Goal: Task Accomplishment & Management: Manage account settings

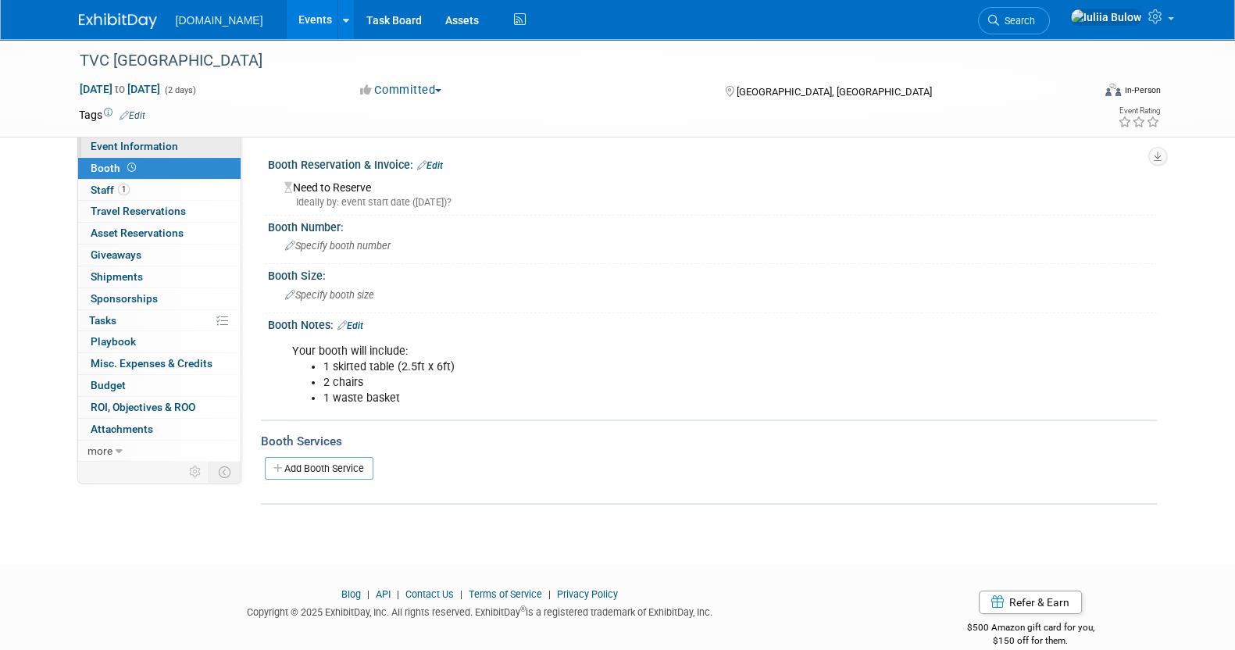
click at [137, 150] on span "Event Information" at bounding box center [134, 146] width 87 height 12
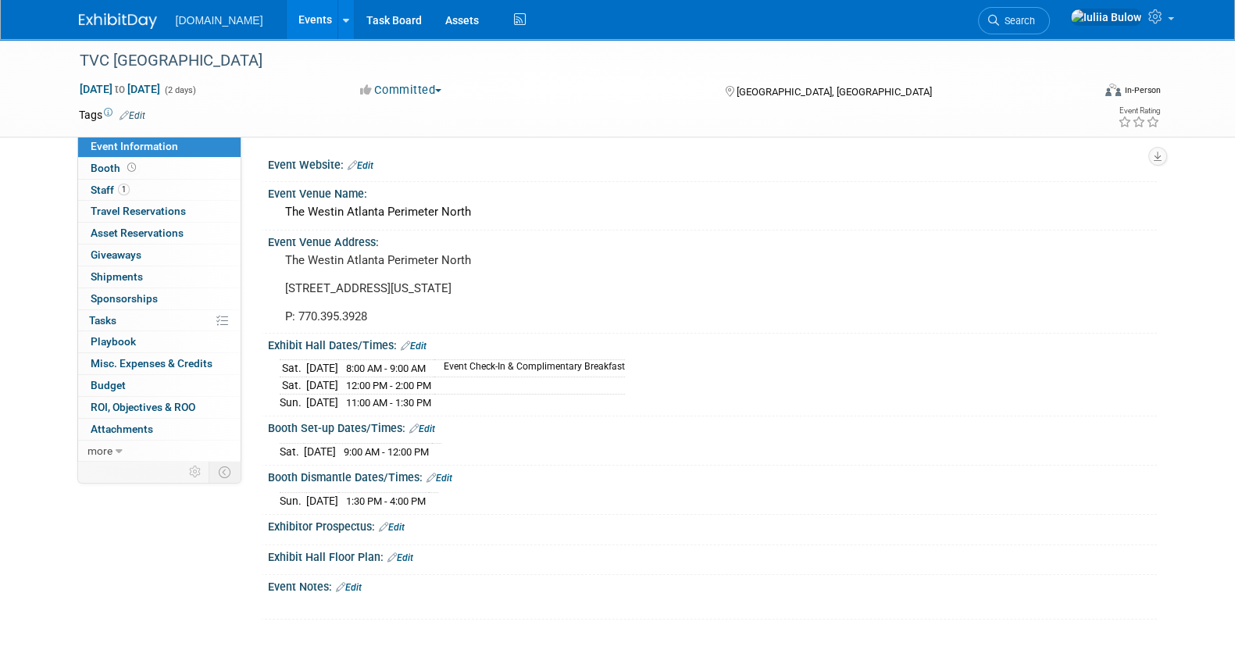
click at [418, 336] on div "Exhibit Hall Dates/Times: Edit" at bounding box center [712, 344] width 889 height 20
click at [415, 345] on link "Edit" at bounding box center [414, 346] width 26 height 11
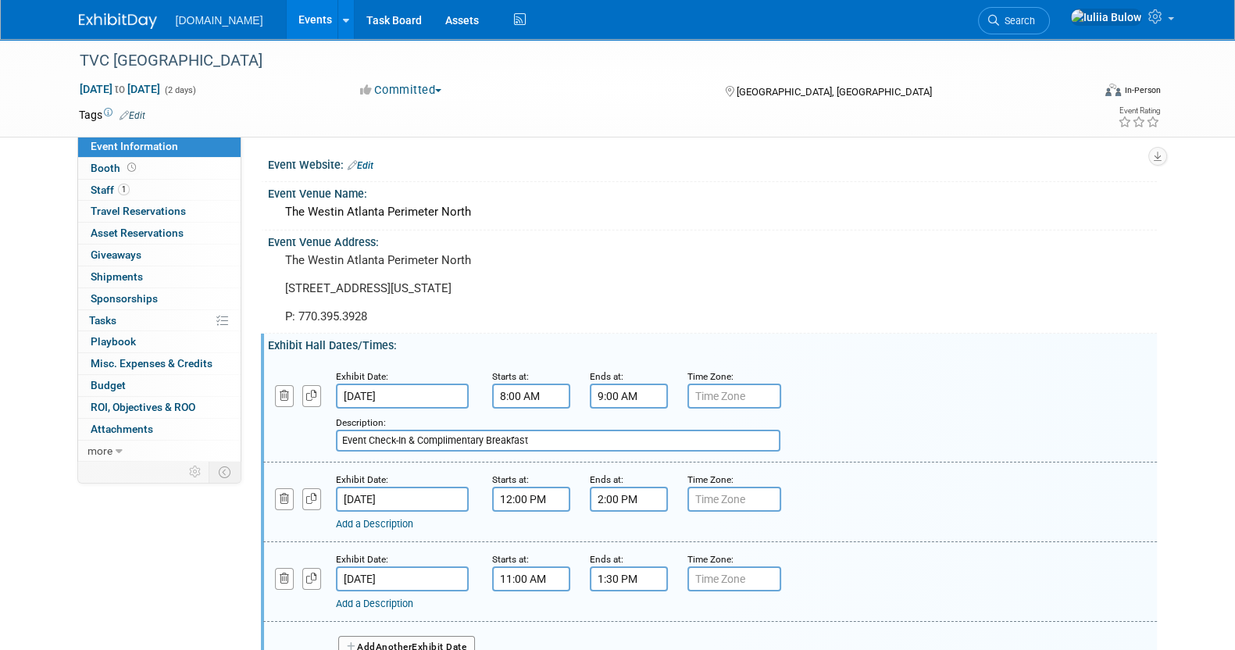
click at [381, 519] on link "Add a Description" at bounding box center [374, 524] width 77 height 12
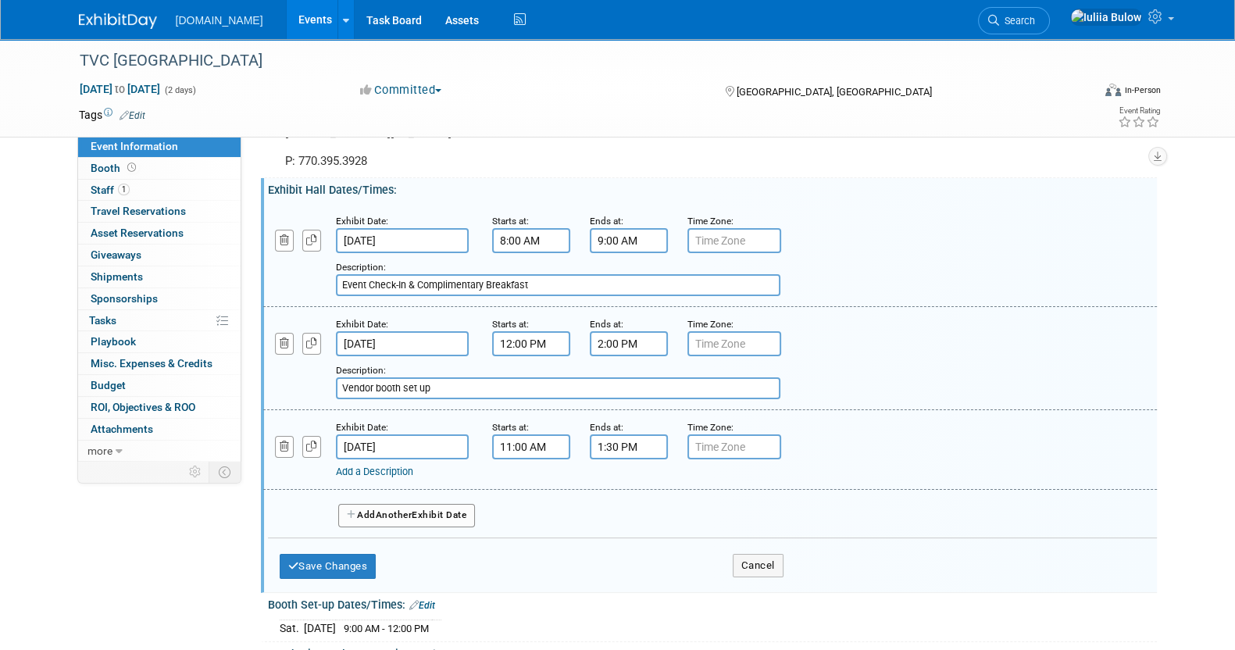
scroll to position [194, 0]
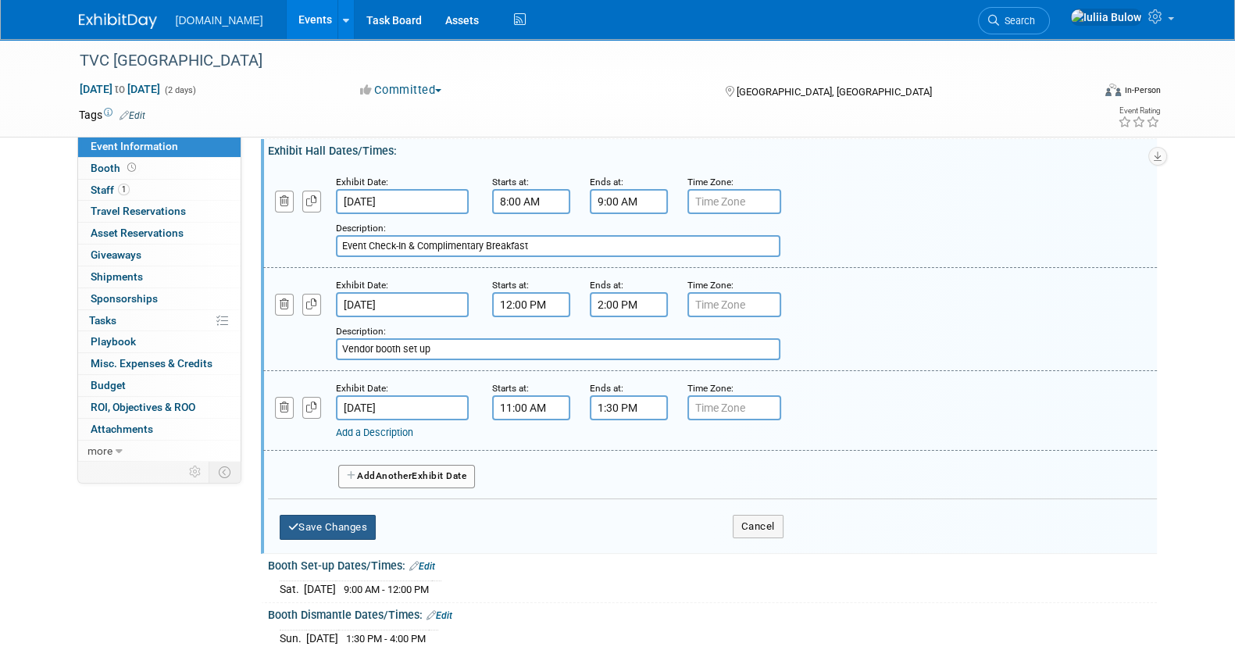
type input "Vendor booth set up"
click at [348, 526] on button "Save Changes" at bounding box center [328, 527] width 97 height 25
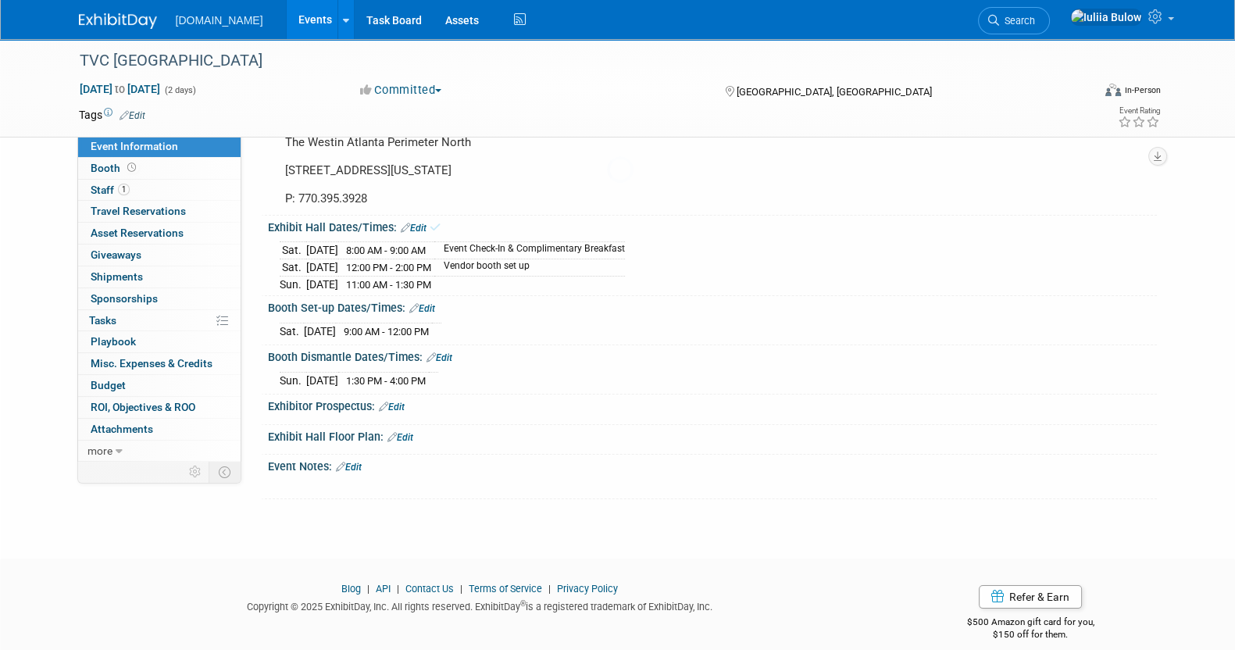
scroll to position [133, 0]
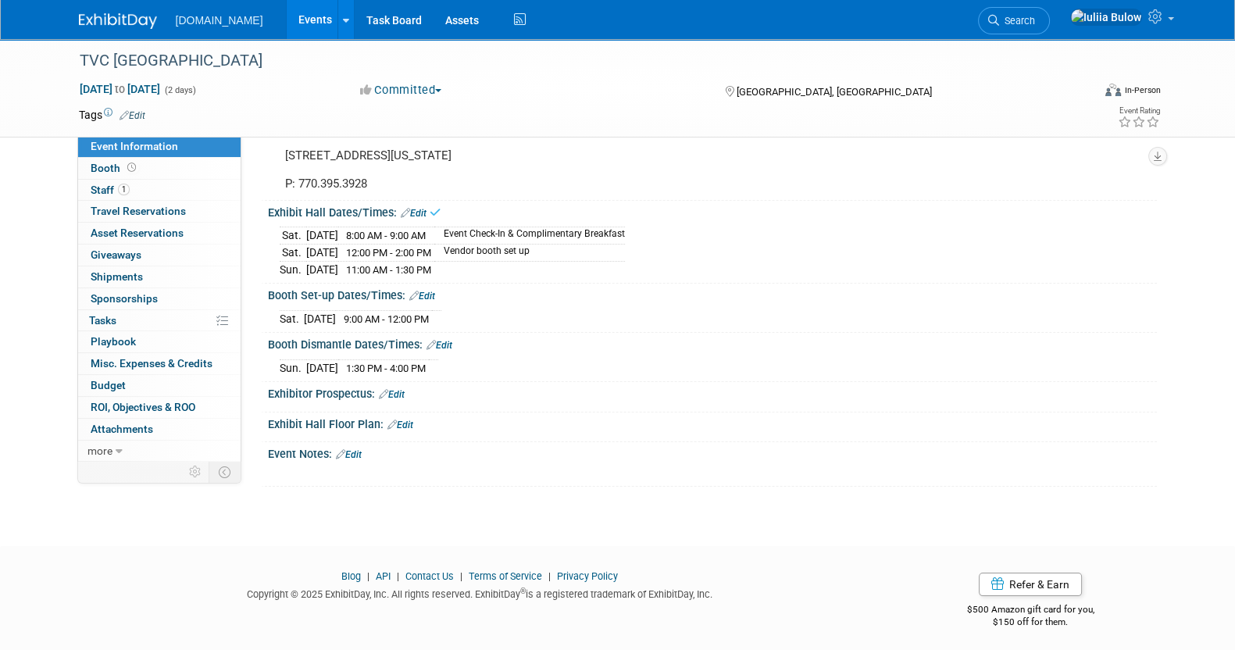
click at [417, 209] on link "Edit" at bounding box center [414, 213] width 26 height 11
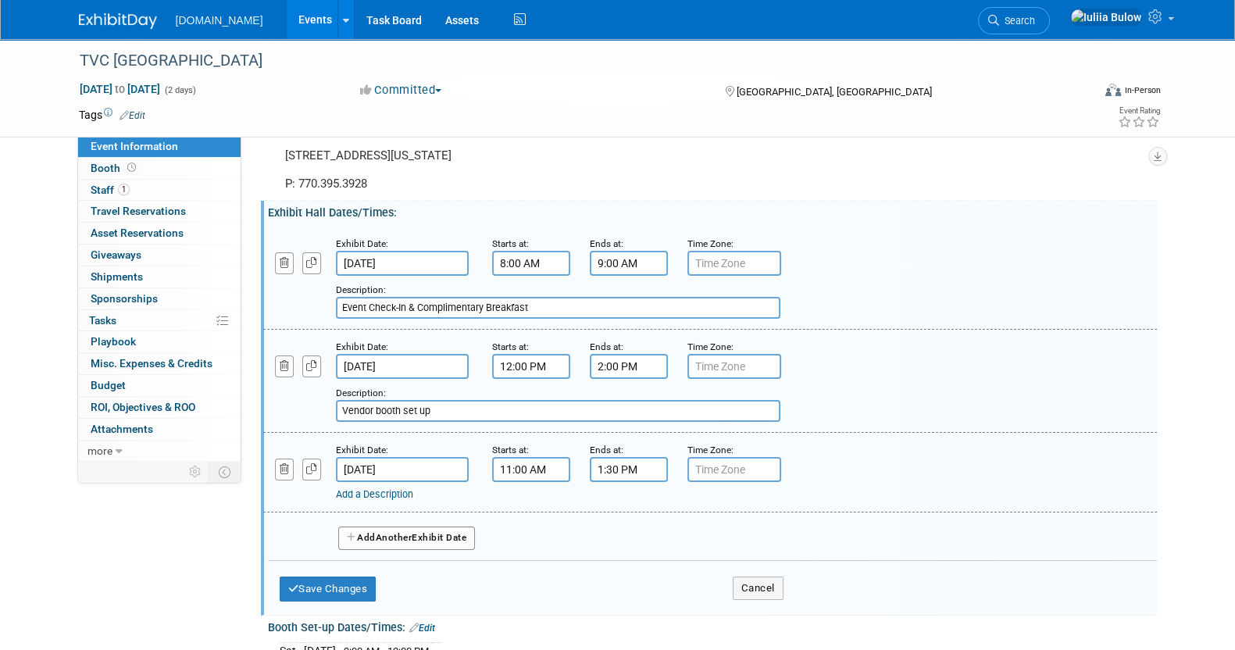
click at [370, 531] on button "Add Another Exhibit Date" at bounding box center [406, 537] width 137 height 23
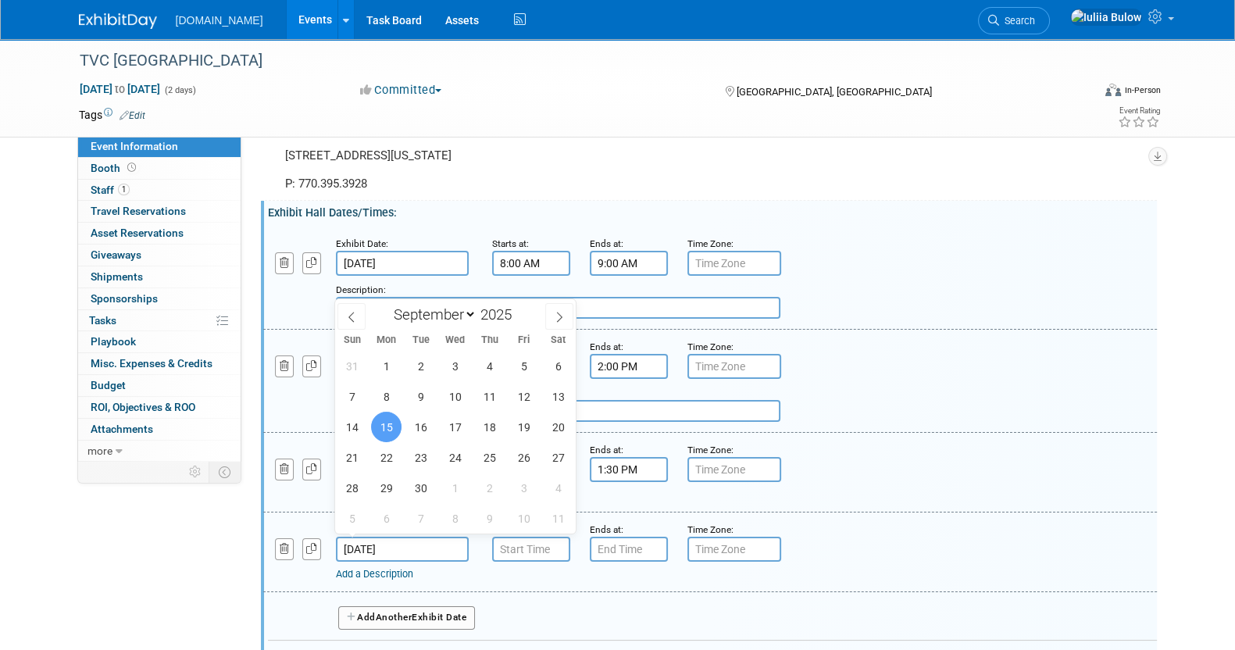
click at [418, 543] on input "Sep 15, 2025" at bounding box center [402, 549] width 133 height 25
click at [551, 393] on span "13" at bounding box center [558, 396] width 30 height 30
type input "Sep 13, 2025"
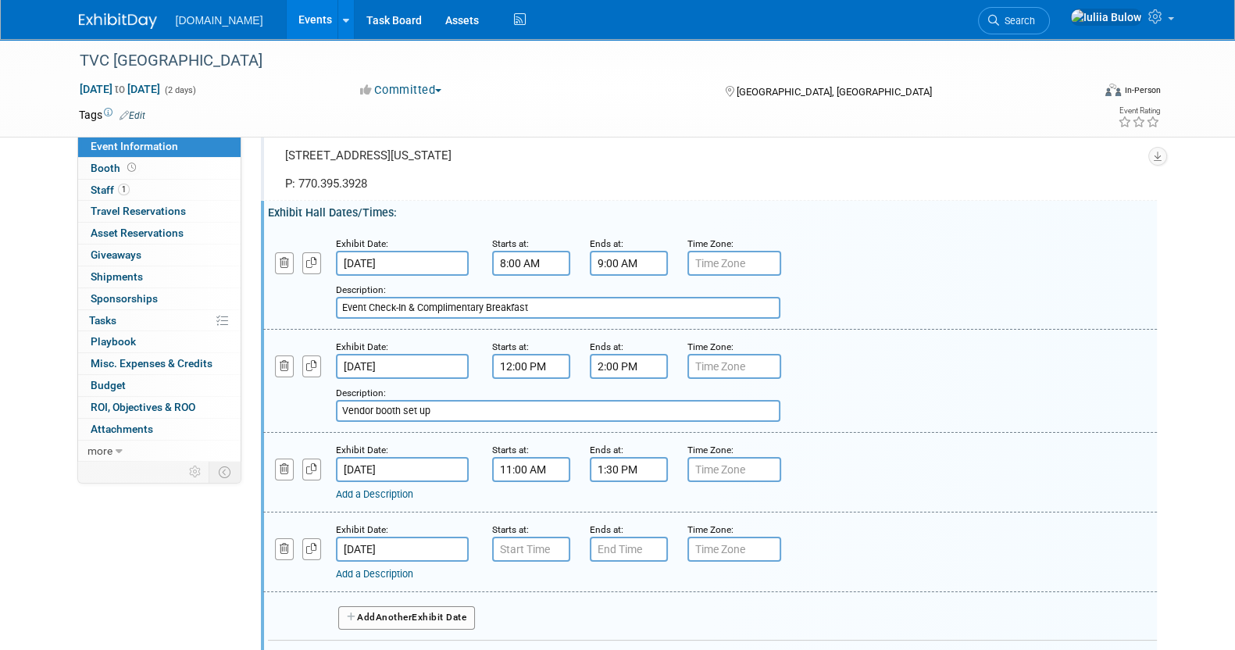
click at [994, 168] on div "Event Venue Address: The Westin Atlanta Perimeter North 7 Concourse Parkway NE,…" at bounding box center [709, 149] width 896 height 102
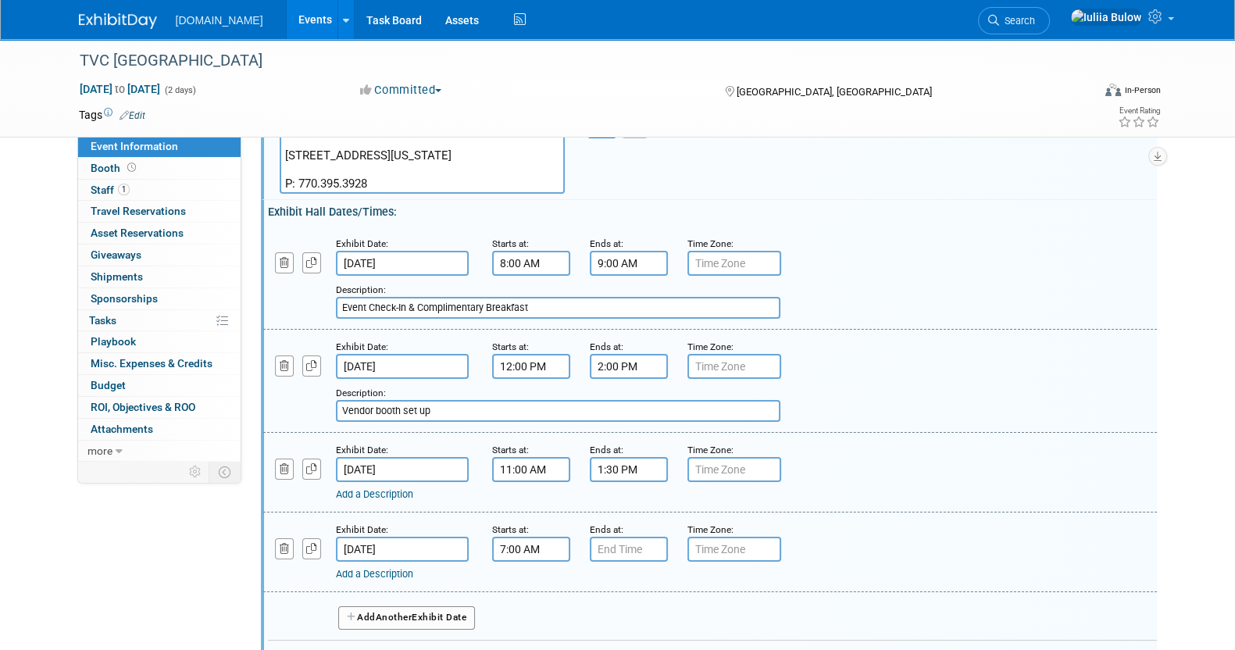
click at [526, 541] on input "7:00 AM" at bounding box center [531, 549] width 78 height 25
click at [525, 610] on span "07" at bounding box center [528, 620] width 30 height 28
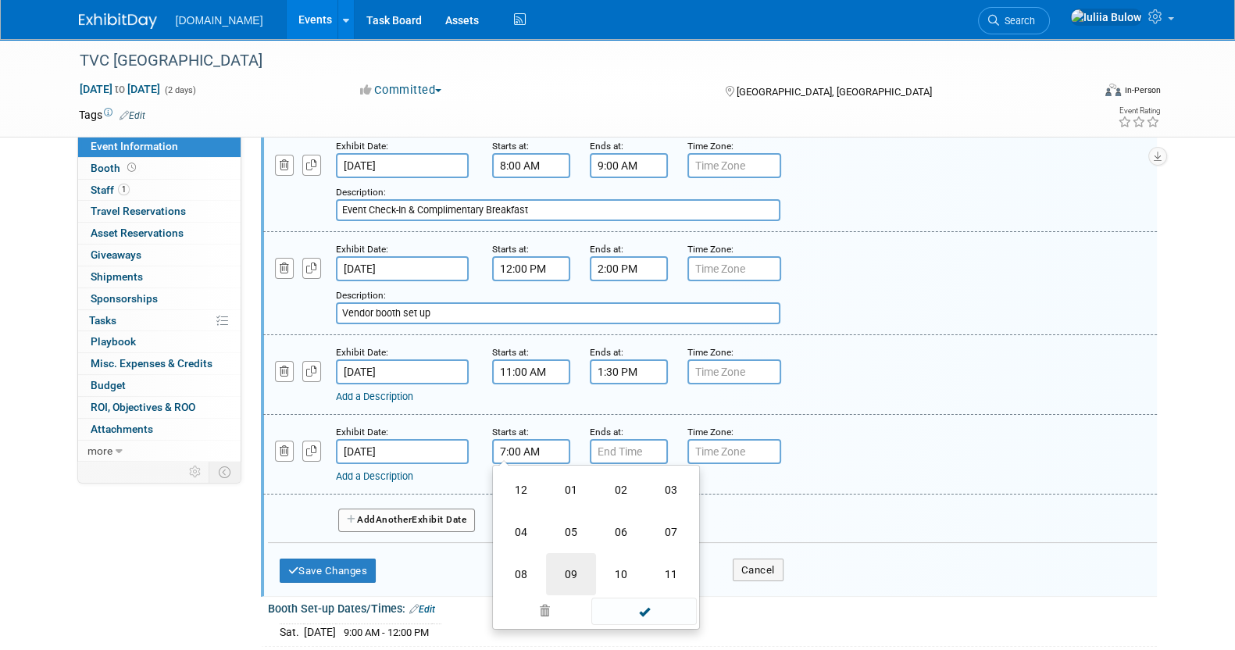
click at [585, 572] on td "09" at bounding box center [571, 574] width 50 height 42
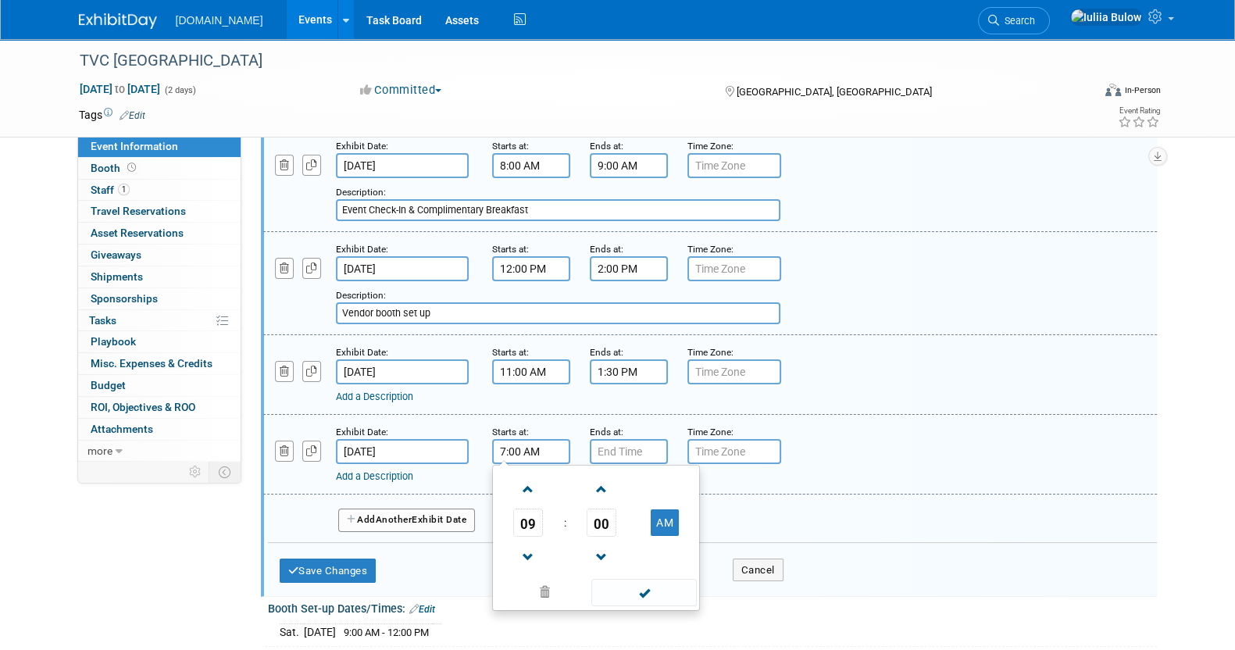
type input "9:00 AM"
click at [629, 444] on input "7:00 PM" at bounding box center [629, 451] width 78 height 25
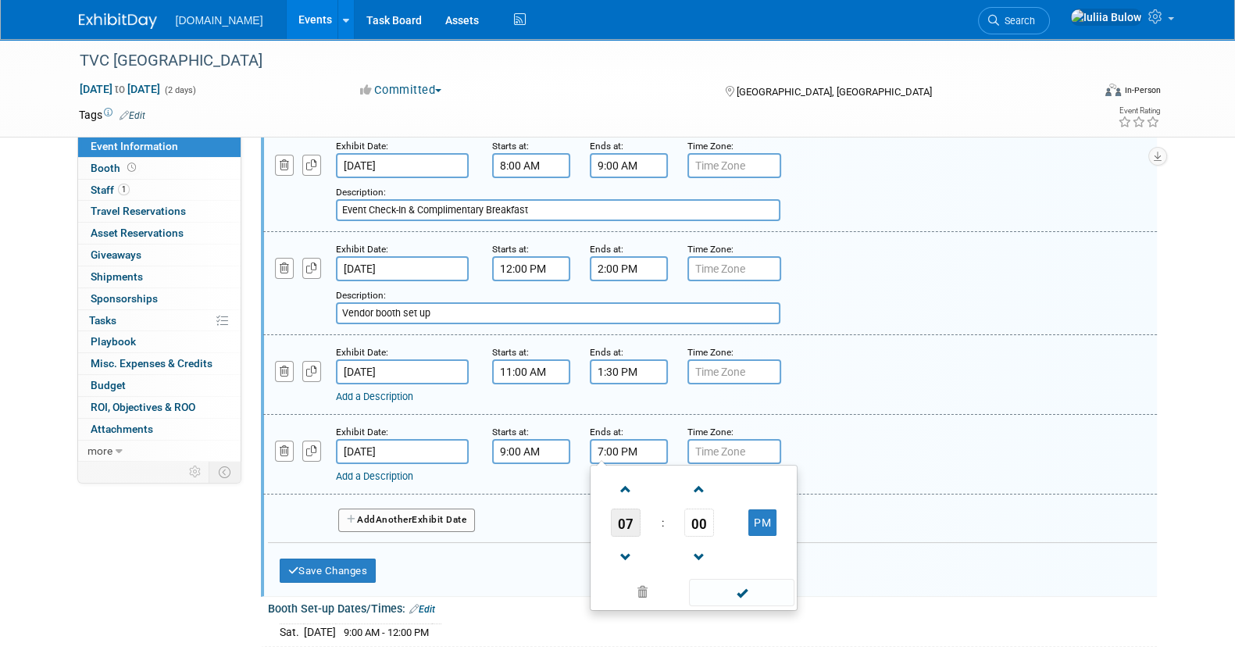
click at [621, 516] on span "07" at bounding box center [626, 523] width 30 height 28
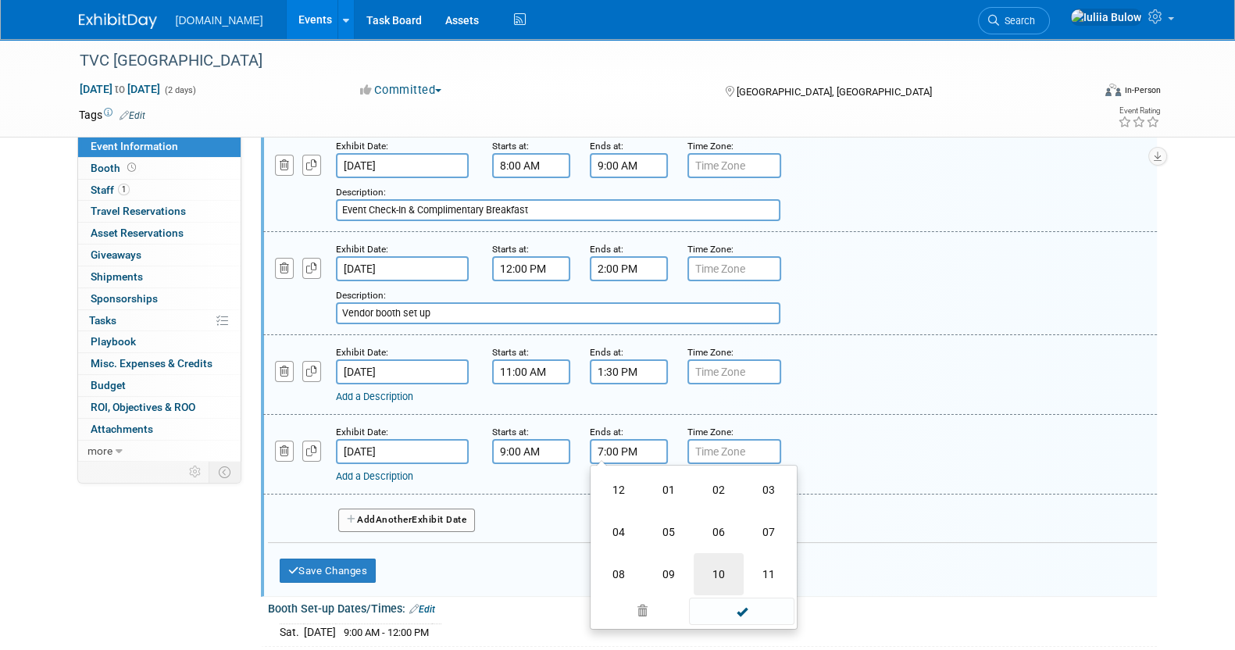
click at [719, 563] on td "10" at bounding box center [719, 574] width 50 height 42
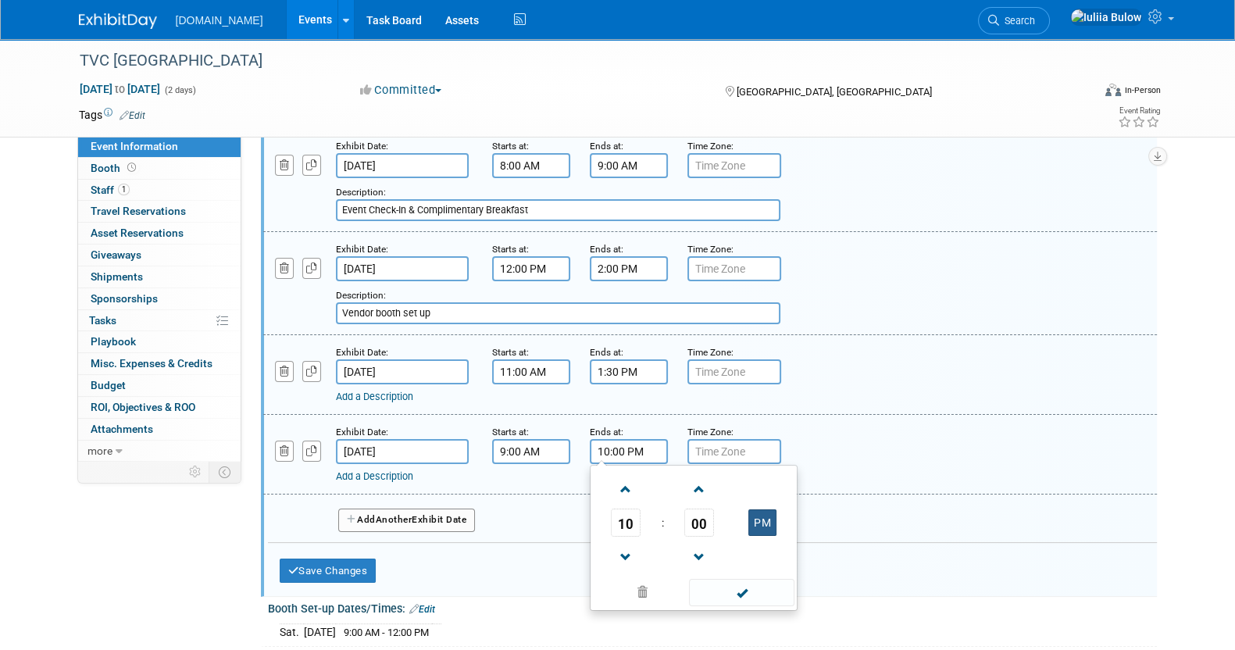
click at [764, 510] on button "PM" at bounding box center [762, 522] width 28 height 27
type input "10:00 AM"
click at [737, 591] on span at bounding box center [741, 592] width 105 height 27
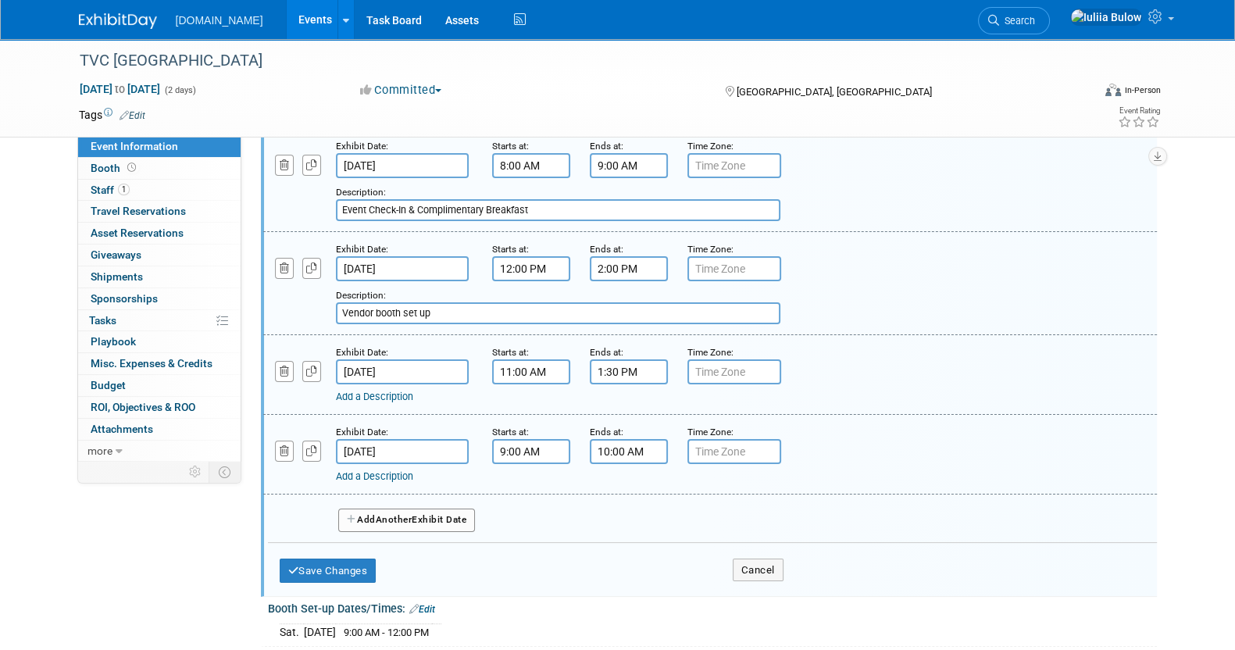
click at [387, 469] on div "Add a Description" at bounding box center [670, 476] width 668 height 14
click at [391, 470] on link "Add a Description" at bounding box center [374, 476] width 77 height 12
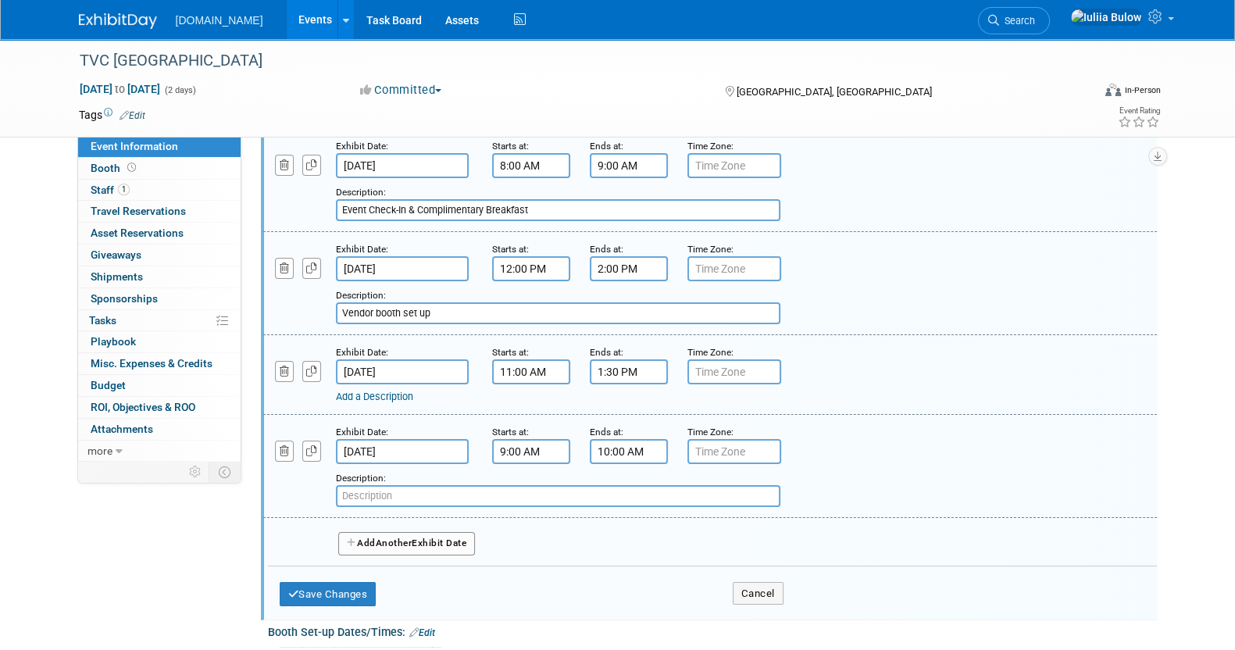
paste input "Event Welcome & Keynote Address"
type input "Event Welcome & Keynote Address"
click at [341, 587] on button "Save Changes" at bounding box center [328, 594] width 97 height 25
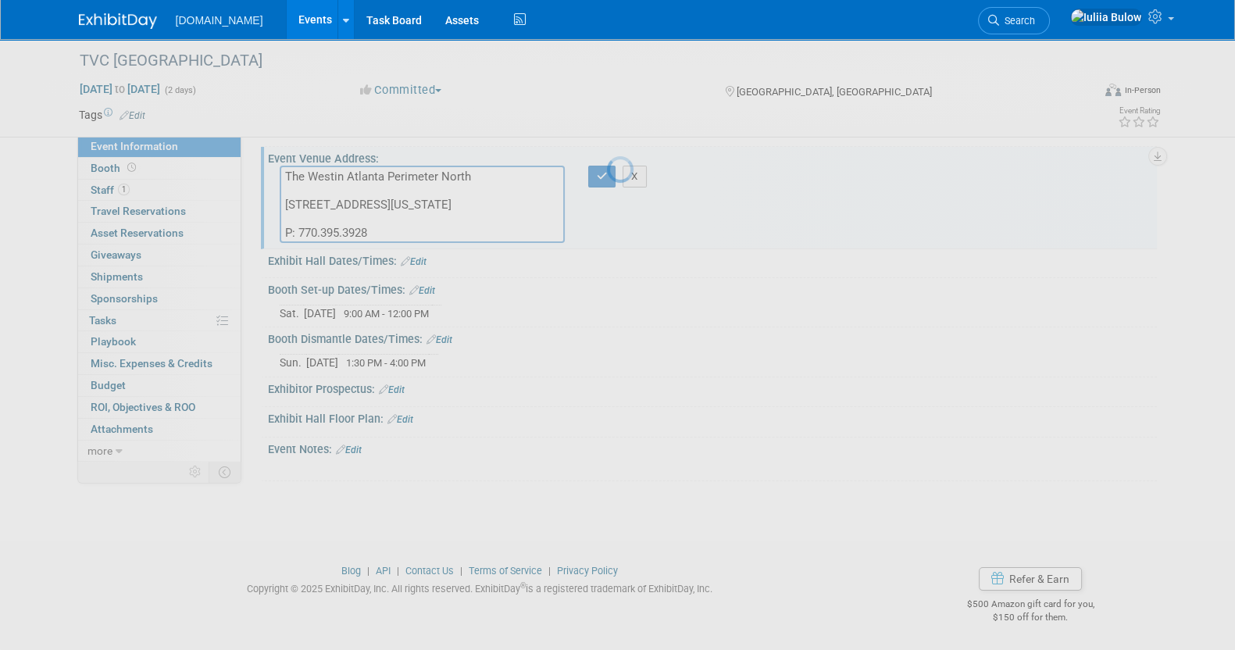
scroll to position [80, 0]
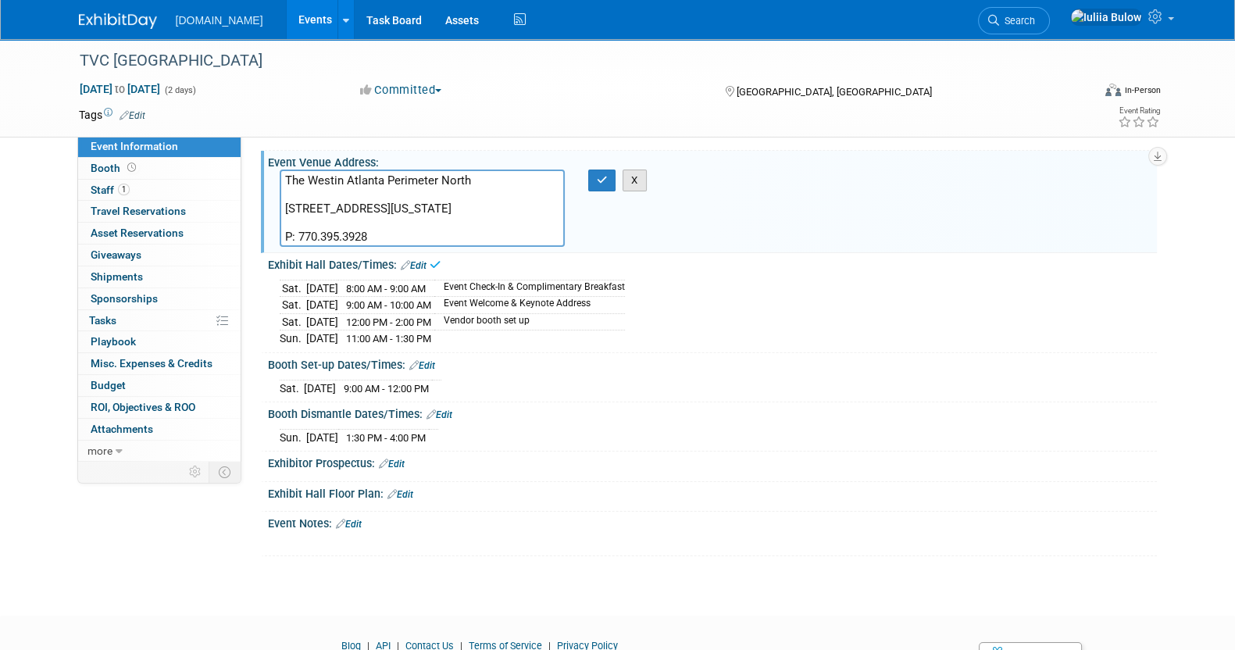
click at [637, 175] on button "X" at bounding box center [635, 181] width 24 height 22
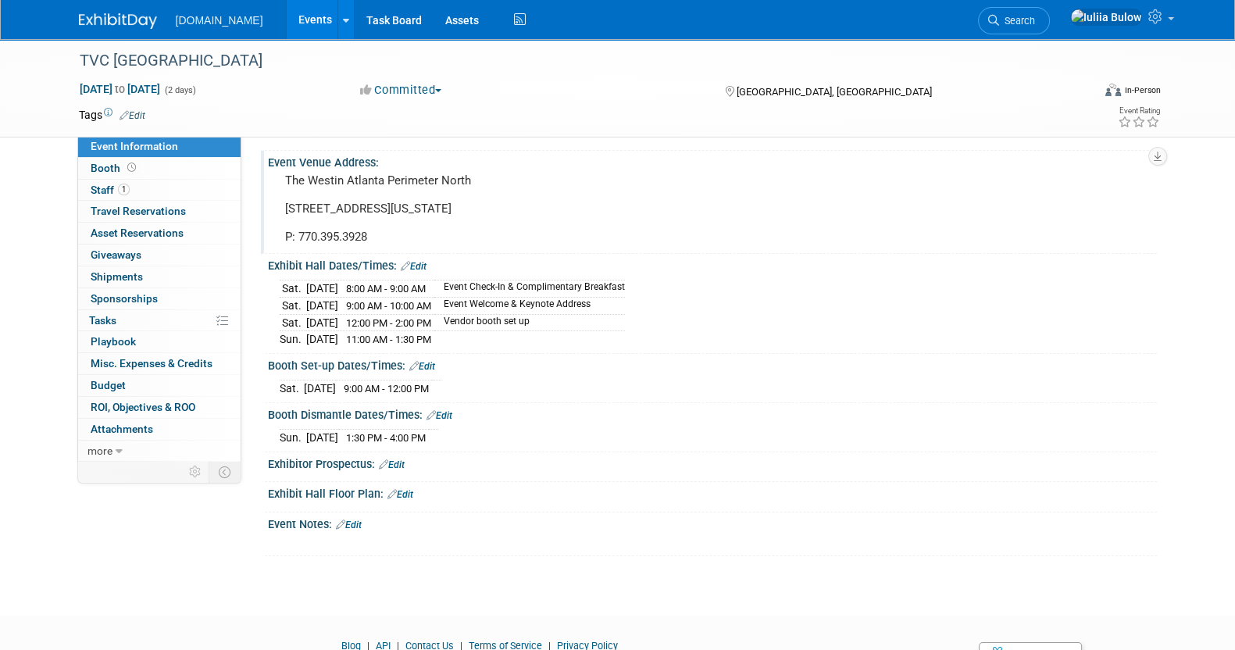
click at [418, 261] on link "Edit" at bounding box center [414, 266] width 26 height 11
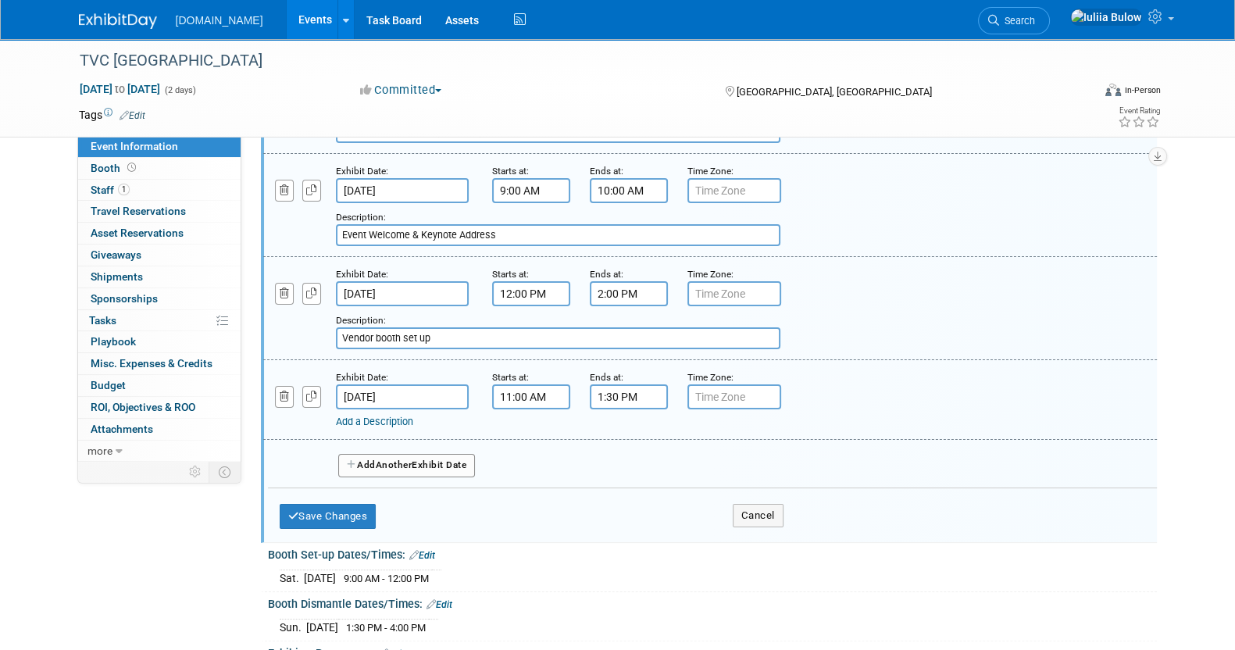
scroll to position [177, 0]
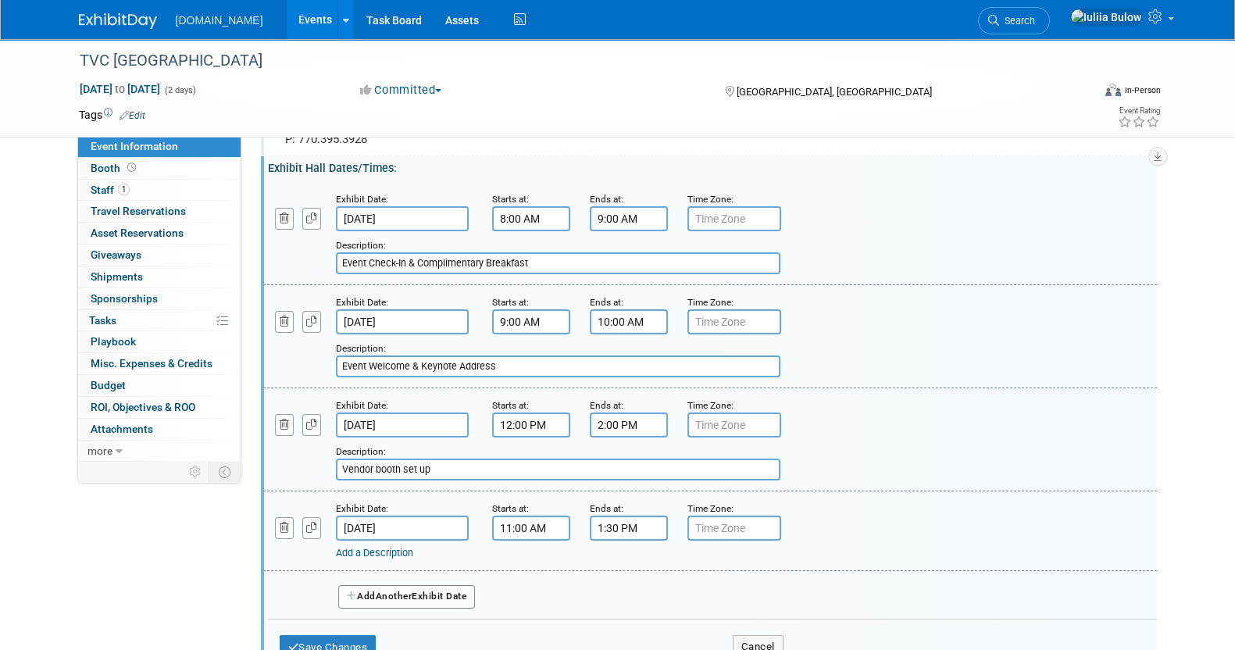
click at [372, 594] on button "Add Another Exhibit Date" at bounding box center [406, 596] width 137 height 23
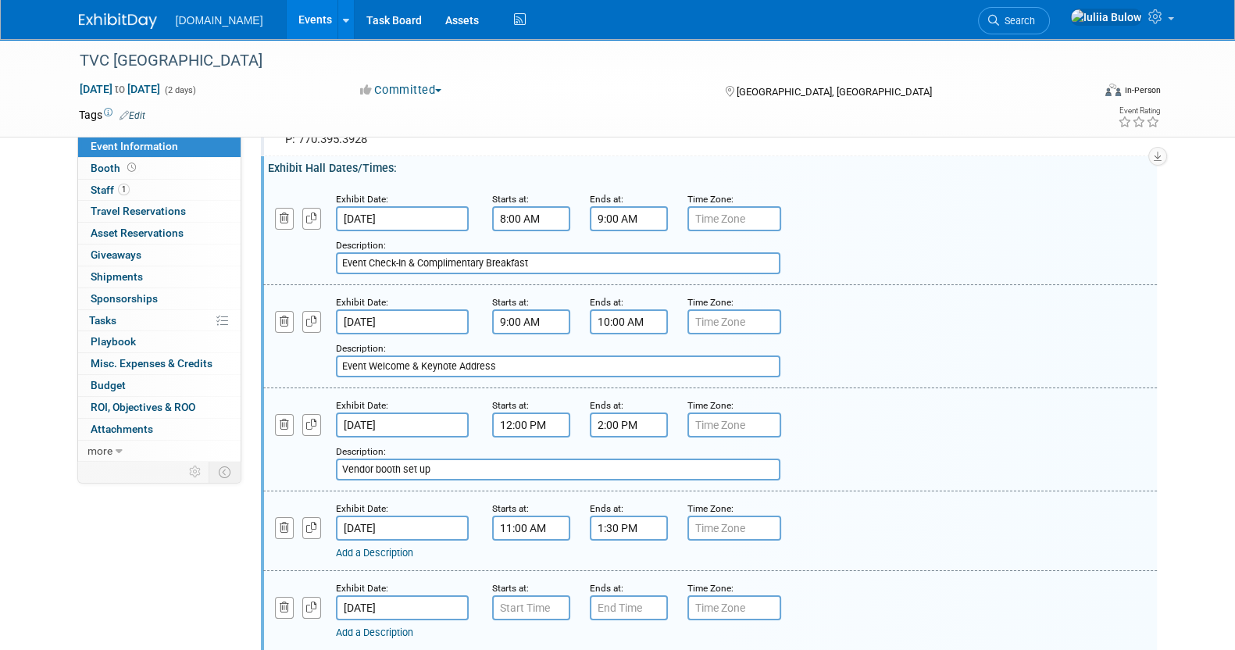
click at [372, 595] on input "Sep 15, 2025" at bounding box center [402, 607] width 133 height 25
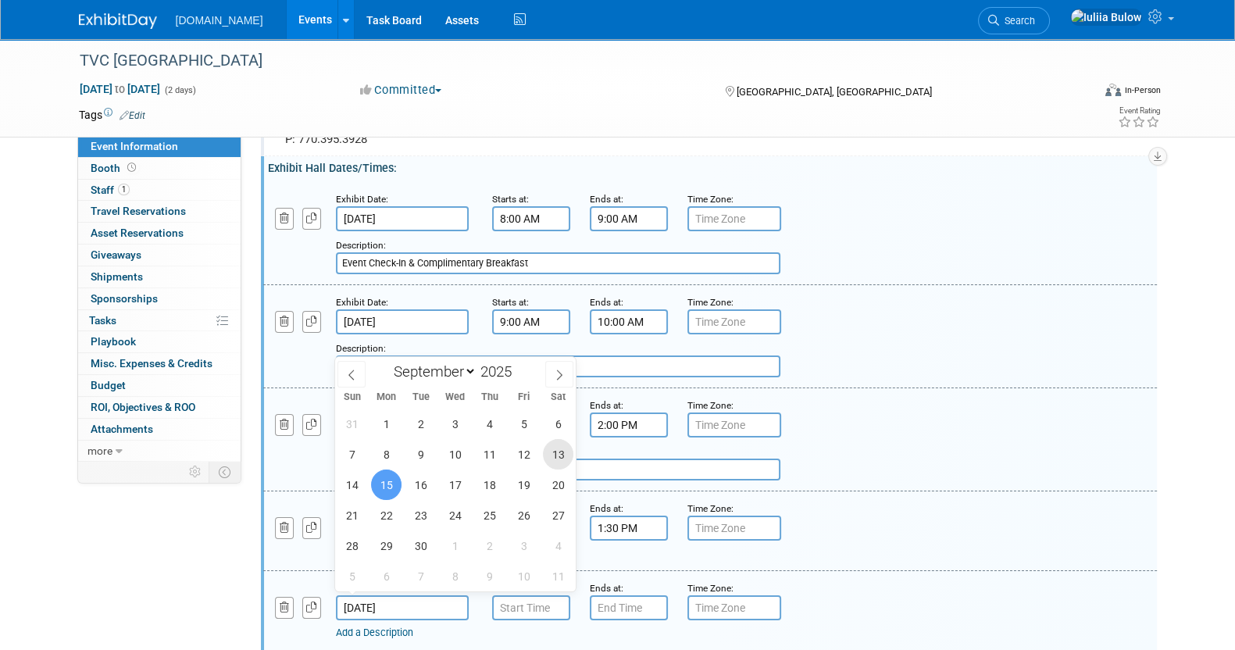
click at [555, 454] on span "13" at bounding box center [558, 454] width 30 height 30
type input "Sep 13, 2025"
click at [976, 328] on div "Add a Description Description: Event Welcome & Keynote Address" at bounding box center [710, 336] width 917 height 84
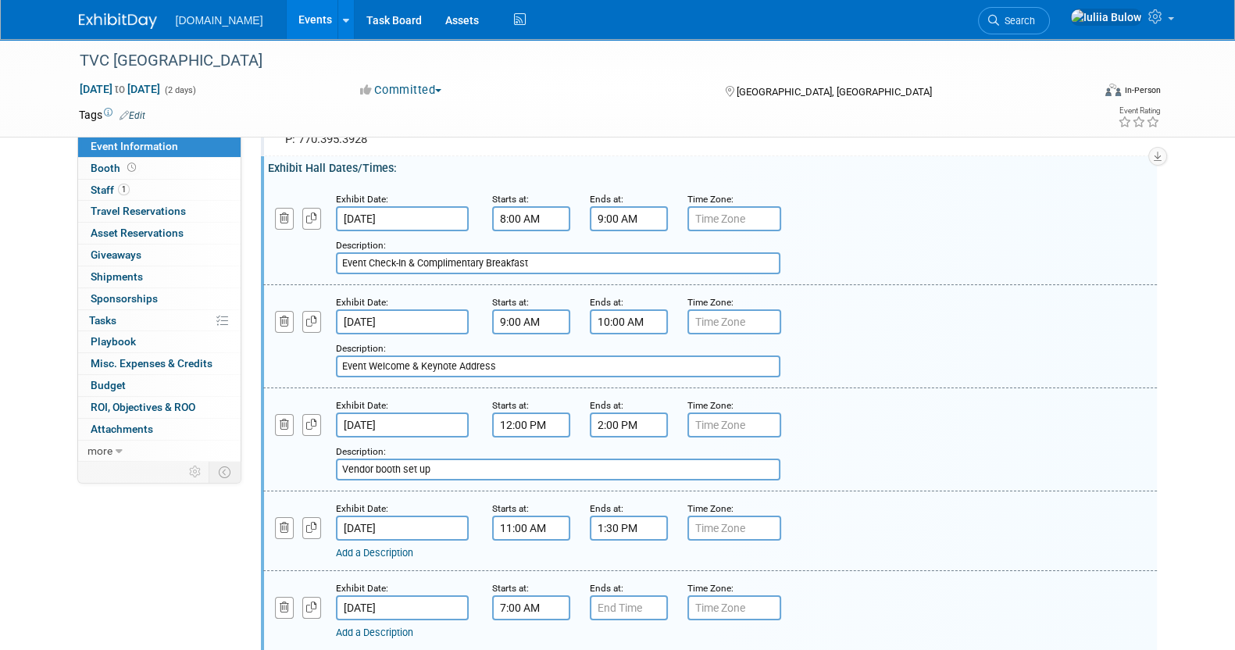
click at [523, 602] on input "7:00 AM" at bounding box center [531, 607] width 78 height 25
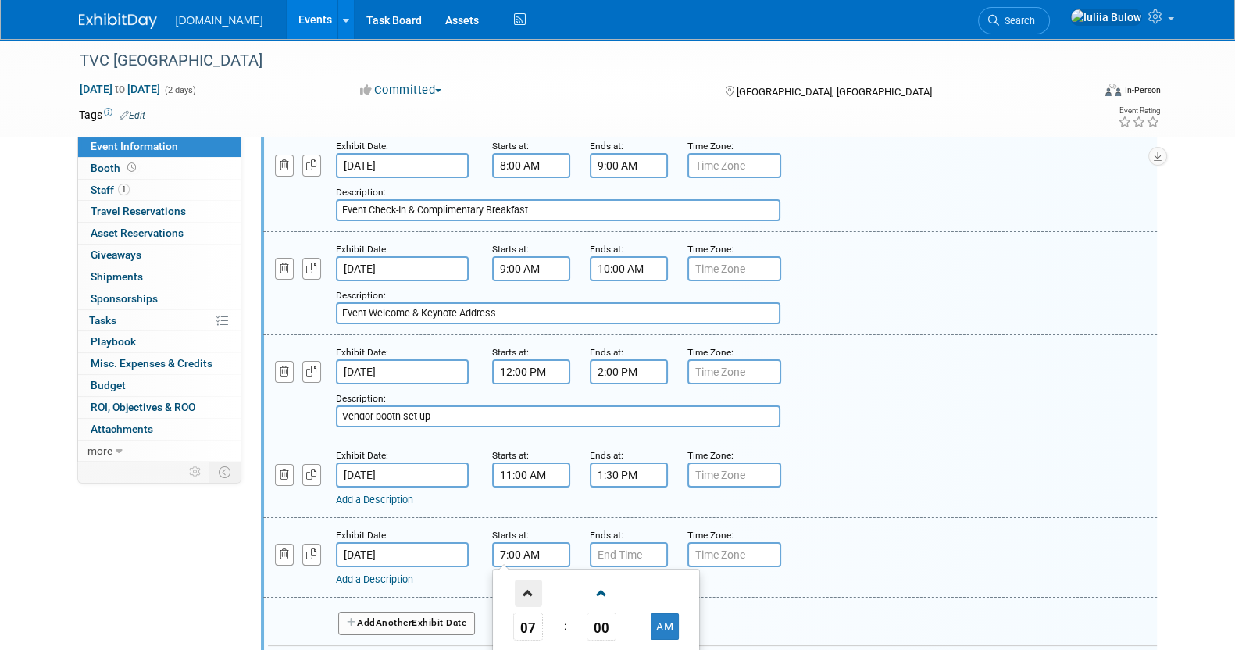
scroll to position [275, 0]
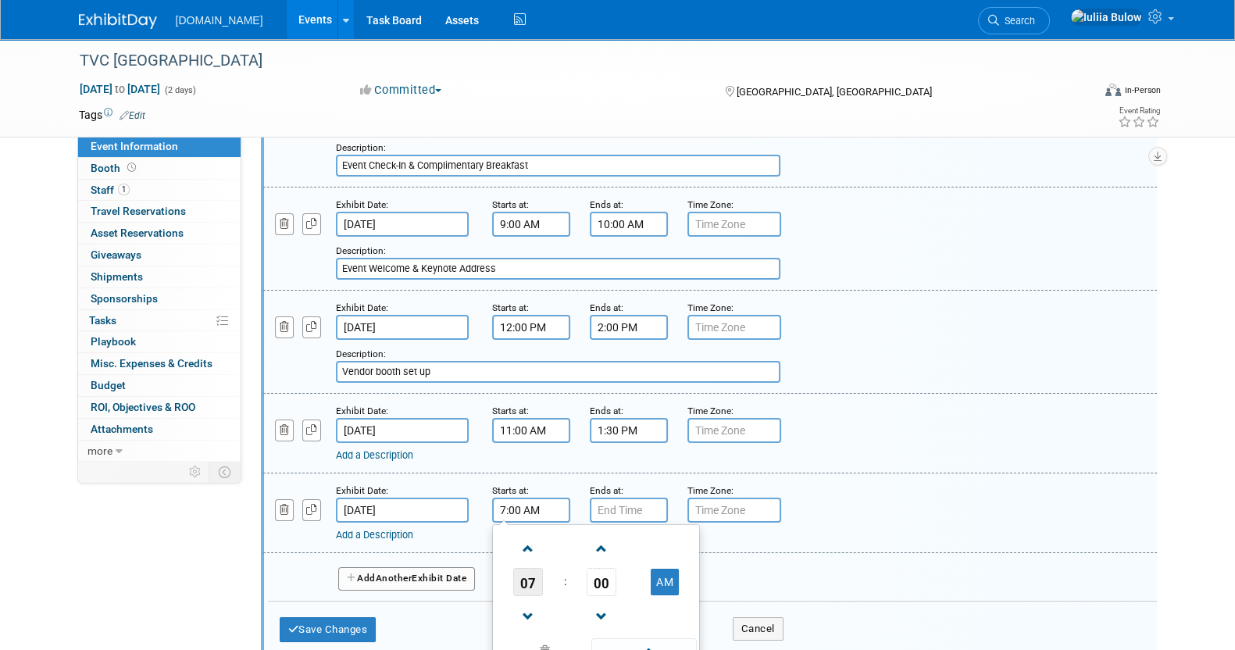
click at [529, 573] on span "07" at bounding box center [528, 582] width 30 height 28
click at [622, 621] on td "10" at bounding box center [621, 633] width 50 height 42
type input "10:00 AM"
click at [647, 645] on span at bounding box center [643, 651] width 105 height 27
click at [626, 505] on input "7:00 PM" at bounding box center [629, 510] width 78 height 25
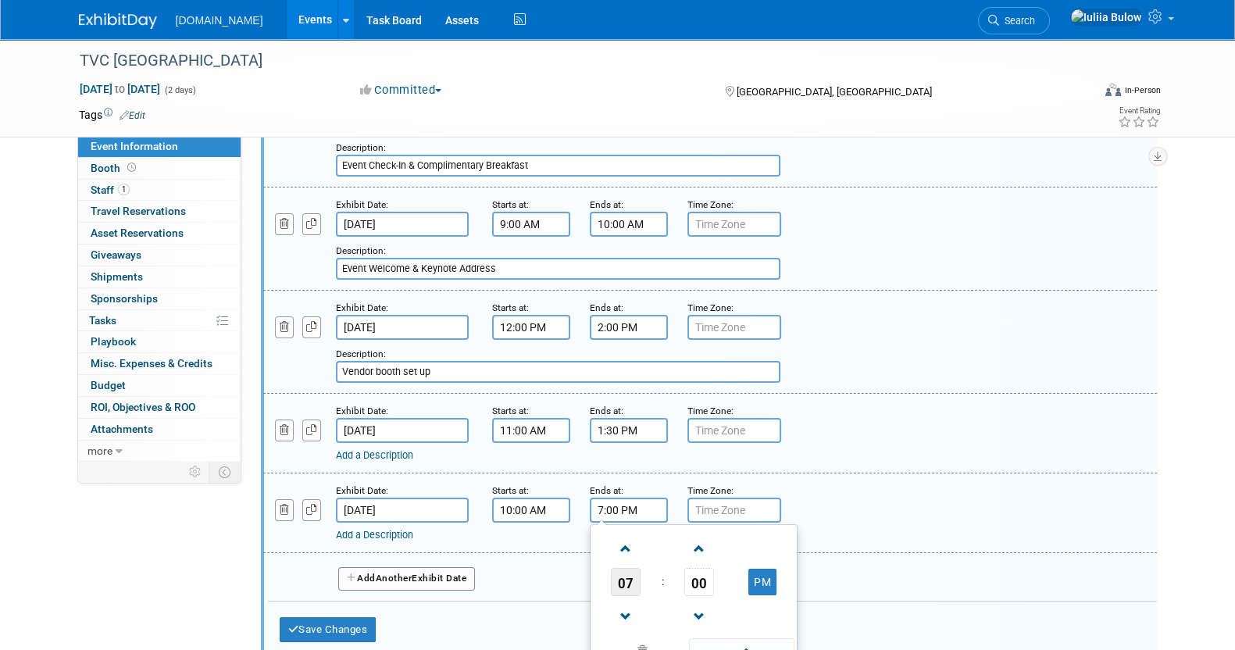
click at [626, 574] on span "07" at bounding box center [626, 582] width 30 height 28
click at [761, 615] on td "11" at bounding box center [769, 633] width 50 height 42
click at [761, 578] on button "PM" at bounding box center [762, 582] width 28 height 27
type input "11:00 AM"
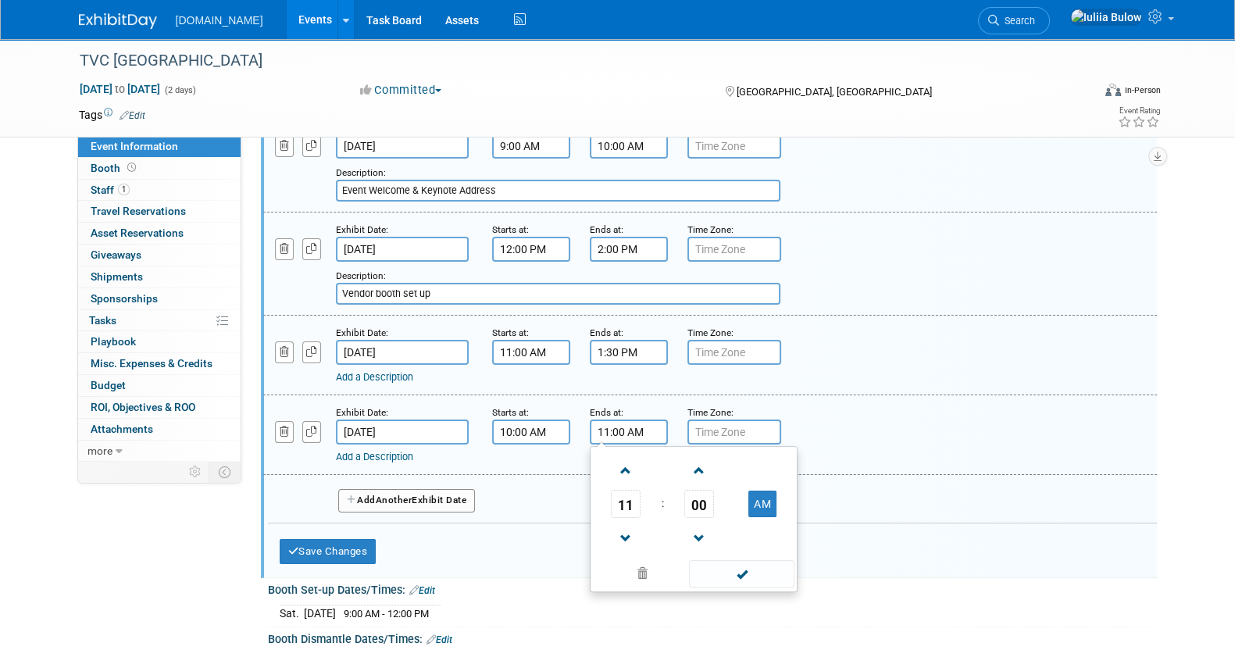
scroll to position [470, 0]
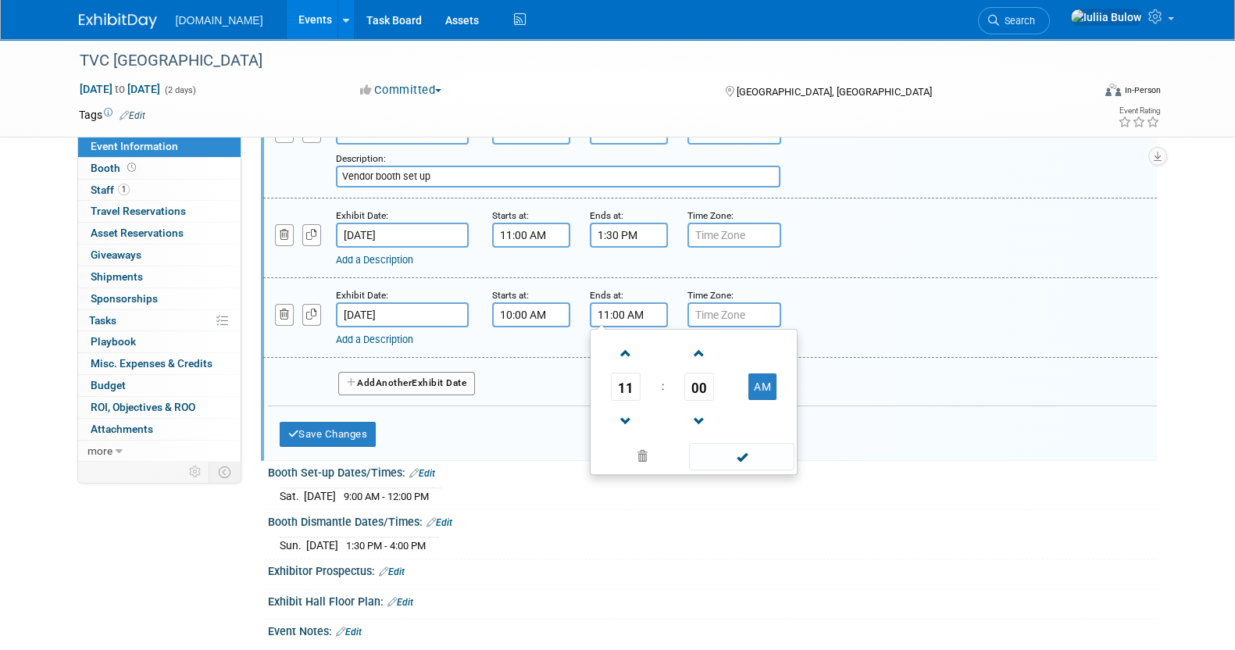
drag, startPoint x: 726, startPoint y: 451, endPoint x: 707, endPoint y: 451, distance: 19.5
click at [725, 451] on span at bounding box center [741, 456] width 105 height 27
click at [385, 334] on link "Add a Description" at bounding box center [374, 340] width 77 height 12
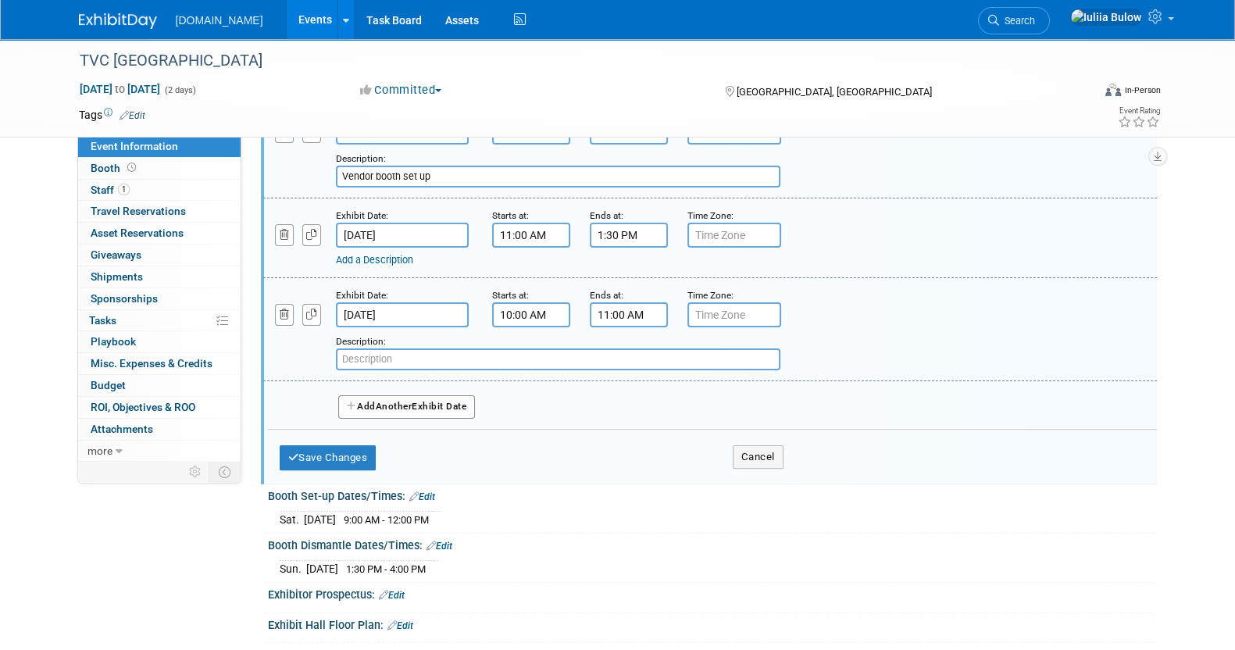
paste input "Medical CE Session #1"
type input "Medical CE Session #1"
click at [340, 453] on button "Save Changes" at bounding box center [328, 457] width 97 height 25
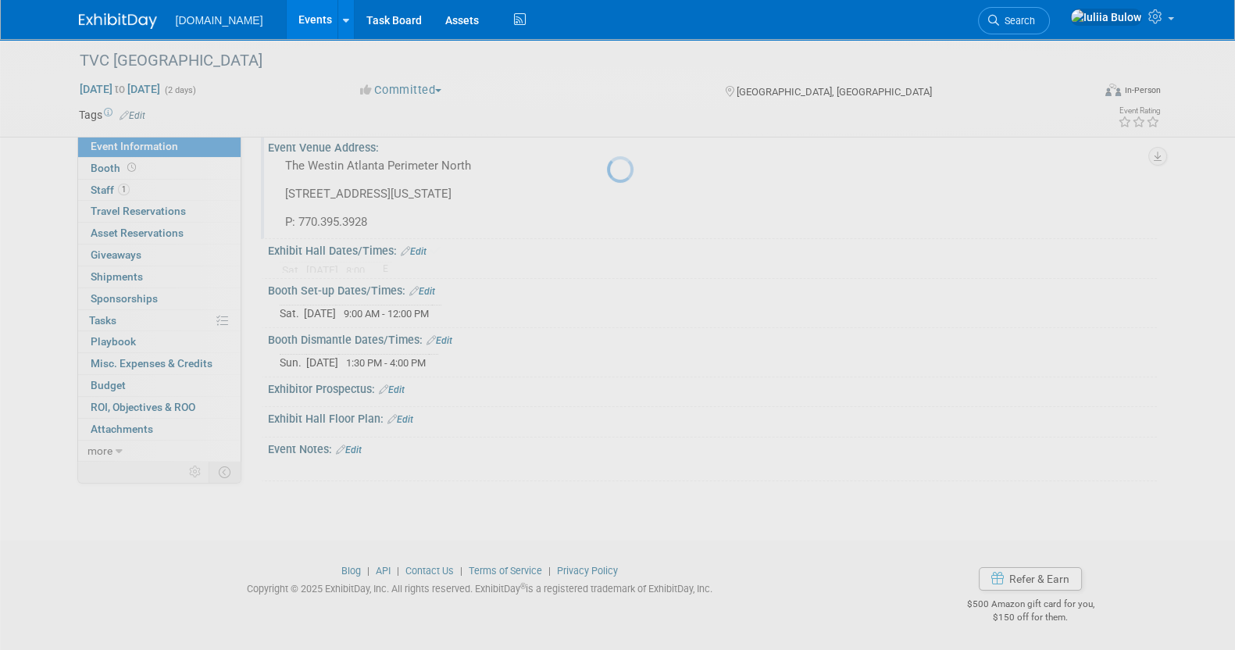
scroll to position [80, 0]
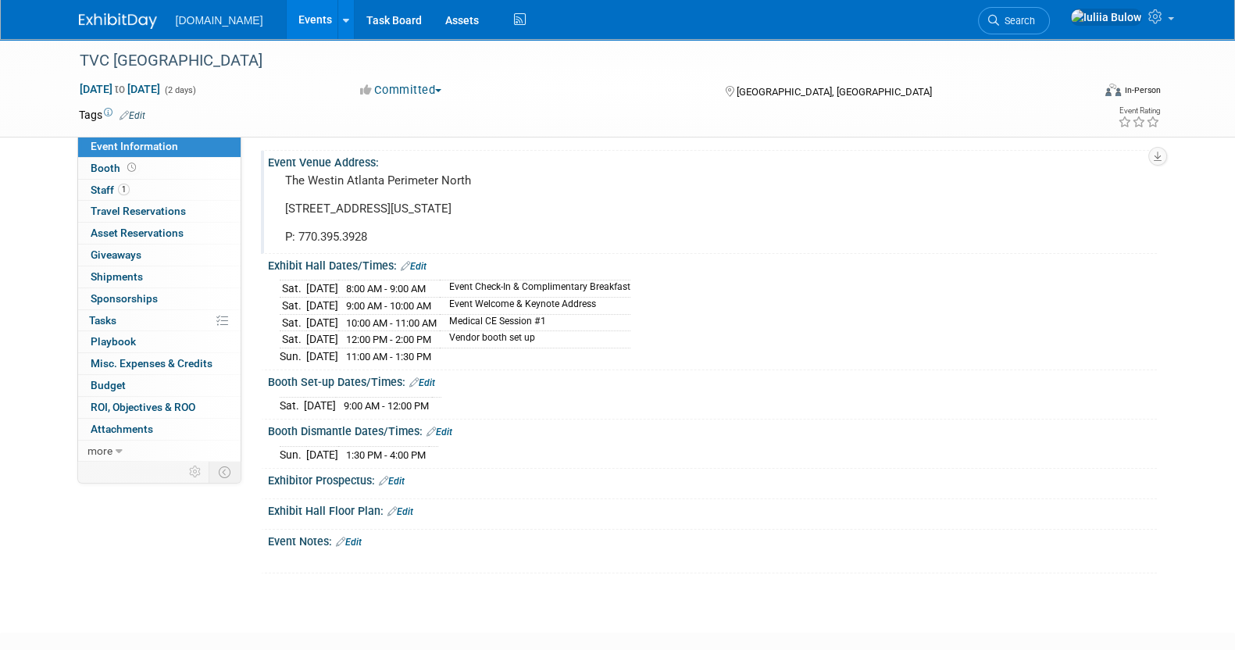
click at [421, 263] on link "Edit" at bounding box center [414, 266] width 26 height 11
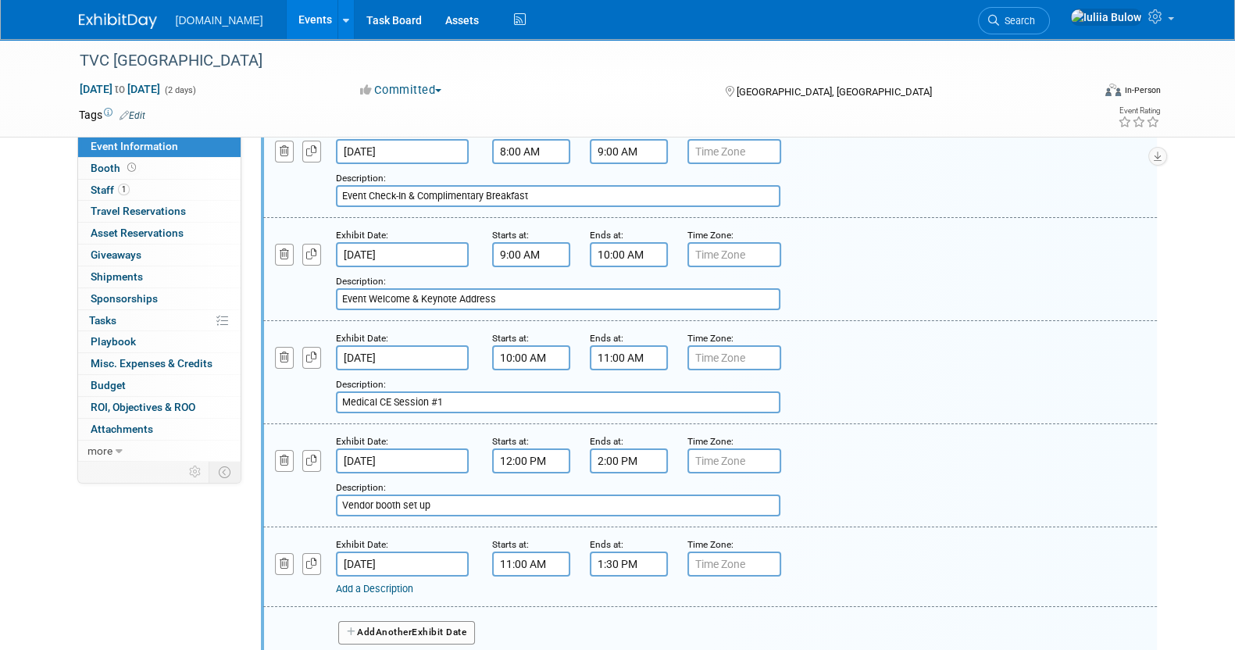
scroll to position [470, 0]
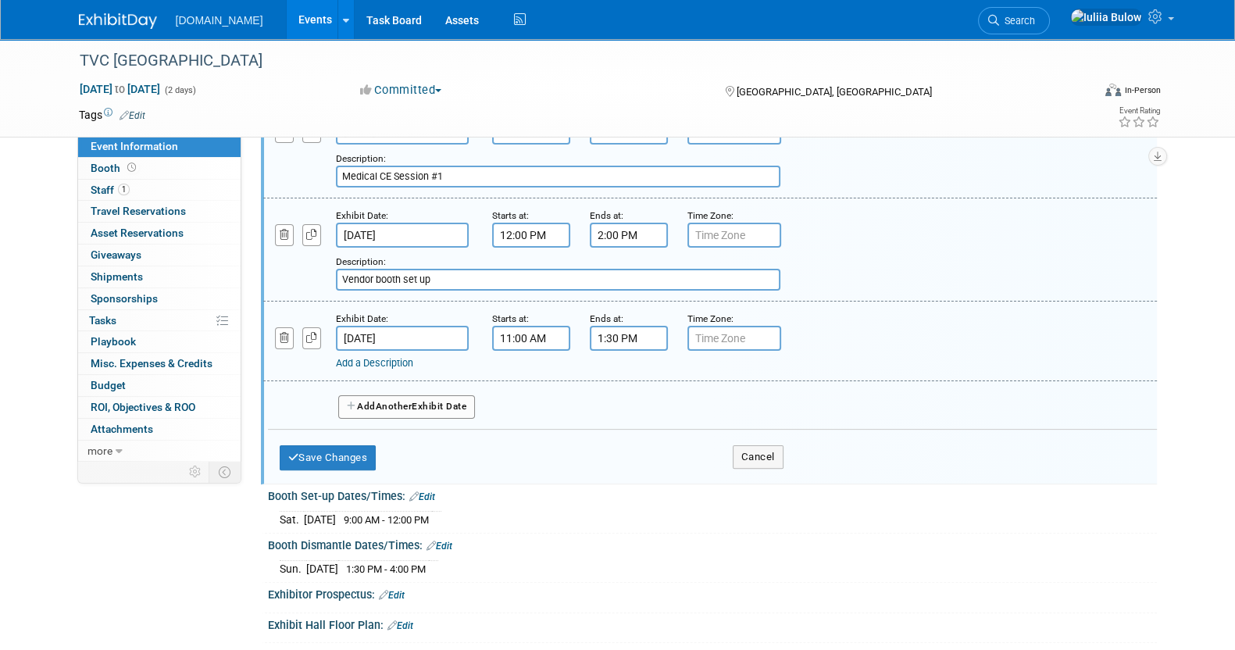
click at [539, 330] on input "11:00 AM" at bounding box center [531, 338] width 78 height 25
click at [1085, 566] on div "Sun. Sep 14, 2025 1:30 PM - 4:00 PM" at bounding box center [712, 566] width 865 height 21
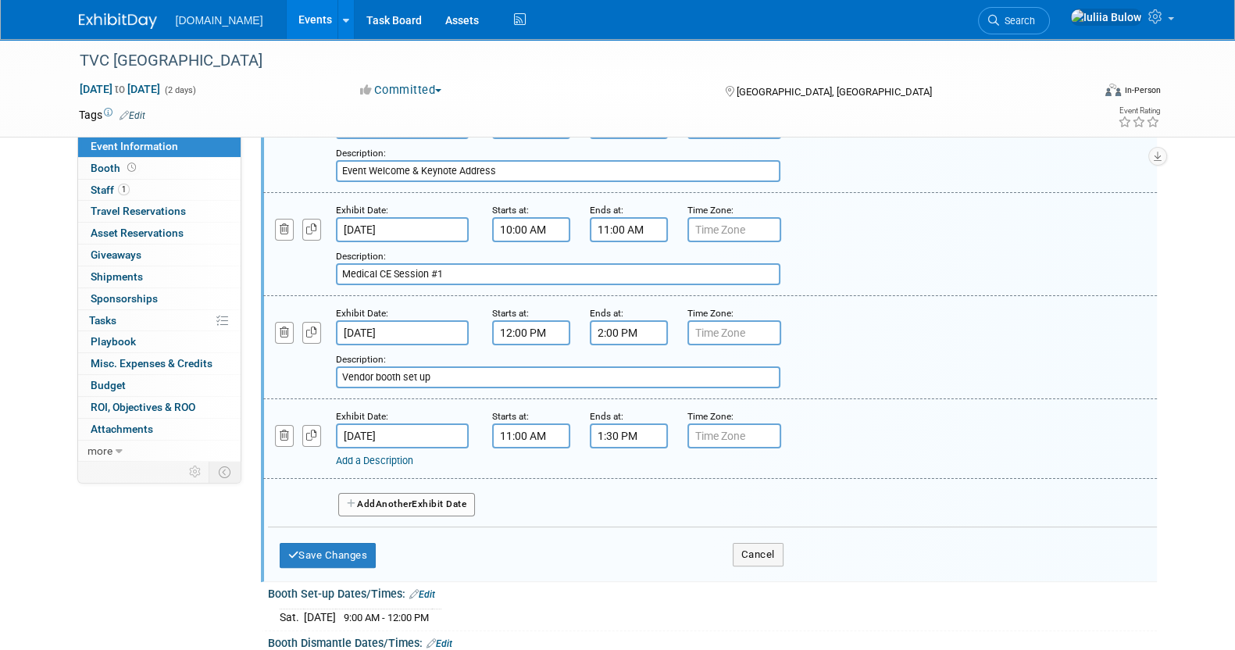
click at [394, 498] on span "Another" at bounding box center [394, 503] width 37 height 11
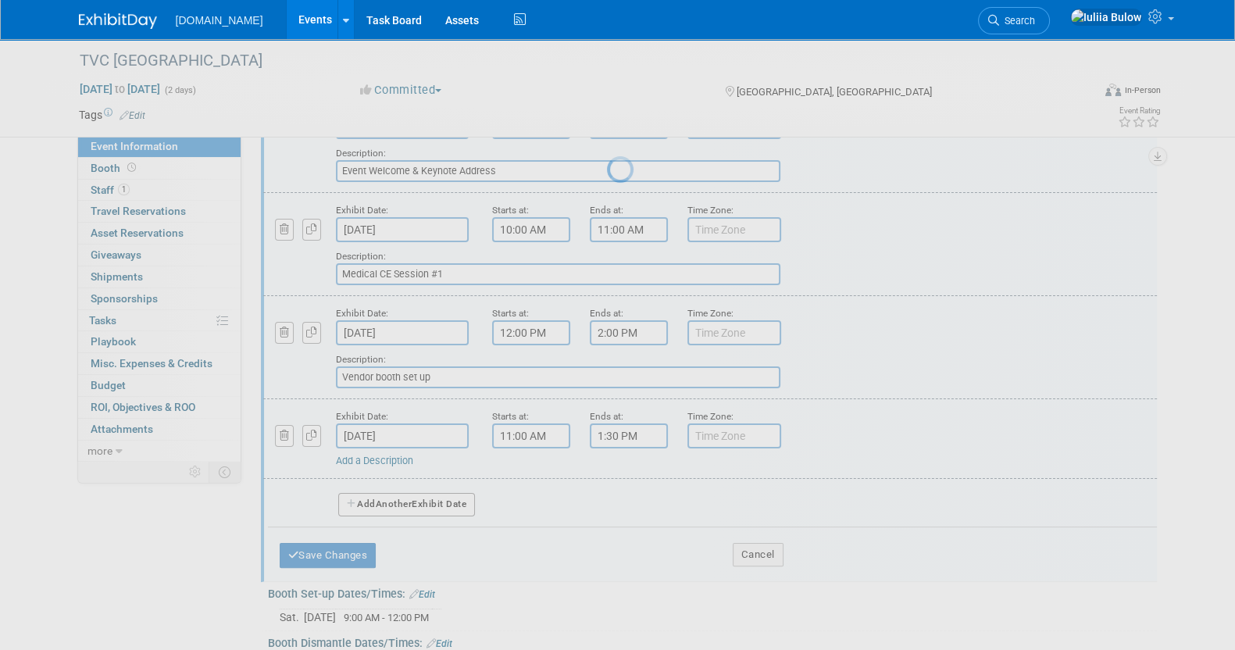
select select "8"
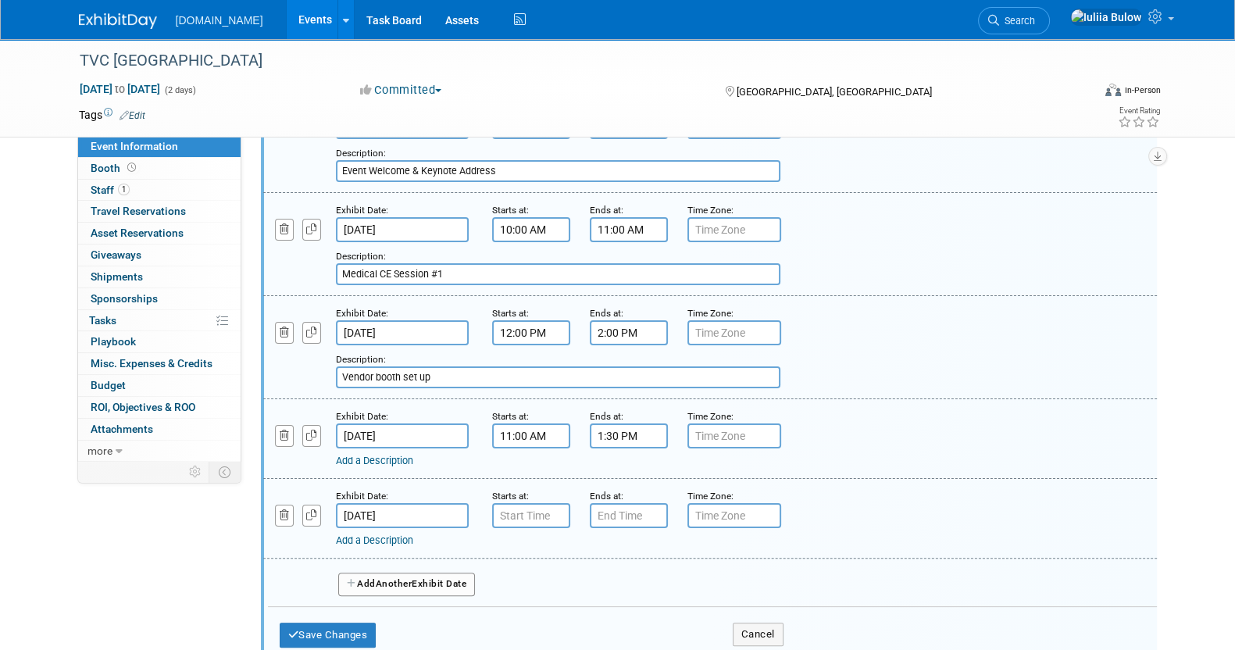
click at [384, 578] on span "Another" at bounding box center [394, 583] width 37 height 11
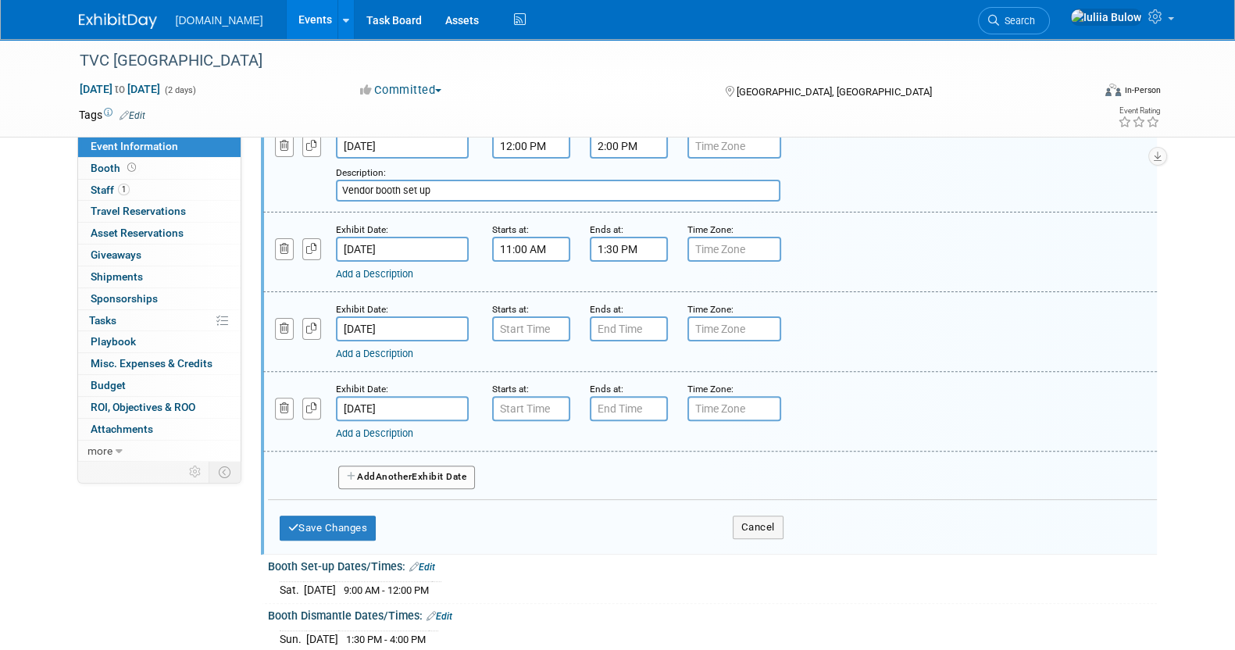
scroll to position [568, 0]
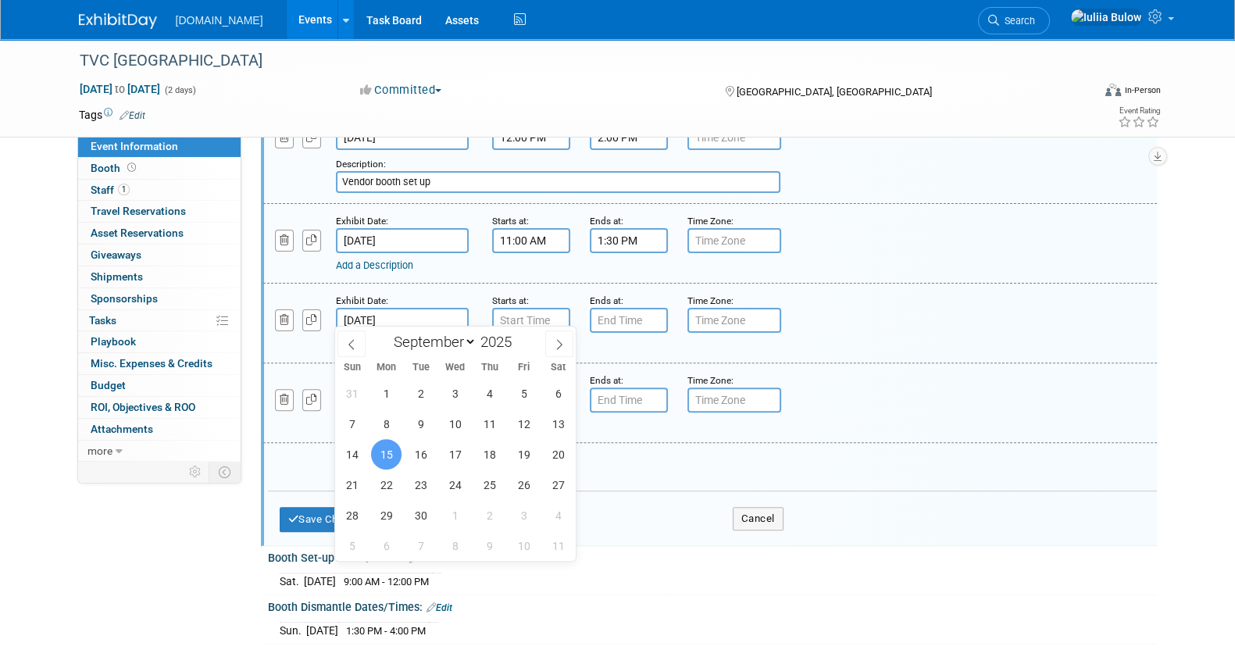
click at [423, 309] on input "Sep 15, 2025" at bounding box center [402, 320] width 133 height 25
click at [550, 432] on span "13" at bounding box center [558, 424] width 30 height 30
type input "Sep 13, 2025"
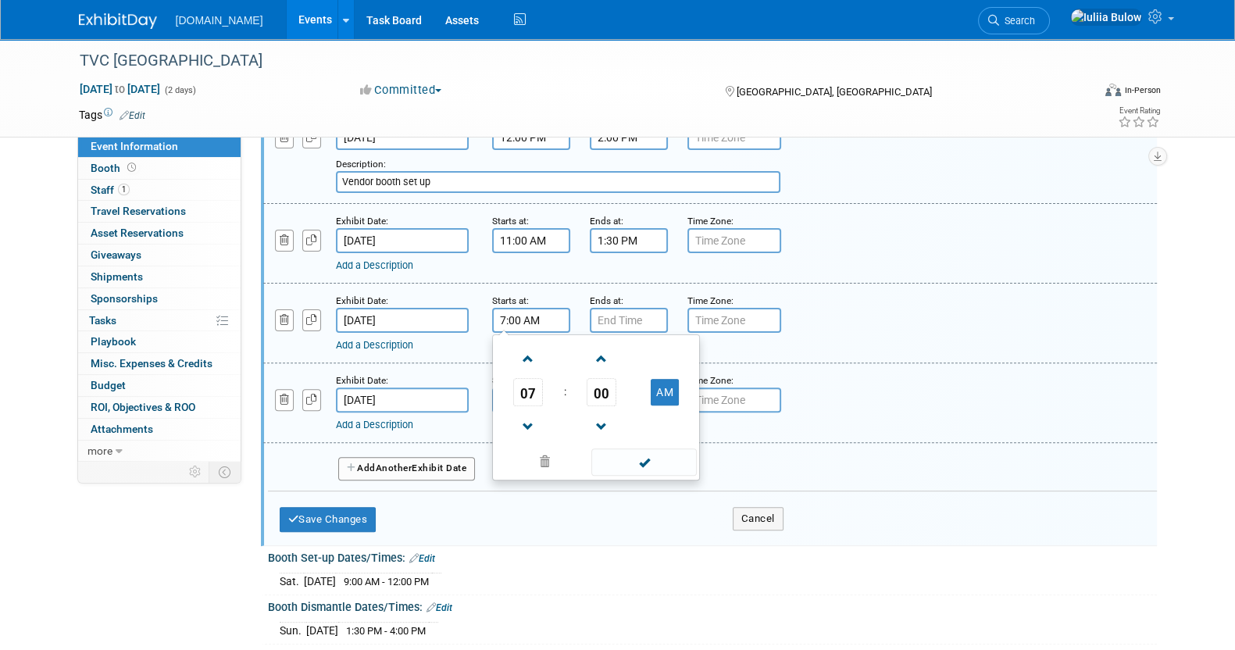
click at [531, 320] on input "7:00 AM" at bounding box center [531, 320] width 78 height 25
click at [539, 392] on span "07" at bounding box center [528, 392] width 30 height 28
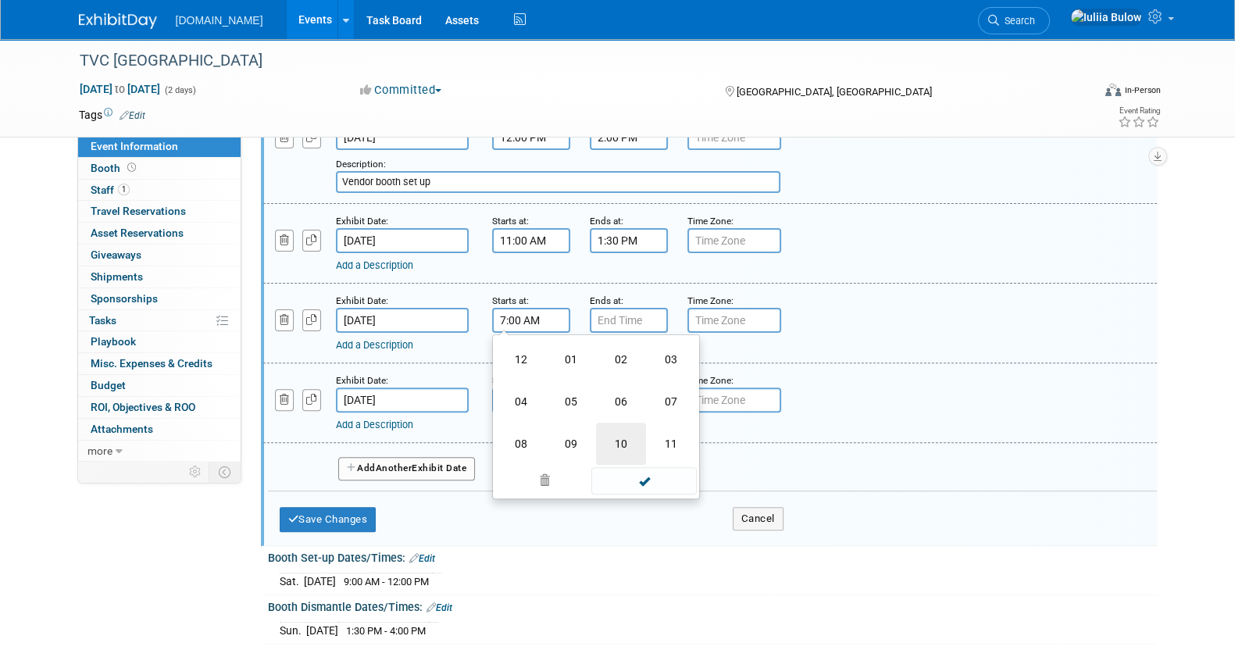
click at [621, 425] on td "10" at bounding box center [621, 444] width 50 height 42
type input "10:00 AM"
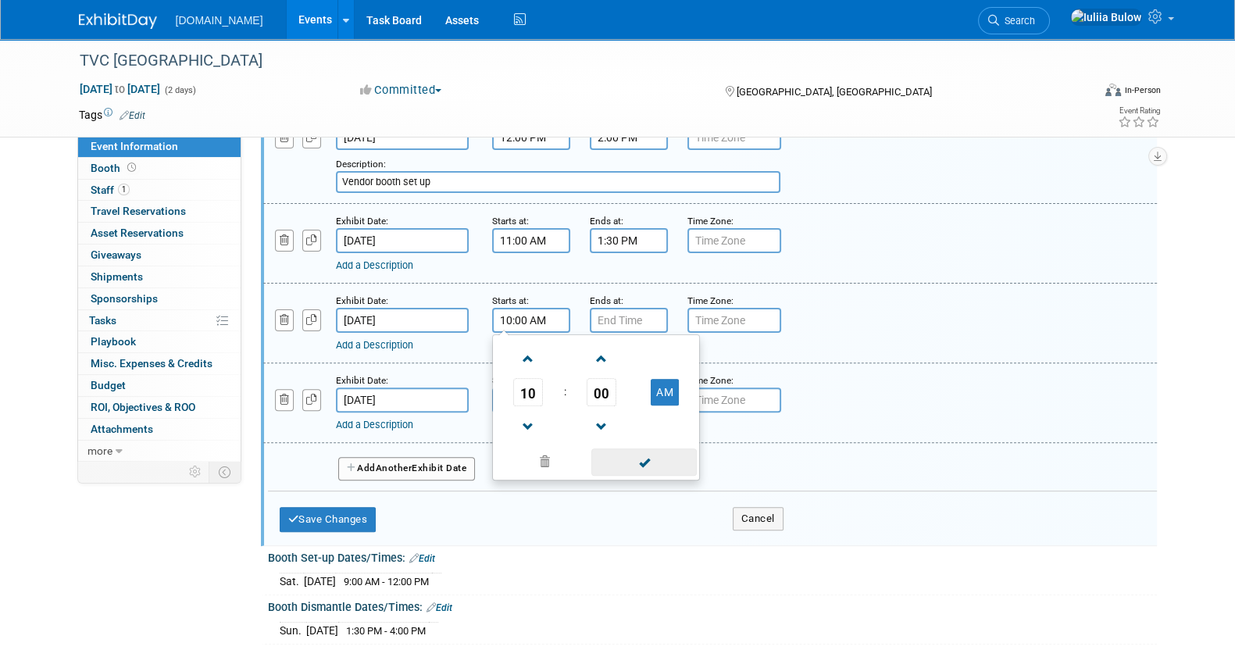
click at [666, 452] on span at bounding box center [643, 461] width 105 height 27
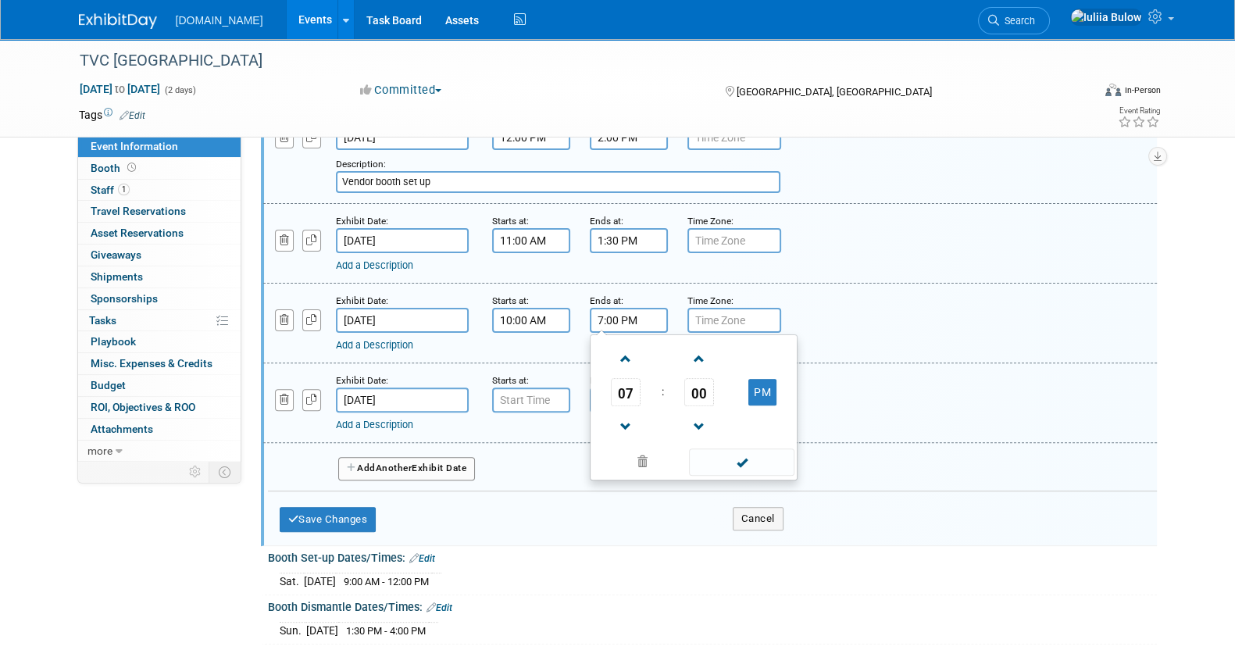
click at [627, 308] on input "7:00 PM" at bounding box center [629, 320] width 78 height 25
click at [625, 384] on span "07" at bounding box center [626, 392] width 30 height 28
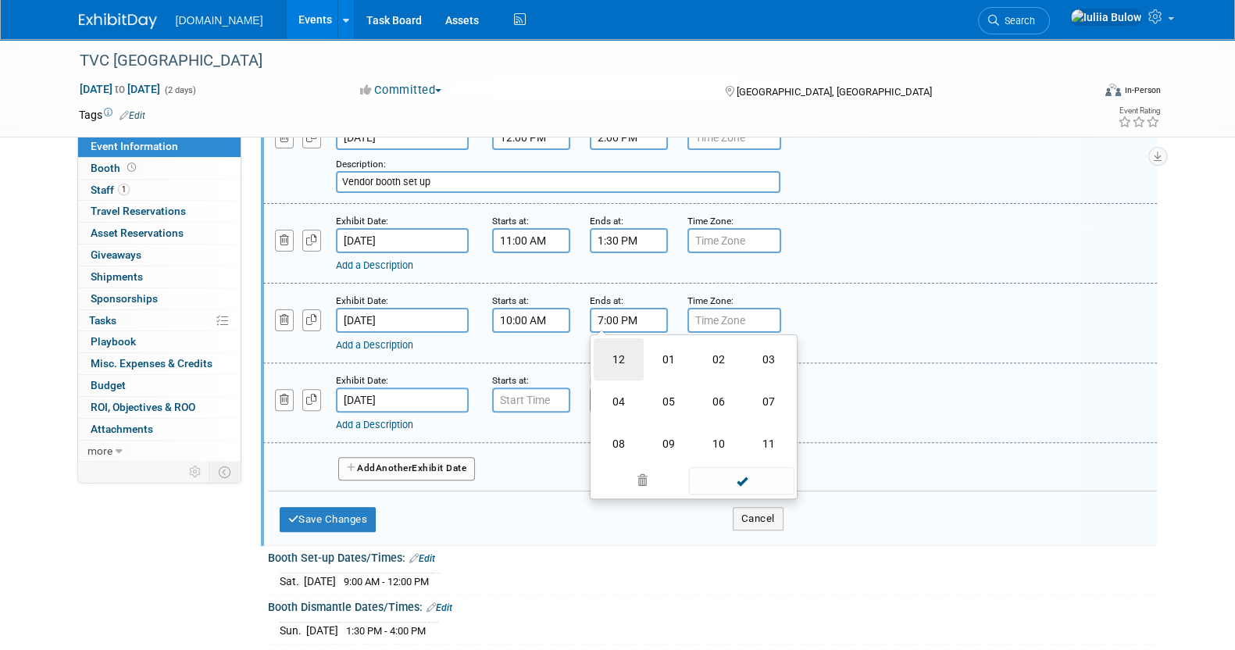
click at [612, 352] on td "12" at bounding box center [619, 359] width 50 height 42
type input "12:00 PM"
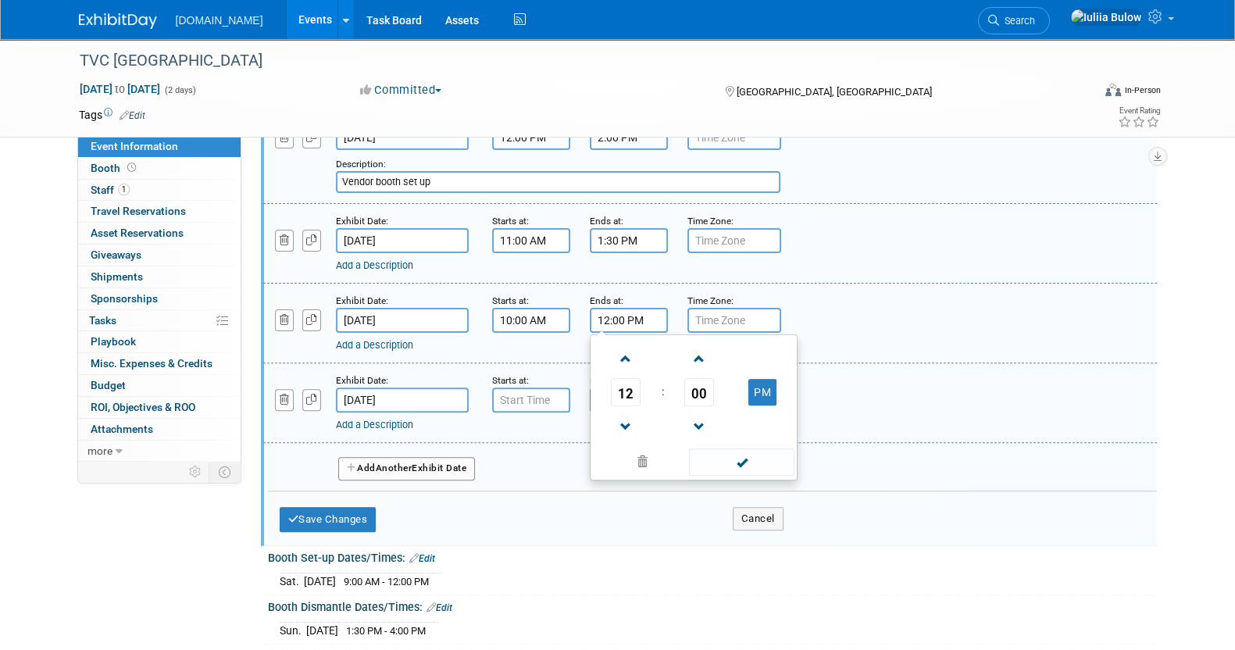
click at [376, 339] on link "Add a Description" at bounding box center [374, 345] width 77 height 12
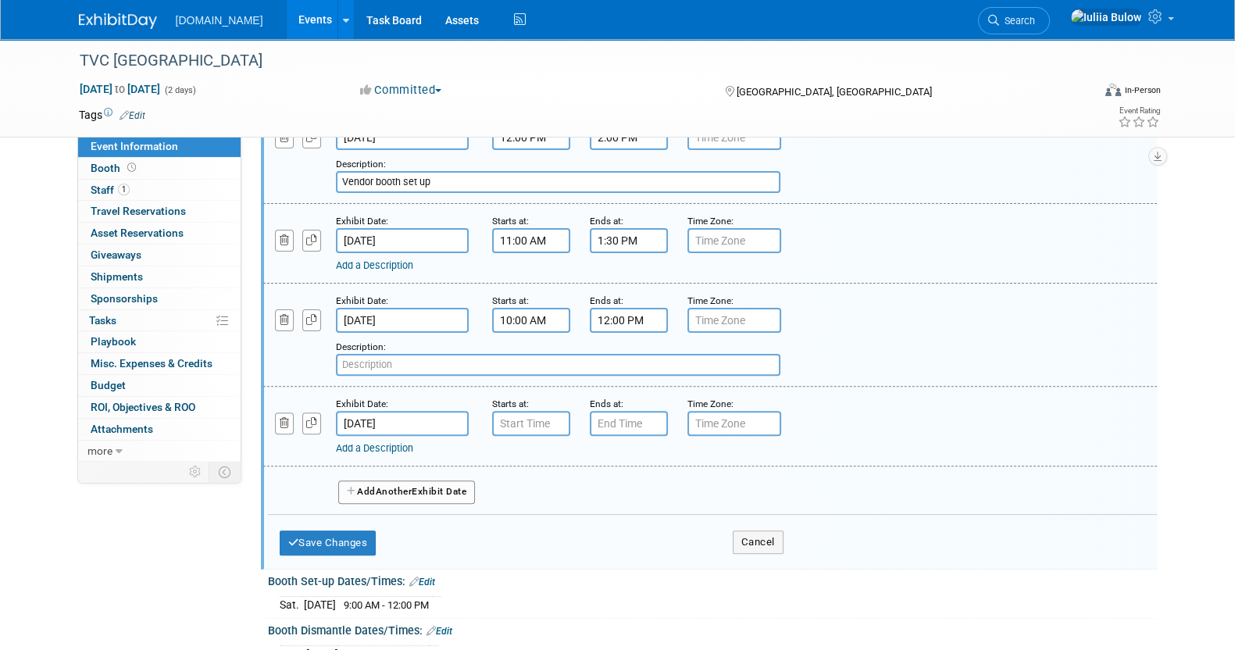
paste input "Patient & Client Support Team Interactive Workshop"
type input "Patient & Client Support Team Interactive Workshop"
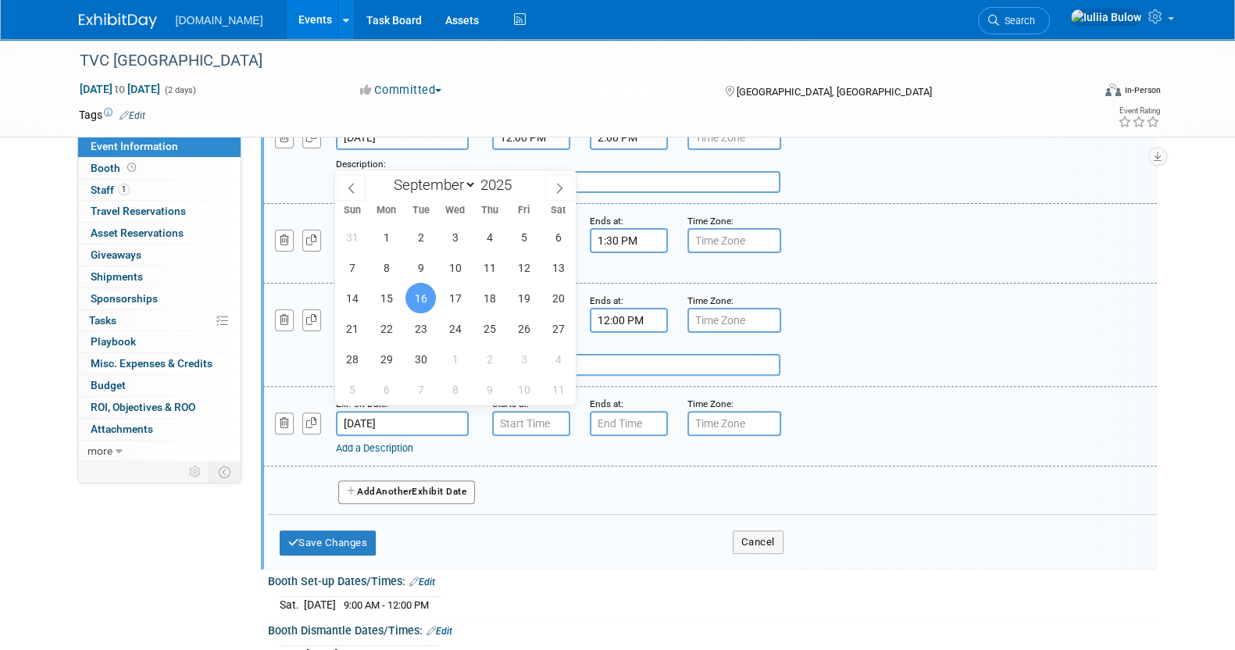
click at [400, 411] on input "Sep 16, 2025" at bounding box center [402, 423] width 133 height 25
click at [562, 262] on span "13" at bounding box center [558, 267] width 30 height 30
type input "Sep 13, 2025"
click at [554, 266] on span "13" at bounding box center [558, 267] width 30 height 30
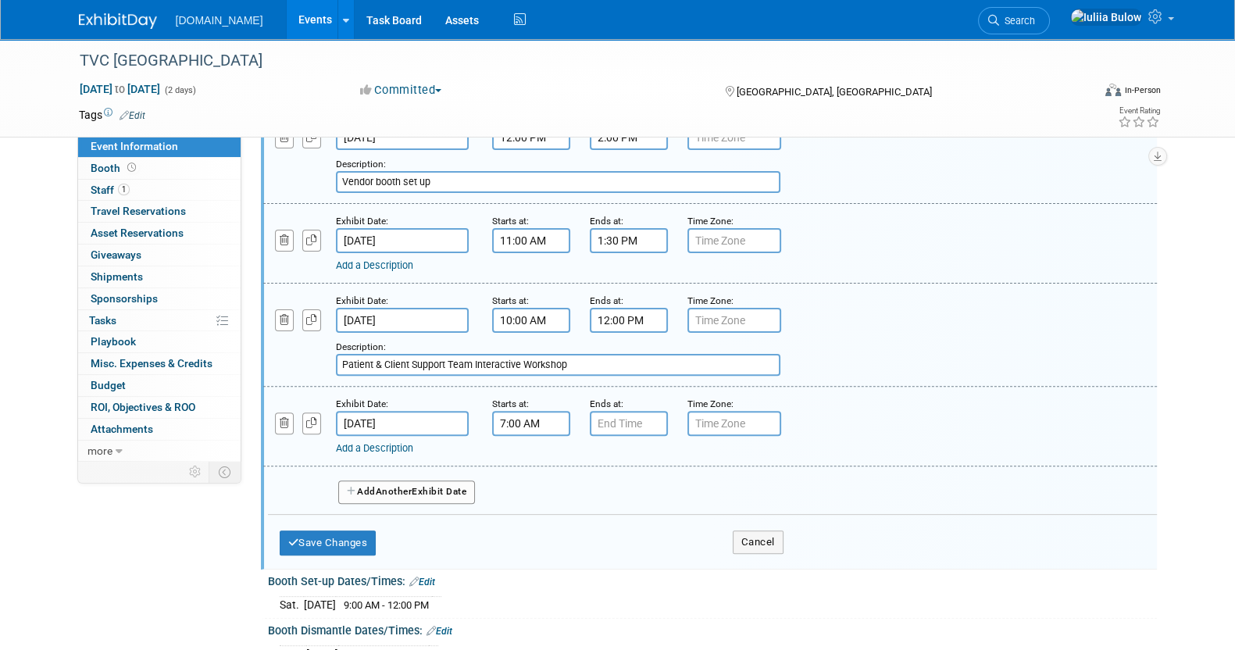
click at [539, 416] on input "7:00 AM" at bounding box center [531, 423] width 78 height 25
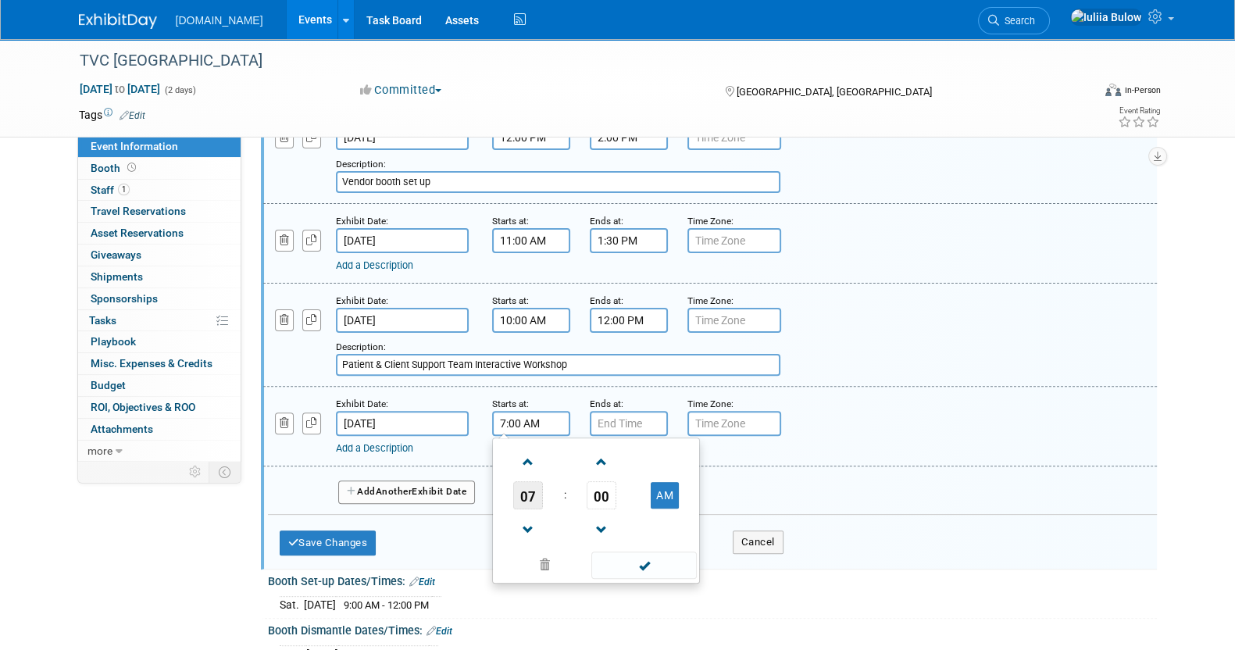
click at [528, 490] on span "07" at bounding box center [528, 495] width 30 height 28
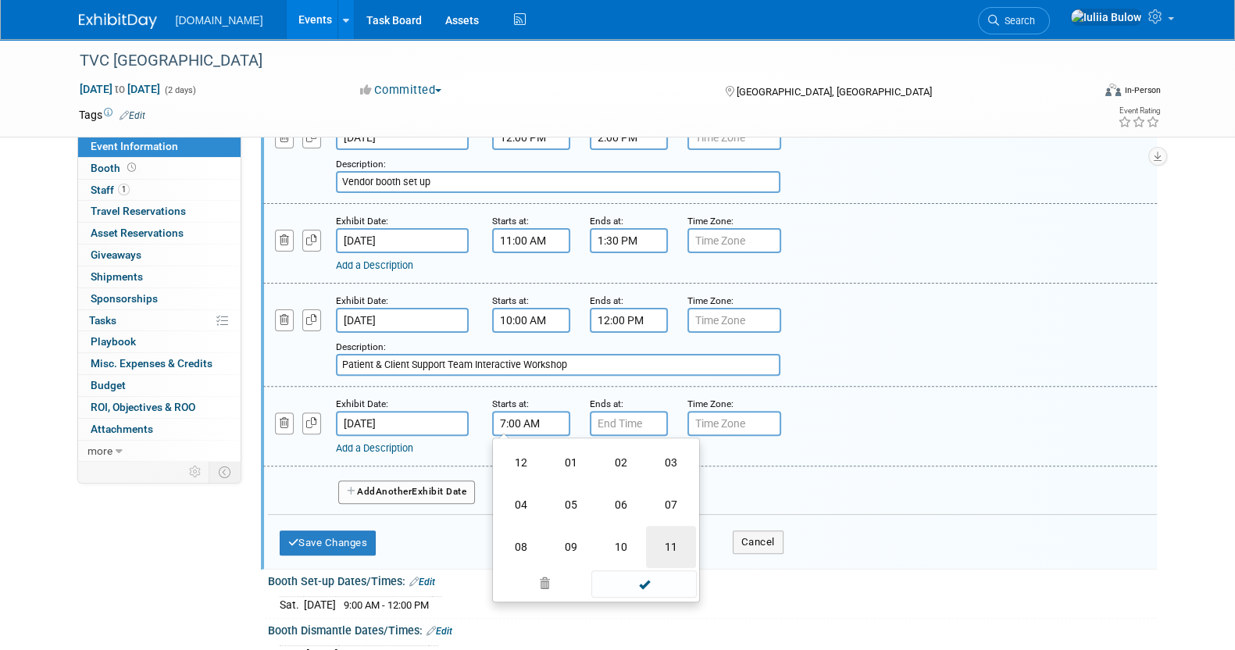
click at [669, 526] on td "11" at bounding box center [671, 547] width 50 height 42
type input "11:00 AM"
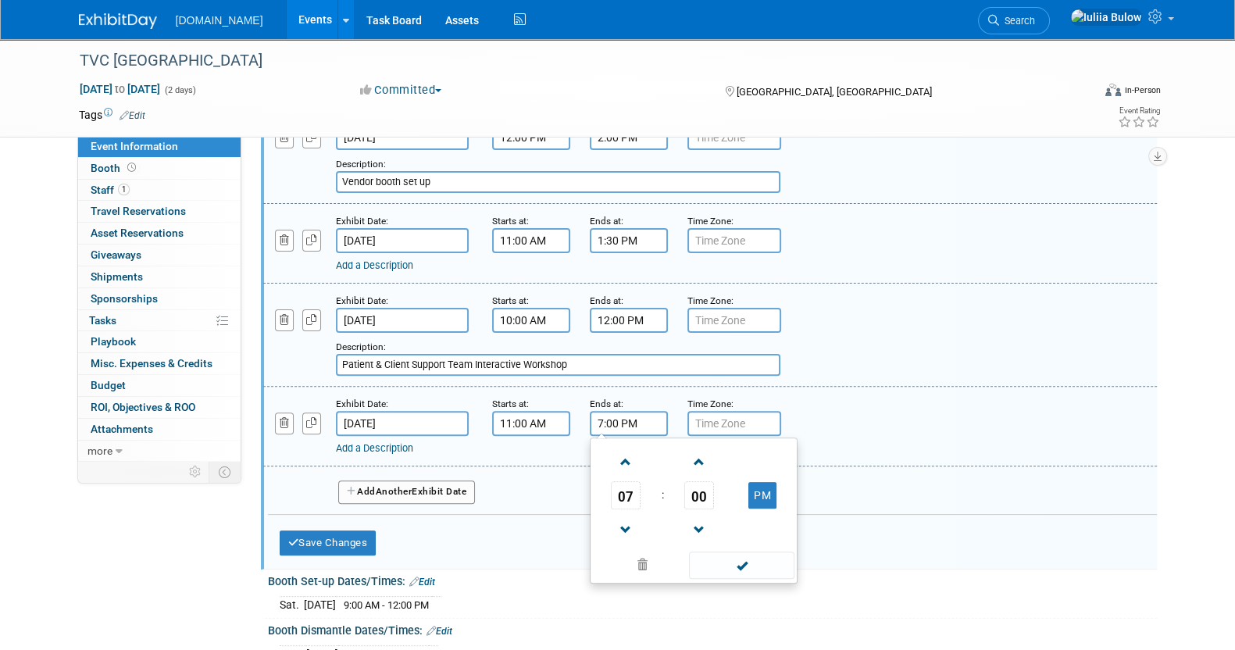
click at [628, 418] on input "7:00 PM" at bounding box center [629, 423] width 78 height 25
click at [626, 483] on span "07" at bounding box center [626, 495] width 30 height 28
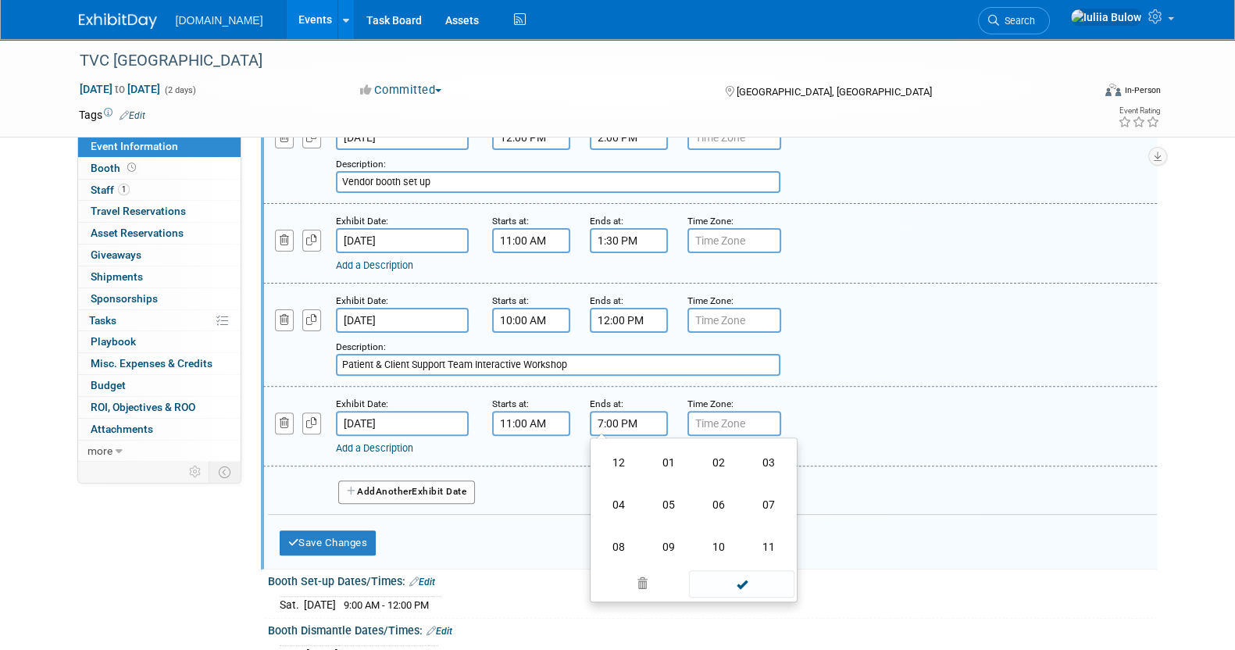
drag, startPoint x: 610, startPoint y: 451, endPoint x: 657, endPoint y: 473, distance: 51.4
click at [614, 453] on td "12" at bounding box center [619, 462] width 50 height 42
type input "12:00 PM"
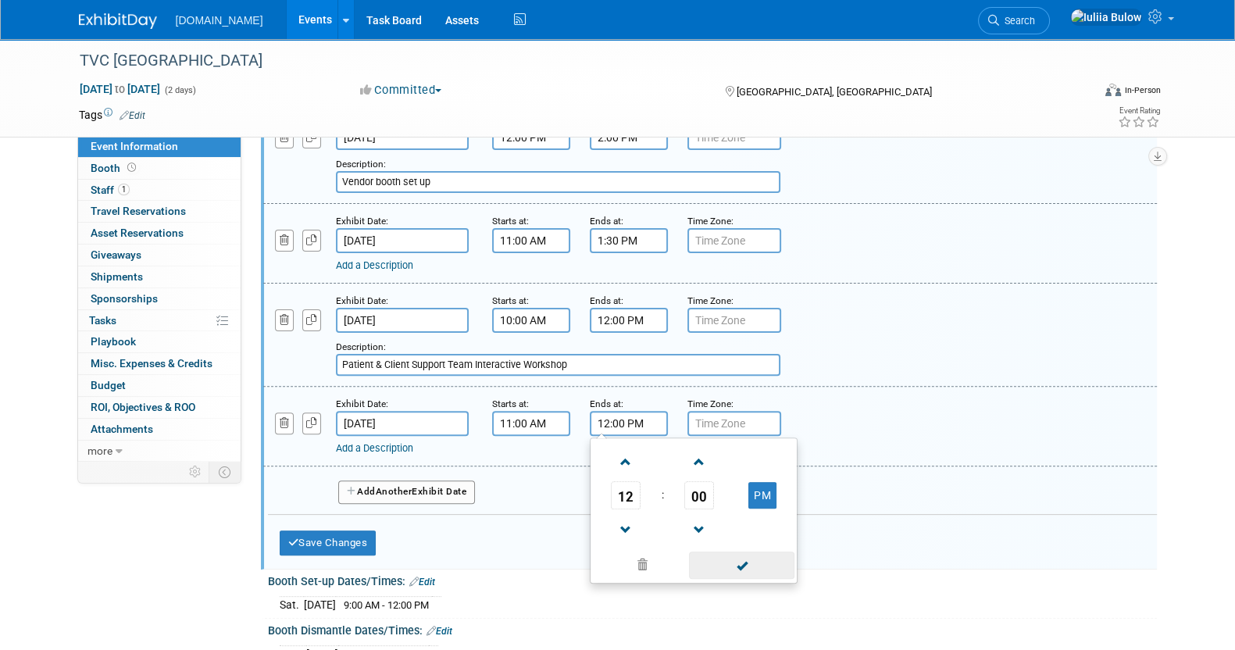
click at [747, 551] on span at bounding box center [741, 564] width 105 height 27
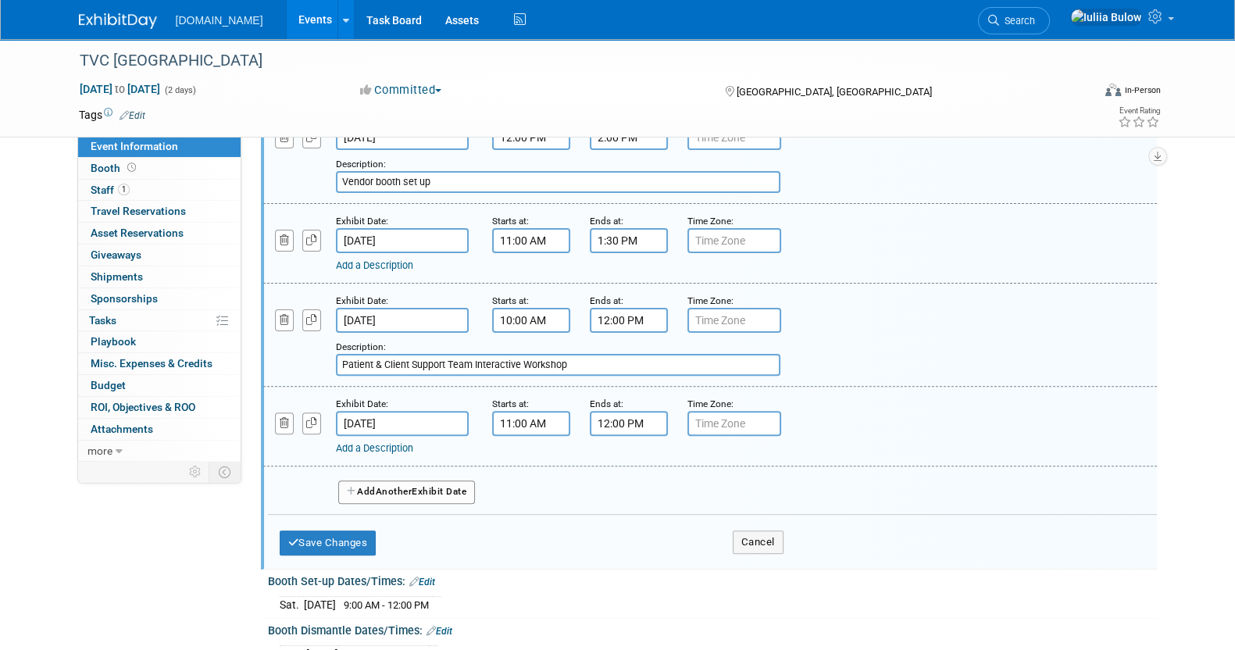
click at [390, 443] on link "Add a Description" at bounding box center [374, 448] width 77 height 12
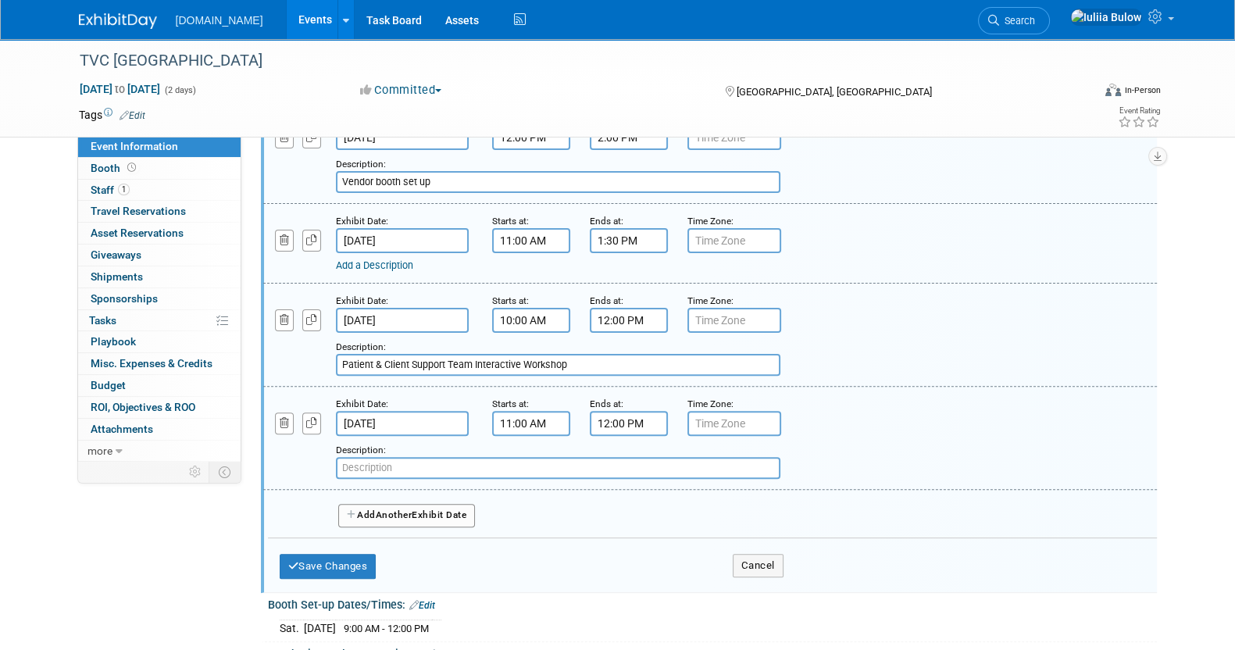
paste input "Medical CE Session #2"
type input "Medical CE Session #2"
click at [349, 554] on button "Save Changes" at bounding box center [328, 566] width 97 height 25
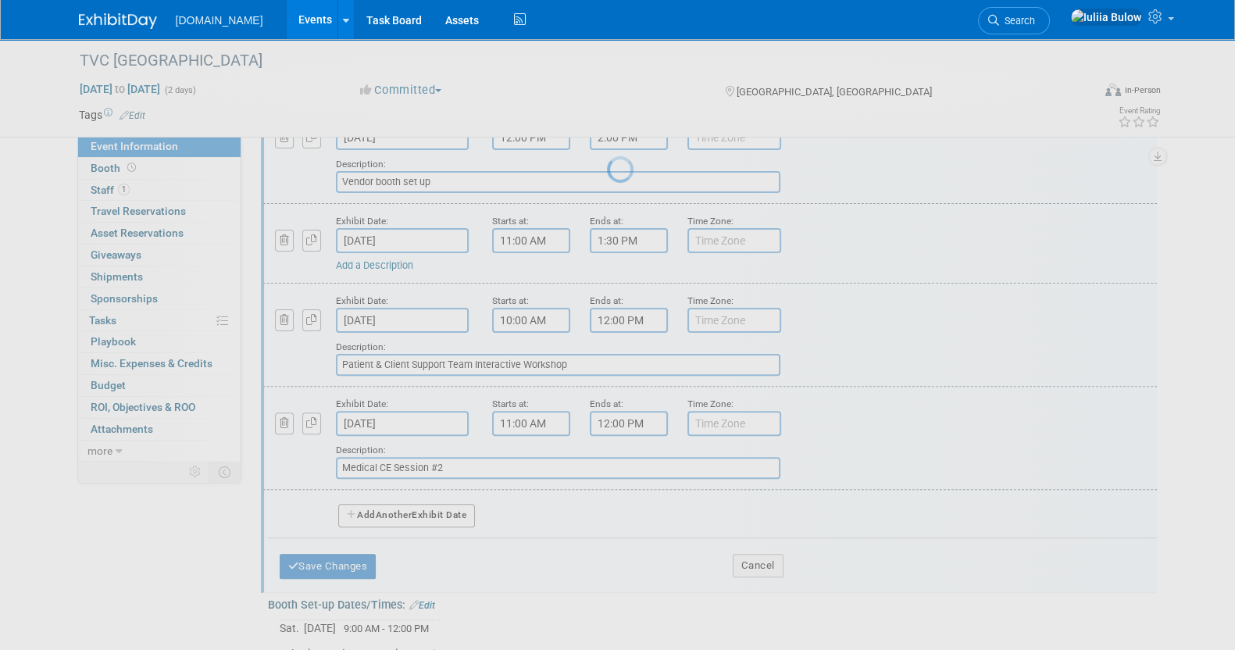
scroll to position [80, 0]
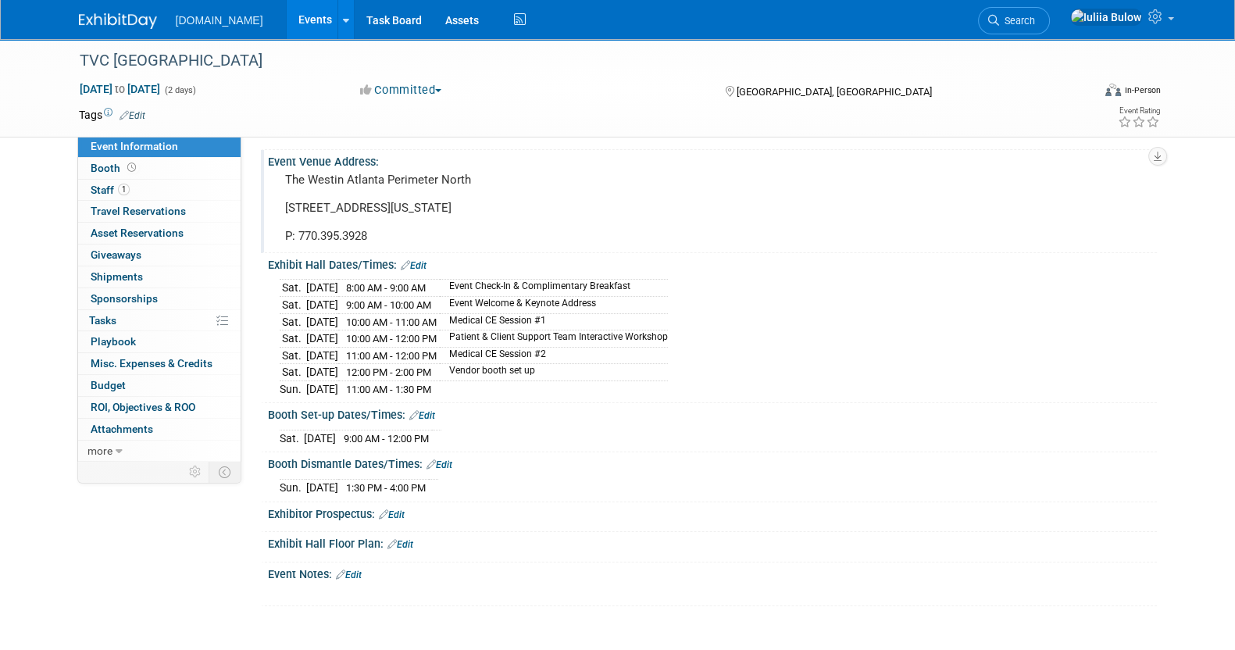
click at [423, 263] on link "Edit" at bounding box center [414, 265] width 26 height 11
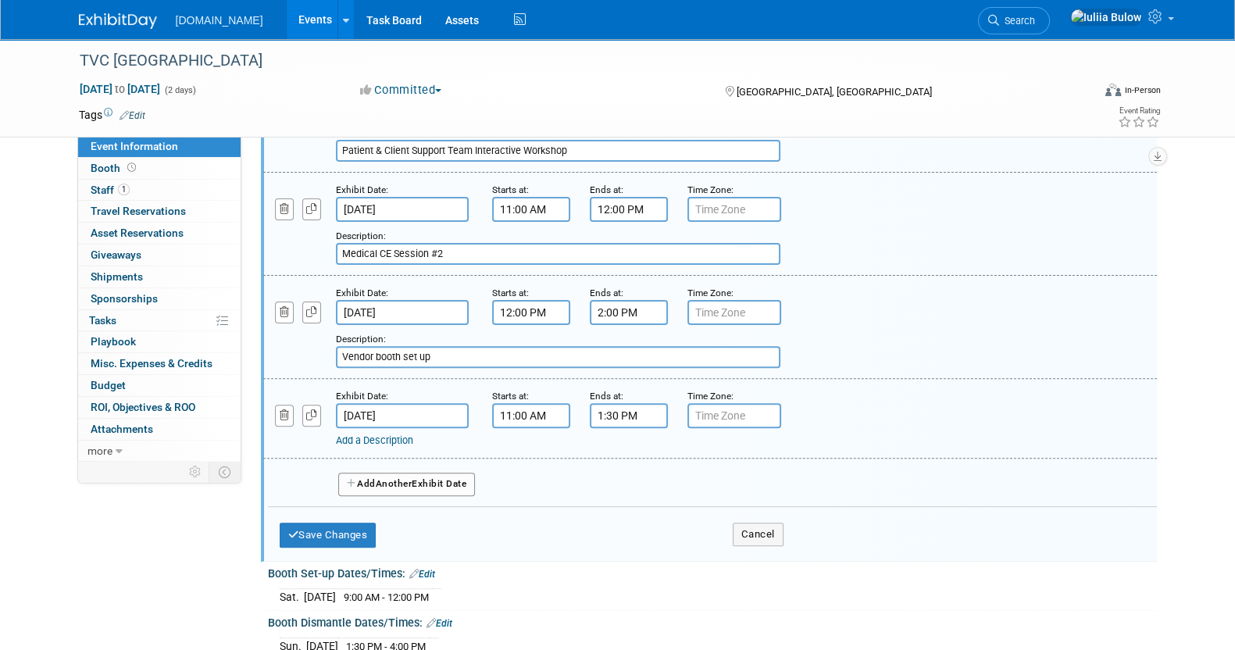
scroll to position [666, 0]
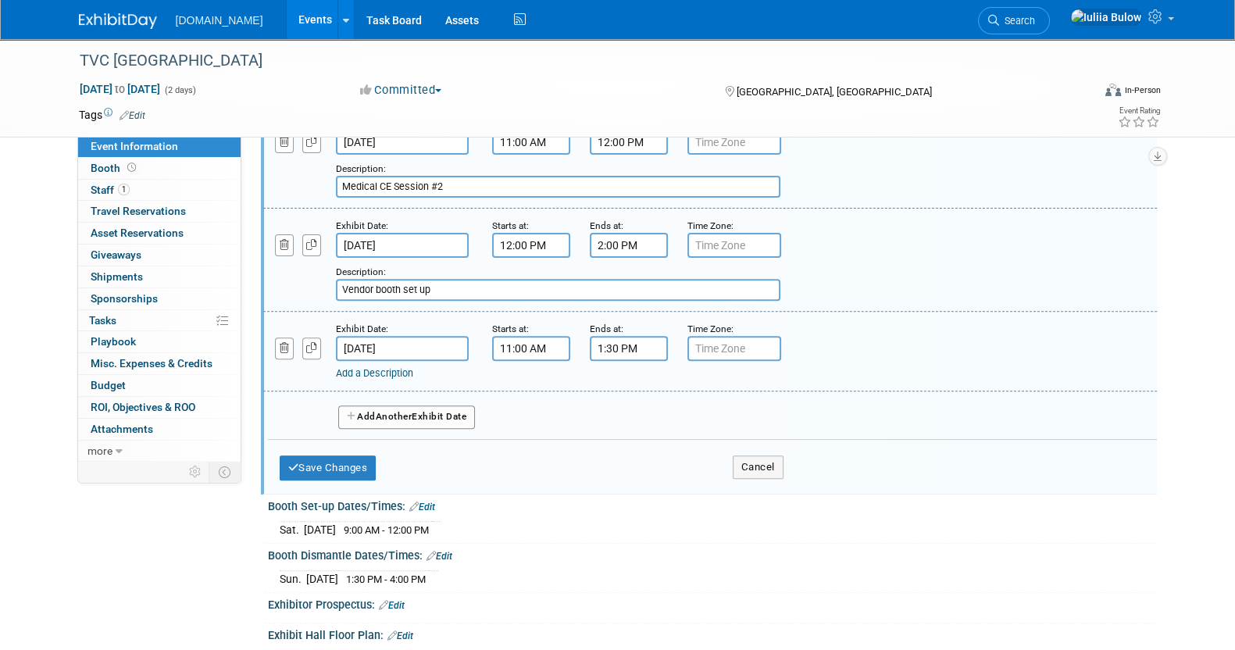
click at [365, 405] on button "Add Another Exhibit Date" at bounding box center [406, 416] width 137 height 23
select select "8"
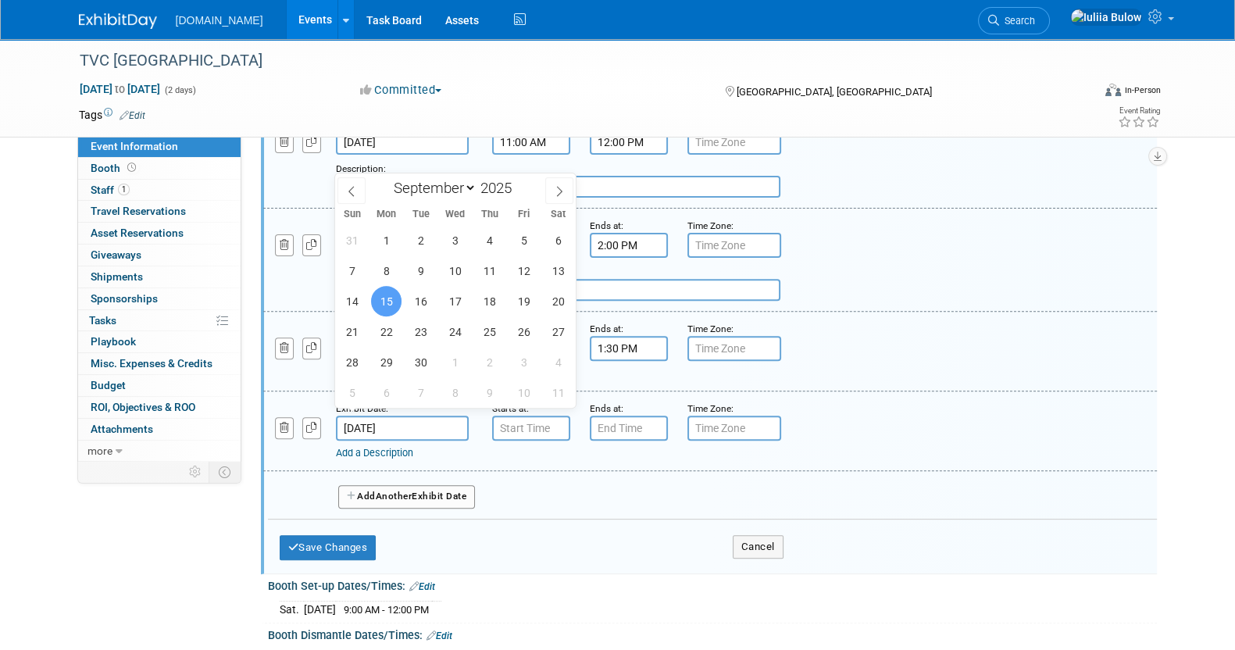
click at [401, 416] on input "Sep 15, 2025" at bounding box center [402, 428] width 133 height 25
click at [558, 264] on span "13" at bounding box center [558, 270] width 30 height 30
type input "Sep 13, 2025"
click at [880, 165] on div "Description: Medical CE Session #2" at bounding box center [670, 178] width 668 height 37
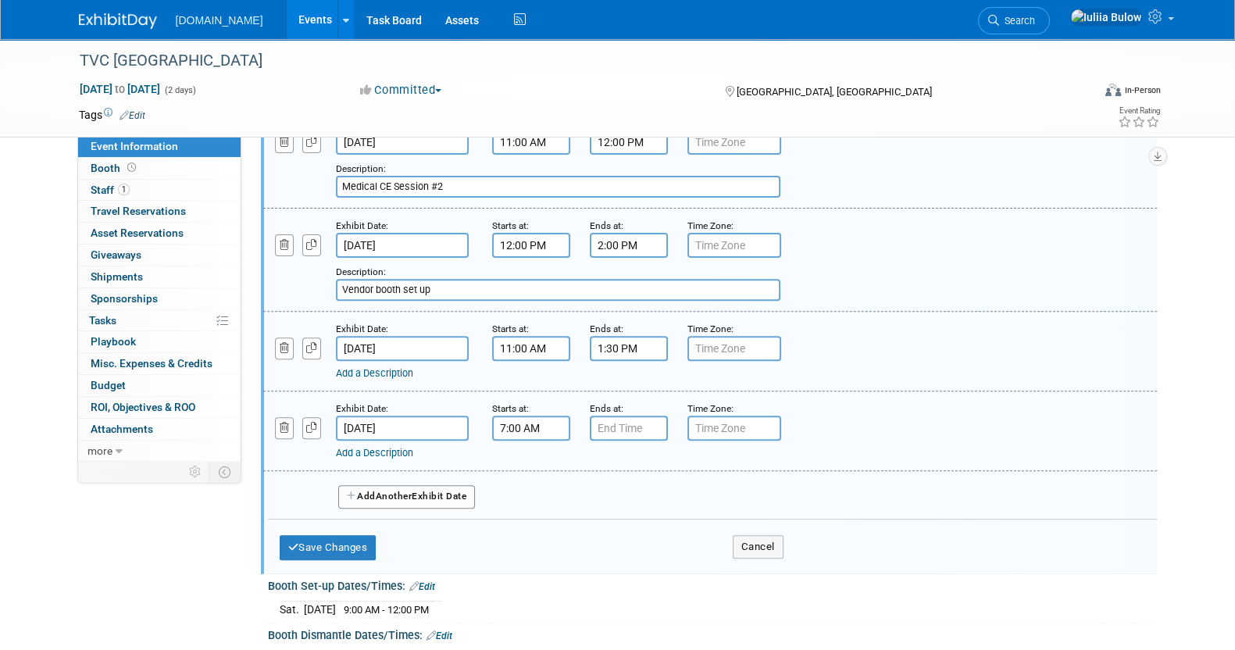
click at [517, 416] on input "7:00 AM" at bounding box center [531, 428] width 78 height 25
click at [524, 486] on span "07" at bounding box center [528, 500] width 30 height 28
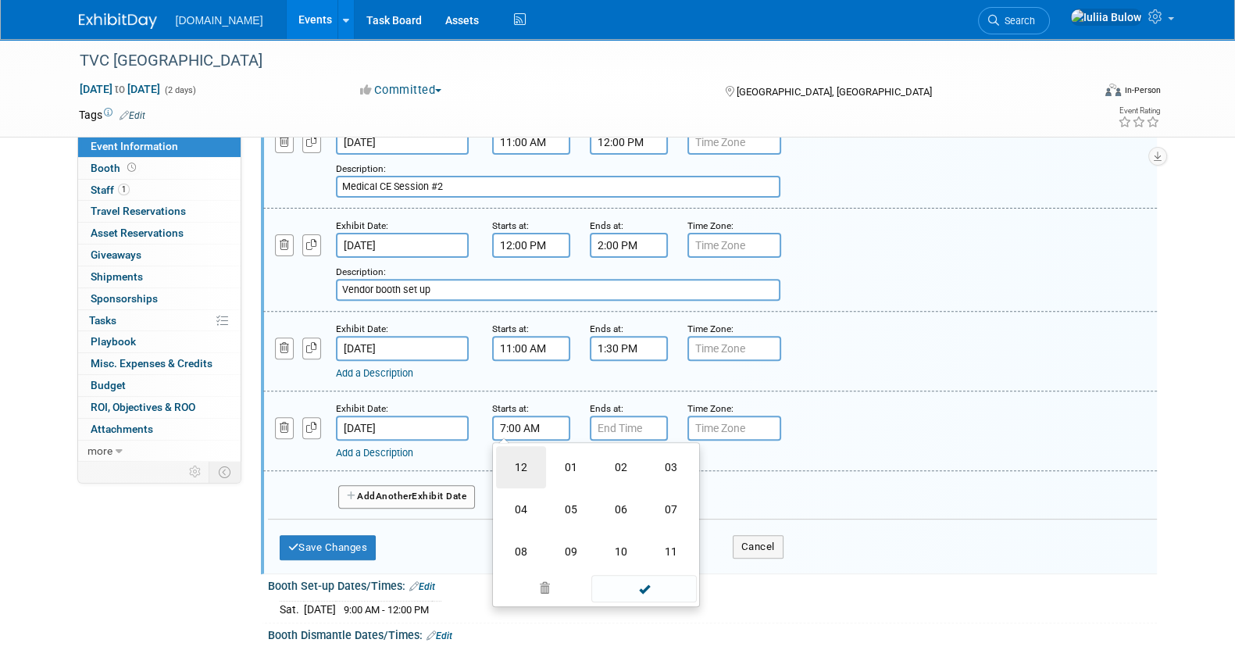
click at [515, 451] on td "12" at bounding box center [521, 467] width 50 height 42
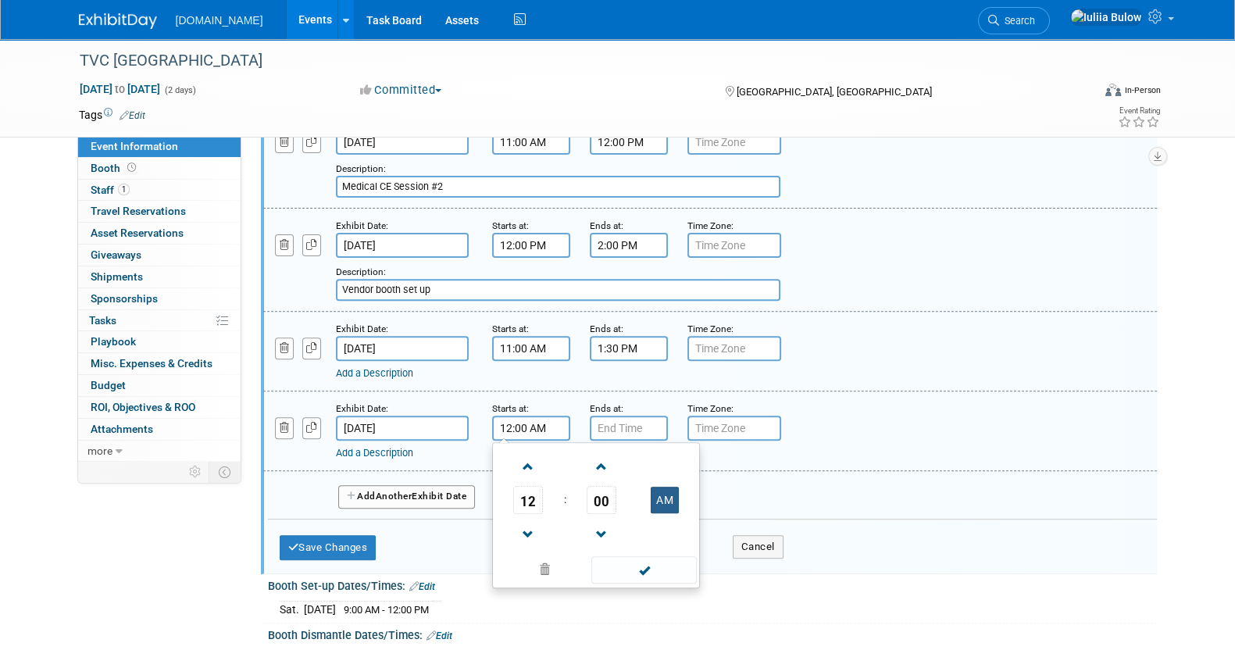
click at [666, 487] on button "AM" at bounding box center [665, 500] width 28 height 27
type input "12:00 PM"
click at [634, 416] on input "7:00 PM" at bounding box center [629, 428] width 78 height 25
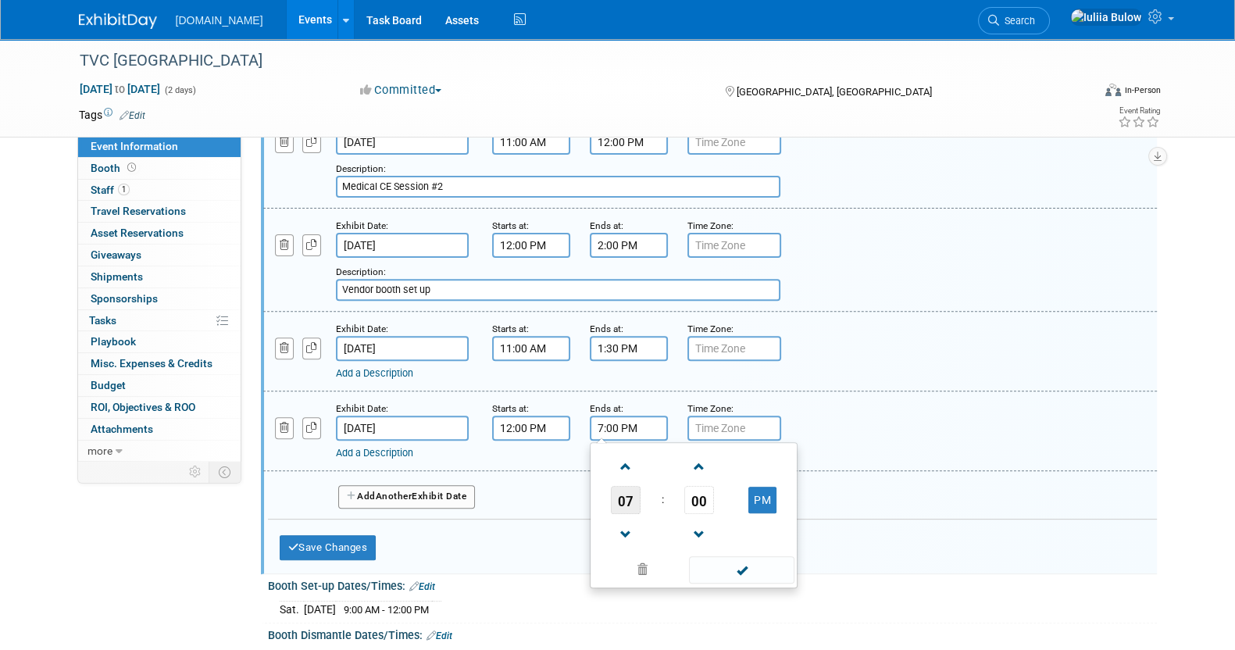
click at [617, 490] on span "07" at bounding box center [626, 500] width 30 height 28
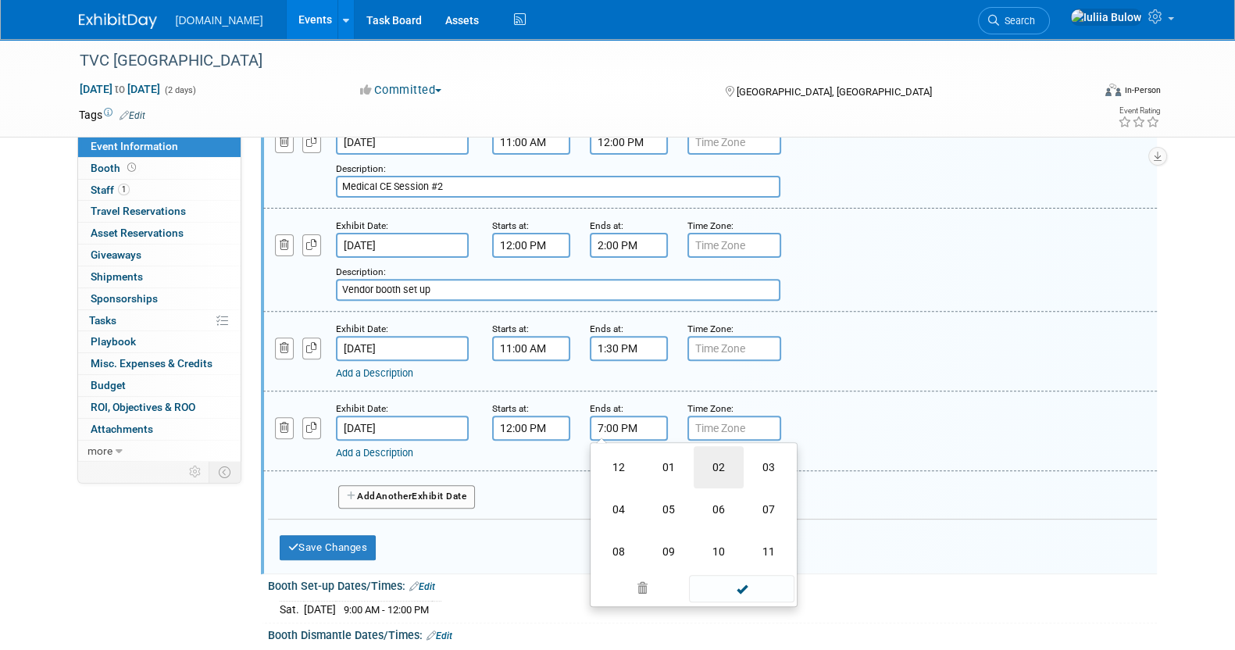
click at [695, 459] on td "02" at bounding box center [719, 467] width 50 height 42
type input "2:00 PM"
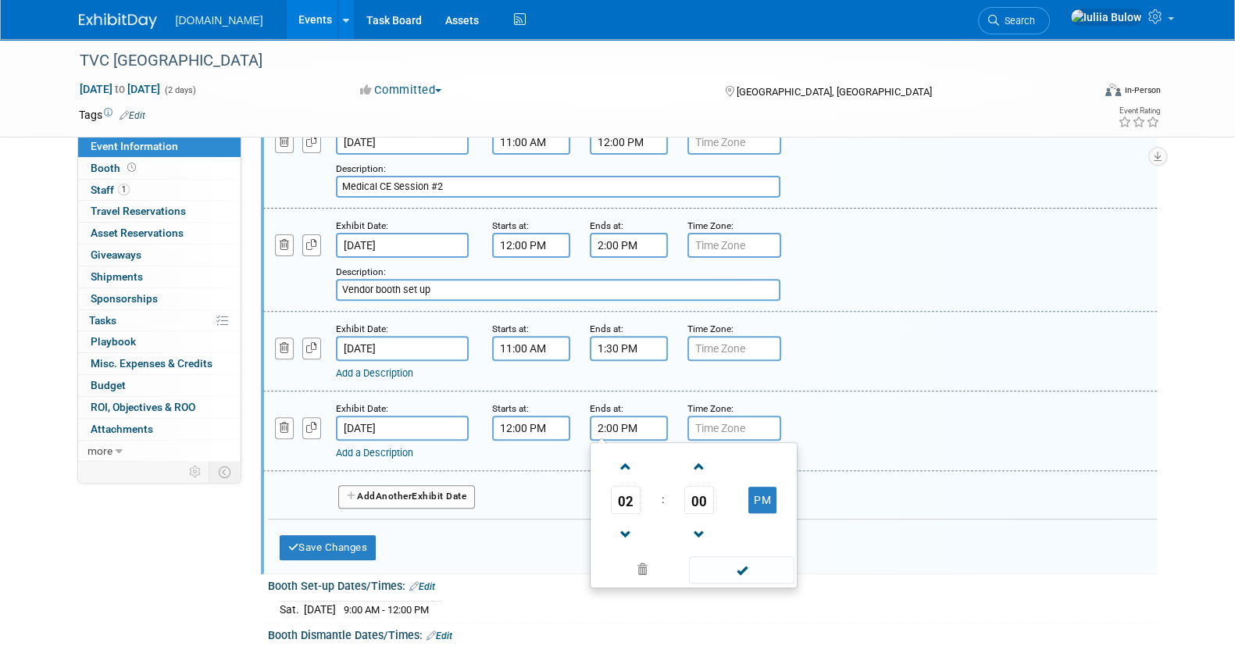
drag, startPoint x: 764, startPoint y: 557, endPoint x: 742, endPoint y: 548, distance: 23.5
click at [761, 557] on span at bounding box center [741, 569] width 105 height 27
click at [385, 447] on link "Add a Description" at bounding box center [374, 453] width 77 height 12
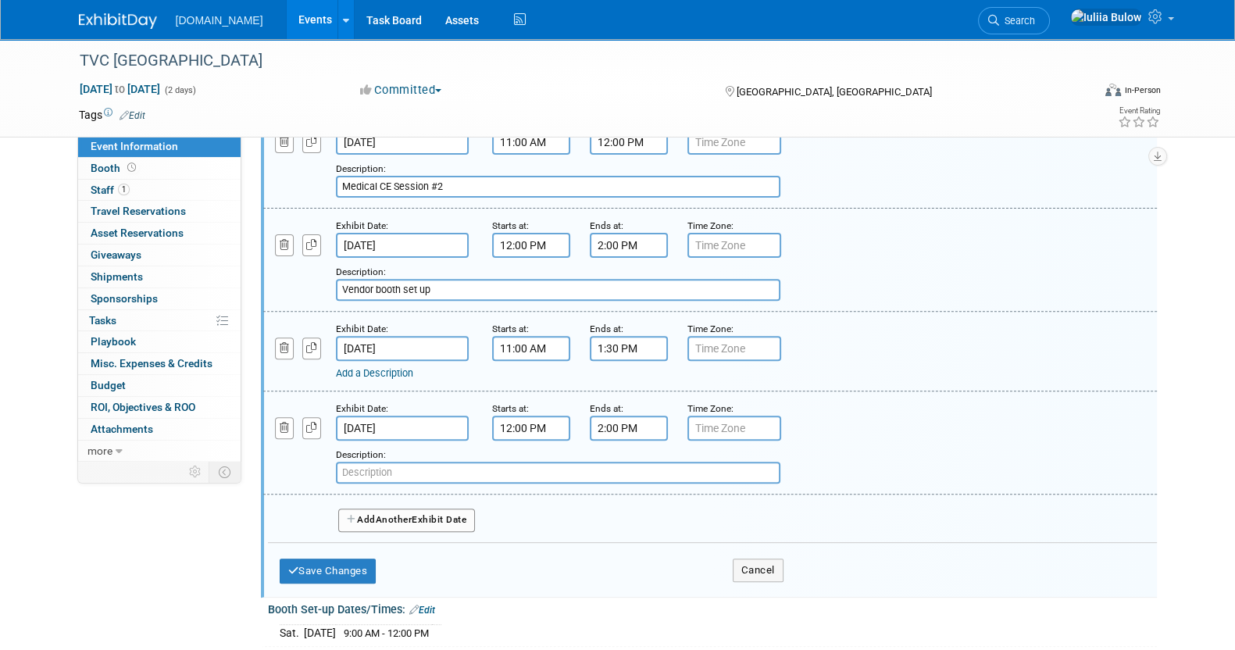
paste input "Exhibit Hall Open & Attendee Lunc"
type input "Exhibit Hall Open & Attendee Lunch"
click at [362, 560] on button "Save Changes" at bounding box center [328, 571] width 97 height 25
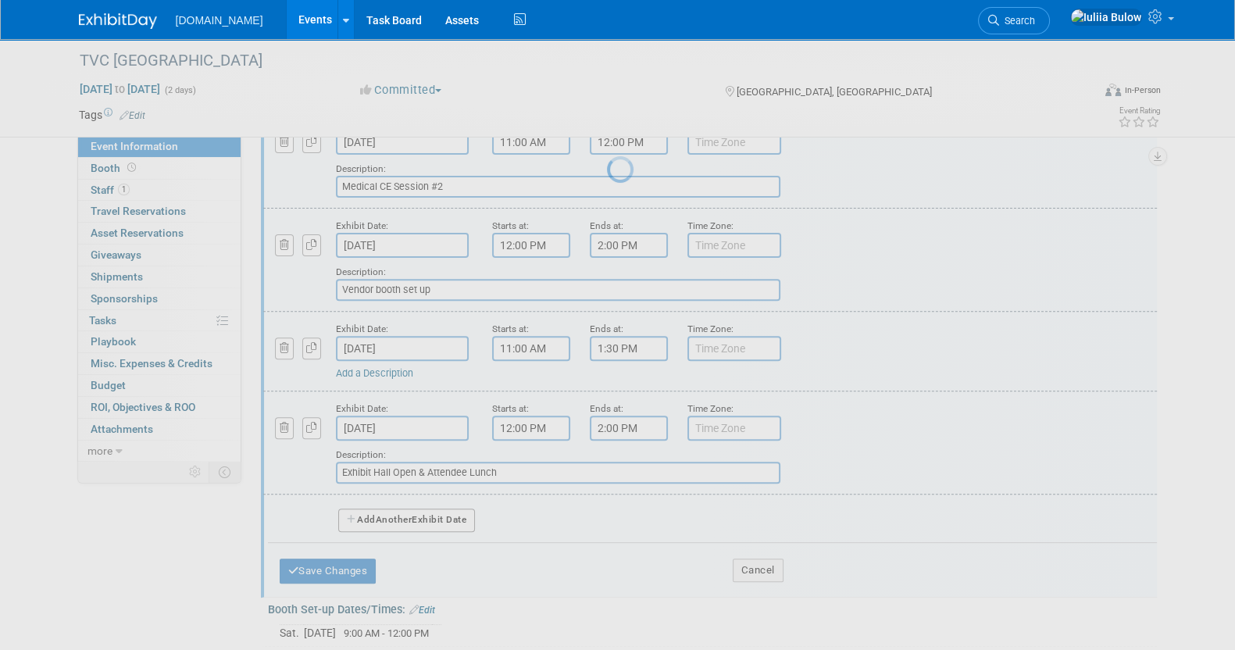
scroll to position [80, 0]
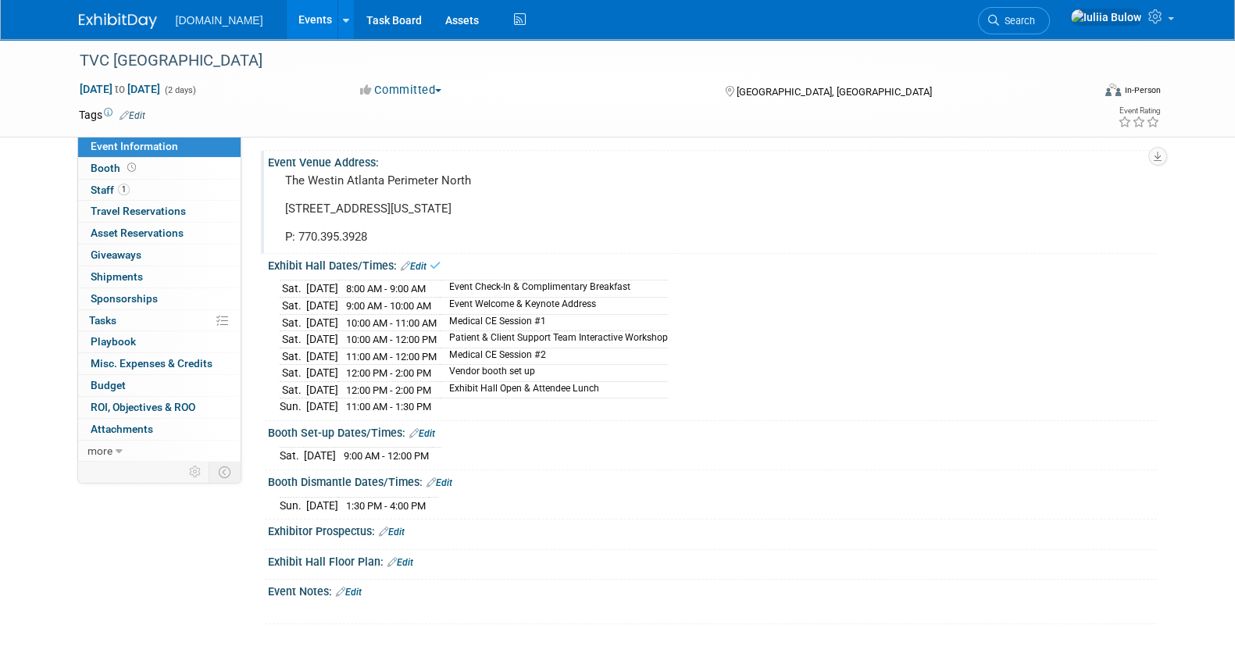
click at [416, 264] on link "Edit" at bounding box center [414, 266] width 26 height 11
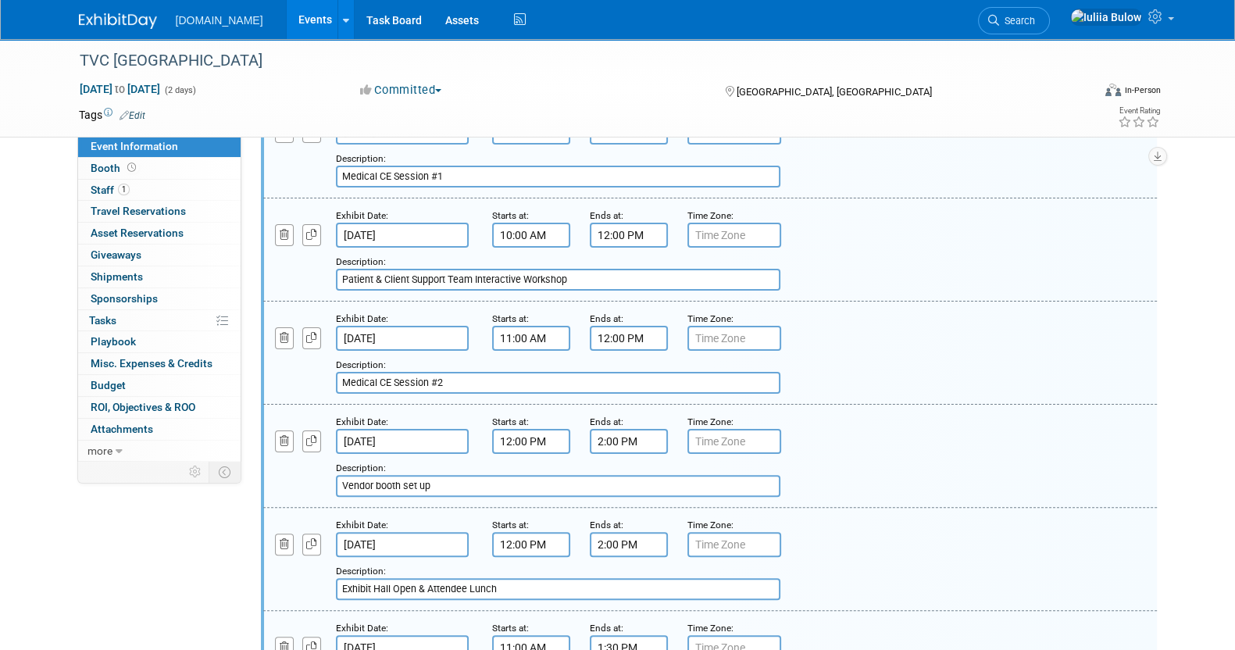
scroll to position [958, 0]
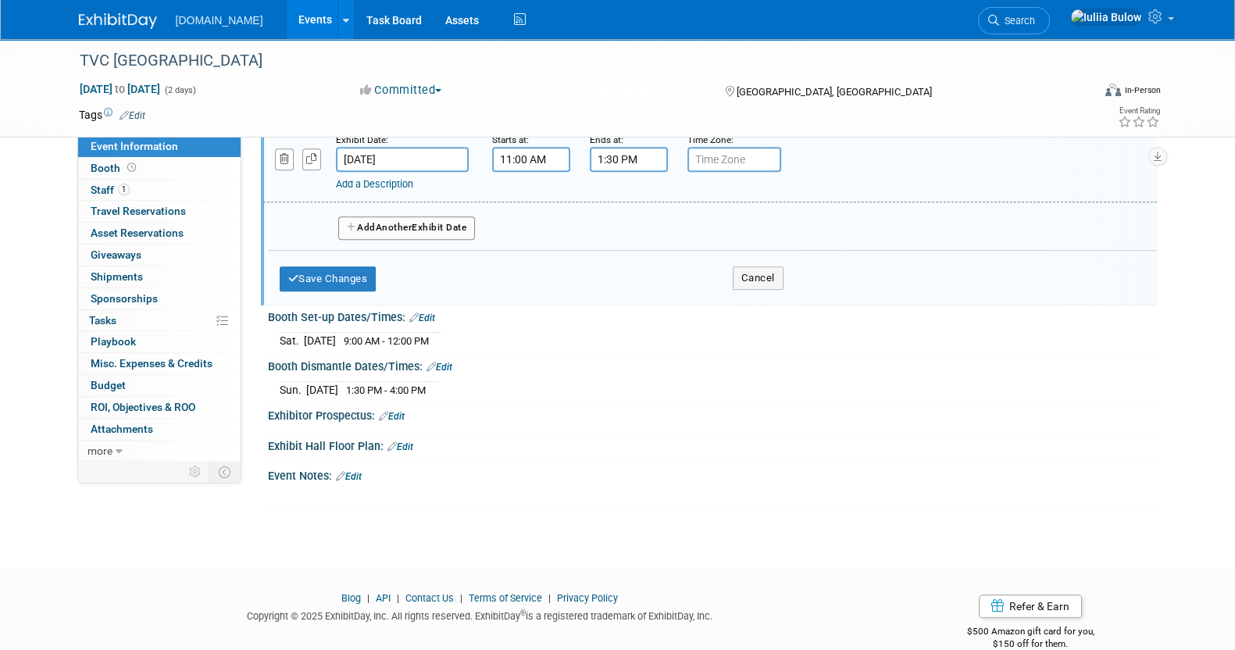
click at [409, 222] on span "Another" at bounding box center [394, 227] width 37 height 11
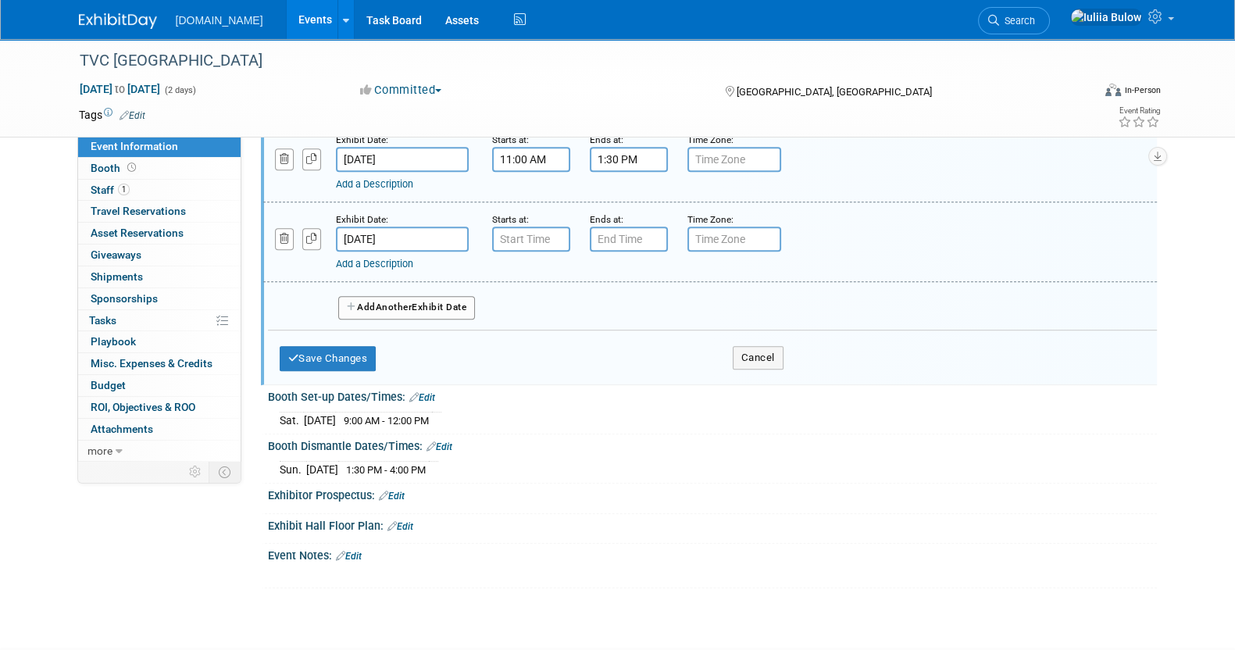
click at [391, 227] on input "Sep 15, 2025" at bounding box center [402, 239] width 133 height 25
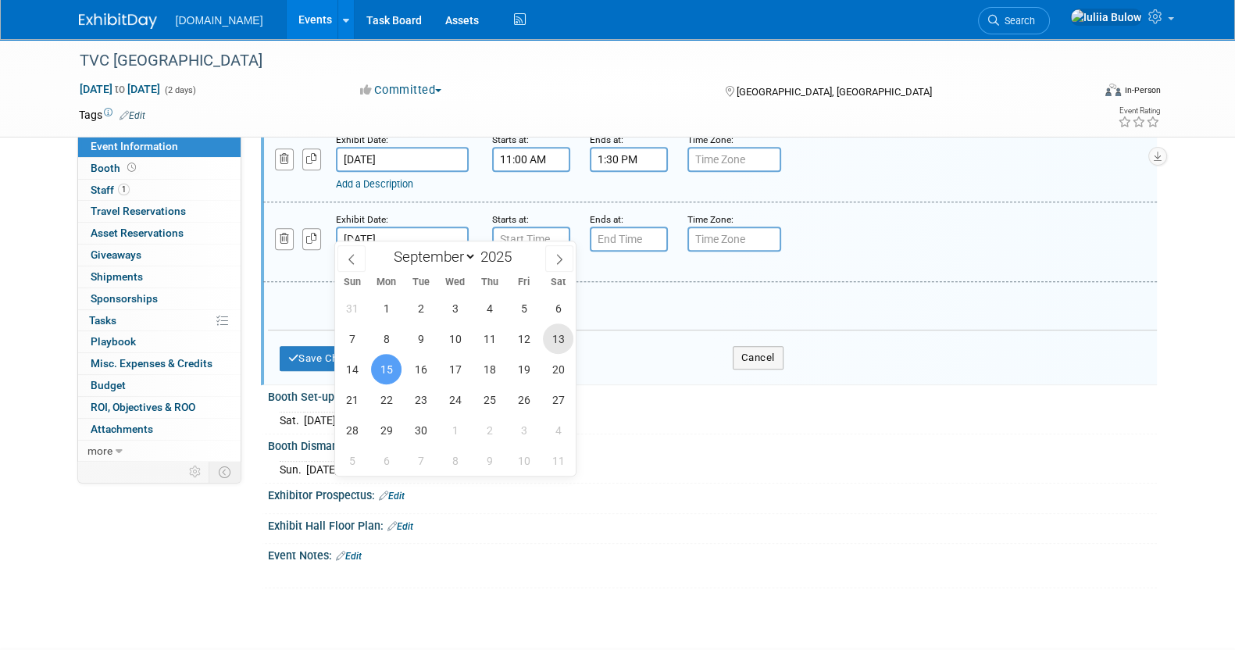
click at [553, 339] on span "13" at bounding box center [558, 338] width 30 height 30
type input "Sep 13, 2025"
click at [555, 334] on span "13" at bounding box center [558, 338] width 30 height 30
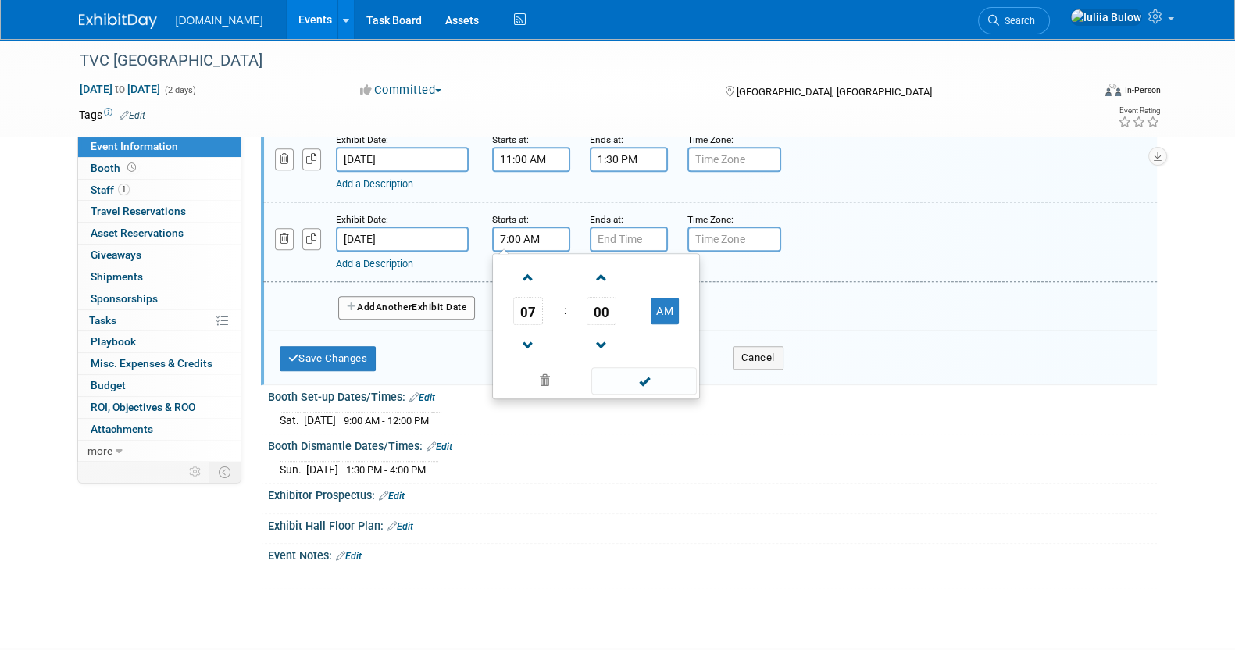
click at [534, 229] on input "7:00 AM" at bounding box center [531, 239] width 78 height 25
click at [527, 298] on span "07" at bounding box center [528, 311] width 30 height 28
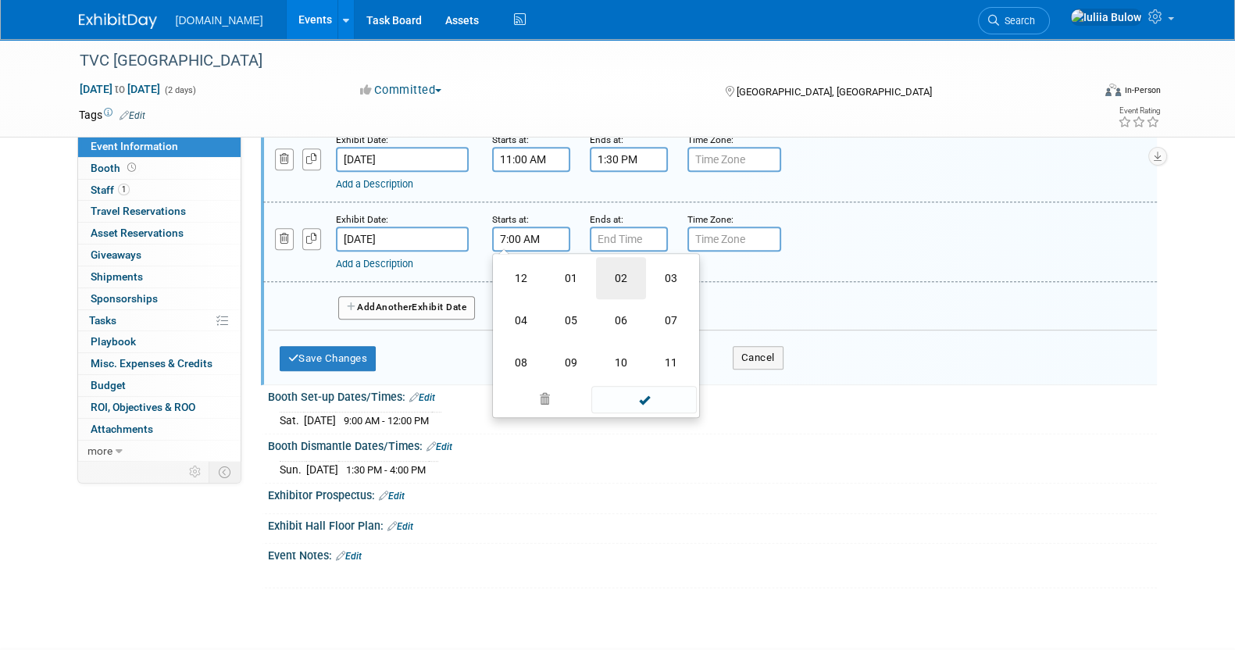
click at [621, 264] on td "02" at bounding box center [621, 278] width 50 height 42
type input "2:00 AM"
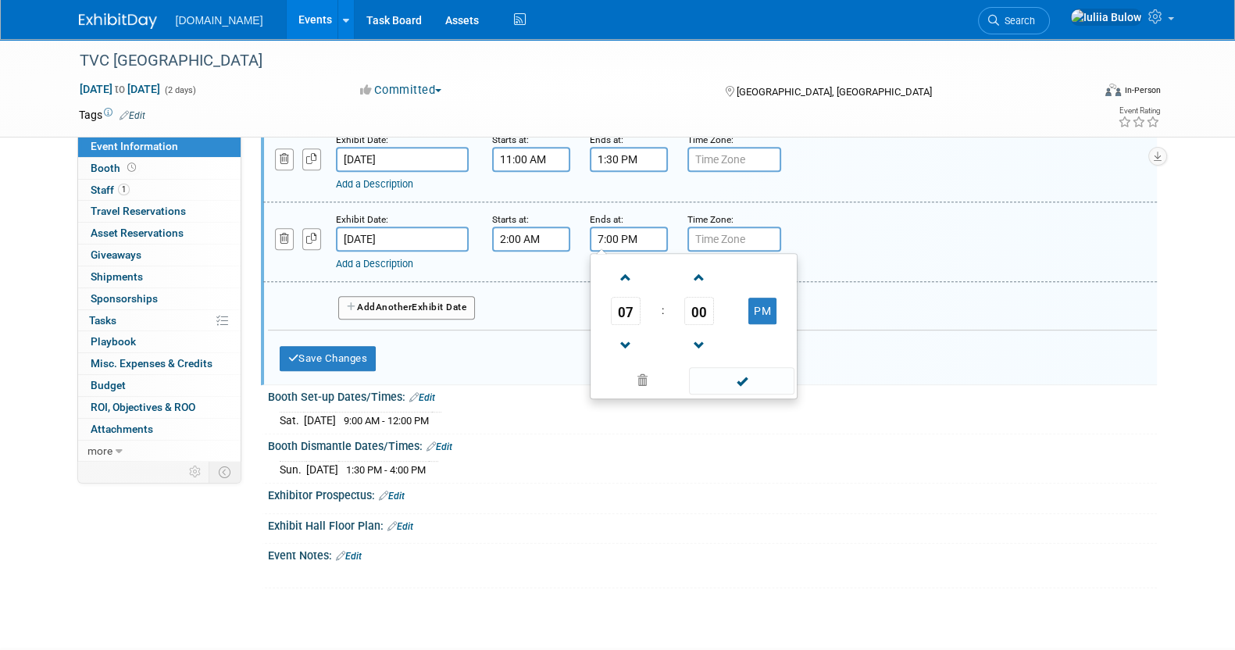
click at [640, 230] on input "7:00 PM" at bounding box center [629, 239] width 78 height 25
click at [618, 297] on span "07" at bounding box center [626, 311] width 30 height 28
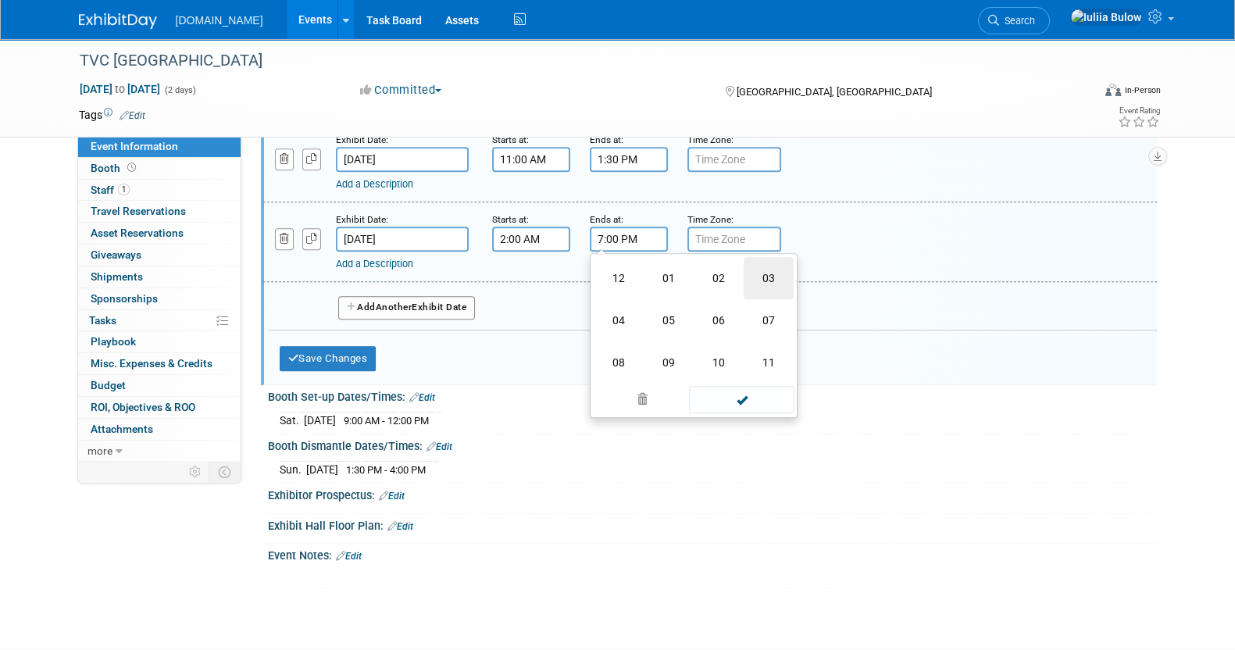
click at [759, 260] on td "03" at bounding box center [769, 278] width 50 height 42
type input "3:00 PM"
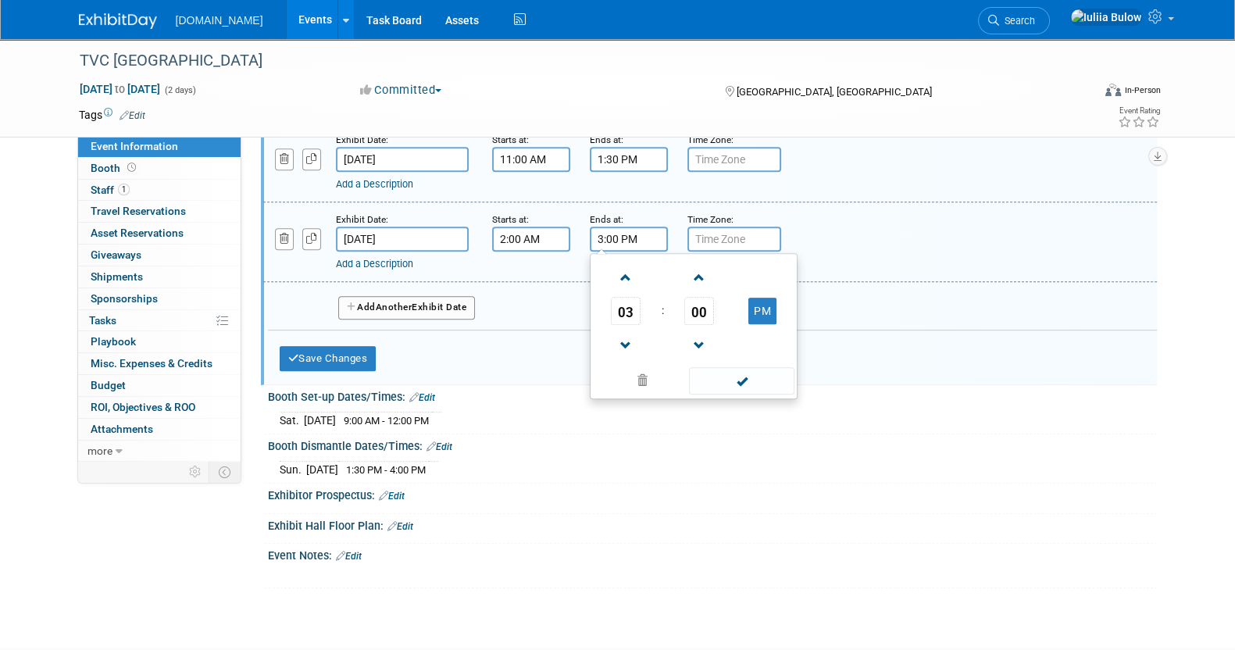
drag, startPoint x: 733, startPoint y: 369, endPoint x: 691, endPoint y: 357, distance: 44.0
click at [730, 370] on span at bounding box center [741, 380] width 105 height 27
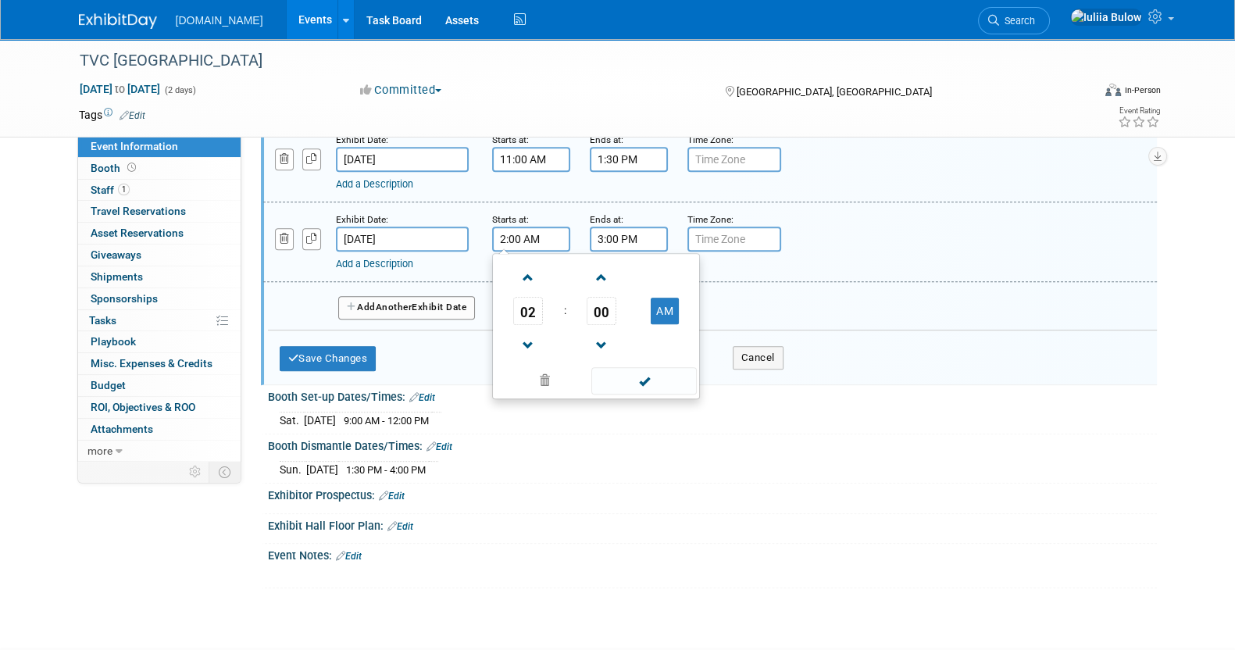
click at [559, 227] on input "2:00 AM" at bounding box center [531, 239] width 78 height 25
click at [666, 298] on button "AM" at bounding box center [665, 311] width 28 height 27
type input "2:00 PM"
click at [644, 367] on span at bounding box center [643, 380] width 105 height 27
click at [380, 258] on link "Add a Description" at bounding box center [374, 264] width 77 height 12
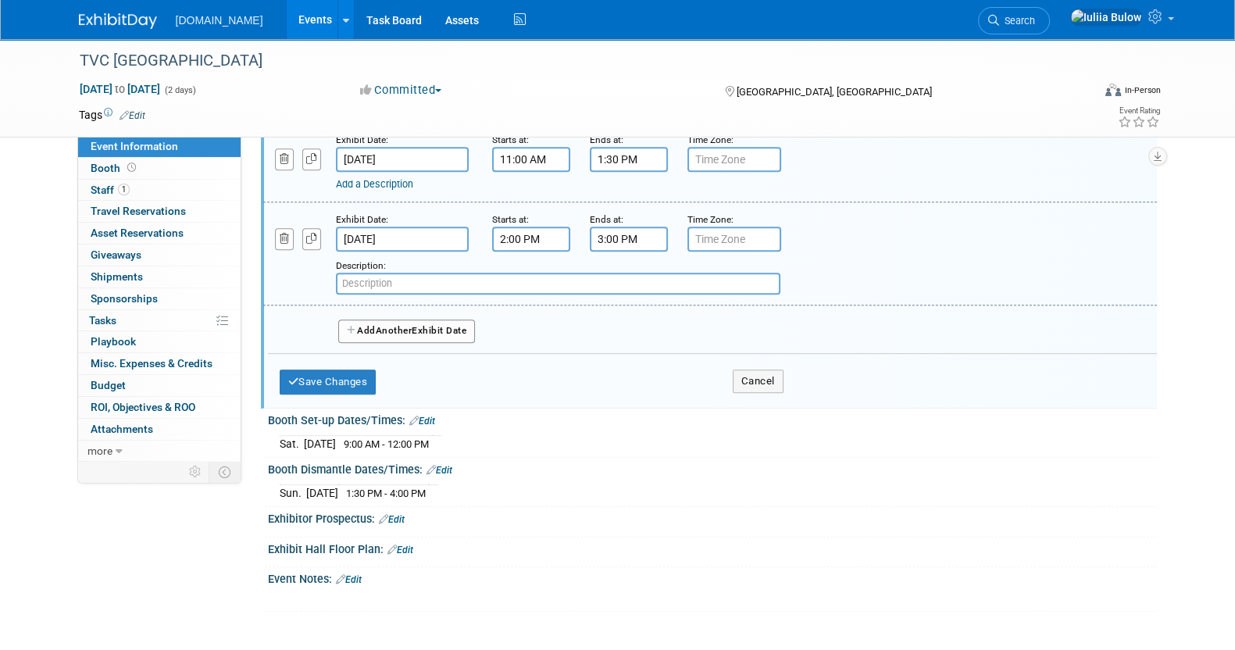
paste input "Vendor Lunch"
type input "Vendor Lunch"
click at [348, 369] on button "Save Changes" at bounding box center [328, 381] width 97 height 25
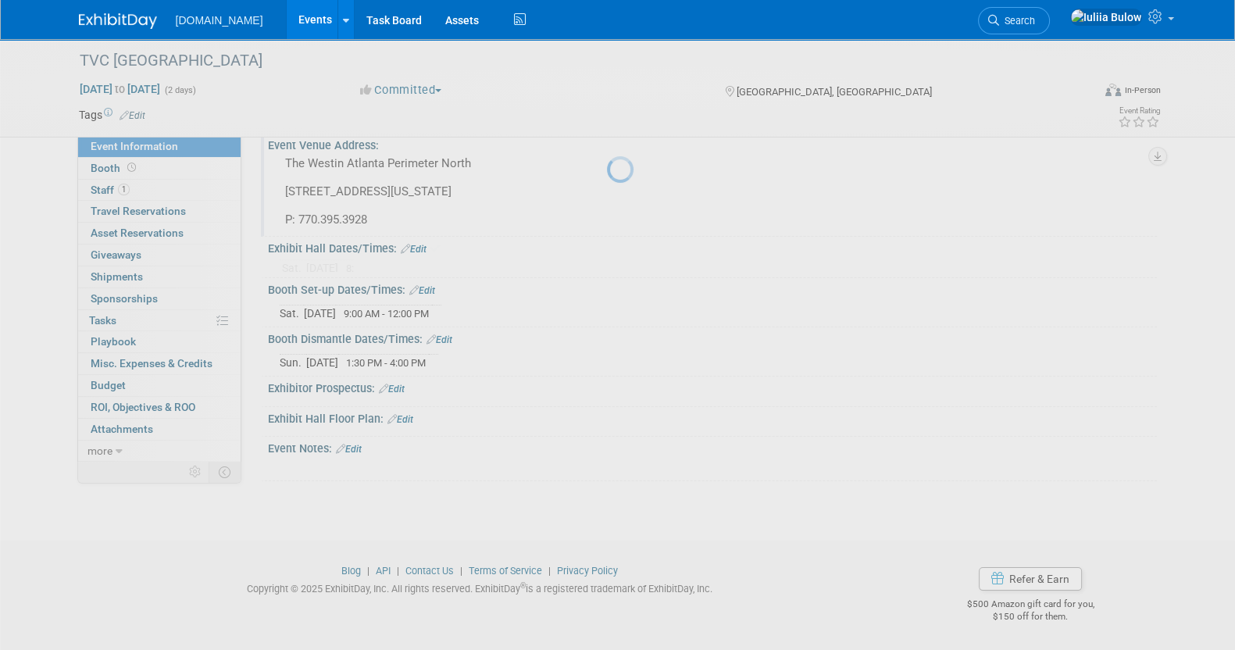
scroll to position [80, 0]
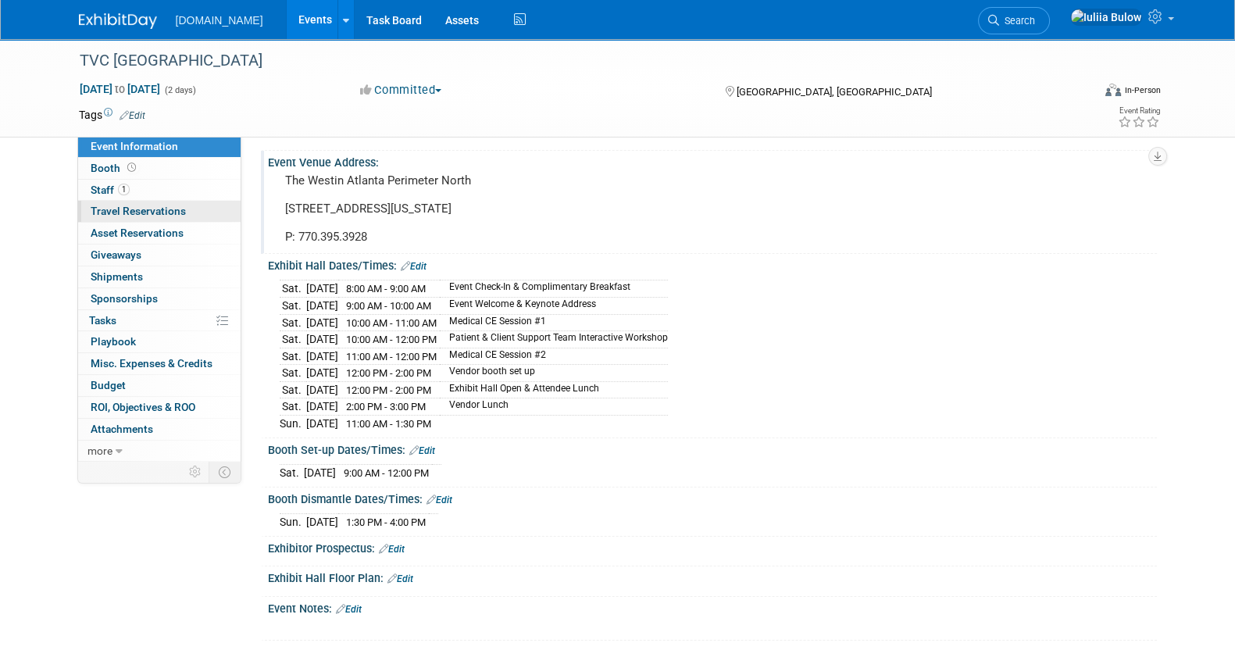
click at [145, 208] on span "Travel Reservations 0" at bounding box center [138, 211] width 95 height 12
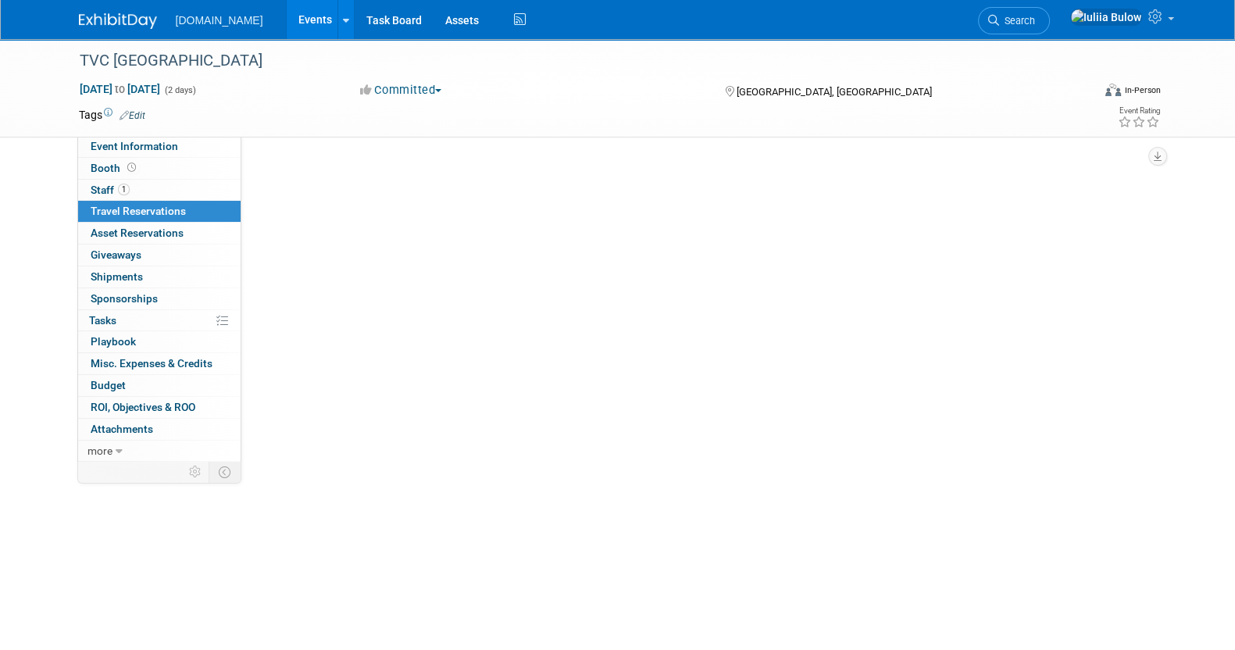
scroll to position [0, 0]
click at [348, 170] on link "Add Travel Reservation" at bounding box center [330, 169] width 130 height 25
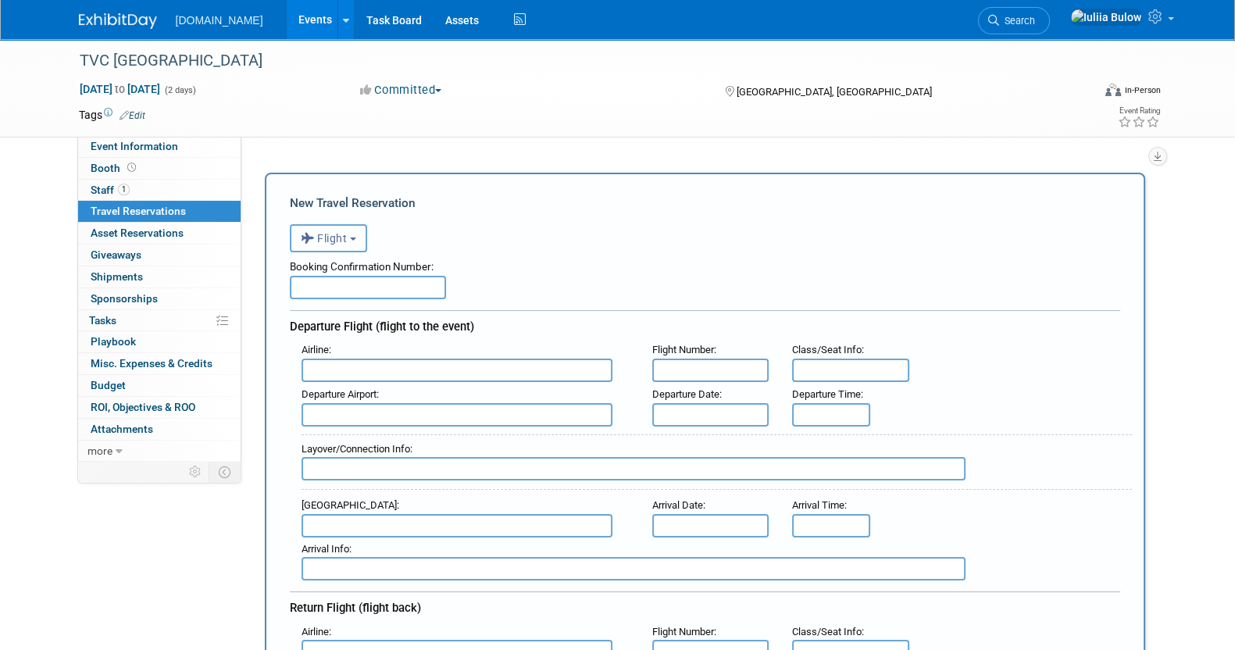
click at [340, 241] on span "Flight" at bounding box center [324, 238] width 47 height 12
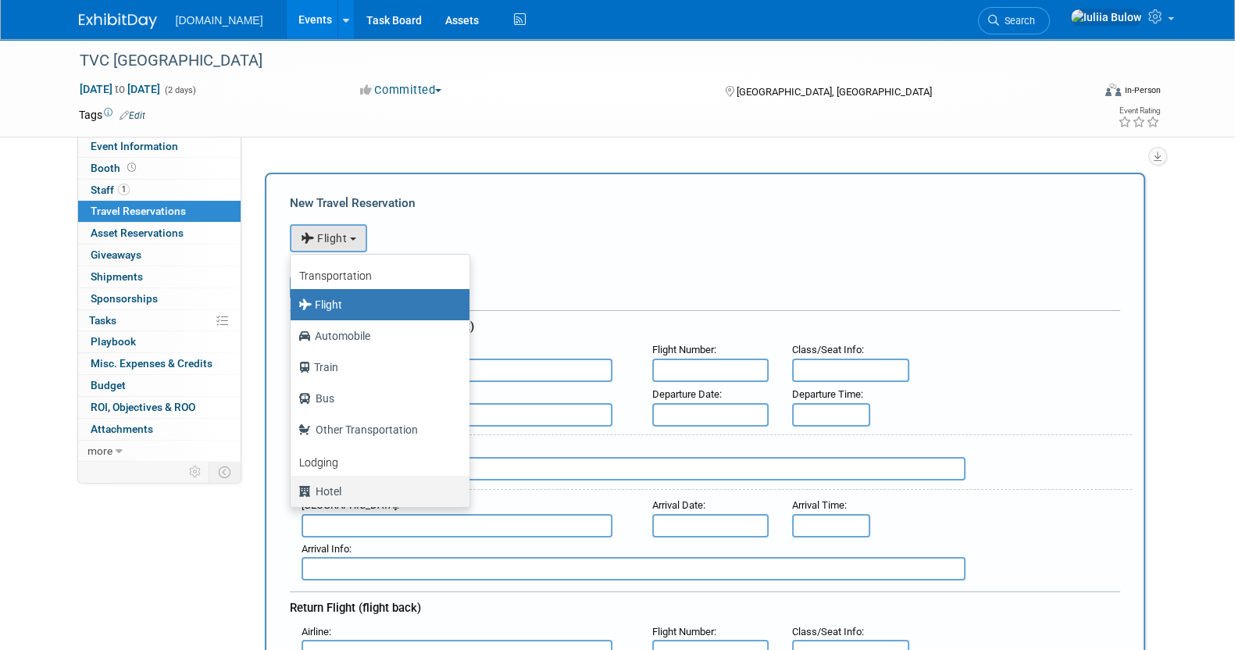
click at [337, 488] on label "Hotel" at bounding box center [375, 491] width 155 height 25
click at [293, 488] on input "Hotel" at bounding box center [288, 489] width 10 height 10
select select "6"
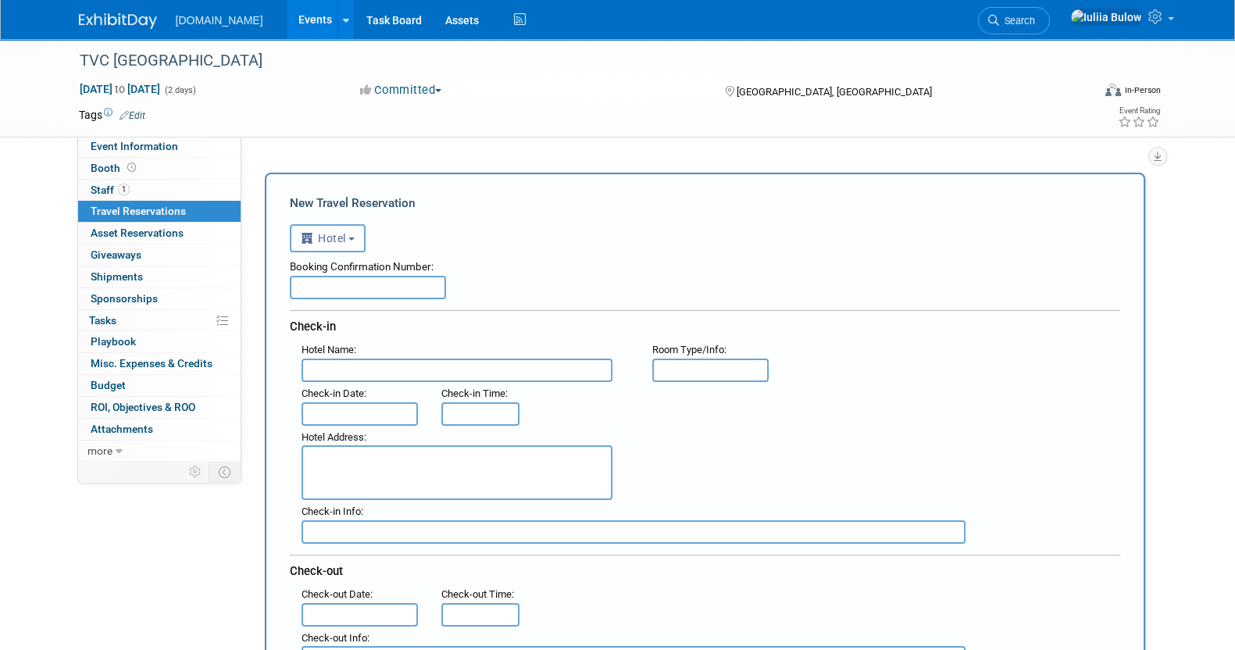
click at [369, 279] on input "text" at bounding box center [368, 287] width 156 height 23
paste input "85685273"
type input "85685273"
click at [371, 362] on input "text" at bounding box center [457, 370] width 311 height 23
paste input "The Westin Atlanta Perimeter North"
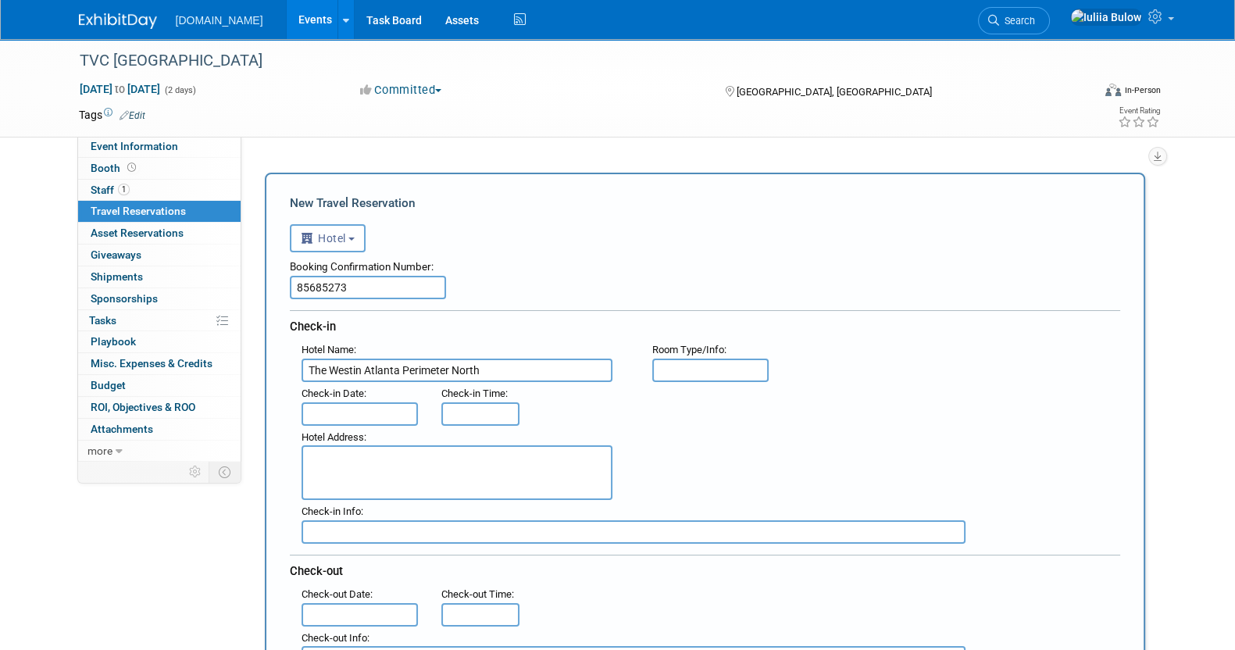
type input "The Westin Atlanta Perimeter North"
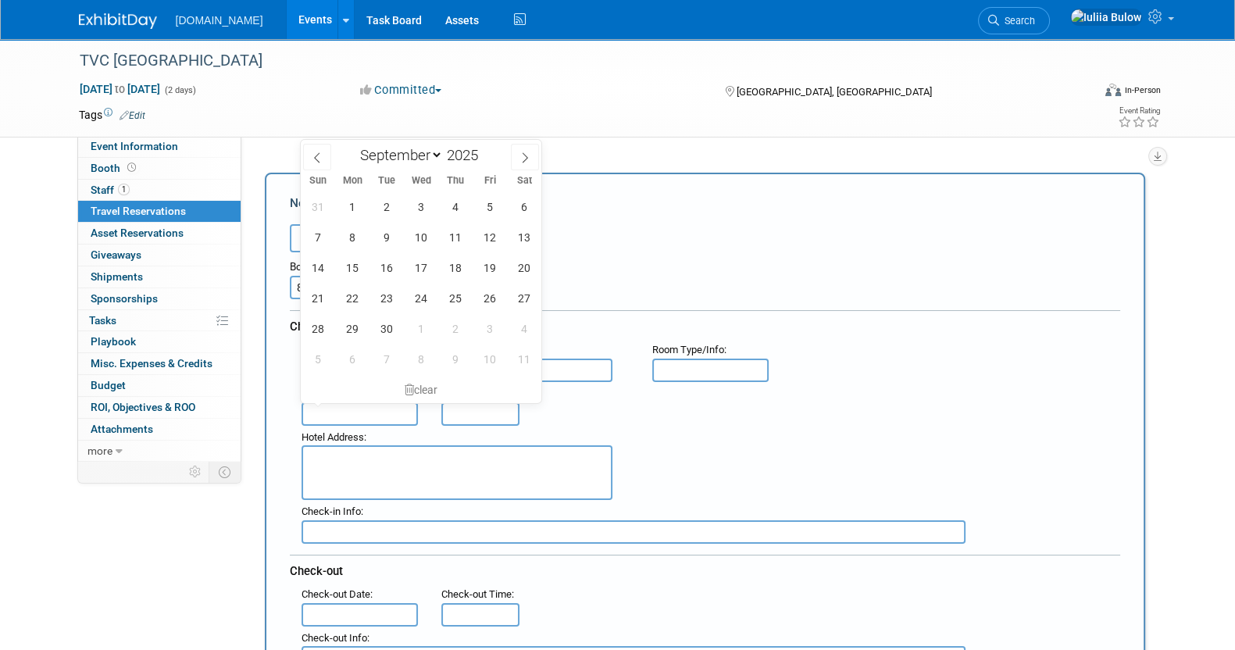
click at [375, 401] on body "Talkatoo.Inc Events Add Event Bulk Upload Events Shareable Event Boards Recentl…" at bounding box center [617, 325] width 1235 height 650
click at [483, 234] on span "12" at bounding box center [489, 237] width 30 height 30
type input "Sep 12, 2025"
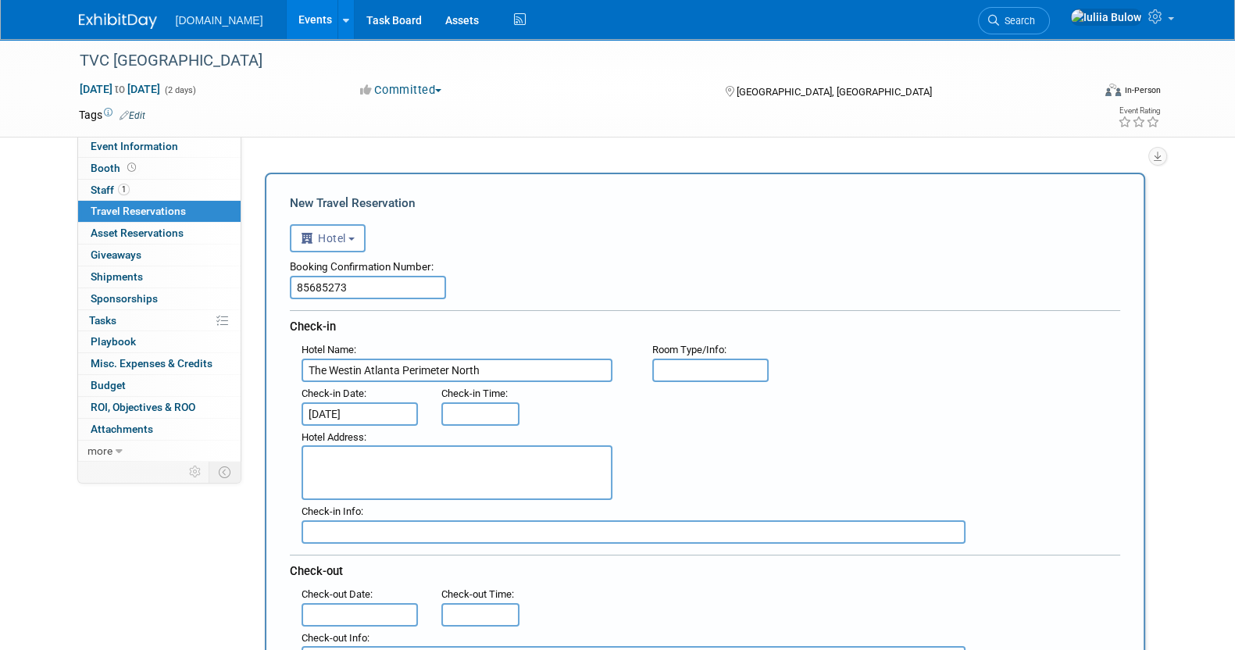
type input "3:00 PM"
click at [469, 406] on input "3:00 PM" at bounding box center [480, 413] width 78 height 23
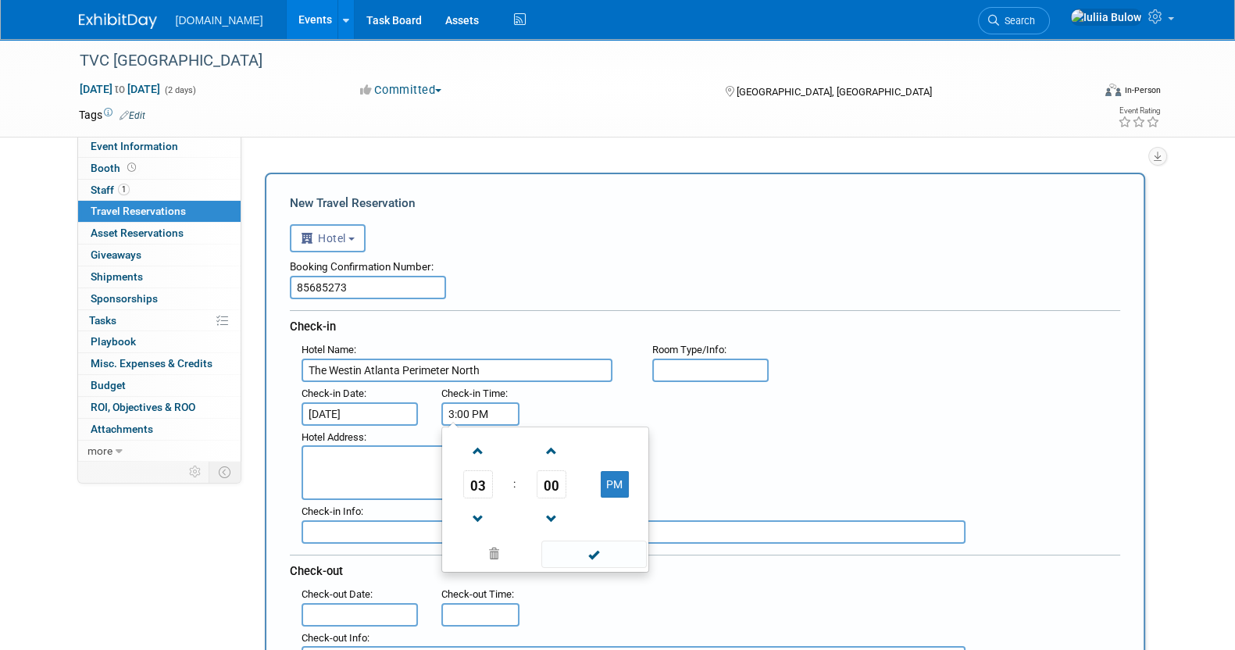
drag, startPoint x: 590, startPoint y: 548, endPoint x: 574, endPoint y: 551, distance: 15.8
click at [587, 548] on span at bounding box center [593, 554] width 105 height 27
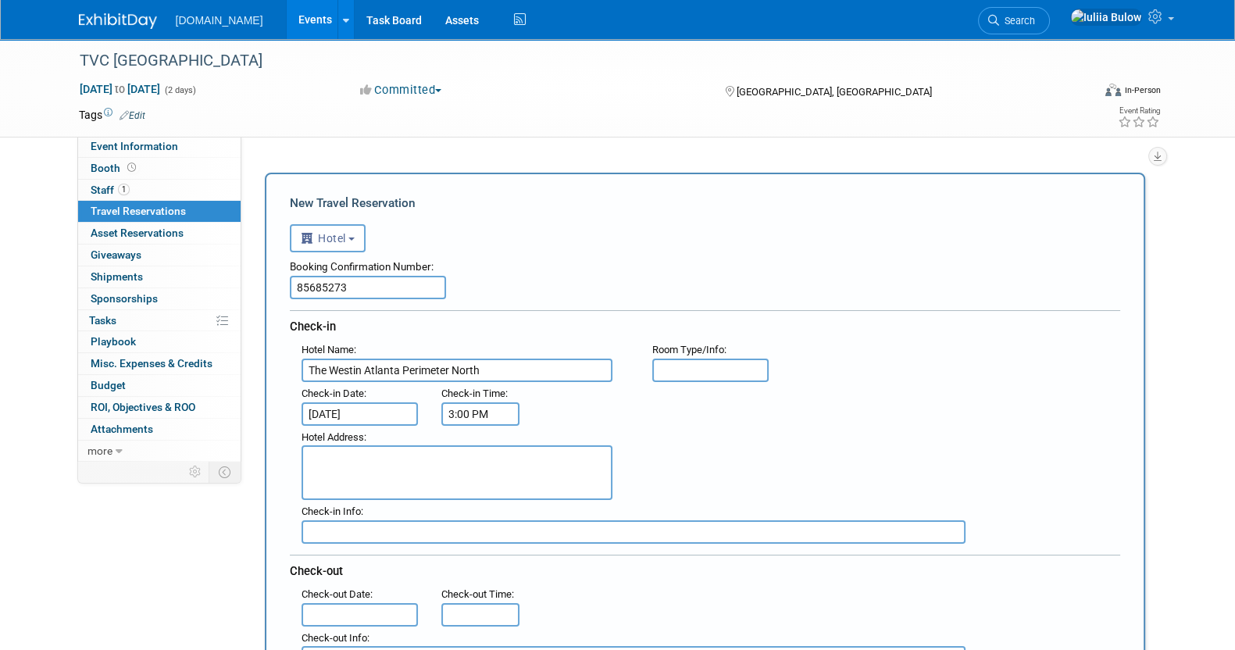
click at [375, 463] on textarea at bounding box center [457, 472] width 311 height 55
click at [391, 459] on textarea at bounding box center [457, 472] width 311 height 55
paste textarea "342.78"
type textarea "342.78"
drag, startPoint x: 391, startPoint y: 459, endPoint x: 269, endPoint y: 463, distance: 121.9
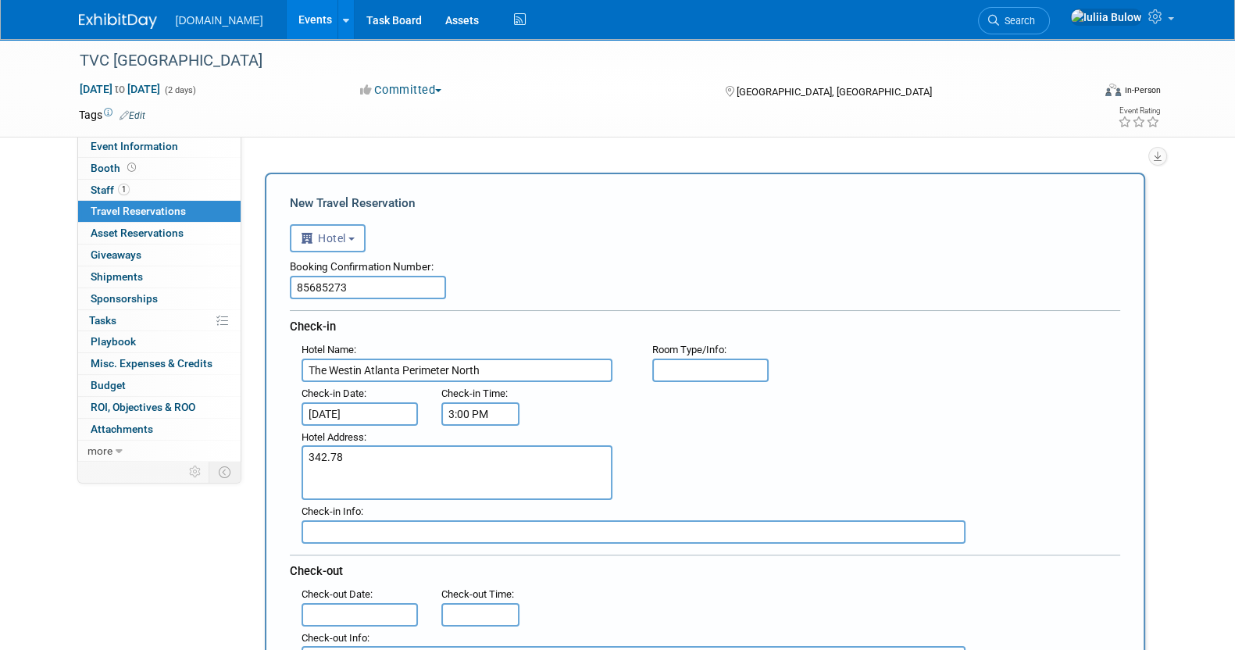
click at [269, 463] on div "New Travel Reservation <i class="fas fa-plane" style="padding: 6px 4px 6px 1px;…" at bounding box center [705, 661] width 880 height 976
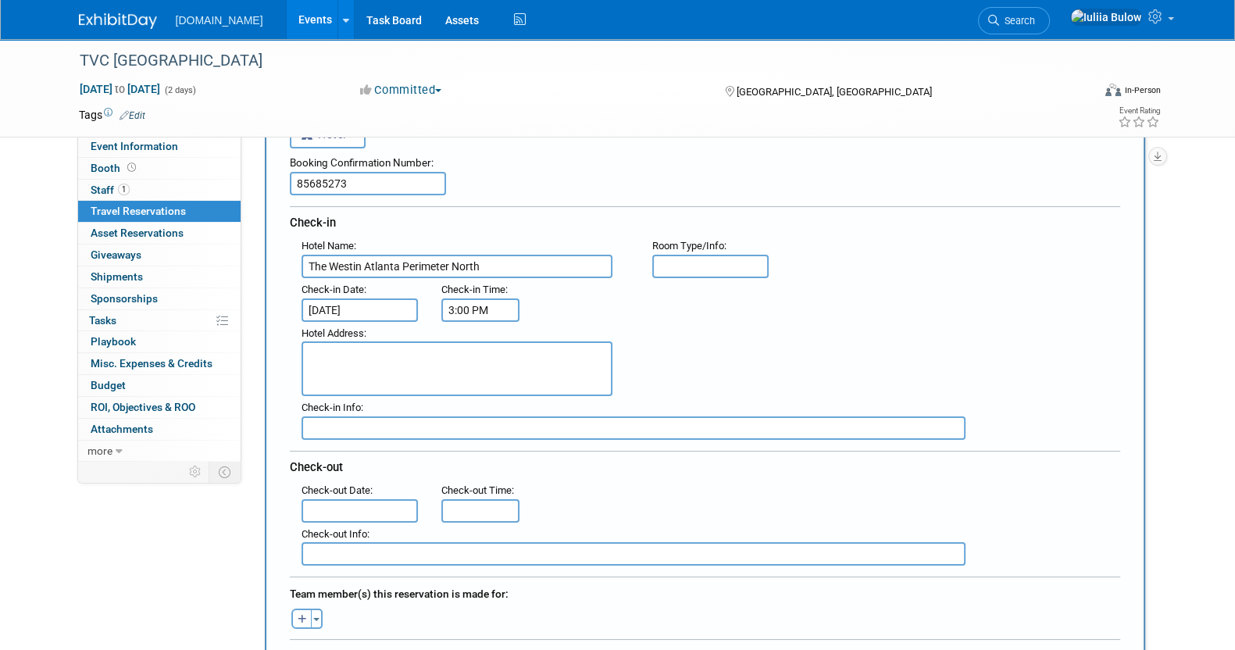
scroll to position [293, 0]
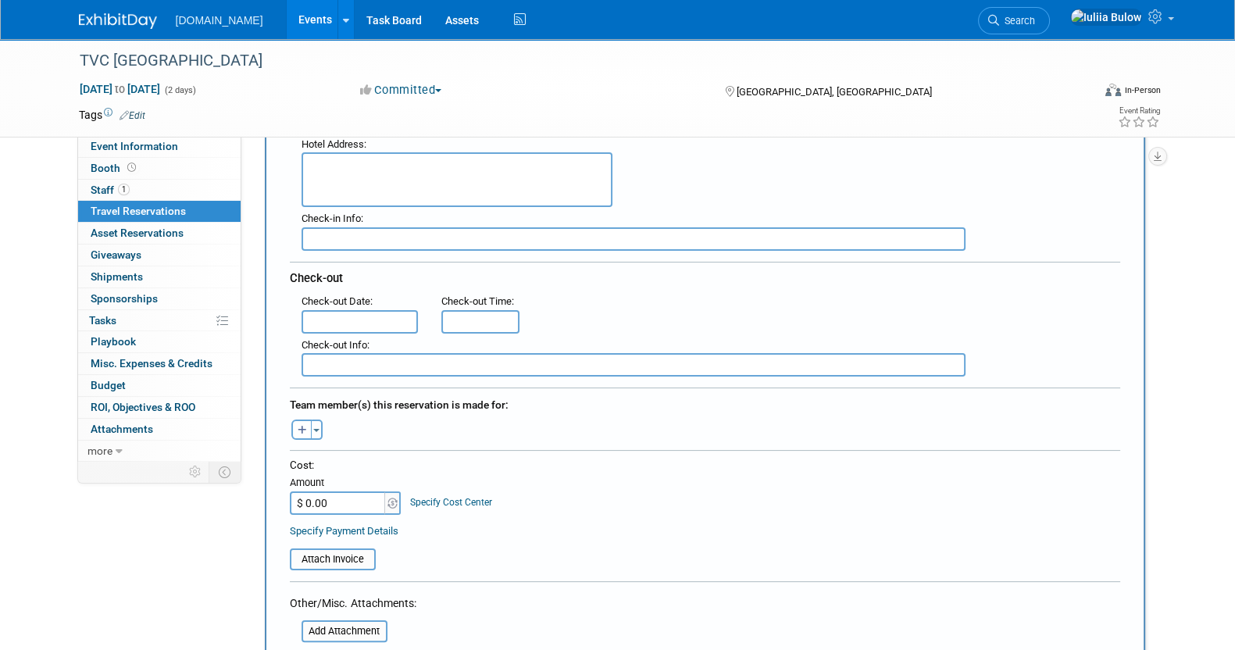
click at [330, 491] on input "$ 0.00" at bounding box center [339, 502] width 98 height 23
paste input "342.78"
type input "$ 342.78"
click at [295, 419] on button "button" at bounding box center [301, 429] width 20 height 20
select select
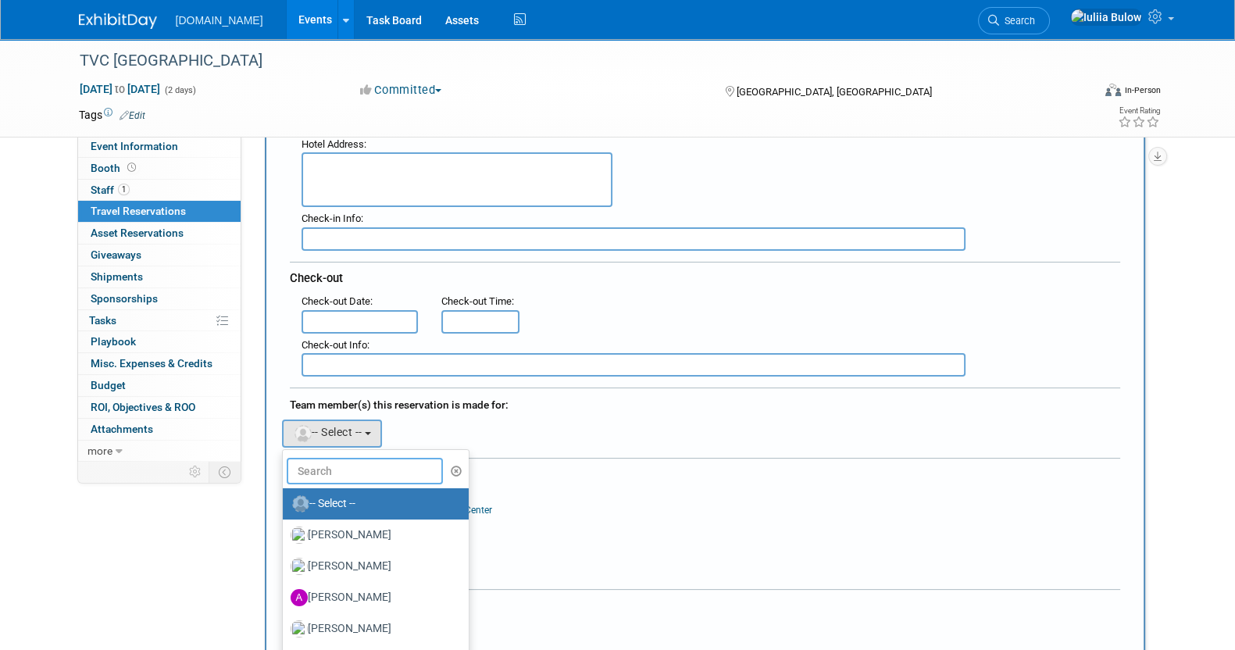
click at [367, 470] on input "text" at bounding box center [365, 471] width 156 height 27
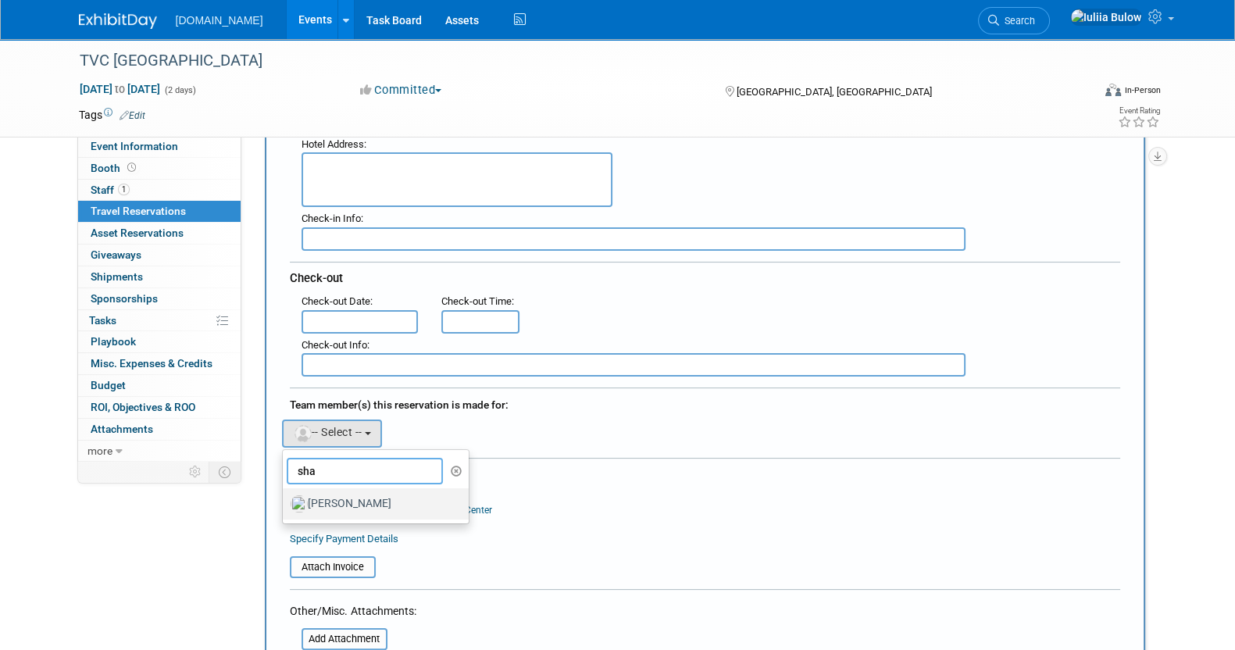
type input "sha"
click at [362, 497] on label "Shawn Wilkie" at bounding box center [372, 503] width 163 height 25
click at [285, 497] on input "Shawn Wilkie" at bounding box center [280, 502] width 10 height 10
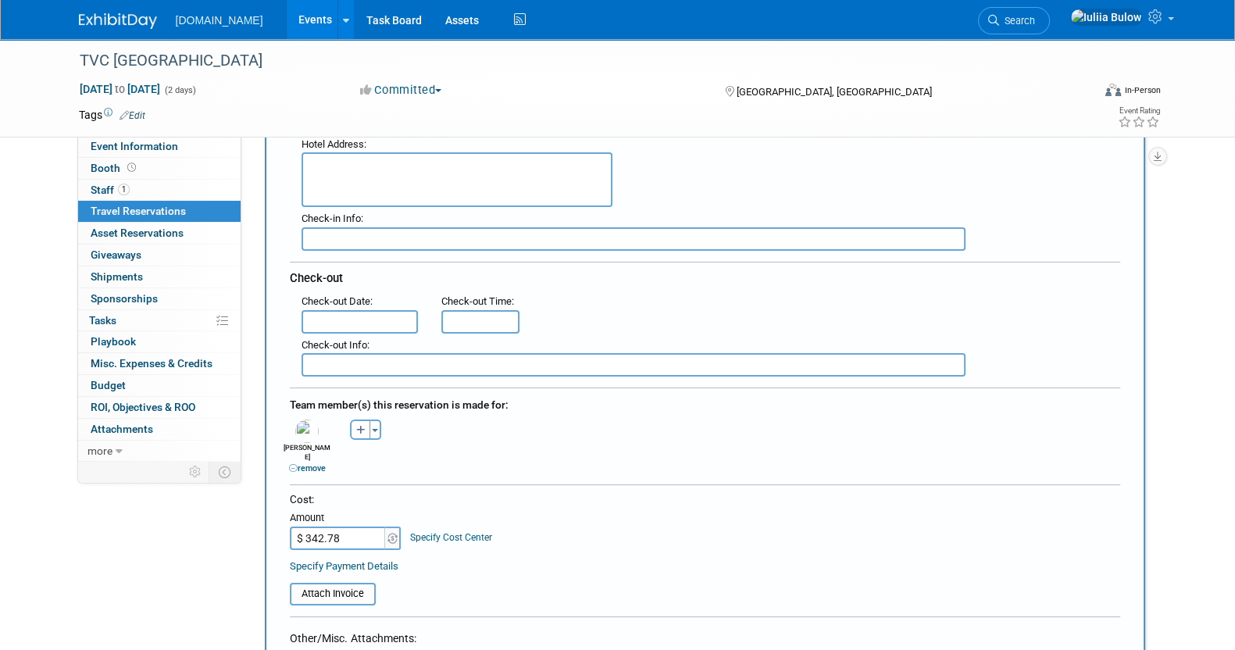
click at [367, 320] on input "text" at bounding box center [360, 321] width 117 height 23
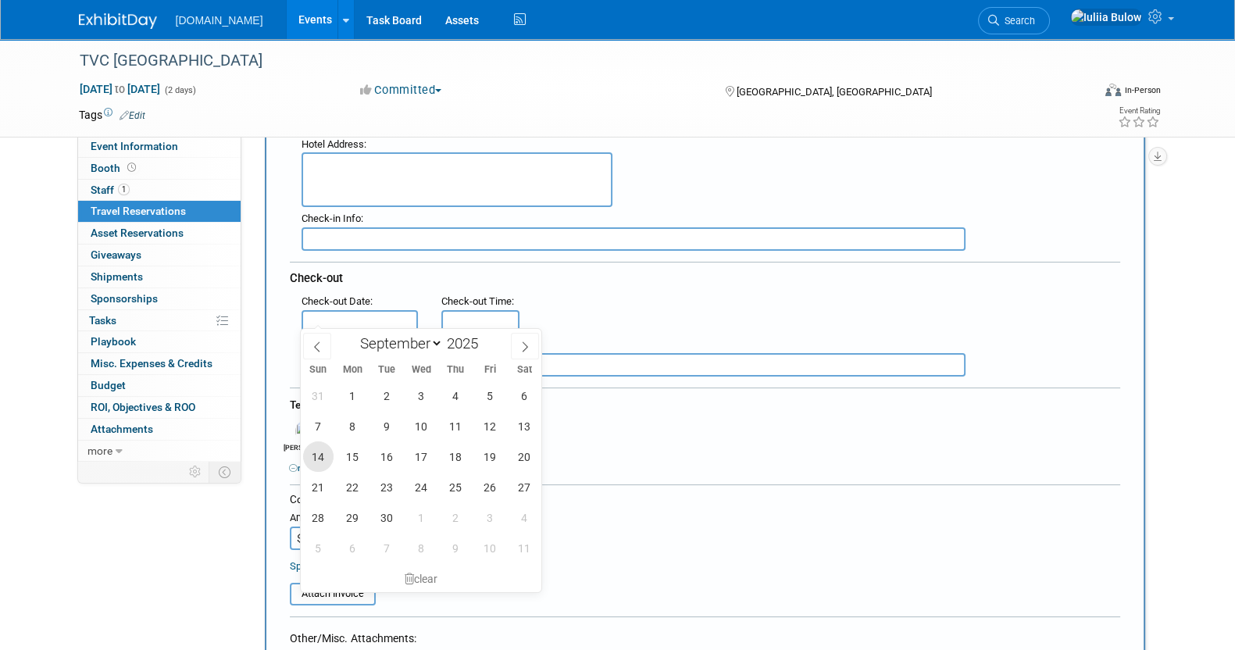
click at [319, 457] on span "14" at bounding box center [318, 456] width 30 height 30
type input "Sep 14, 2025"
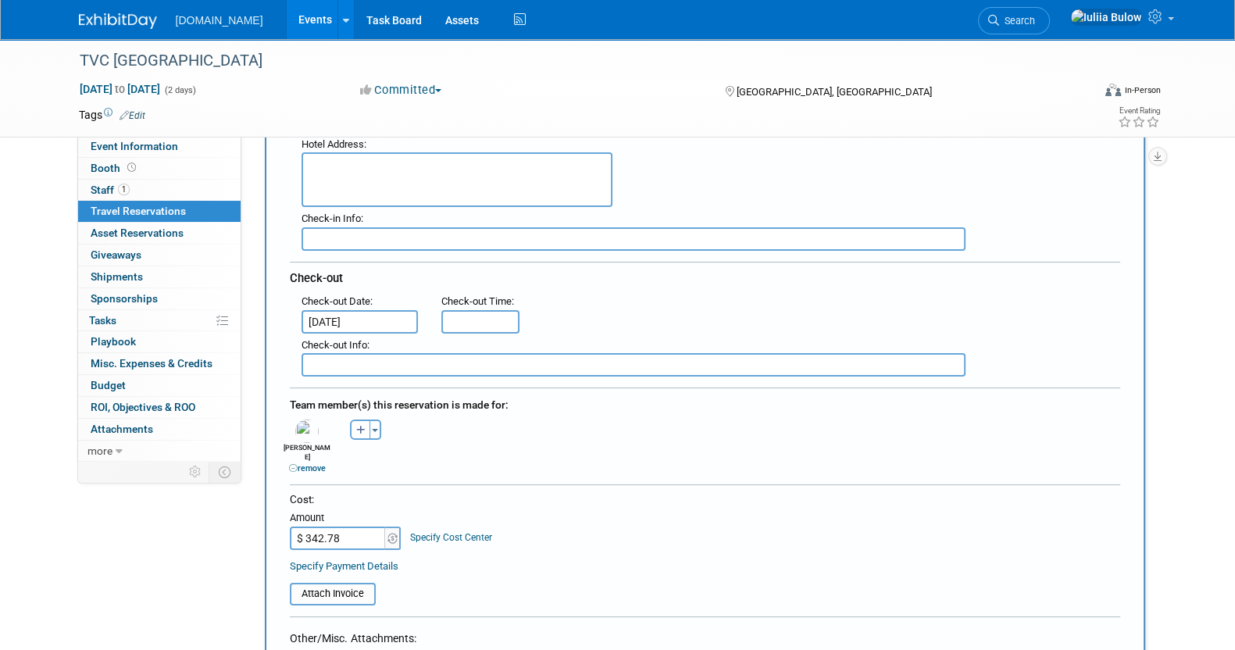
type input "11:00 AM"
click at [473, 317] on input "11:00 AM" at bounding box center [480, 321] width 78 height 23
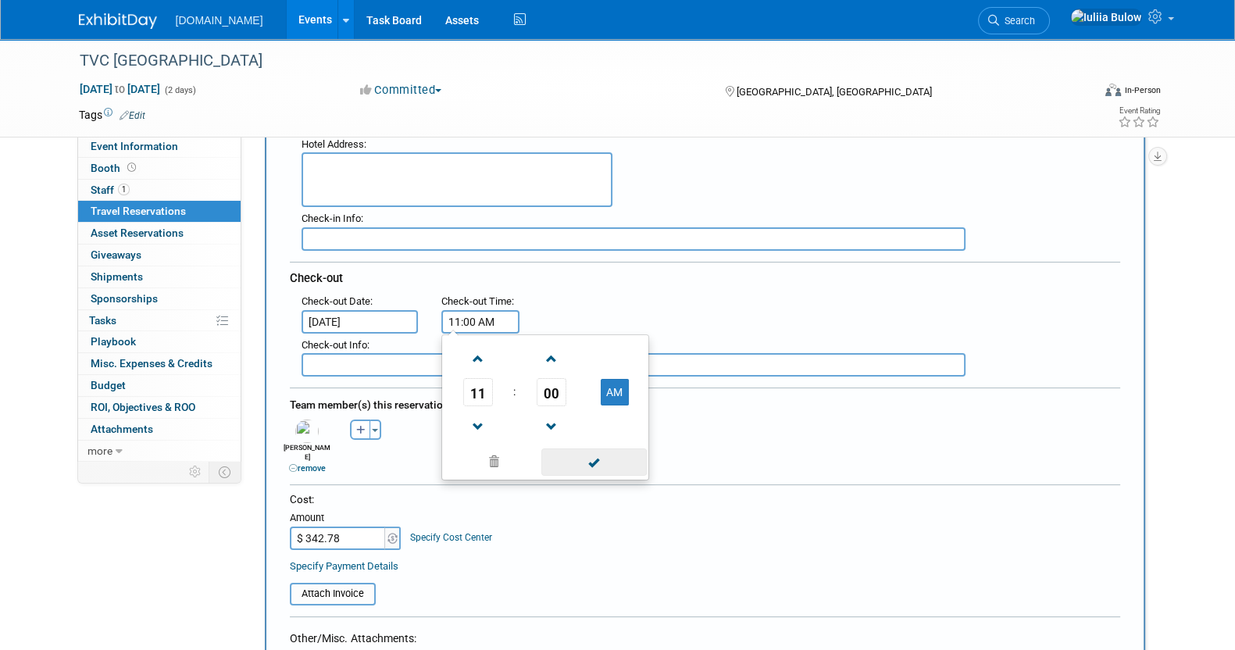
click at [612, 454] on span at bounding box center [593, 461] width 105 height 27
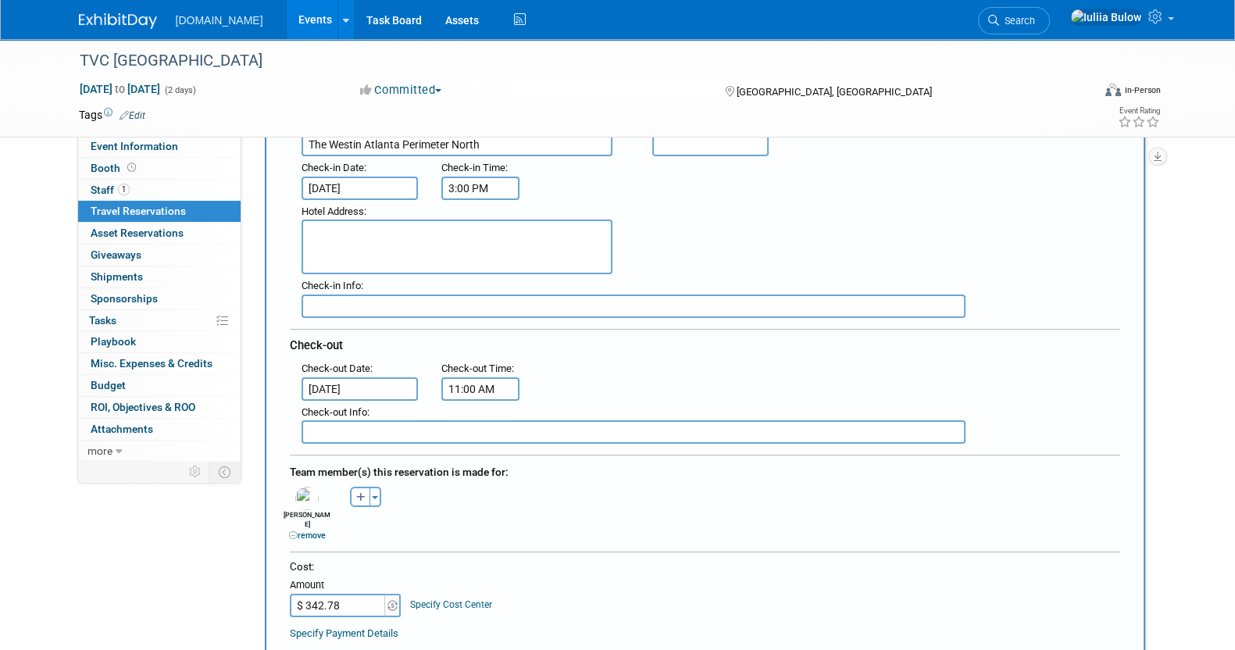
scroll to position [194, 0]
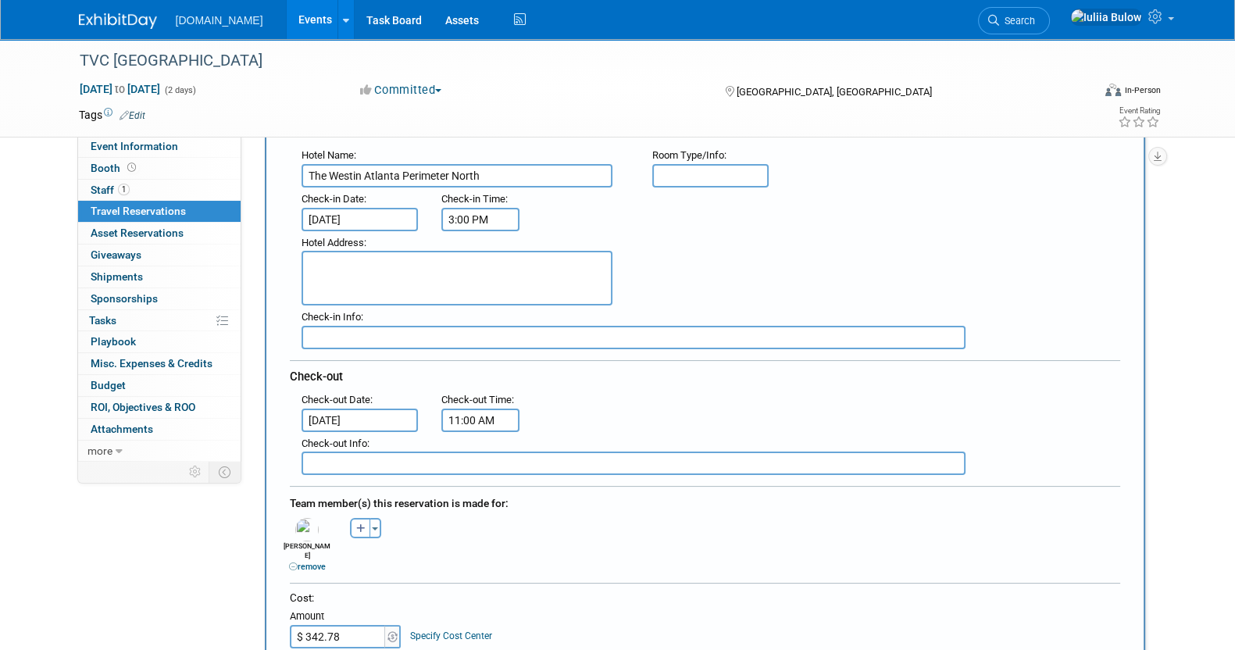
click at [421, 262] on textarea at bounding box center [457, 278] width 311 height 55
paste textarea "7 Concourse Parkway, Atlanta, Georgia 30328, United States"
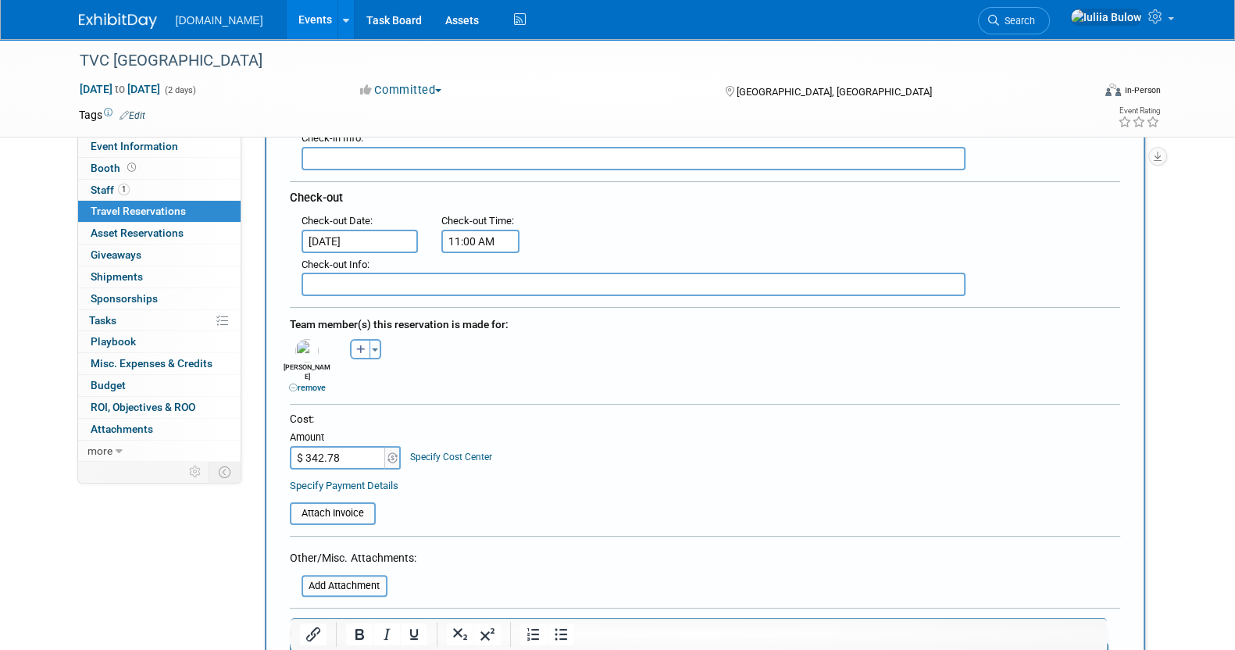
scroll to position [390, 0]
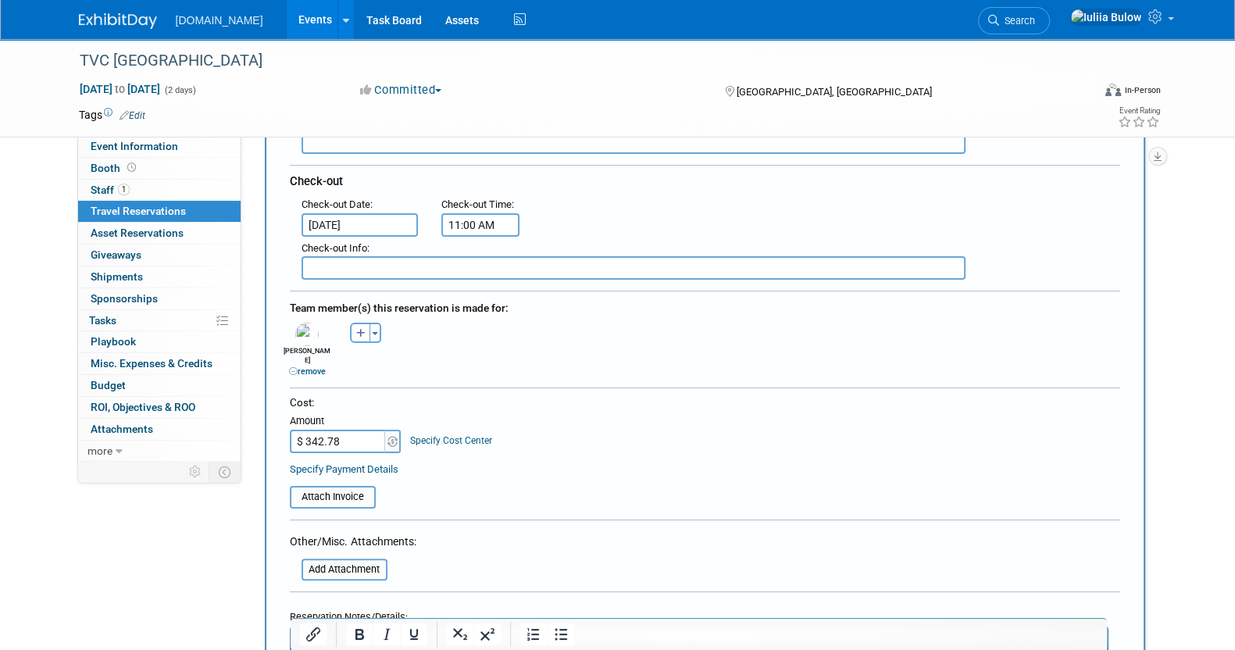
type textarea "7 Concourse Parkway, Atlanta, Georgia 30328, United States"
click at [329, 487] on input "file" at bounding box center [281, 496] width 186 height 19
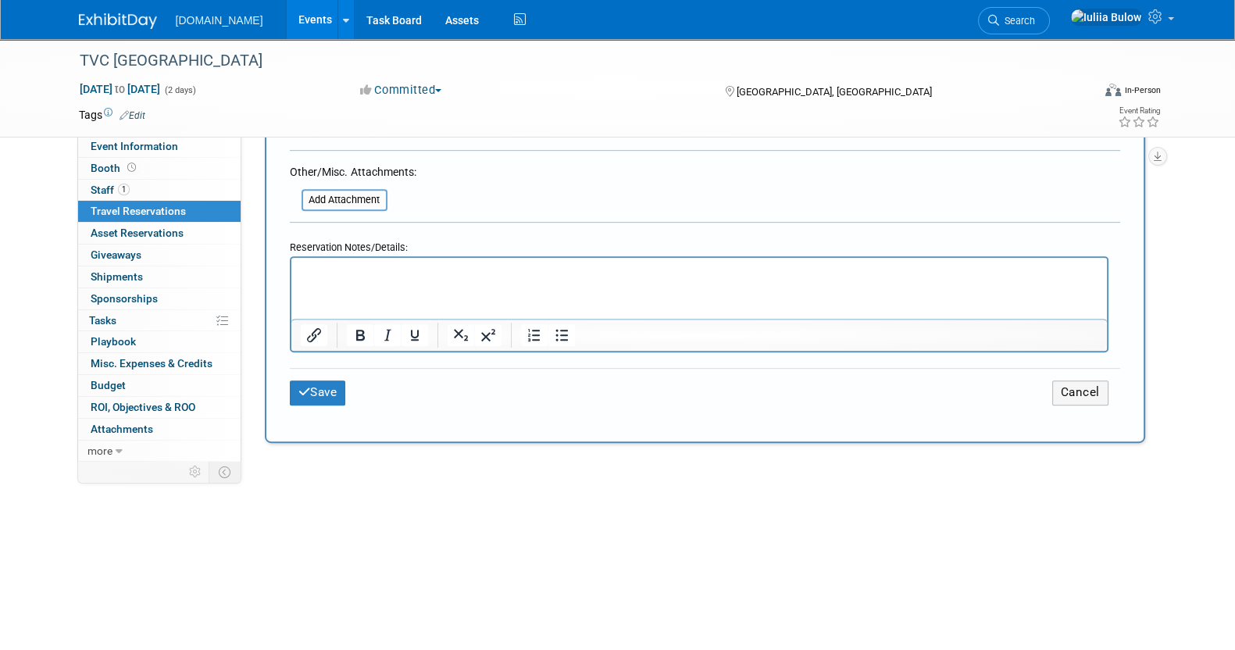
scroll to position [780, 0]
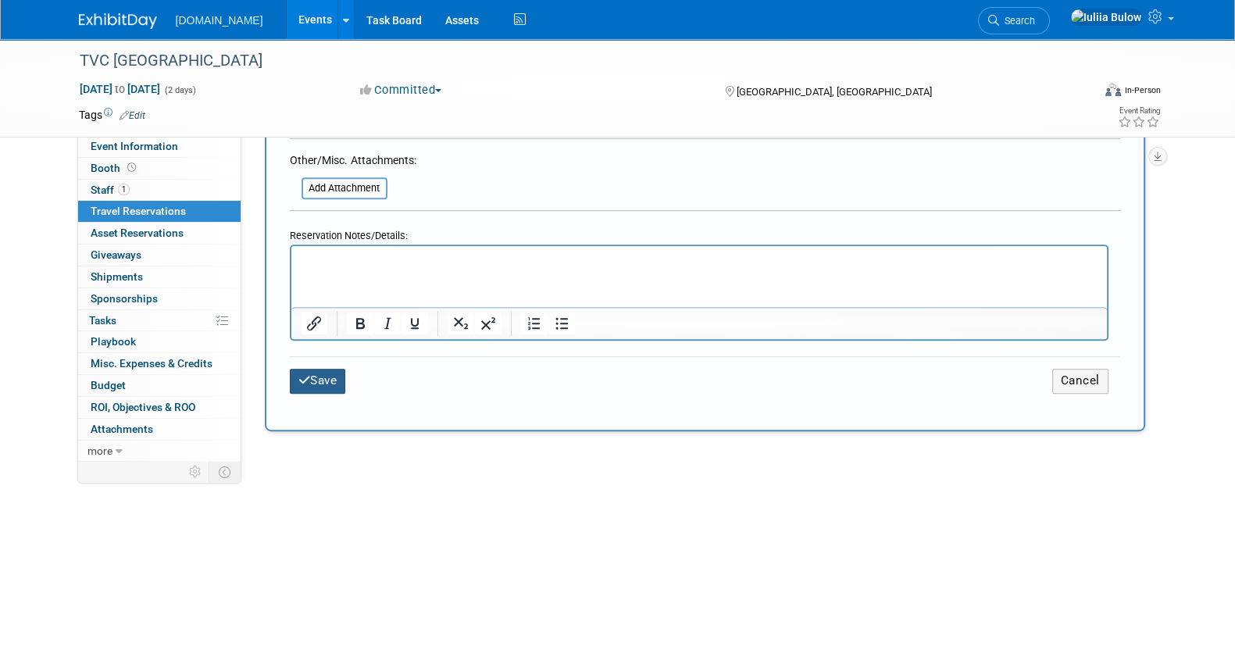
drag, startPoint x: 324, startPoint y: 359, endPoint x: 300, endPoint y: 394, distance: 42.7
click at [324, 369] on button "Save" at bounding box center [318, 381] width 56 height 24
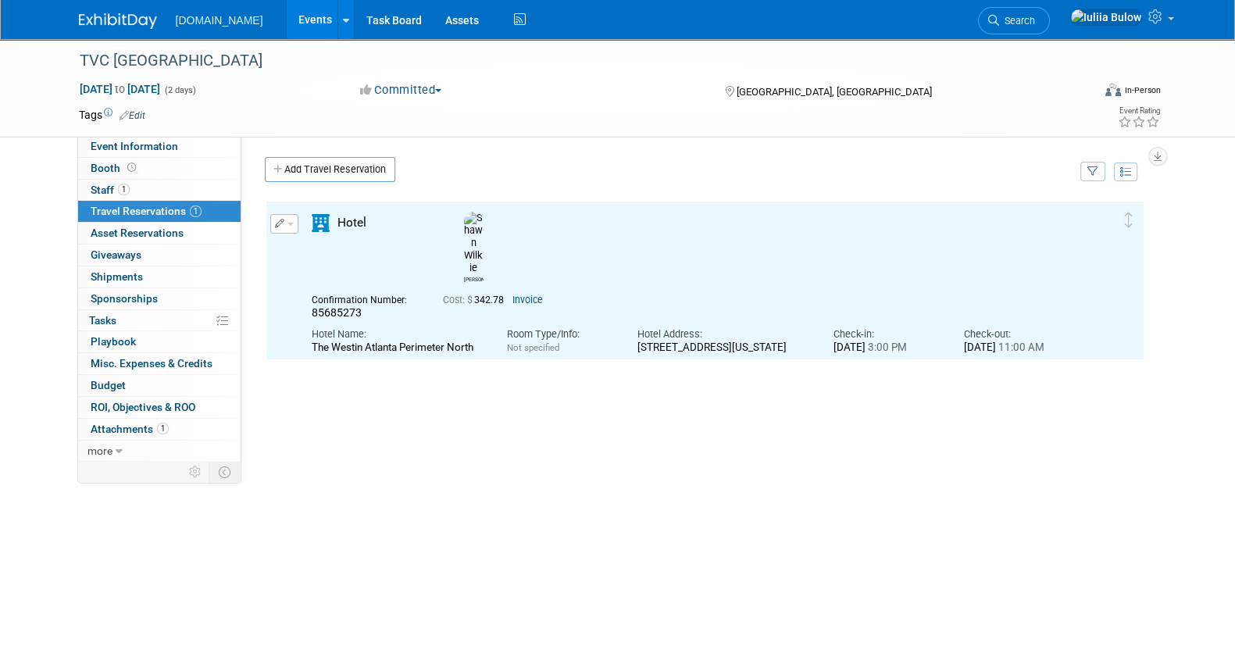
scroll to position [0, 0]
click at [171, 144] on span "Event Information" at bounding box center [134, 146] width 87 height 12
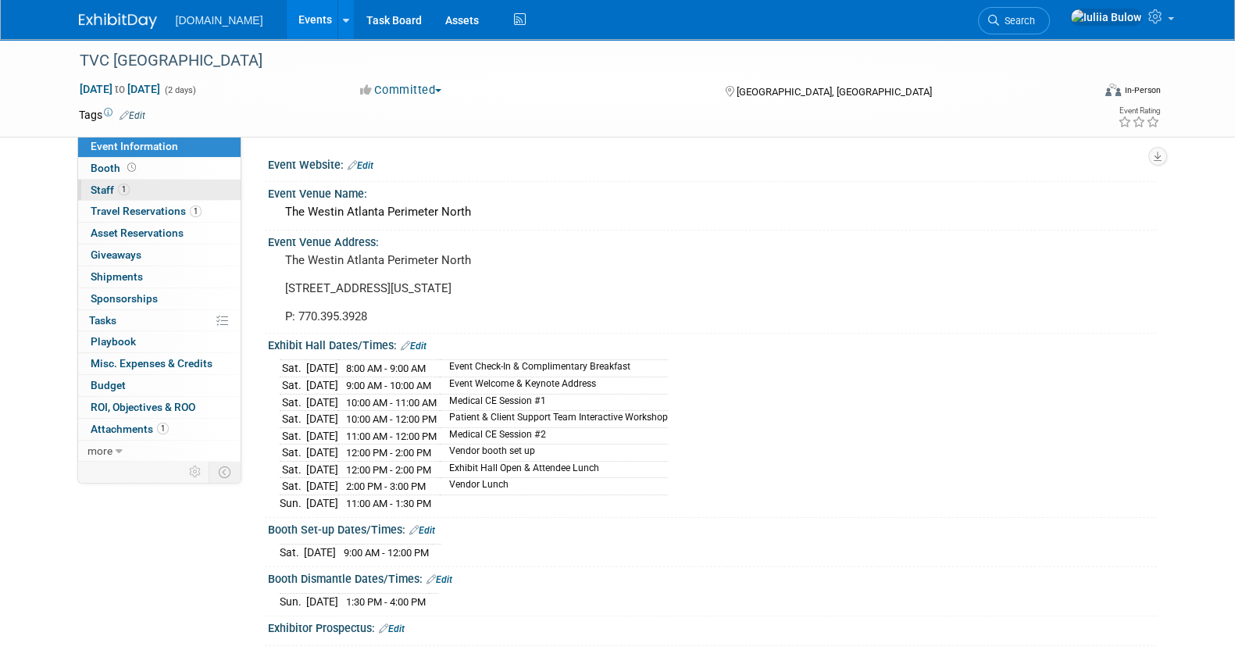
click at [103, 195] on span "Staff 1" at bounding box center [110, 190] width 39 height 12
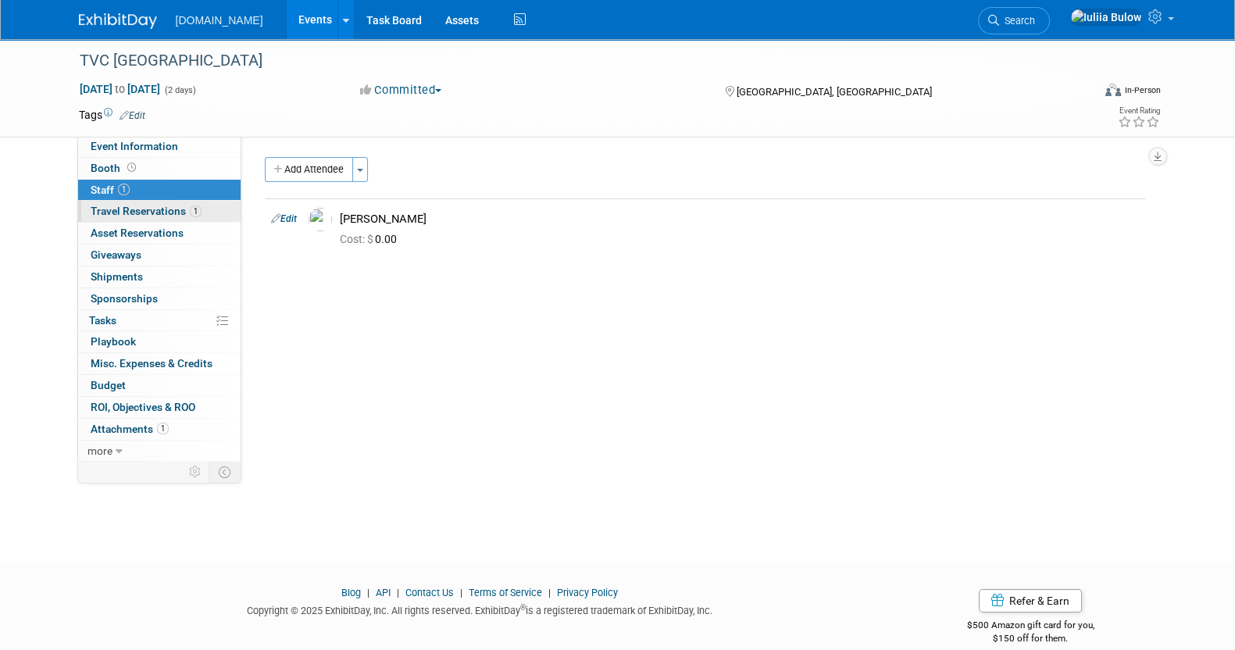
click at [152, 210] on span "Travel Reservations 1" at bounding box center [146, 211] width 111 height 12
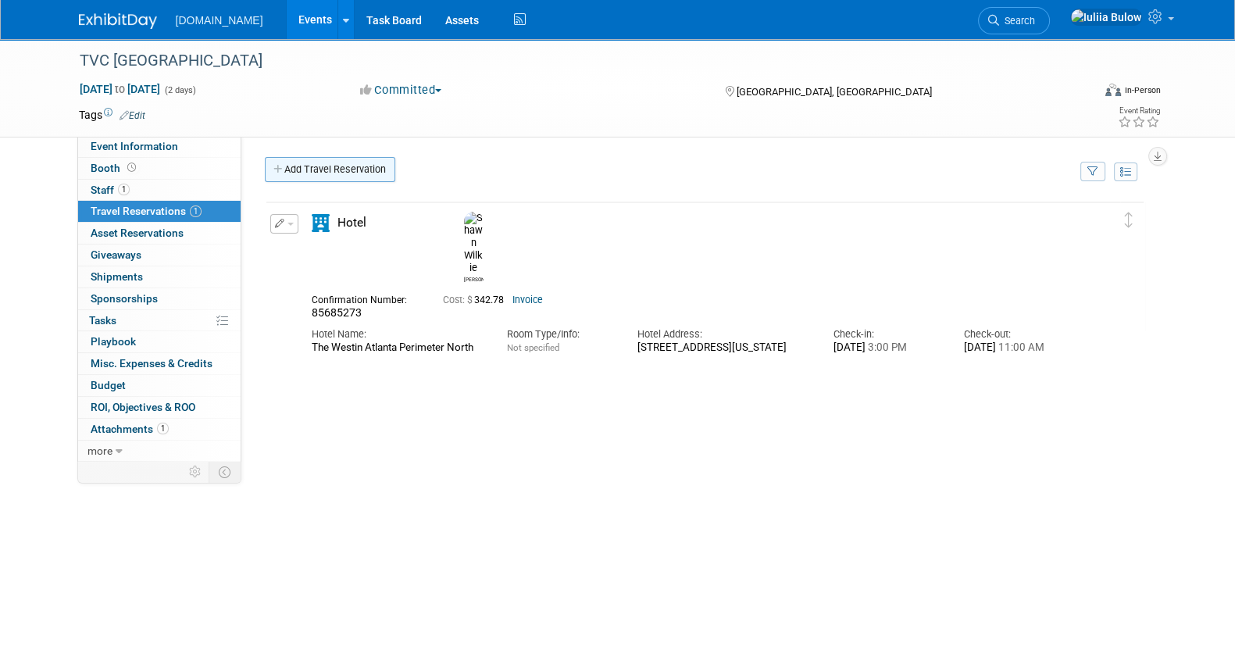
click at [308, 166] on link "Add Travel Reservation" at bounding box center [330, 169] width 130 height 25
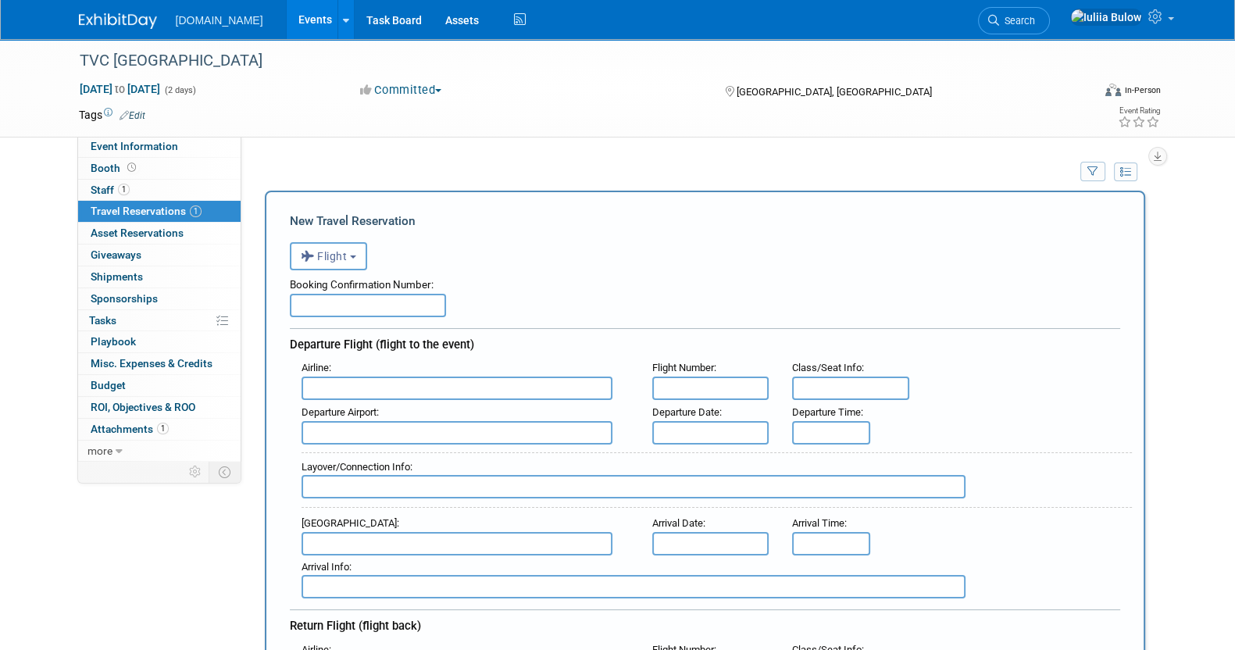
click at [343, 302] on input "text" at bounding box center [368, 305] width 156 height 23
paste input "A4AVGS"
type input "A4AVGS"
click at [410, 394] on input "text" at bounding box center [457, 387] width 311 height 23
type input "Y"
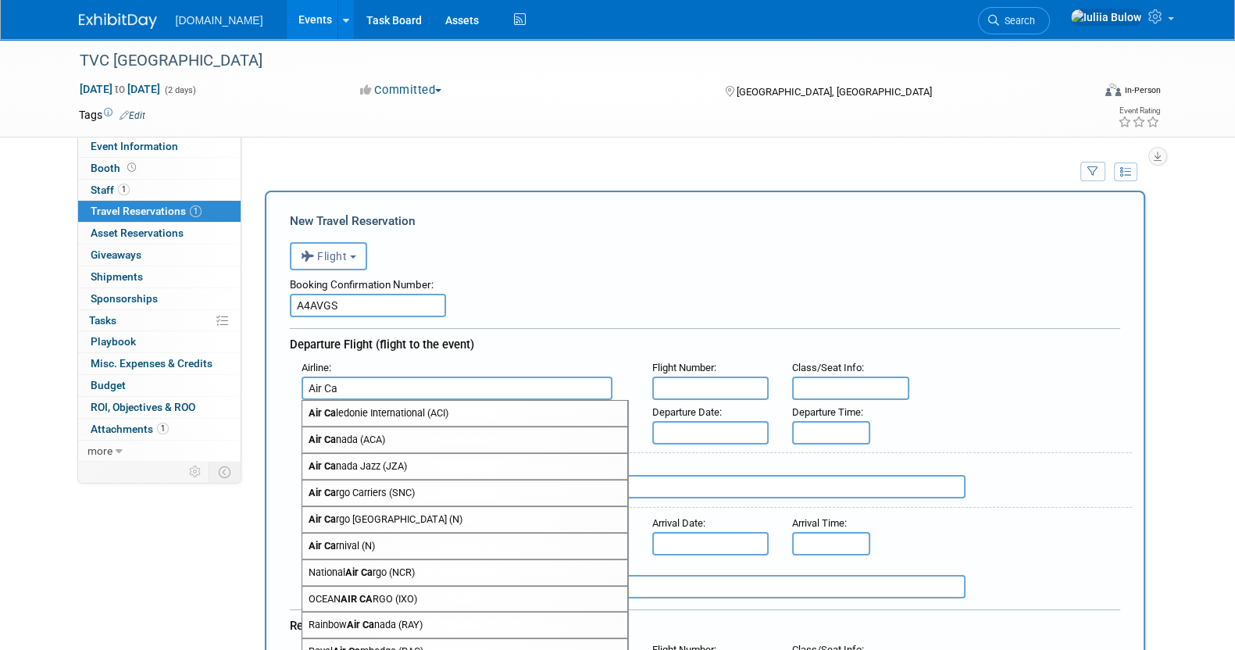
click at [427, 432] on span "Air Ca nada (ACA)" at bounding box center [464, 439] width 325 height 25
type input "Air Canada (ACA)"
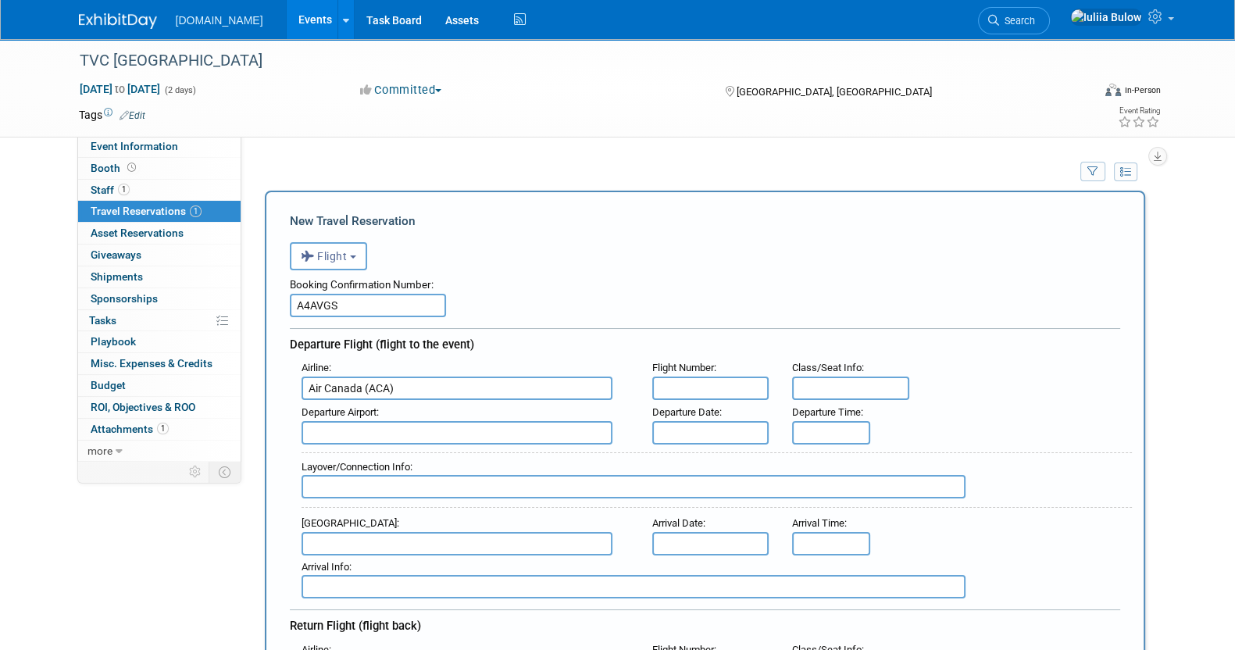
click at [701, 391] on input "text" at bounding box center [710, 387] width 117 height 23
click at [712, 384] on input "text" at bounding box center [710, 387] width 117 height 23
paste input "AC 8957"
type input "AC 8957"
click at [695, 431] on input "text" at bounding box center [710, 432] width 117 height 23
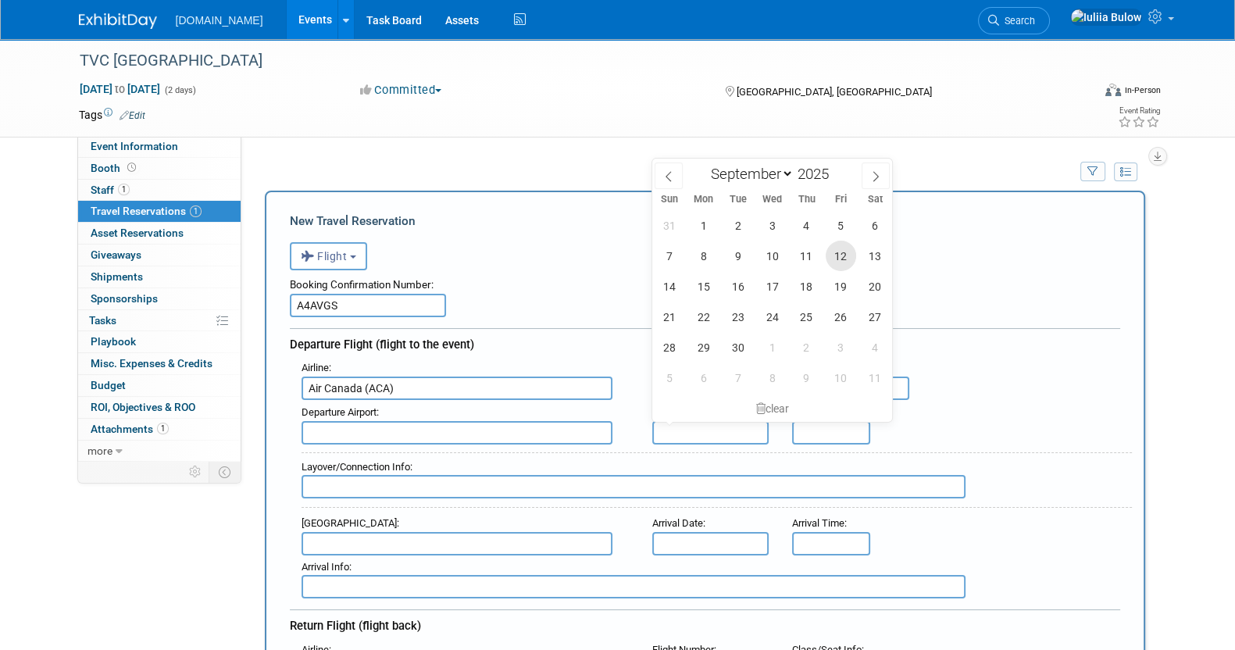
click at [843, 257] on span "12" at bounding box center [841, 256] width 30 height 30
type input "Sep 12, 2025"
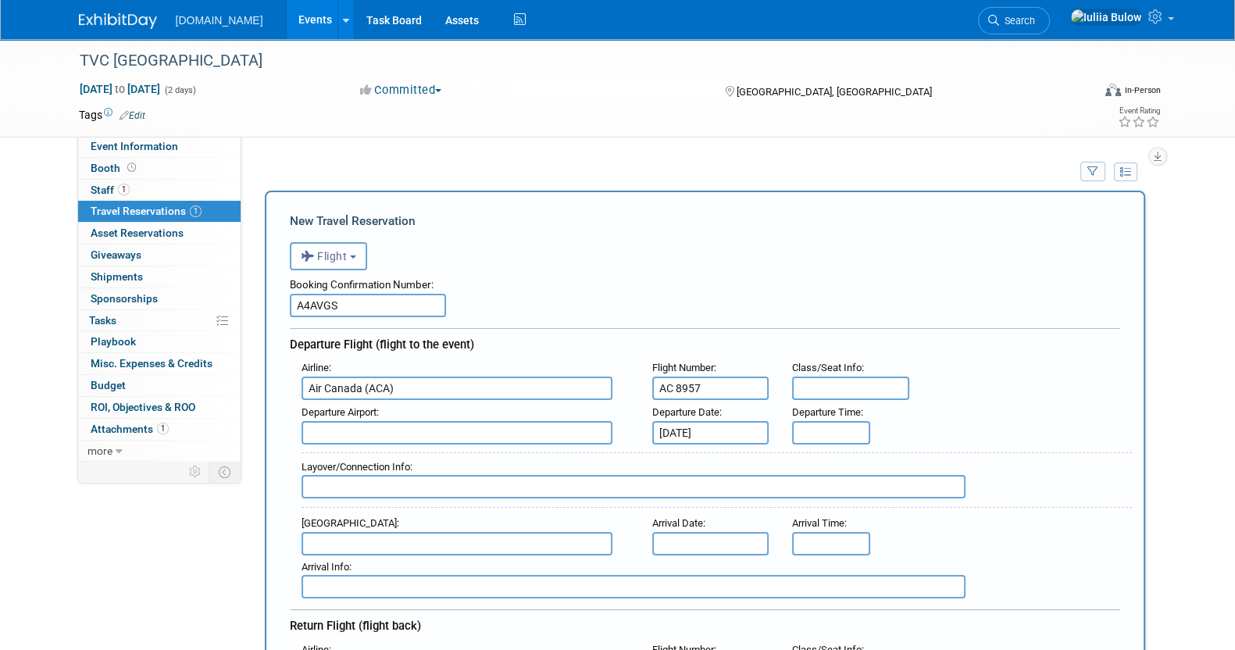
click at [519, 428] on input "text" at bounding box center [457, 432] width 311 height 23
click at [545, 457] on span "YYZ - Lester B. Pearson International Airport" at bounding box center [464, 457] width 325 height 25
type input "YYZ - Lester B. Pearson International Airport"
click at [826, 421] on input "8:00 AM" at bounding box center [831, 432] width 78 height 23
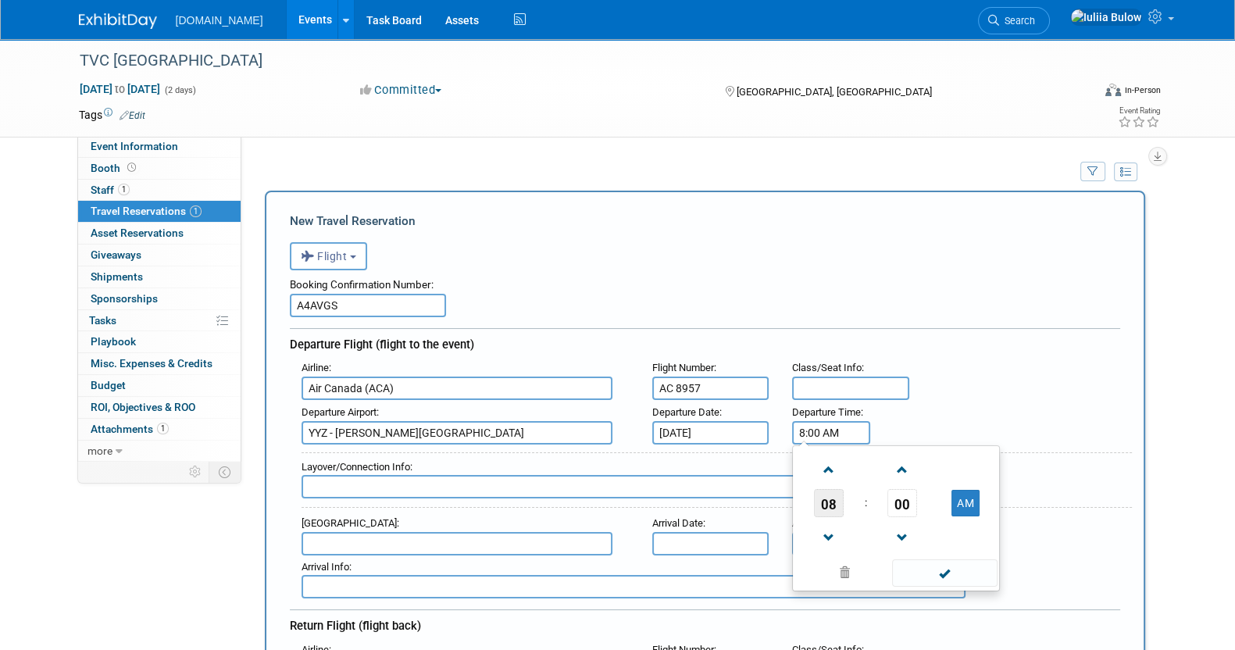
click at [824, 504] on span "08" at bounding box center [829, 503] width 30 height 28
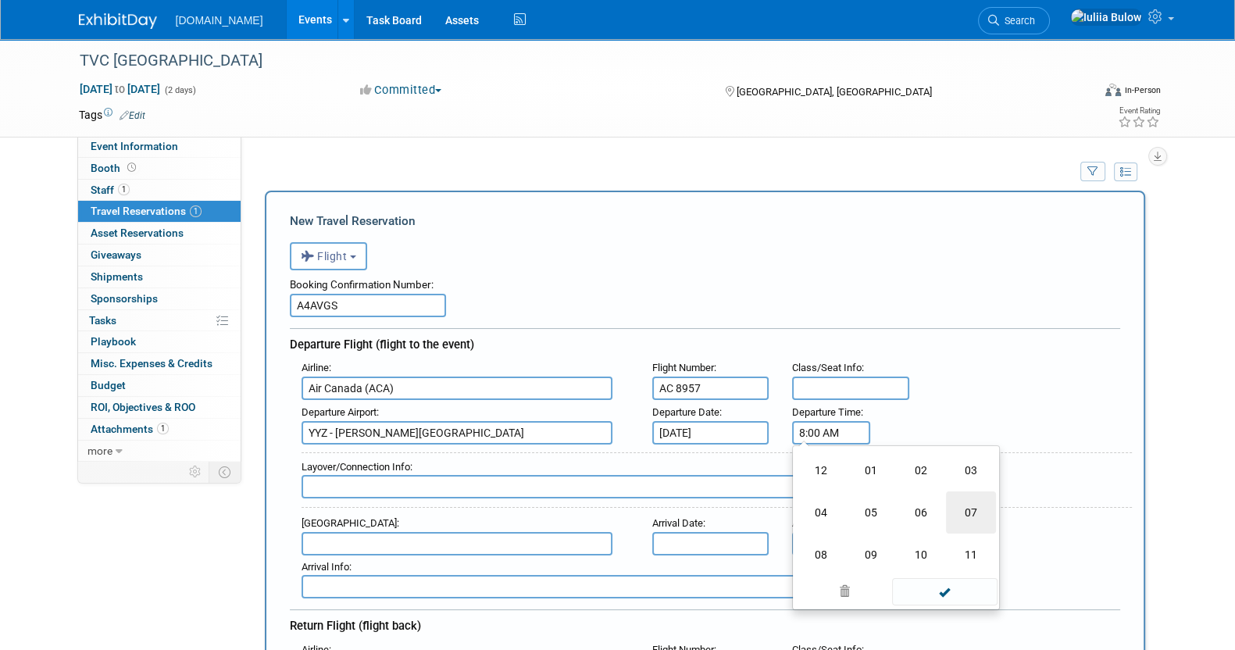
click at [969, 505] on td "07" at bounding box center [971, 512] width 50 height 42
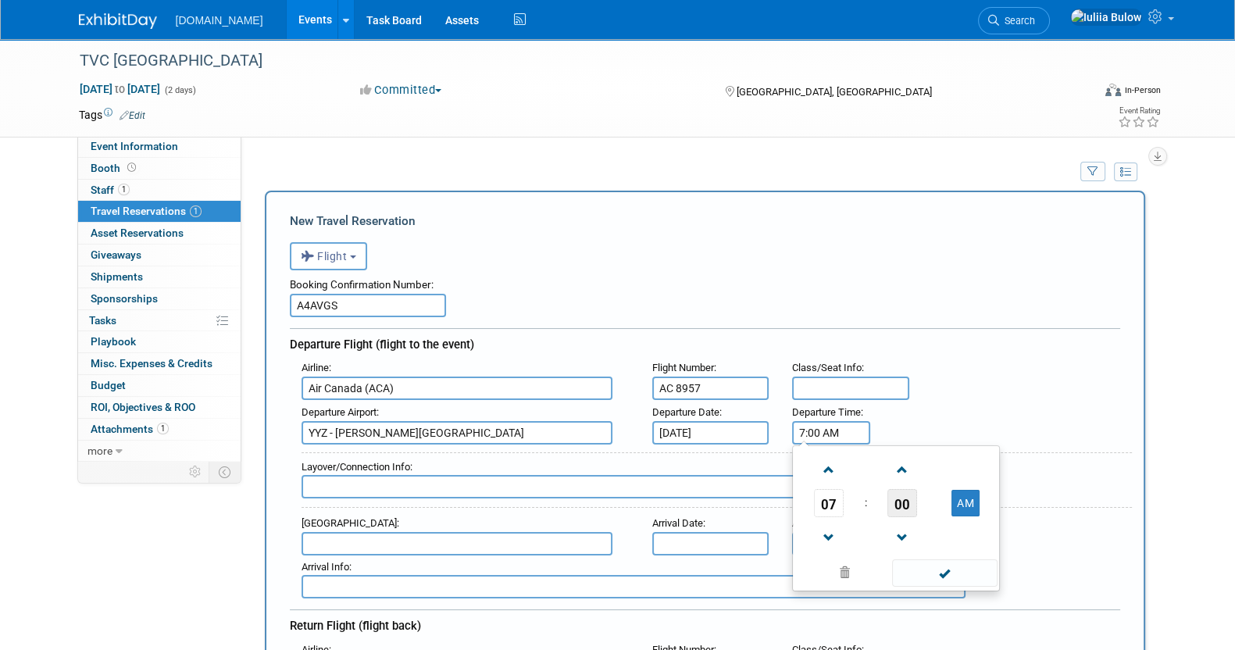
click at [894, 505] on span "00" at bounding box center [902, 503] width 30 height 28
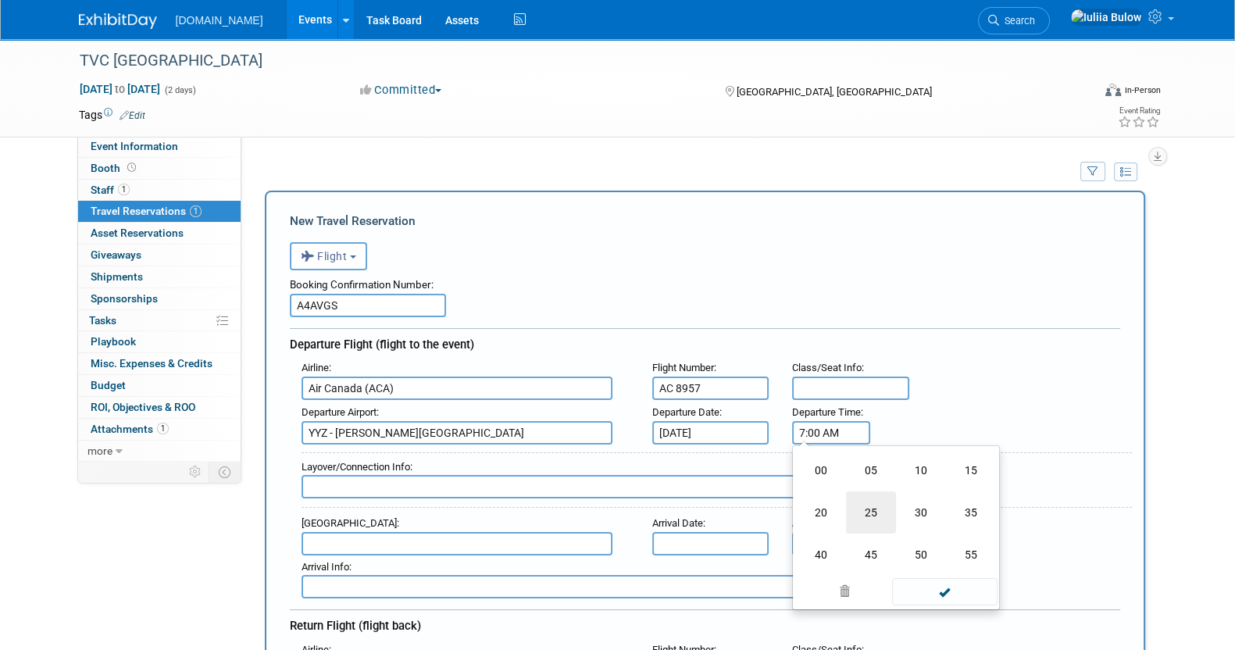
click at [870, 509] on td "25" at bounding box center [871, 512] width 50 height 42
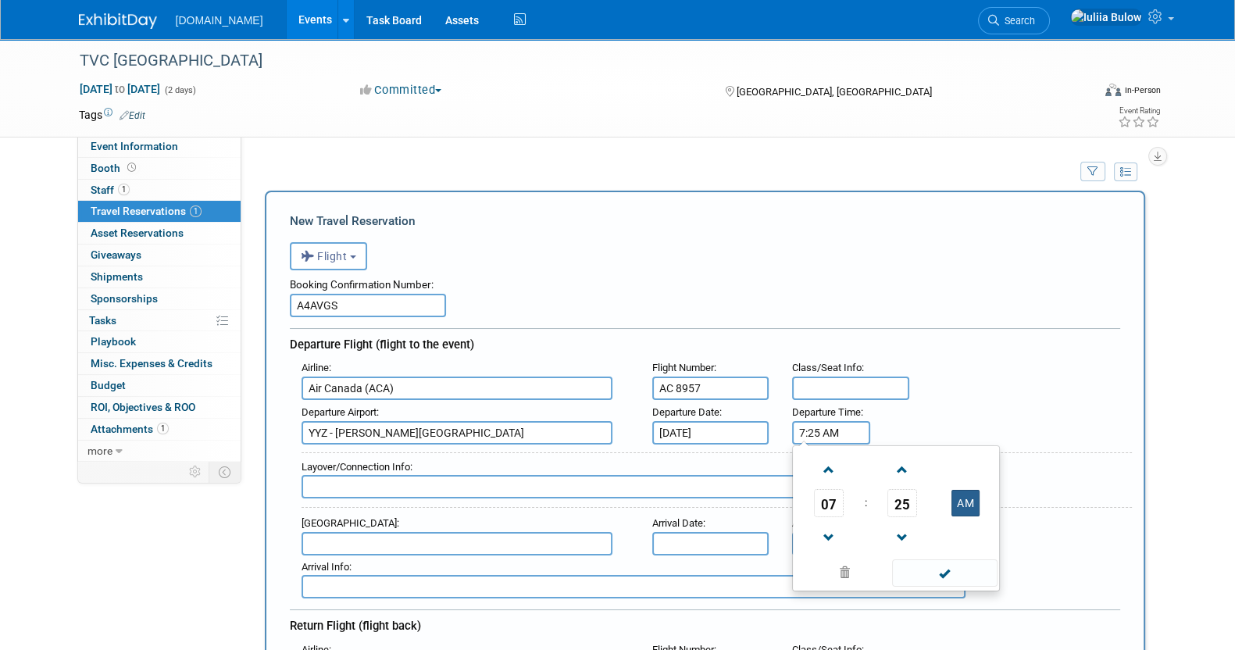
click at [967, 491] on button "AM" at bounding box center [965, 503] width 28 height 27
type input "7:25 PM"
click at [937, 580] on span at bounding box center [944, 572] width 105 height 27
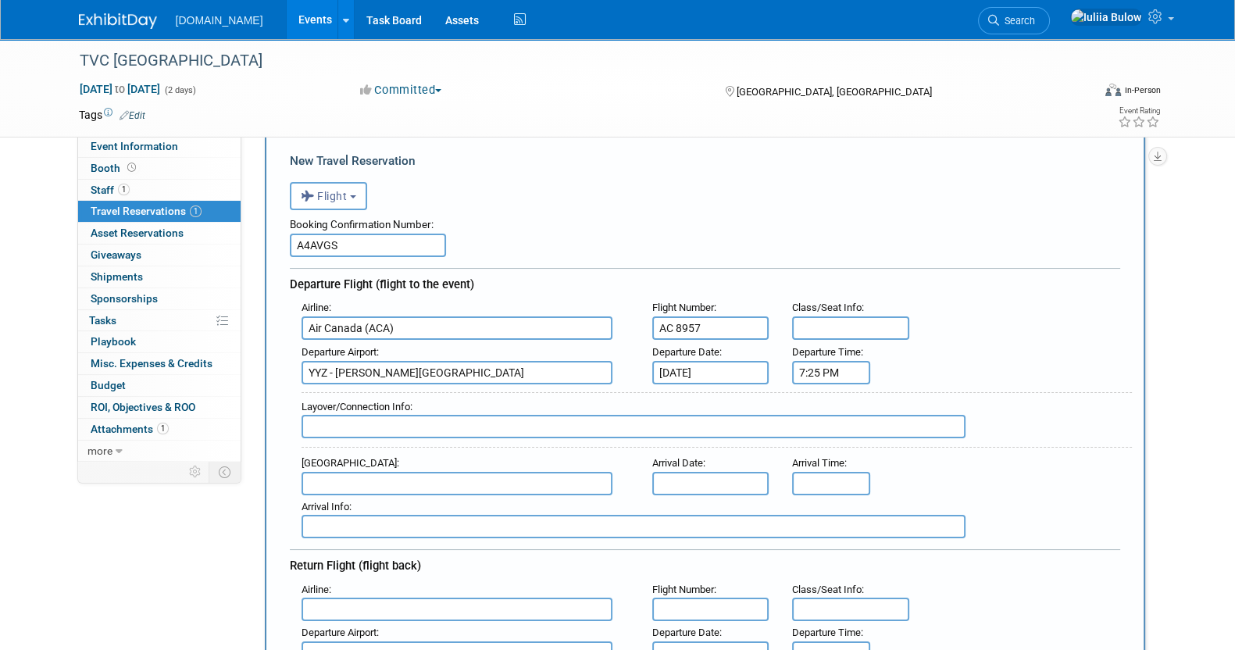
scroll to position [97, 0]
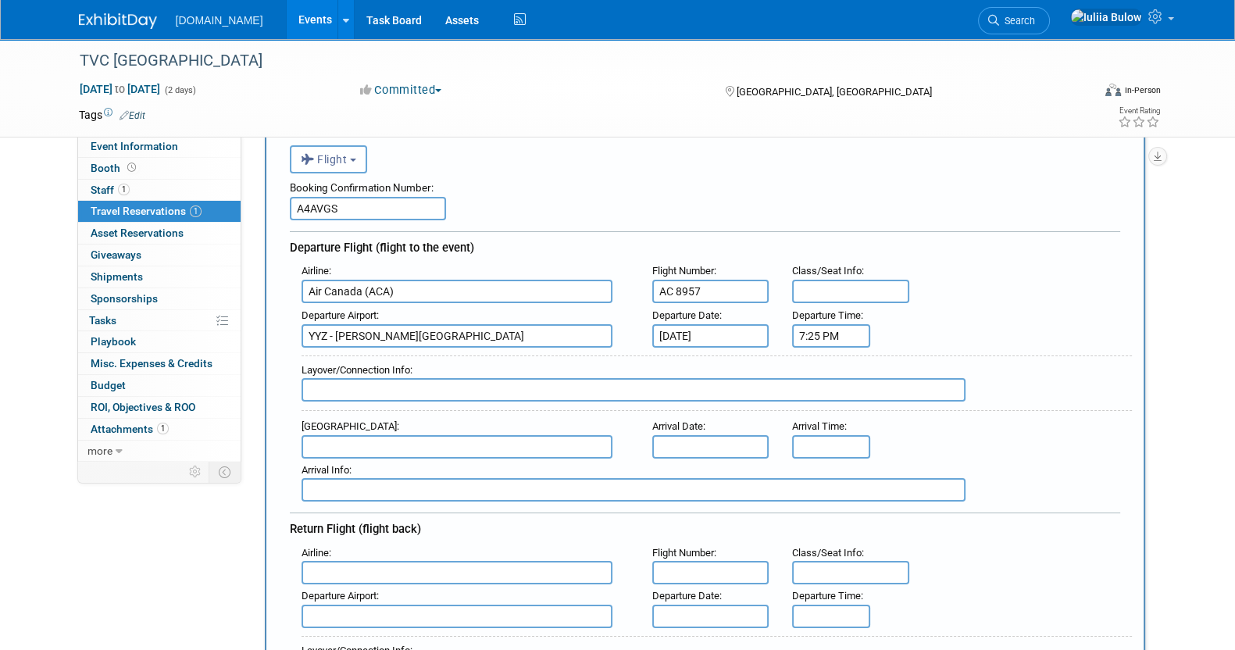
click at [467, 442] on input "text" at bounding box center [457, 446] width 311 height 23
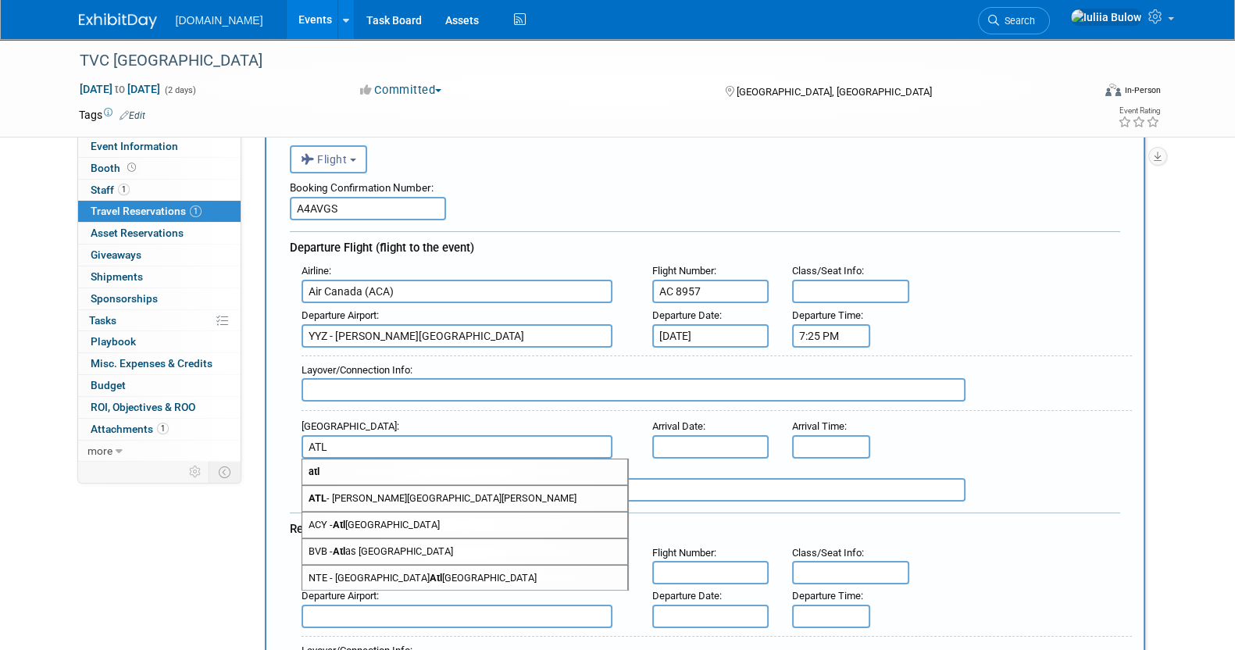
click at [468, 496] on span "ATL - Hartsfield Jackson Atlanta International Airport" at bounding box center [464, 498] width 325 height 25
type input "ATL - Hartsfield Jackson Atlanta International Airport"
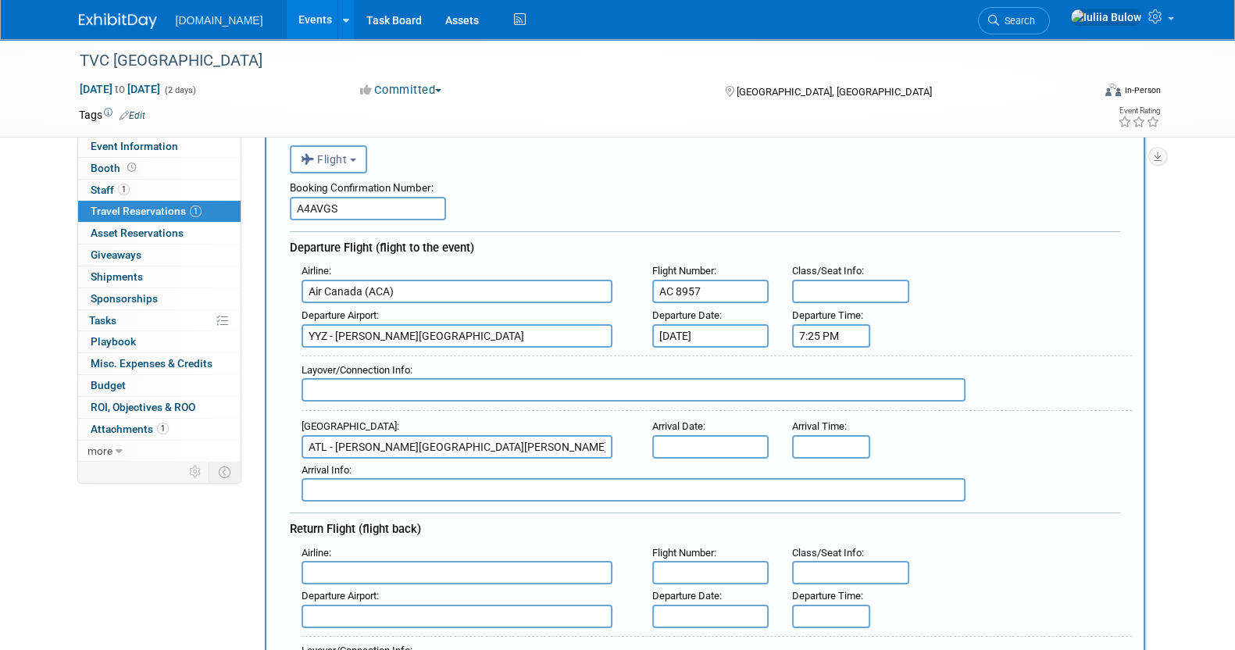
click at [683, 429] on body "Talkatoo.Inc Events Add Event Bulk Upload Events Shareable Event Boards Recentl…" at bounding box center [617, 228] width 1235 height 650
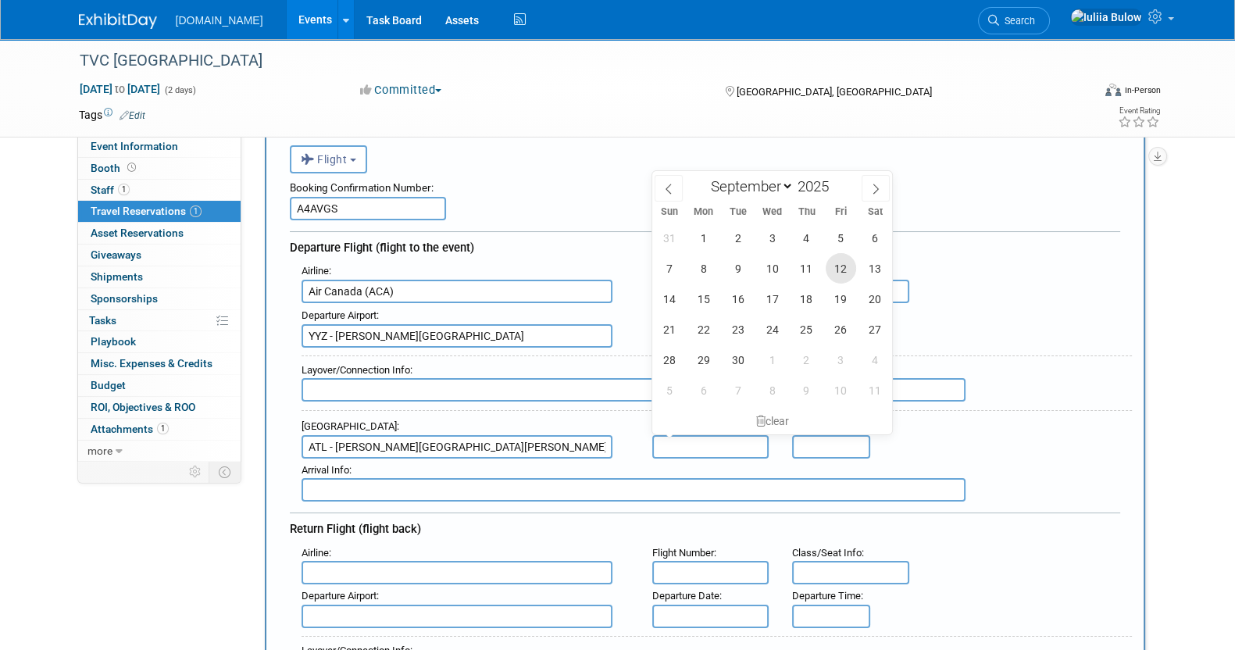
click at [844, 262] on span "12" at bounding box center [841, 268] width 30 height 30
type input "Sep 12, 2025"
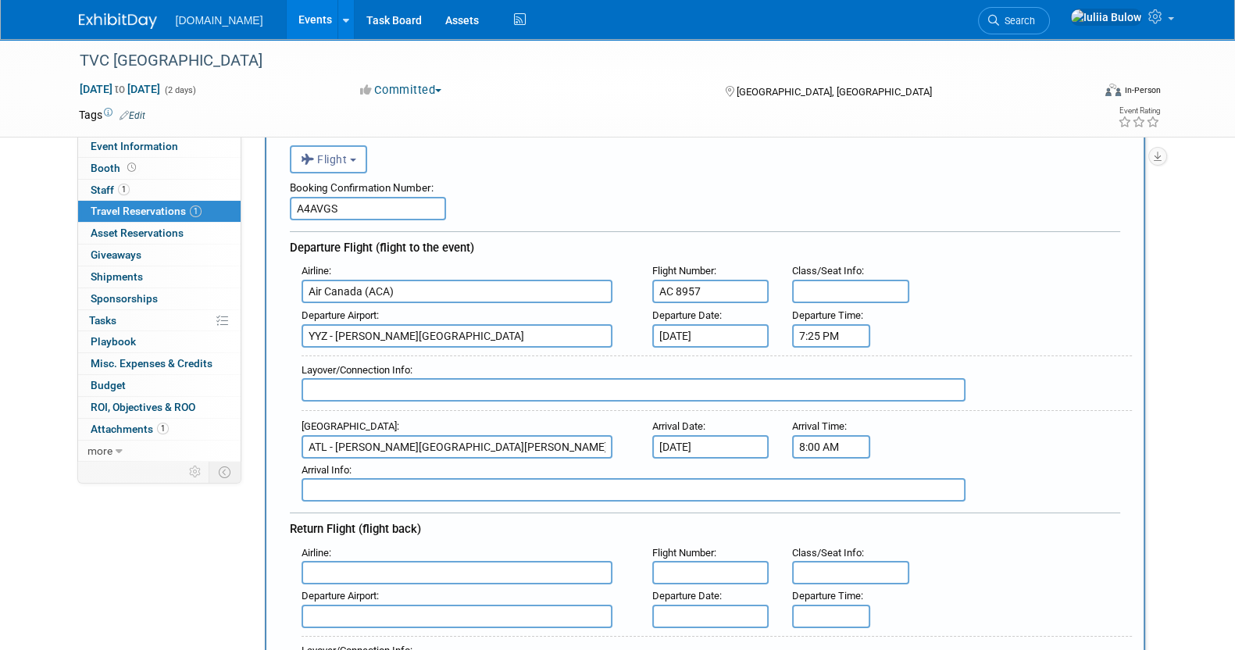
click at [816, 440] on input "8:00 AM" at bounding box center [831, 446] width 78 height 23
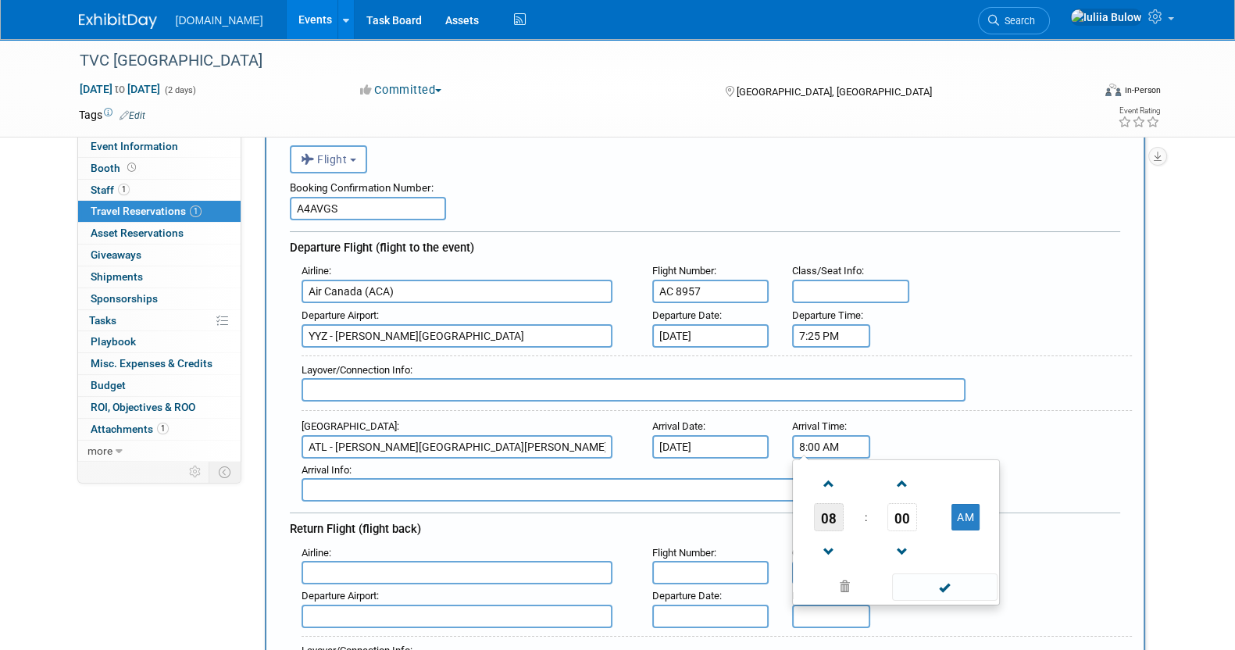
click at [835, 516] on span "08" at bounding box center [829, 517] width 30 height 28
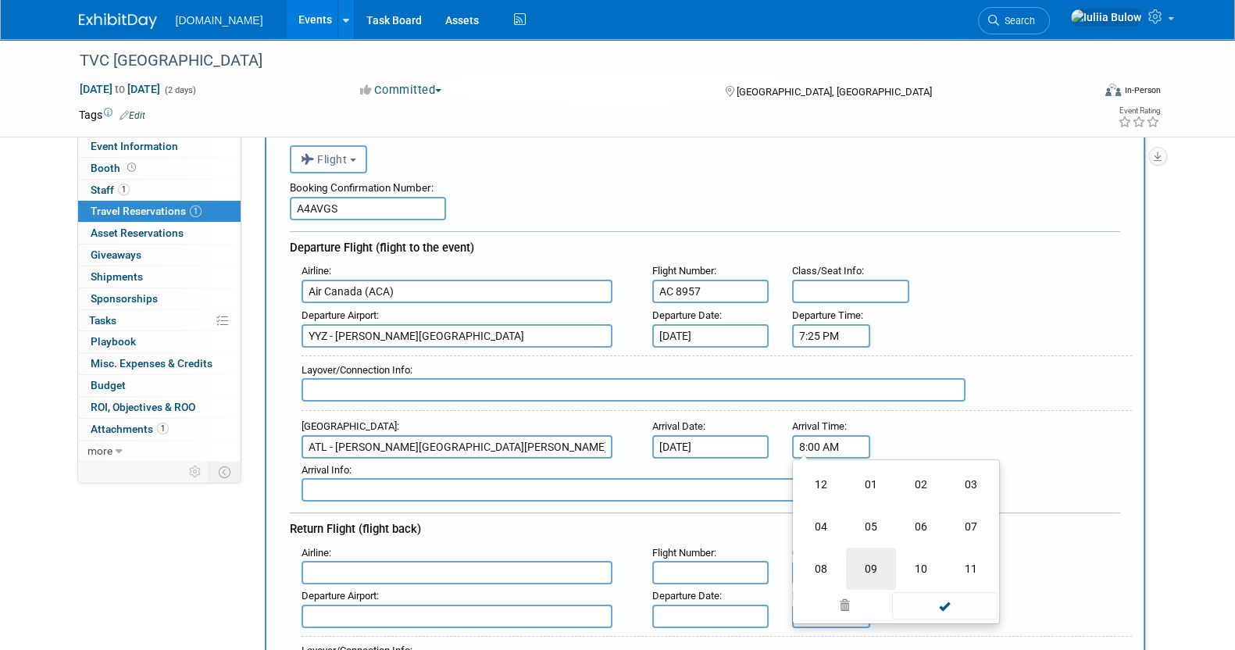
click at [862, 561] on td "09" at bounding box center [871, 569] width 50 height 42
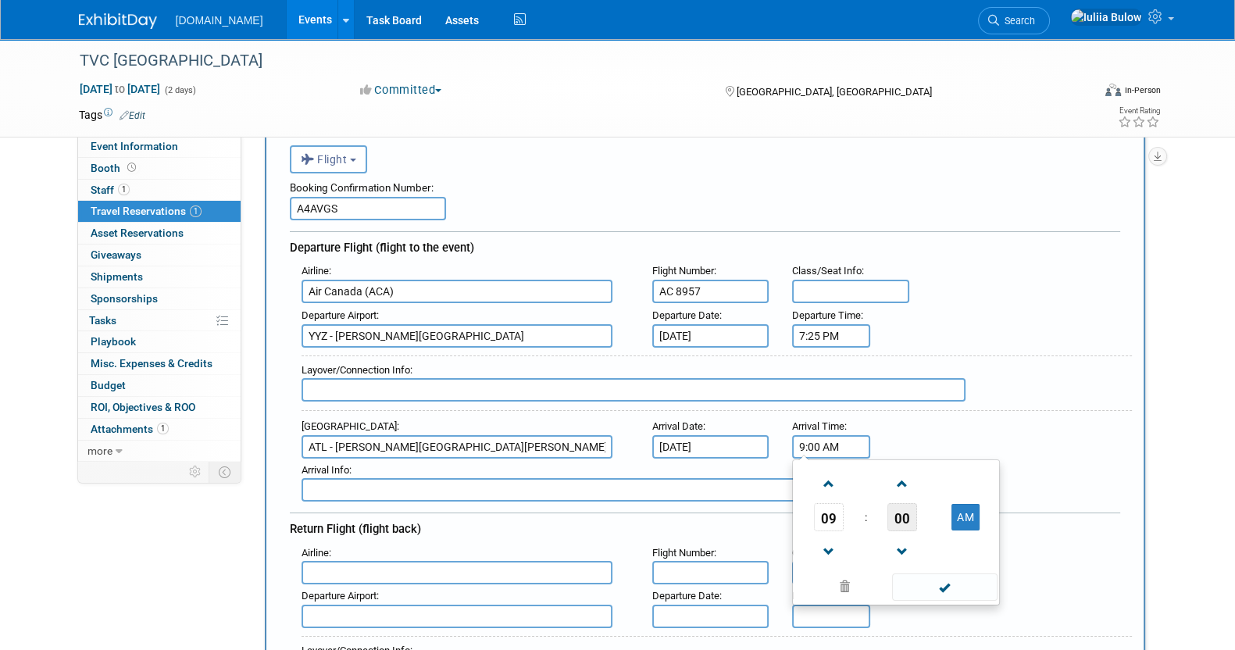
click at [908, 513] on span "00" at bounding box center [902, 517] width 30 height 28
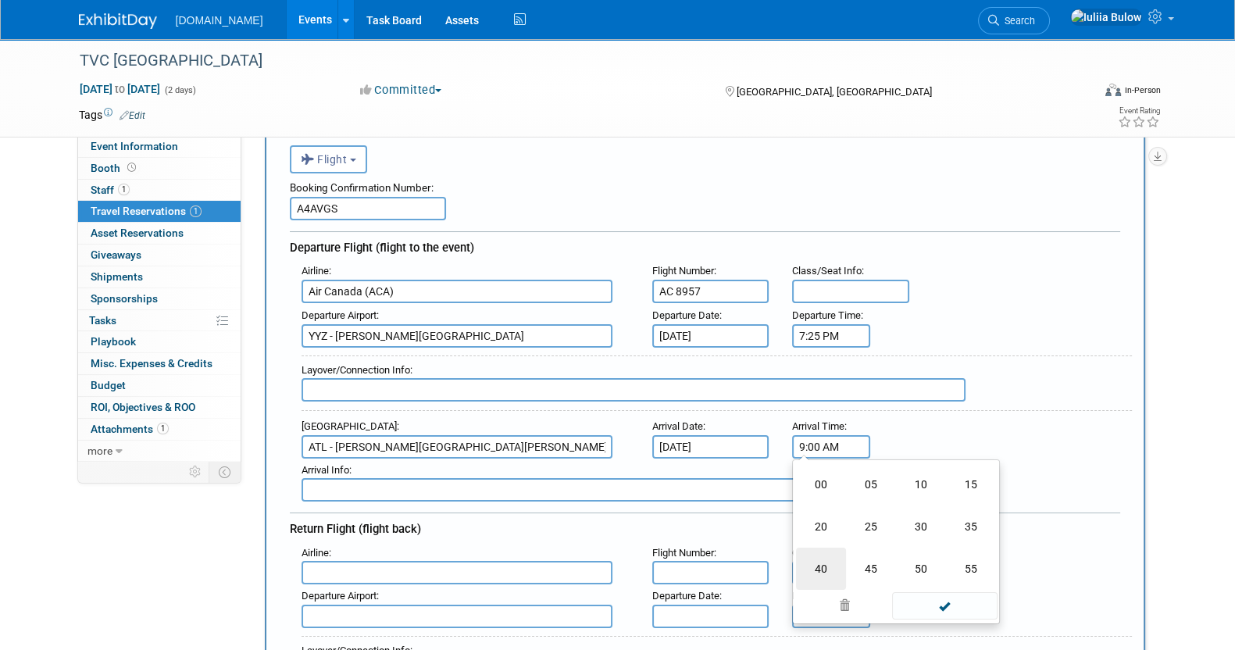
click at [833, 556] on td "40" at bounding box center [821, 569] width 50 height 42
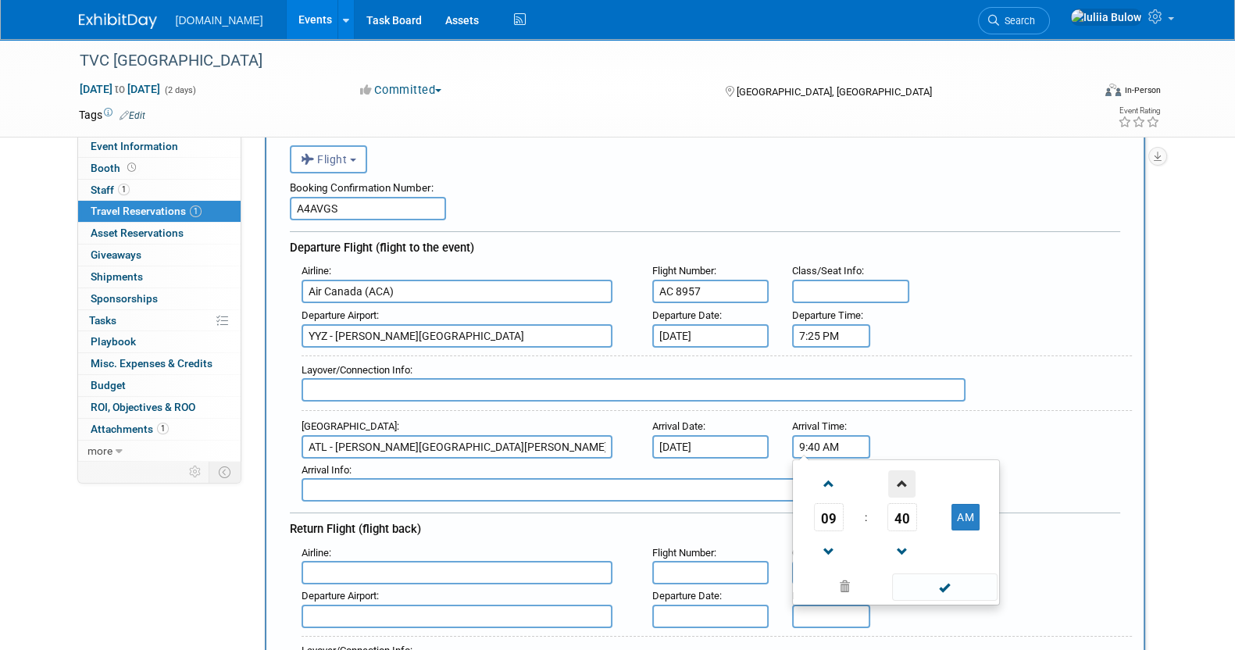
click at [909, 480] on span at bounding box center [901, 483] width 27 height 27
drag, startPoint x: 962, startPoint y: 504, endPoint x: 953, endPoint y: 519, distance: 17.1
click at [962, 504] on button "AM" at bounding box center [965, 517] width 28 height 27
type input "9:41 PM"
click at [955, 576] on span at bounding box center [944, 586] width 105 height 27
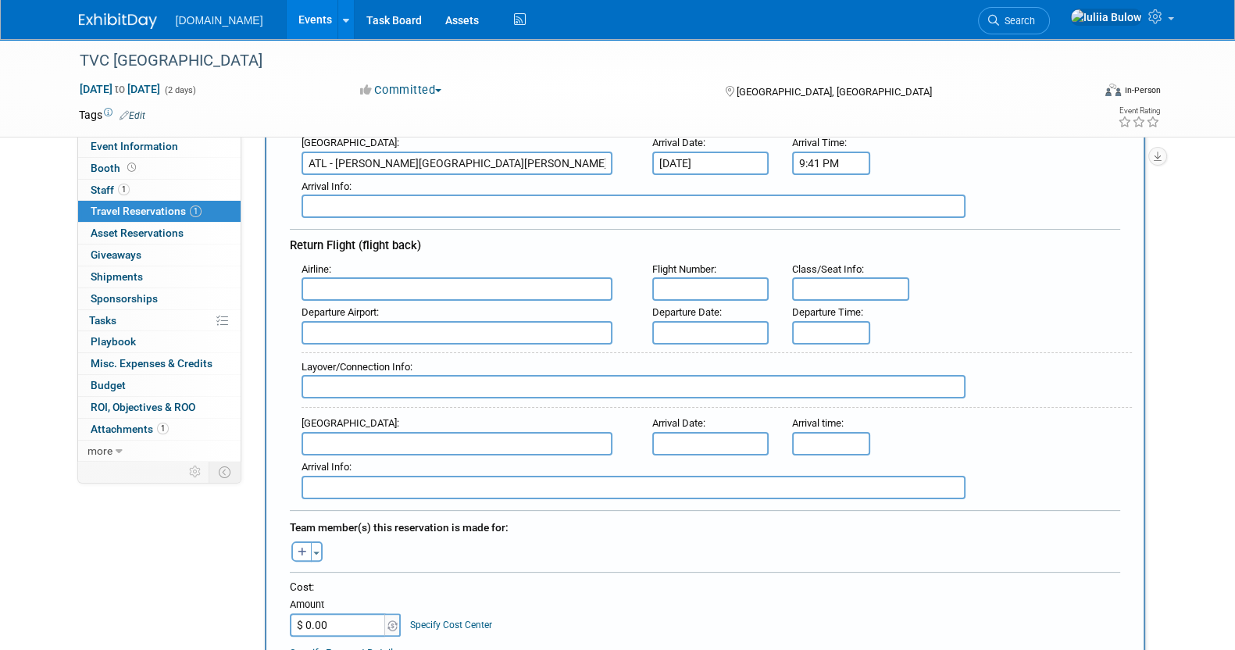
scroll to position [390, 0]
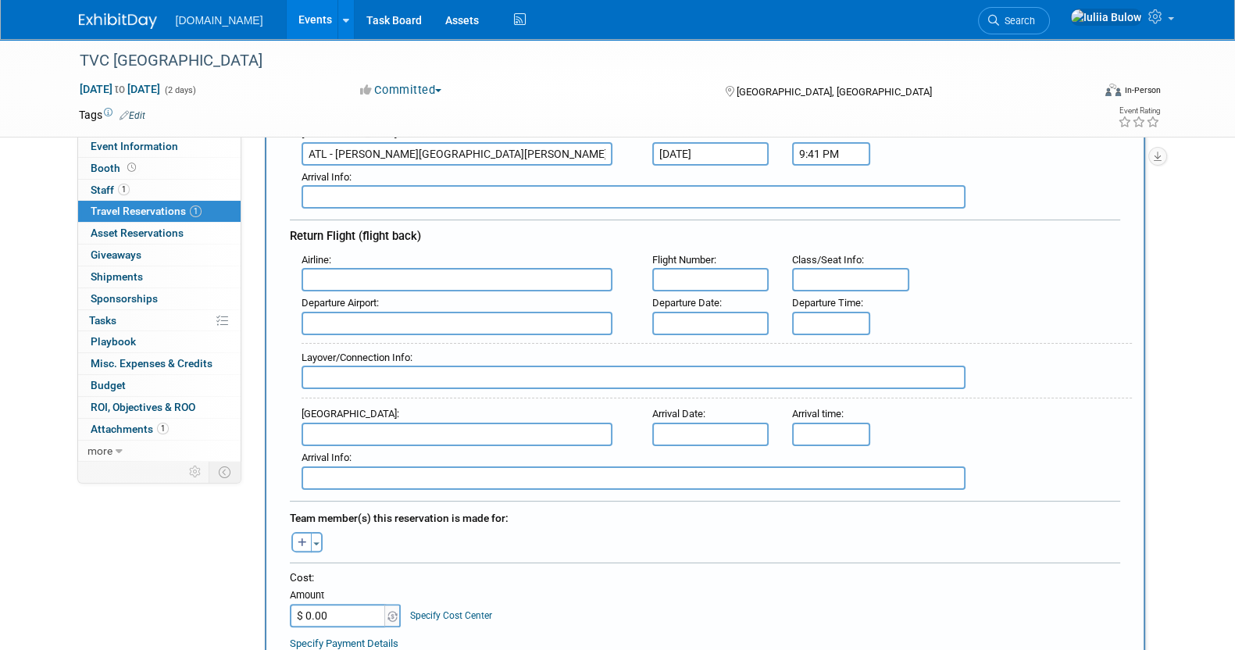
click at [391, 268] on input "text" at bounding box center [457, 279] width 311 height 23
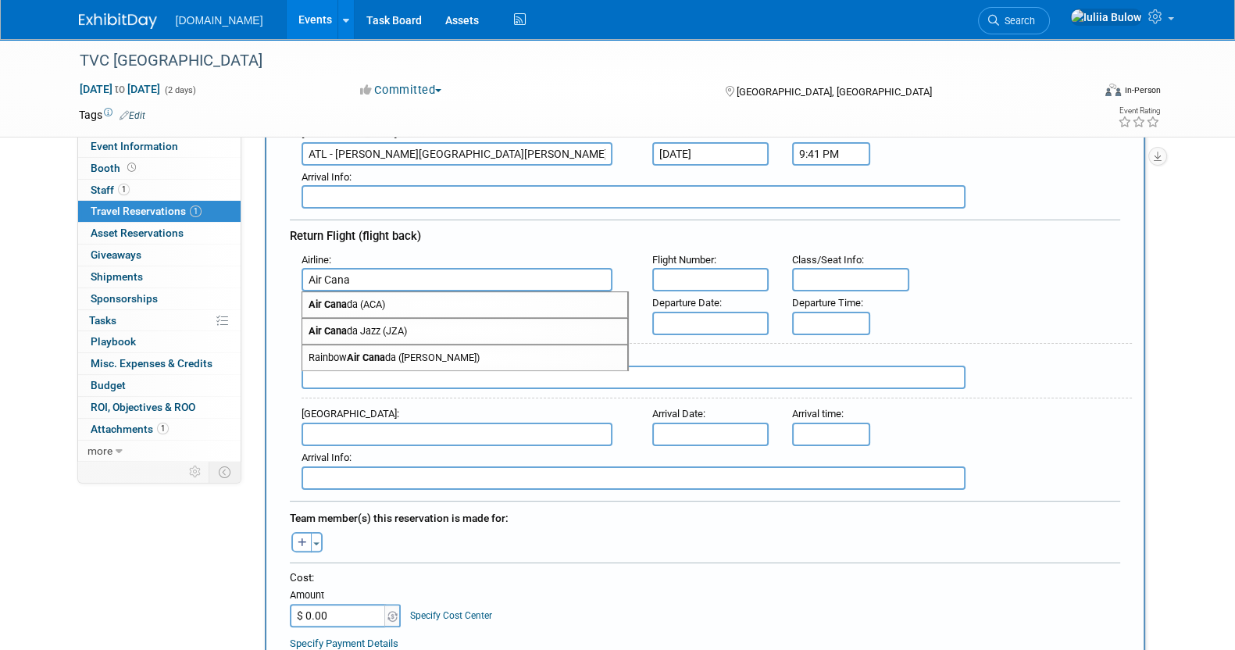
click at [401, 292] on span "Air Cana da (ACA)" at bounding box center [464, 304] width 325 height 25
type input "Air Canada (ACA)"
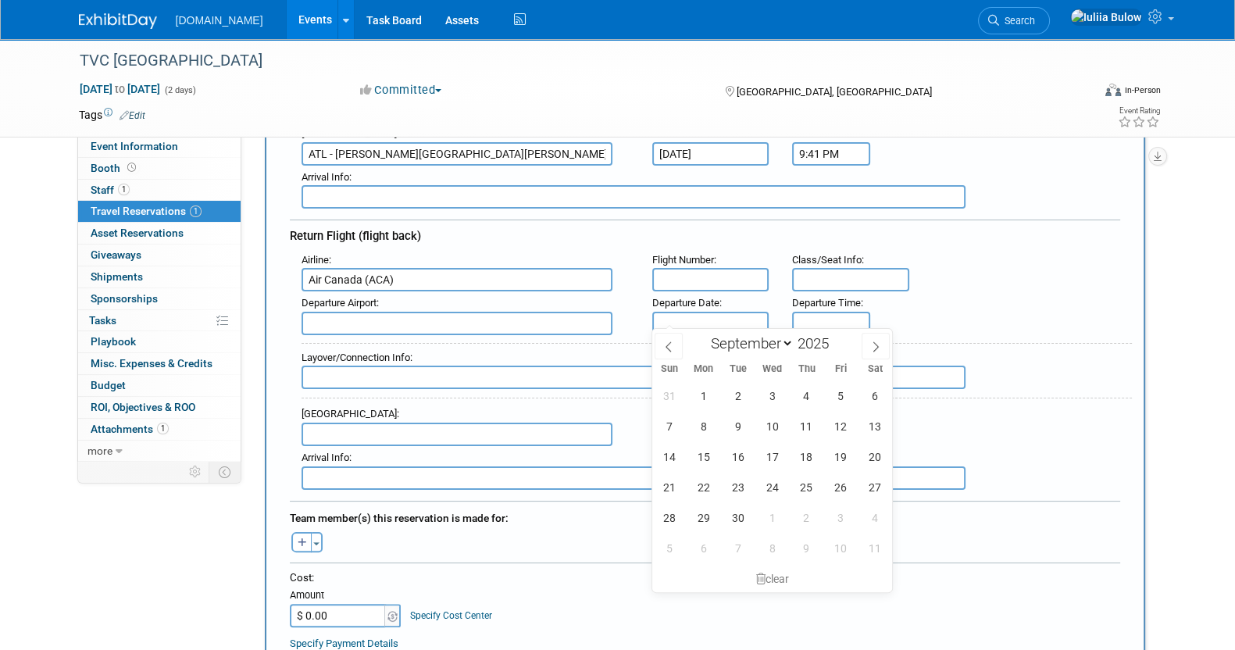
click at [716, 312] on input "text" at bounding box center [710, 323] width 117 height 23
click at [662, 459] on span "14" at bounding box center [669, 456] width 30 height 30
type input "Sep 14, 2025"
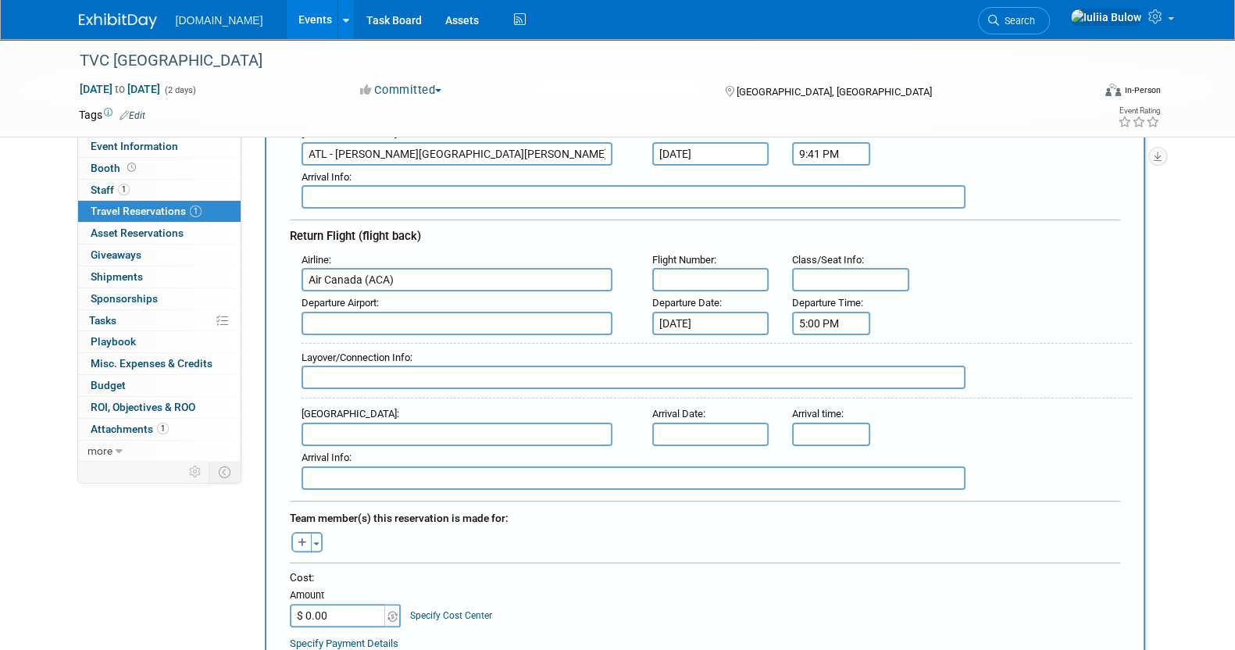
click at [830, 322] on input "5:00 PM" at bounding box center [831, 323] width 78 height 23
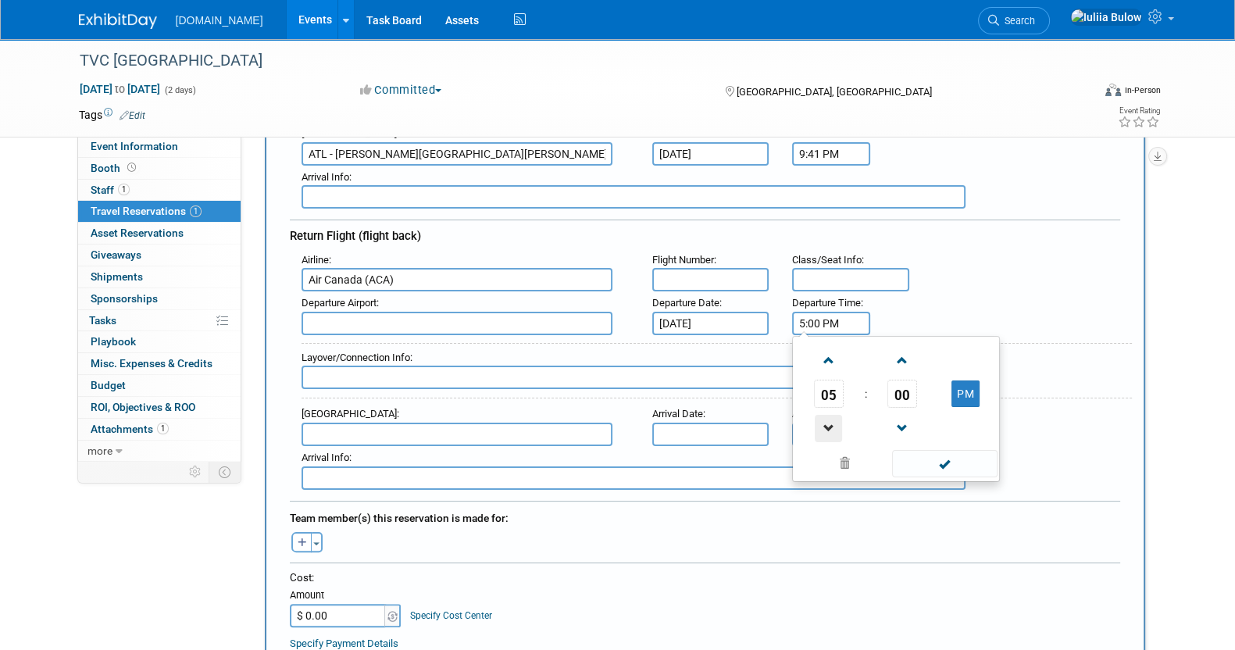
click at [829, 423] on span at bounding box center [828, 428] width 27 height 27
type input "4:00 PM"
click at [925, 450] on span at bounding box center [944, 463] width 105 height 27
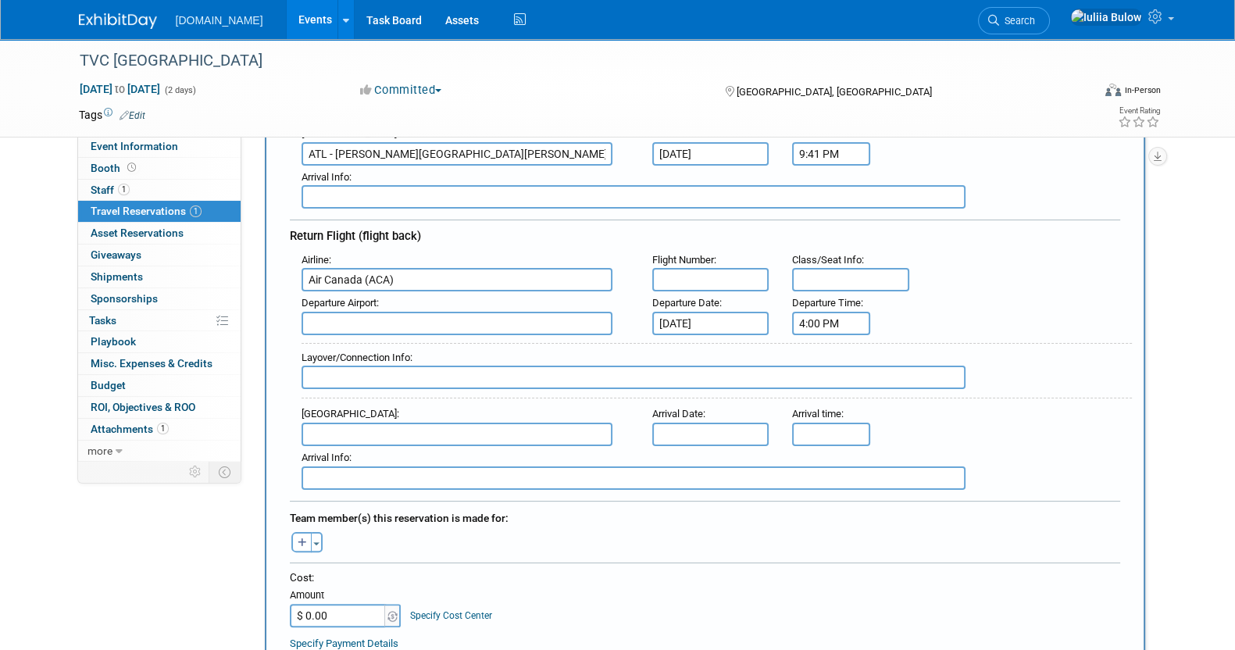
click at [461, 326] on input "text" at bounding box center [457, 323] width 311 height 23
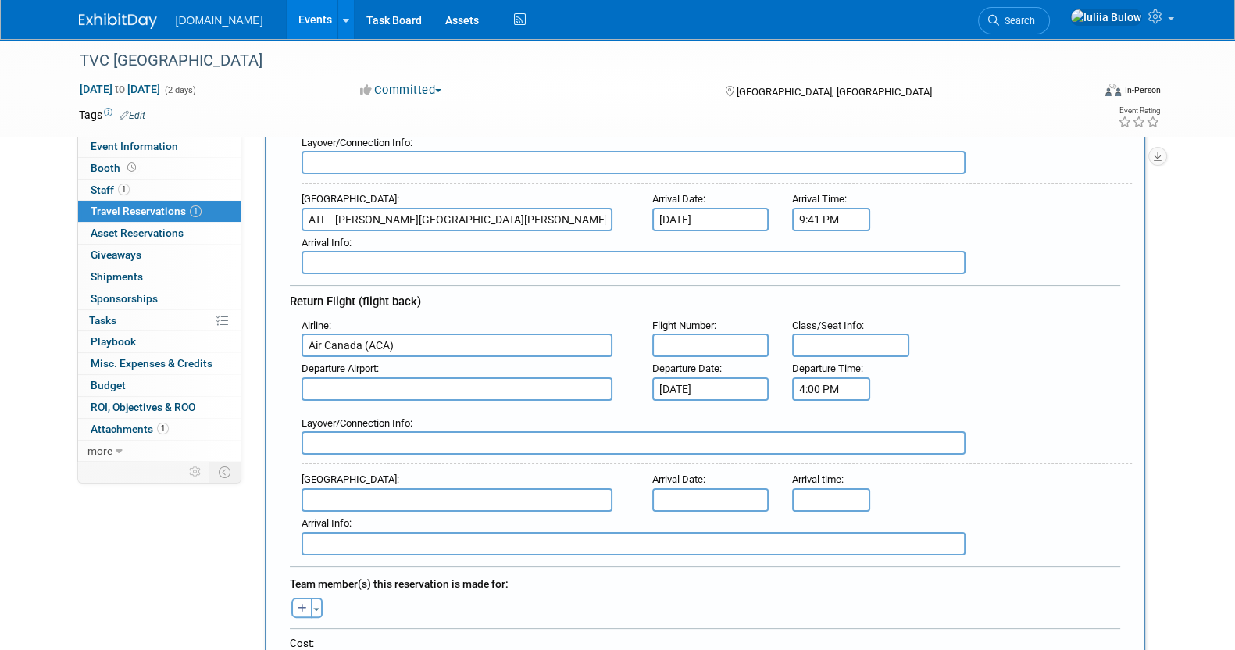
scroll to position [194, 0]
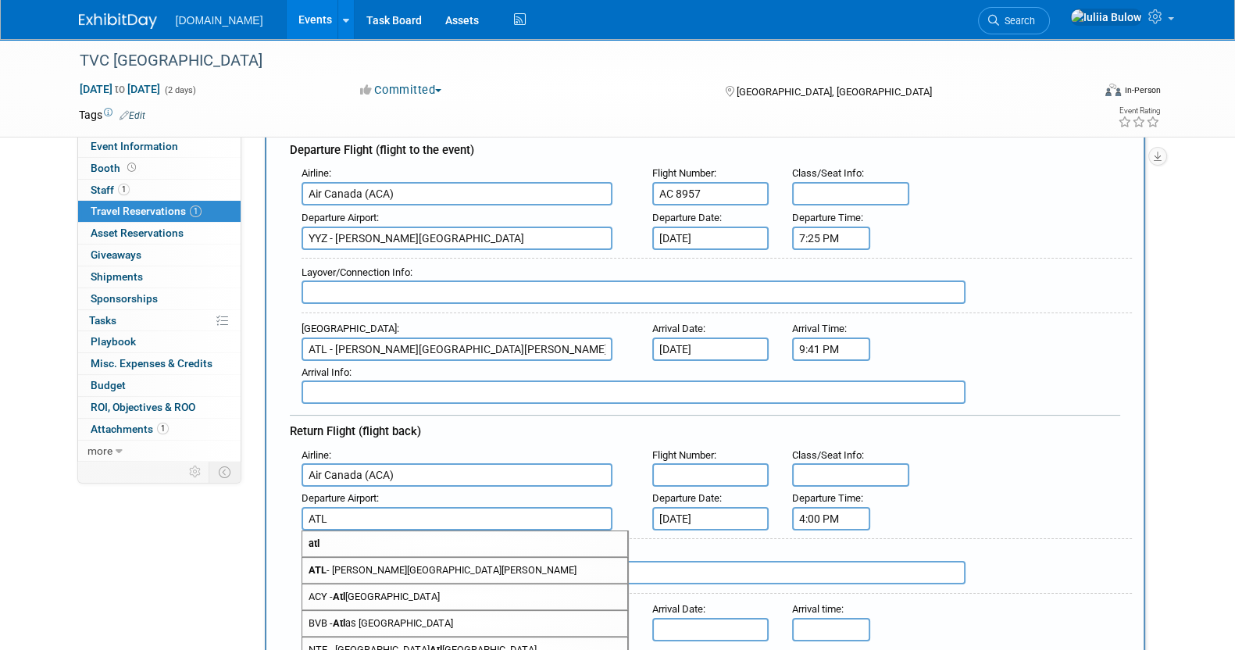
click at [452, 564] on span "ATL - Hartsfield Jackson Atlanta International Airport" at bounding box center [464, 570] width 325 height 25
type input "ATL - Hartsfield Jackson Atlanta International Airport"
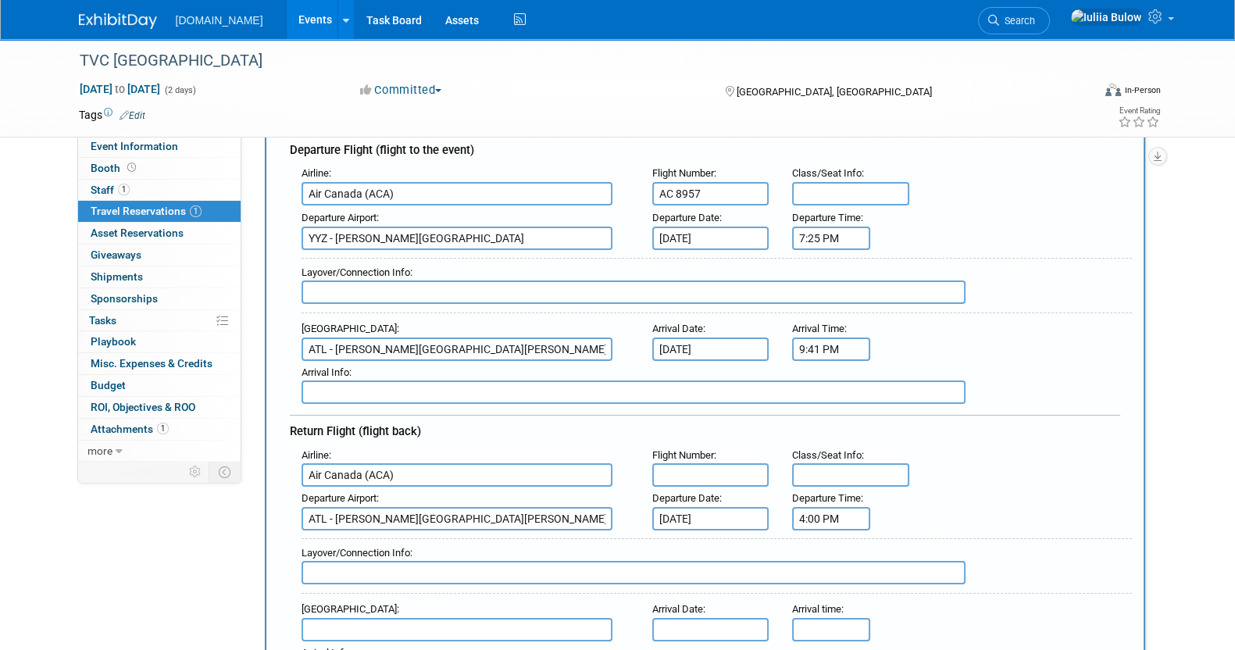
click at [701, 463] on input "text" at bounding box center [710, 474] width 117 height 23
paste input "Atlanta ATL Toronto YYZ 16:00 18:16 Hartsfield-Jackson Airport Terminal I Toron…"
type input "Atlanta ATL Toronto YYZ 16:00 18:16 Hartsfield-Jackson Airport Terminal I Toron…"
drag, startPoint x: 759, startPoint y: 467, endPoint x: 500, endPoint y: 457, distance: 259.5
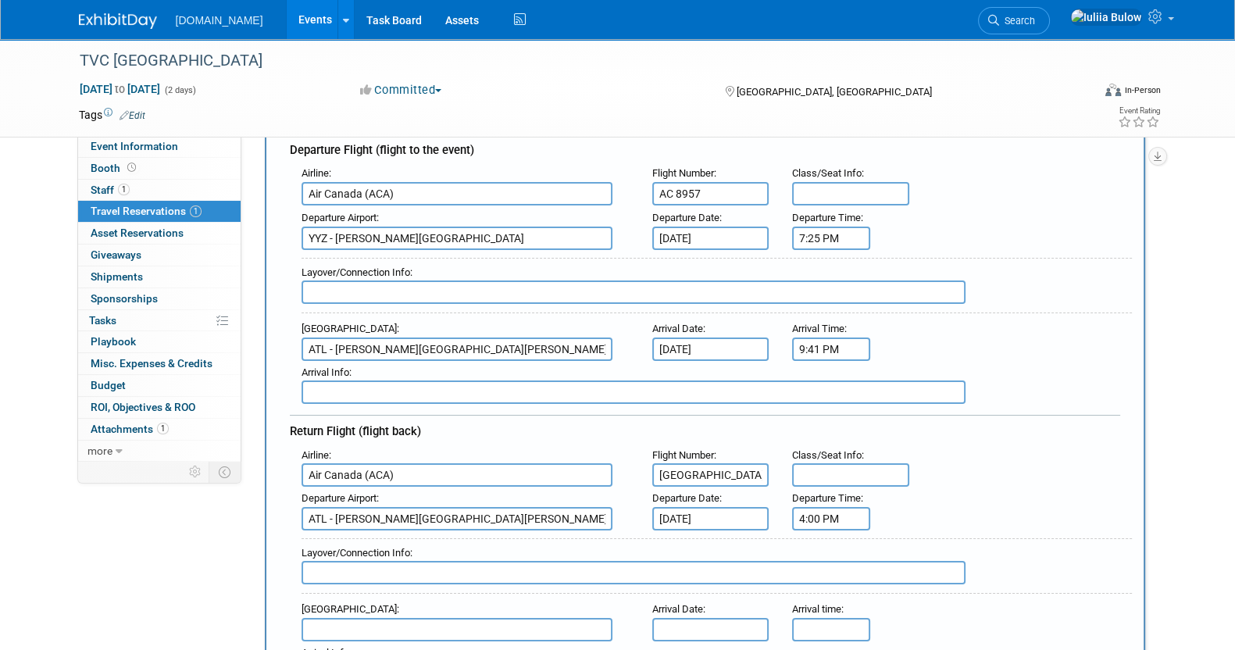
click at [500, 457] on div "Airline : Air Canada (ACA) Flight Number : Atlanta ATL Toronto YYZ 16:00 18:16 …" at bounding box center [711, 466] width 842 height 44
paste input "AC 8954"
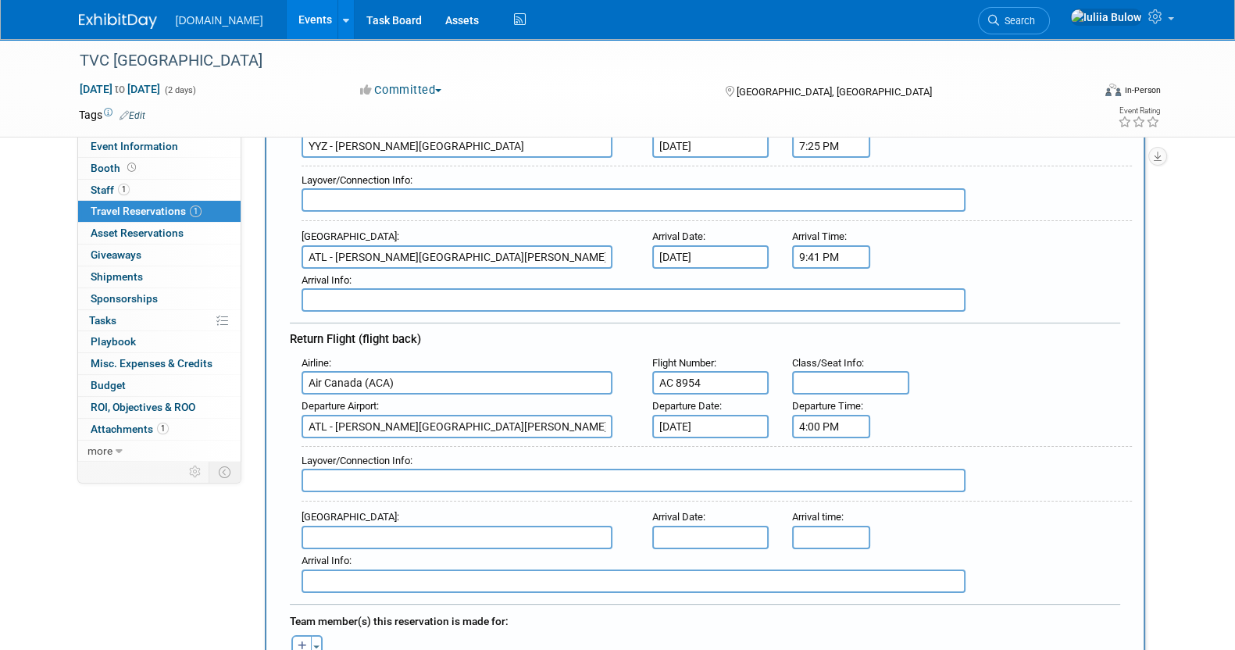
scroll to position [293, 0]
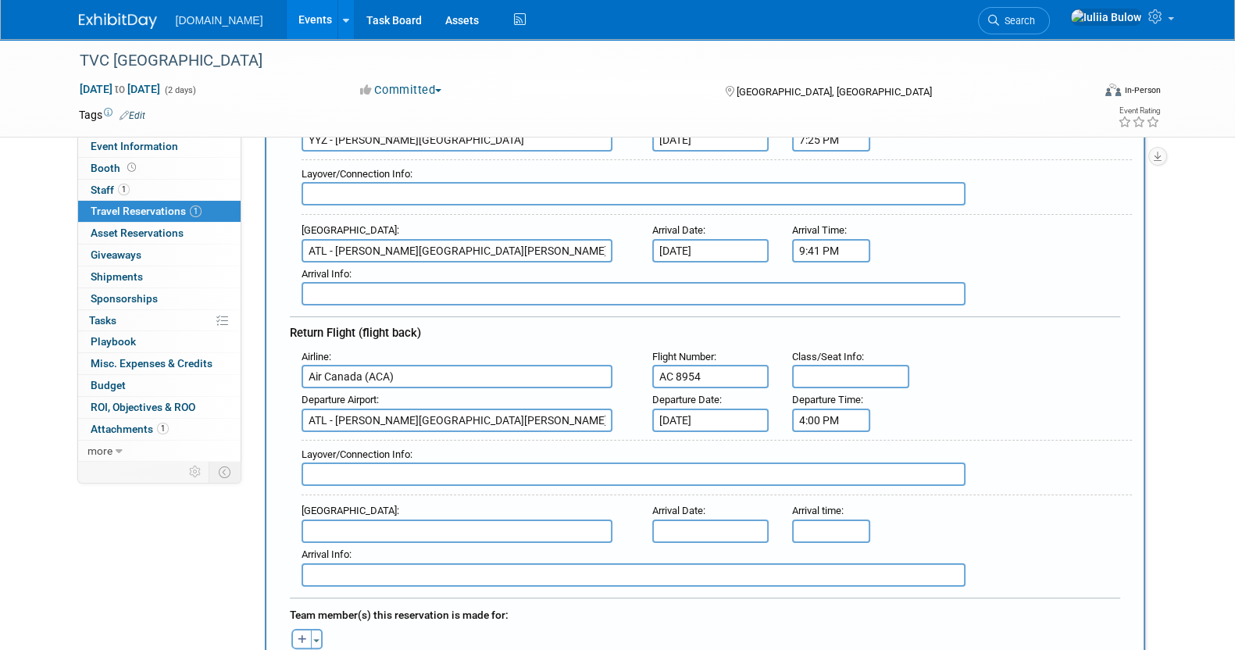
type input "AC 8954"
click at [382, 519] on input "text" at bounding box center [457, 530] width 311 height 23
click at [398, 544] on span "YYZ - Lester B. Pearson International Airport" at bounding box center [464, 556] width 325 height 25
type input "YYZ - Lester B. Pearson International Airport"
click at [725, 519] on input "text" at bounding box center [710, 530] width 117 height 23
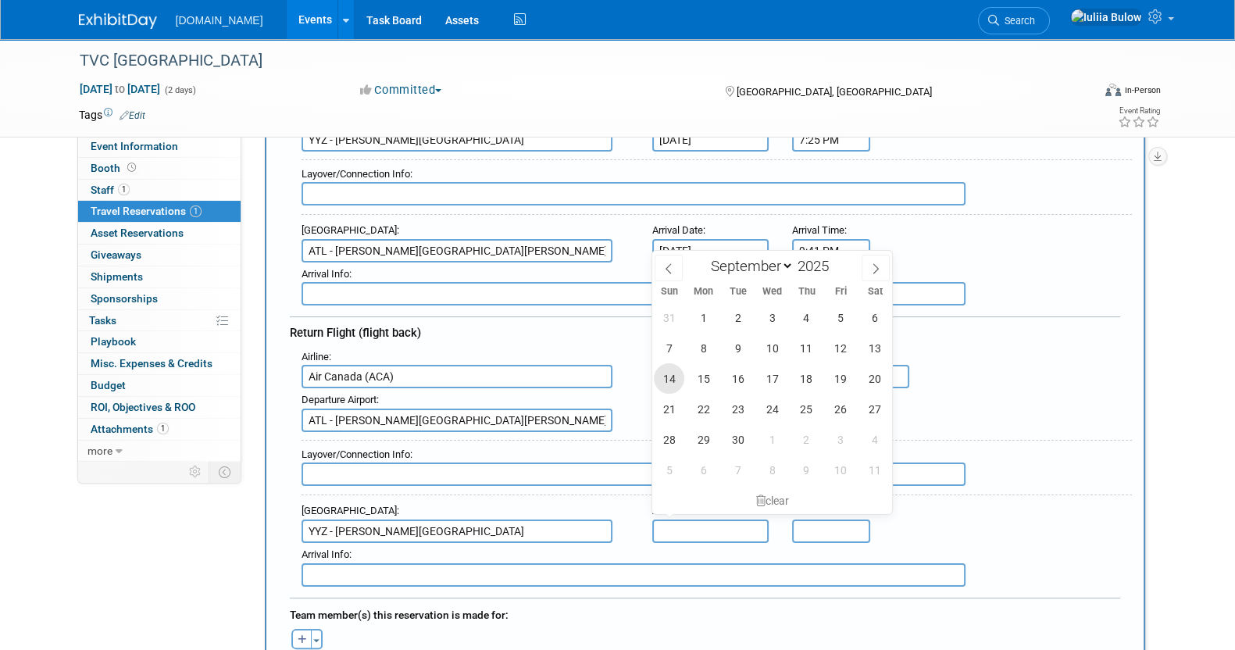
click at [680, 379] on span "14" at bounding box center [669, 378] width 30 height 30
type input "Sep 14, 2025"
click at [839, 522] on input "5:00 PM" at bounding box center [831, 530] width 78 height 23
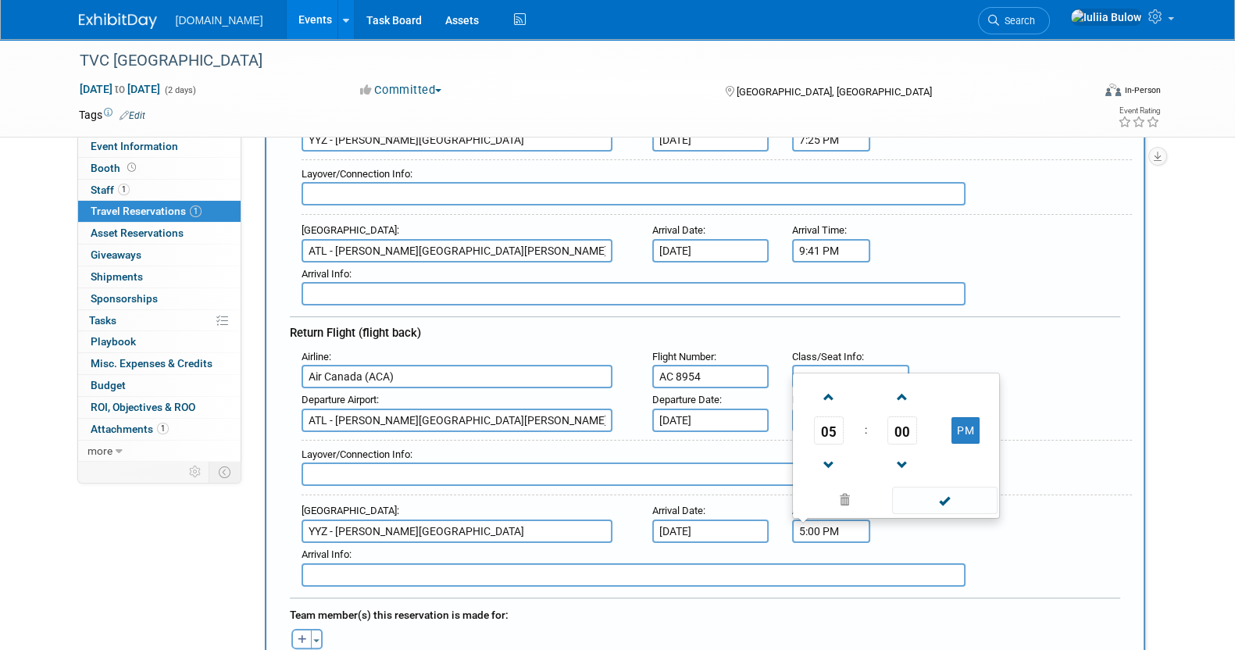
drag, startPoint x: 837, startPoint y: 388, endPoint x: 863, endPoint y: 417, distance: 39.3
click at [837, 388] on span at bounding box center [828, 397] width 27 height 27
click at [907, 423] on span "00" at bounding box center [902, 430] width 30 height 28
drag, startPoint x: 968, startPoint y: 373, endPoint x: 935, endPoint y: 419, distance: 57.2
click at [968, 373] on td "15" at bounding box center [971, 379] width 50 height 42
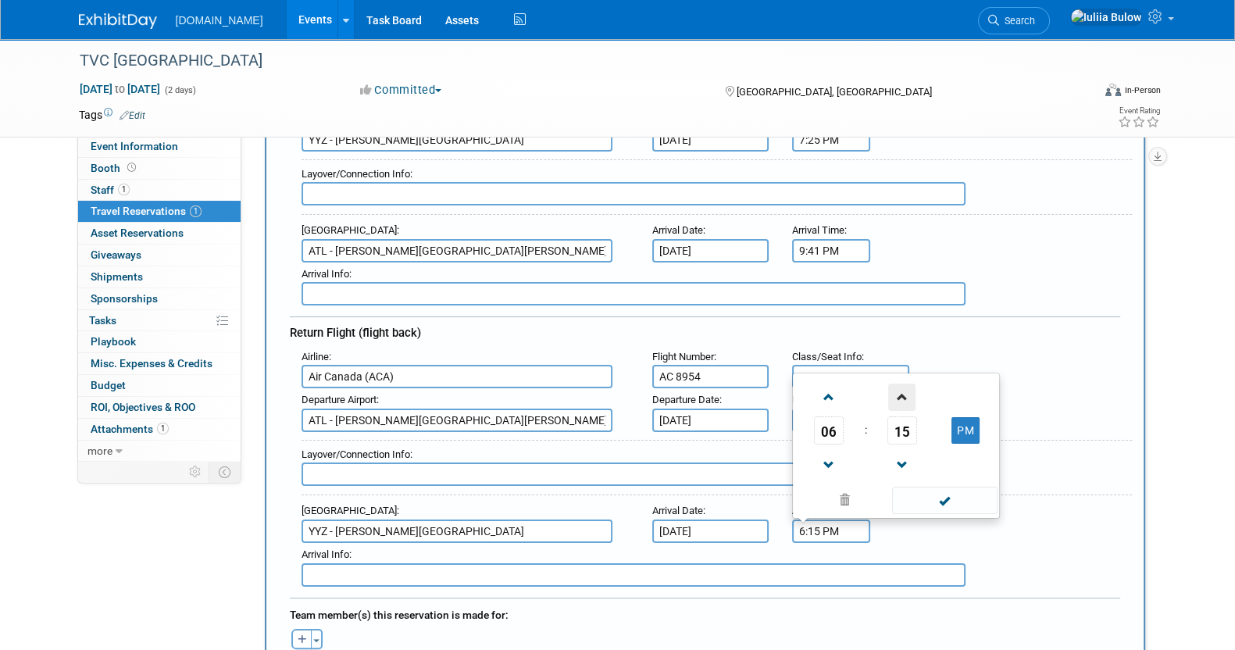
click at [904, 391] on span at bounding box center [901, 397] width 27 height 27
type input "6:16 PM"
click at [955, 498] on span at bounding box center [944, 500] width 105 height 27
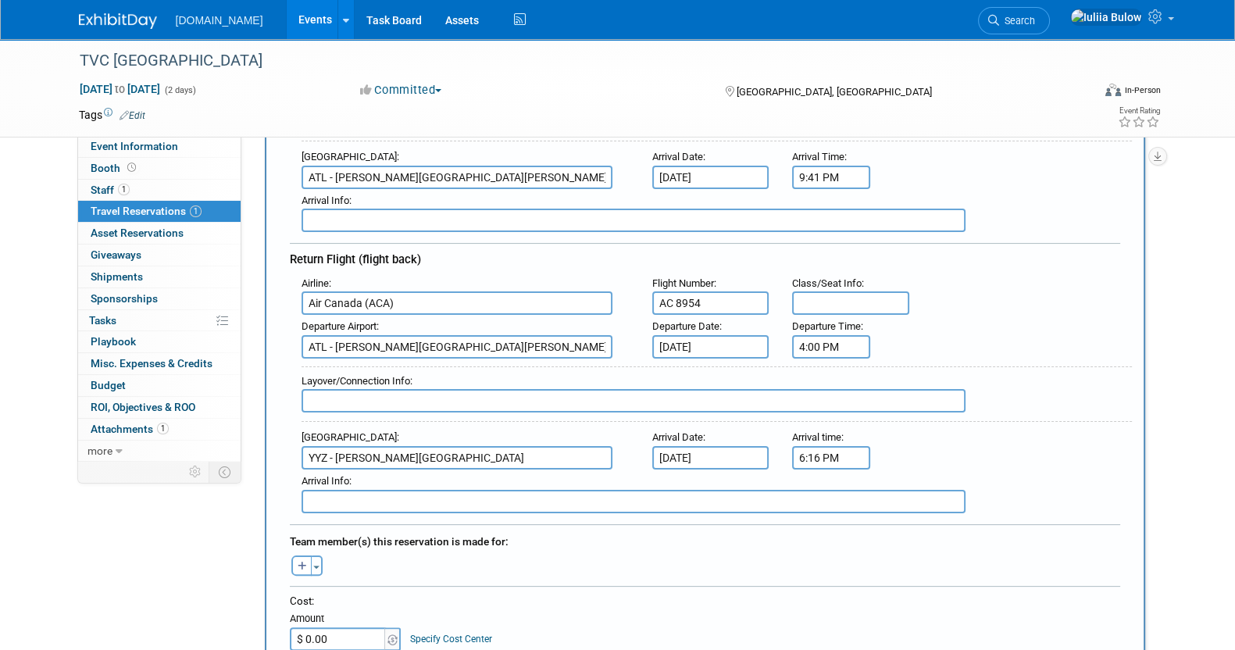
scroll to position [488, 0]
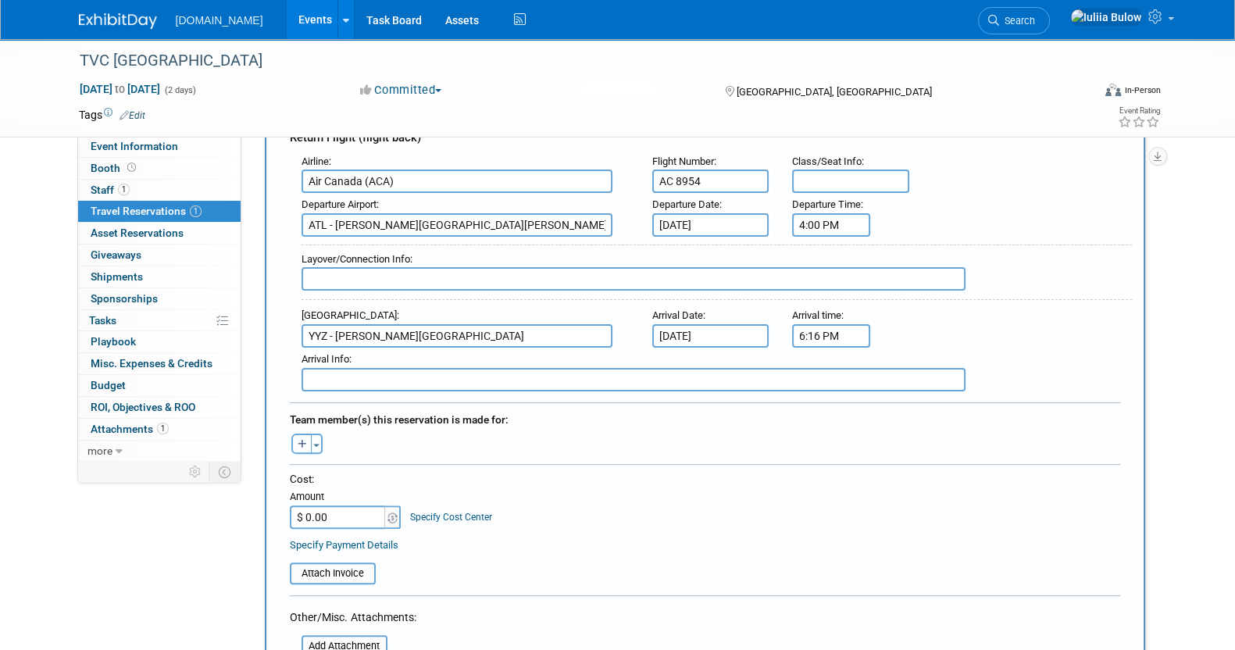
click at [296, 434] on button "button" at bounding box center [301, 444] width 20 height 20
select select
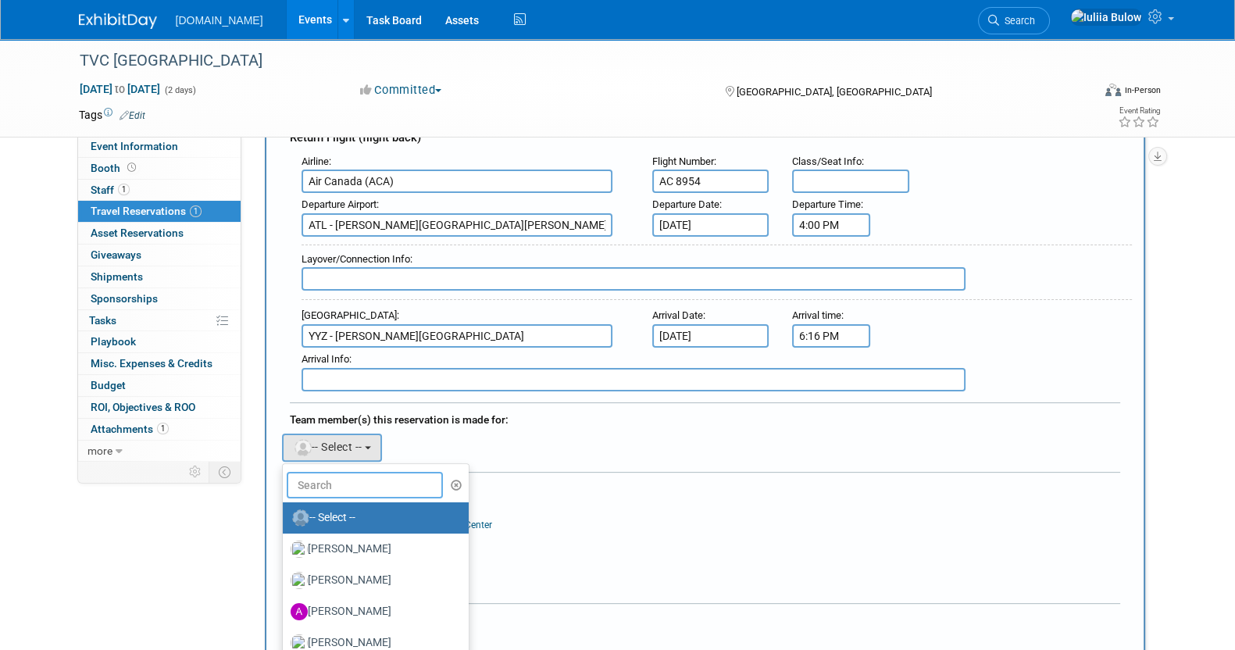
click at [312, 476] on input "text" at bounding box center [365, 485] width 156 height 27
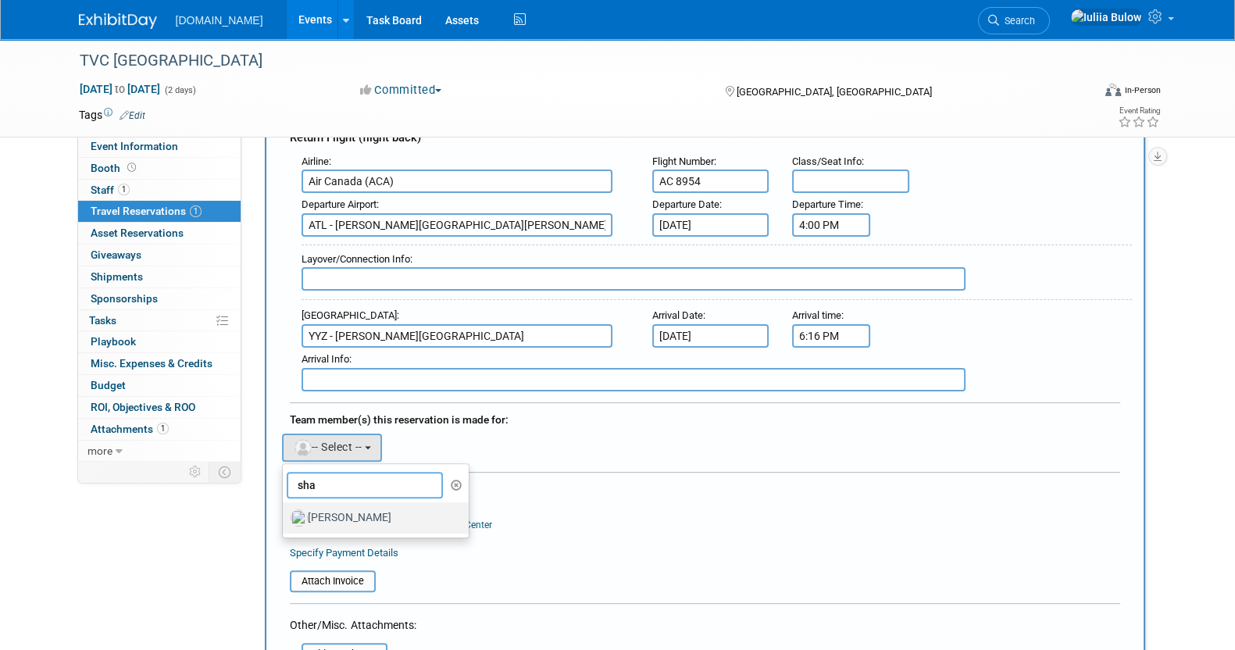
type input "sha"
click at [382, 509] on label "Shawn Wilkie" at bounding box center [372, 517] width 163 height 25
click at [285, 511] on input "Shawn Wilkie" at bounding box center [280, 516] width 10 height 10
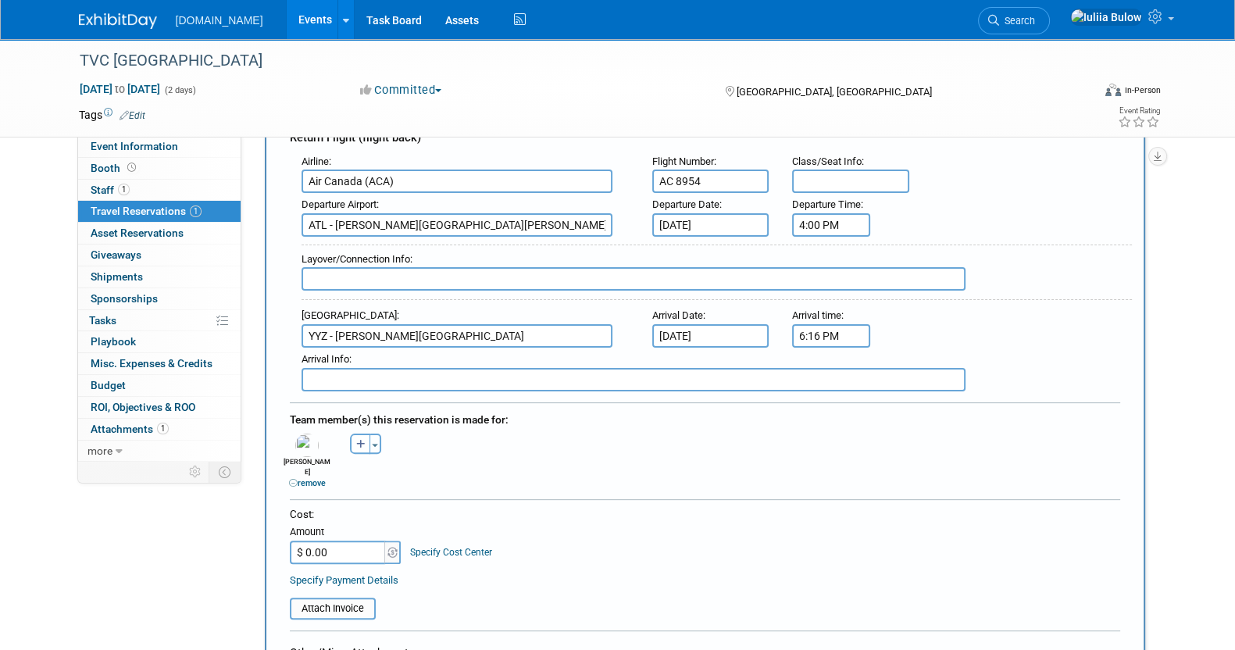
click at [337, 541] on input "$ 0.00" at bounding box center [339, 552] width 98 height 23
paste input "743.22"
type input "$ 743.22"
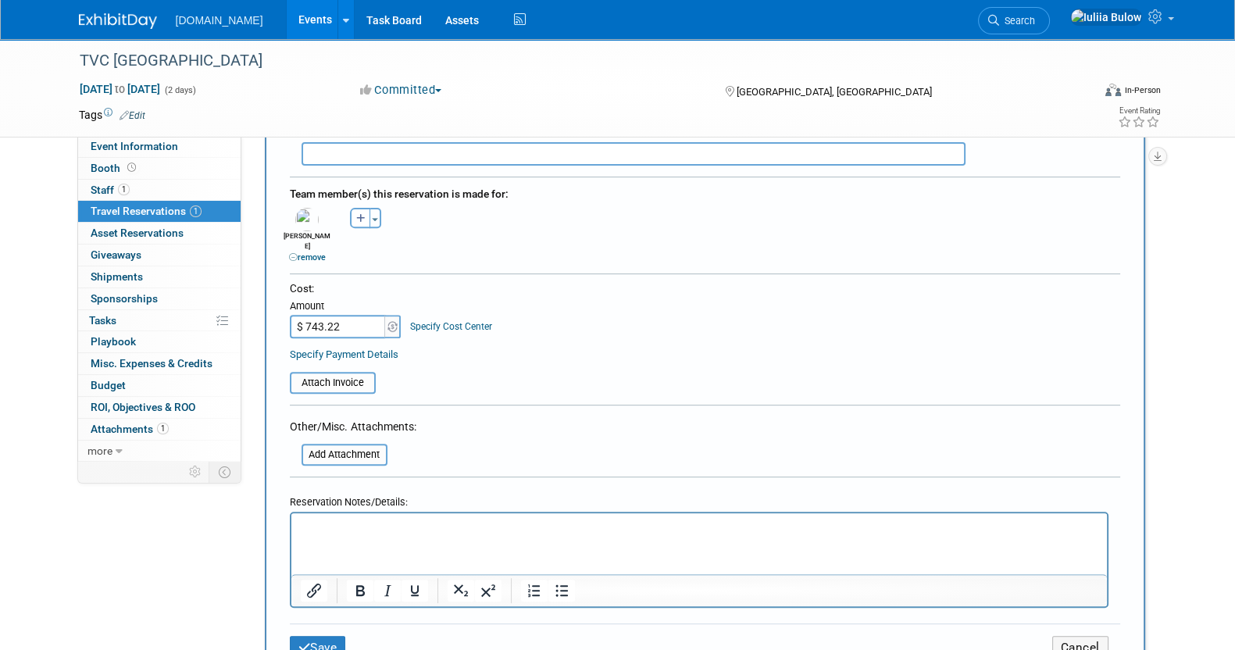
scroll to position [780, 0]
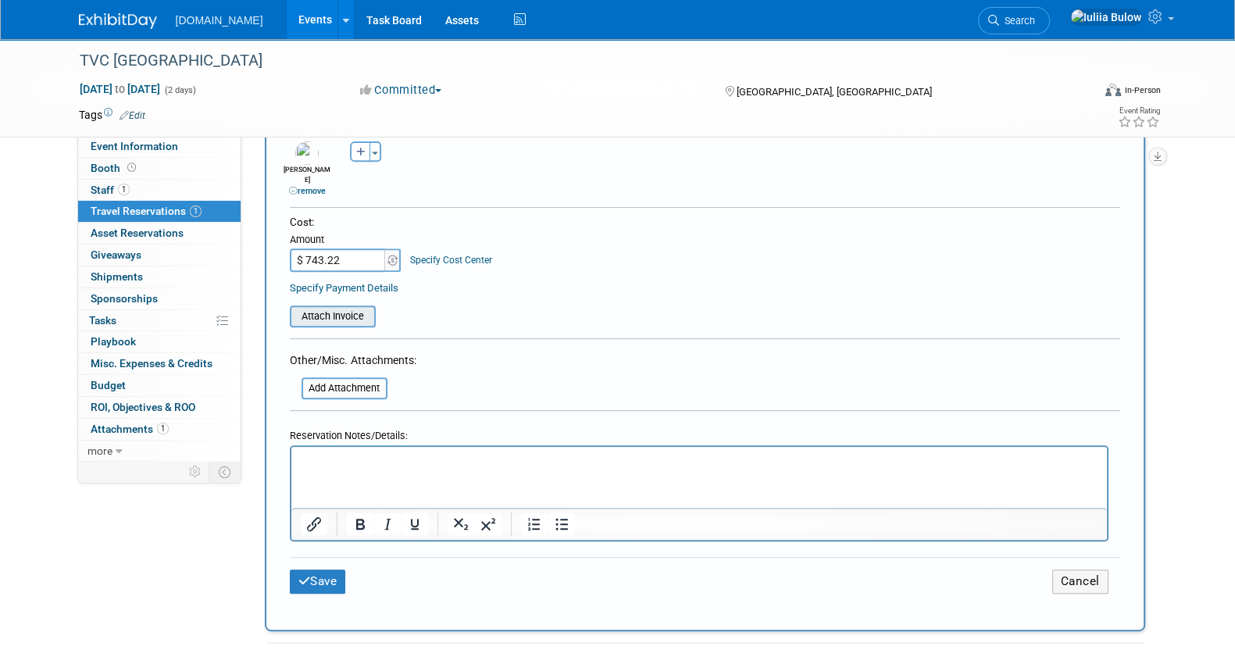
click at [348, 307] on input "file" at bounding box center [281, 316] width 186 height 19
type input "C:\fakepath\Flight Atlanta.pdf"
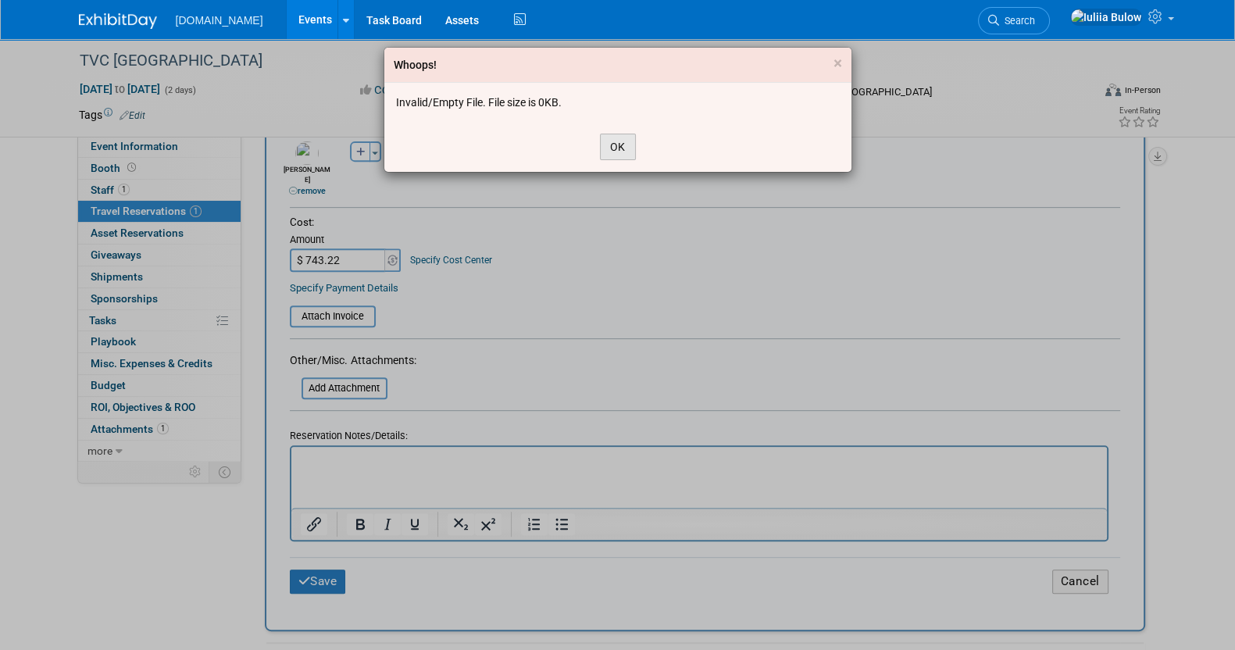
click at [611, 146] on button "OK" at bounding box center [618, 147] width 36 height 27
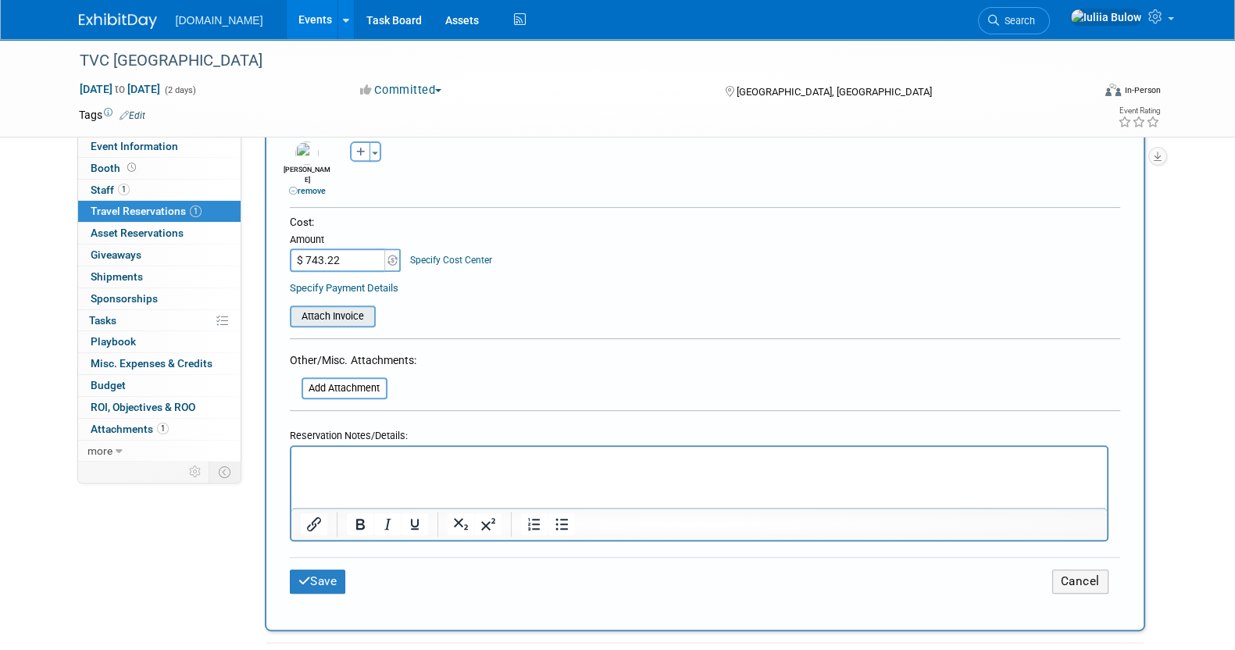
click at [331, 307] on input "file" at bounding box center [281, 316] width 186 height 19
type input "C:\fakepath\Flight Atlanta.pdf"
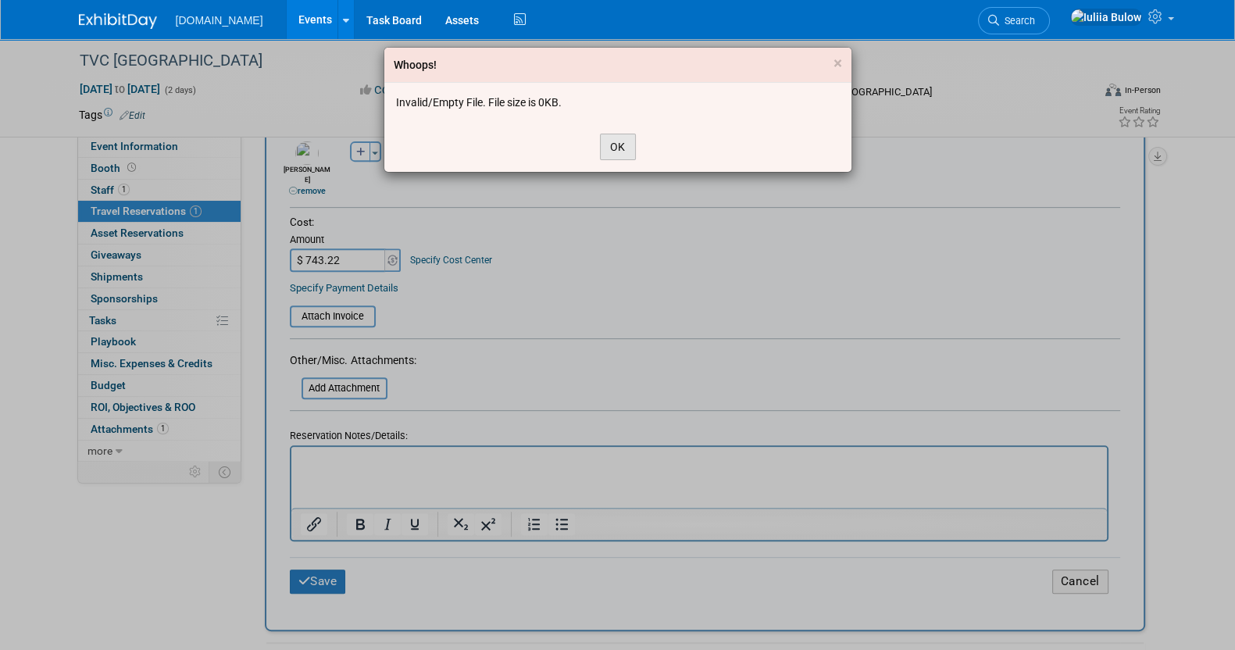
click at [609, 143] on button "OK" at bounding box center [618, 147] width 36 height 27
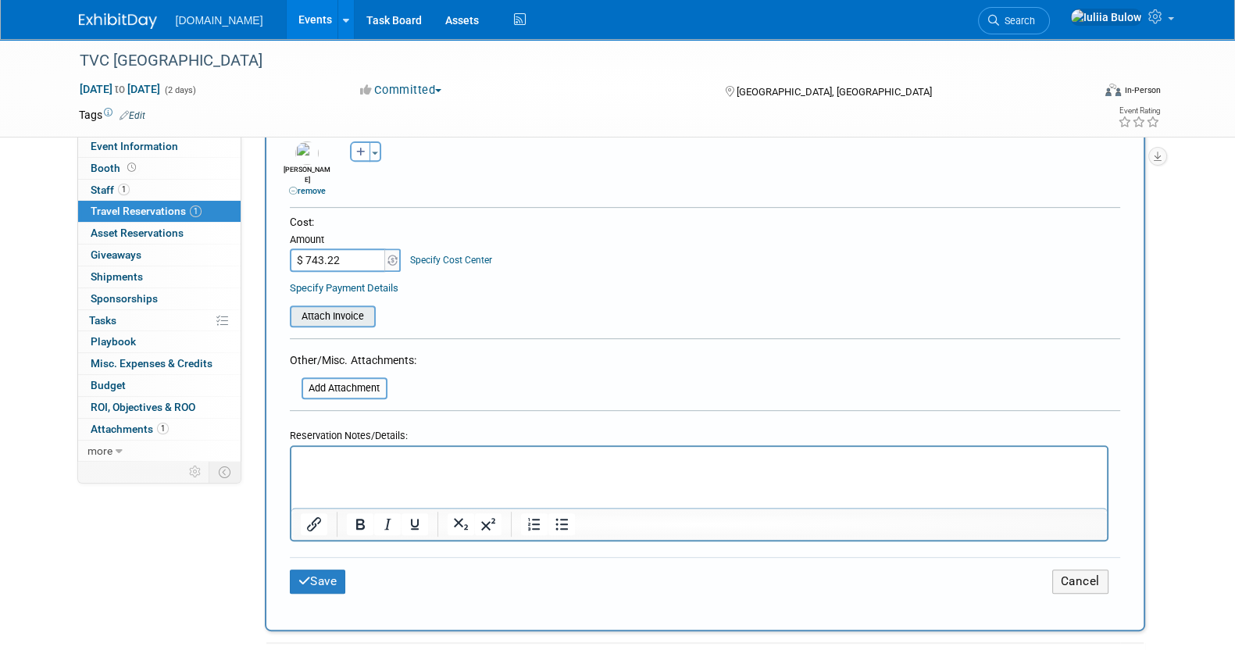
click at [352, 307] on input "file" at bounding box center [281, 316] width 186 height 19
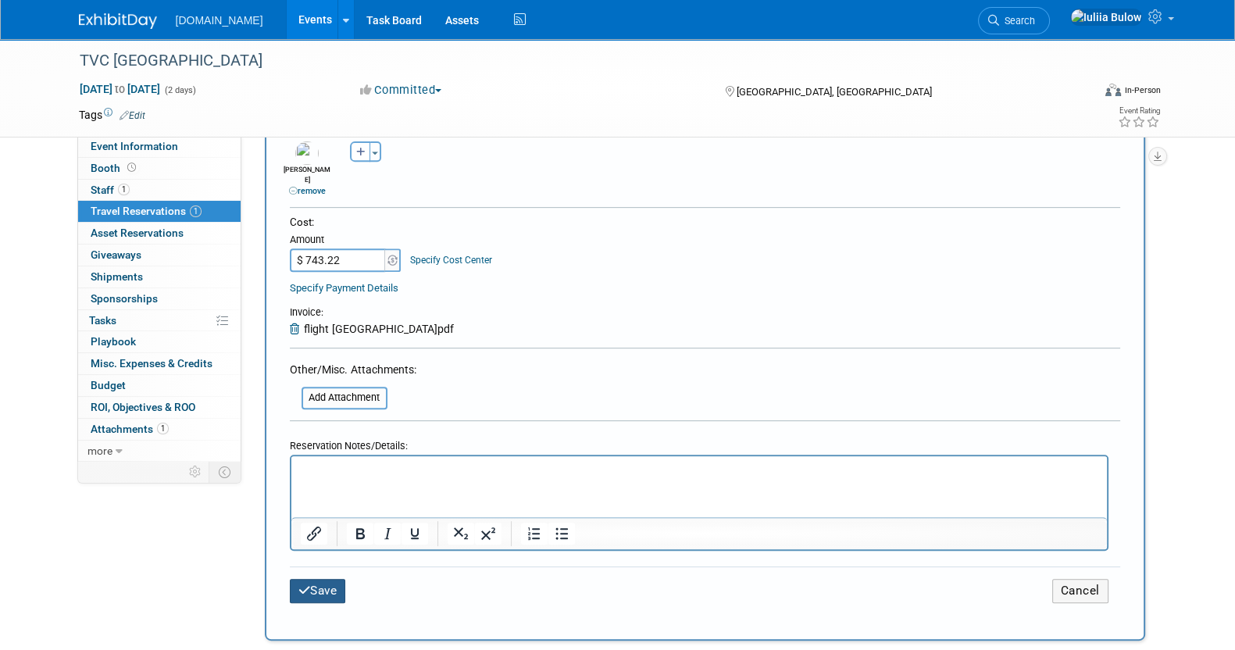
click at [334, 579] on button "Save" at bounding box center [318, 591] width 56 height 24
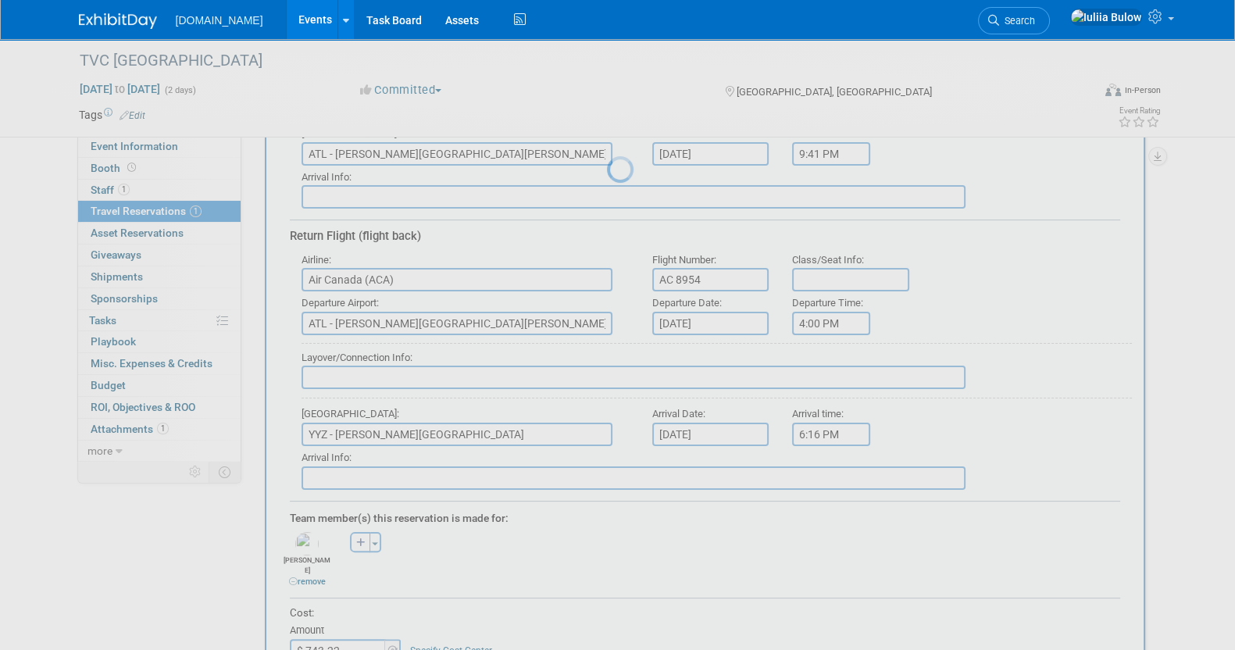
scroll to position [0, 0]
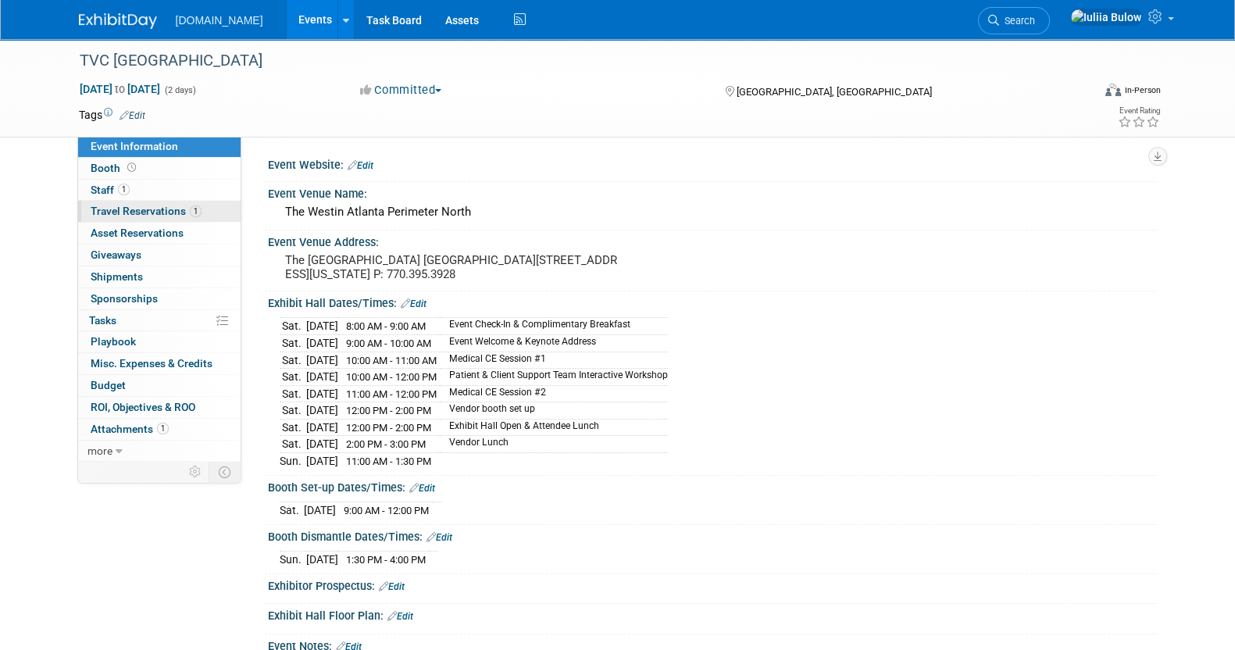
click at [148, 206] on span "Travel Reservations 1" at bounding box center [146, 211] width 111 height 12
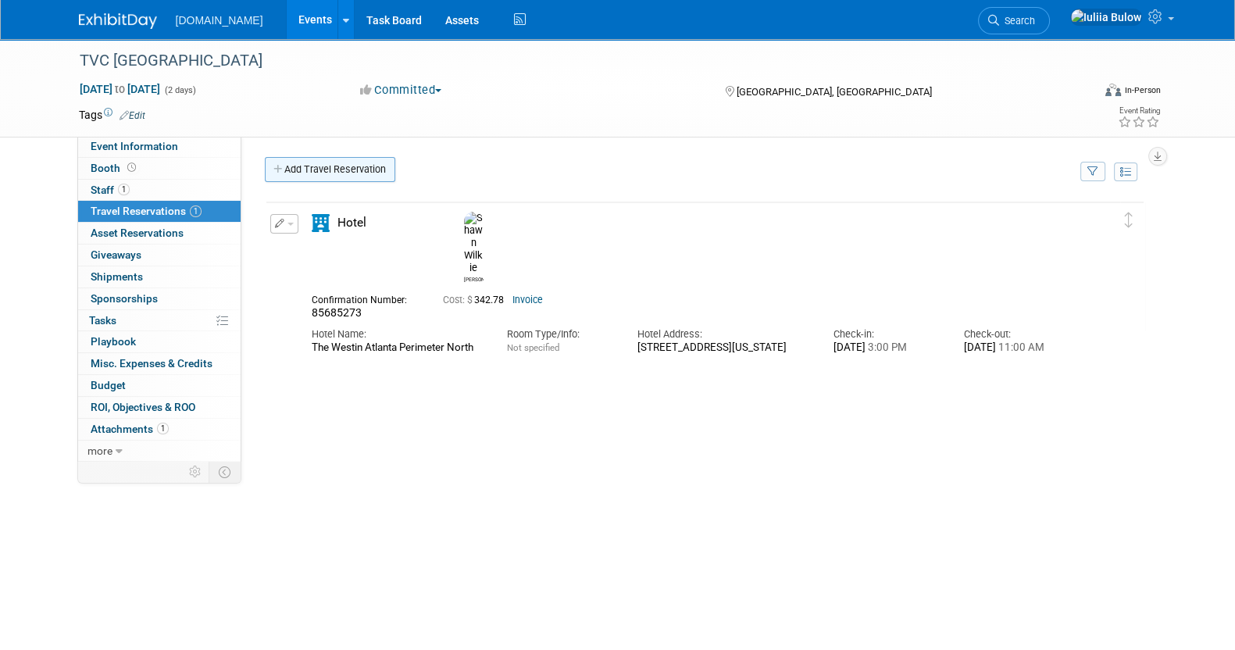
click at [348, 170] on link "Add Travel Reservation" at bounding box center [330, 169] width 130 height 25
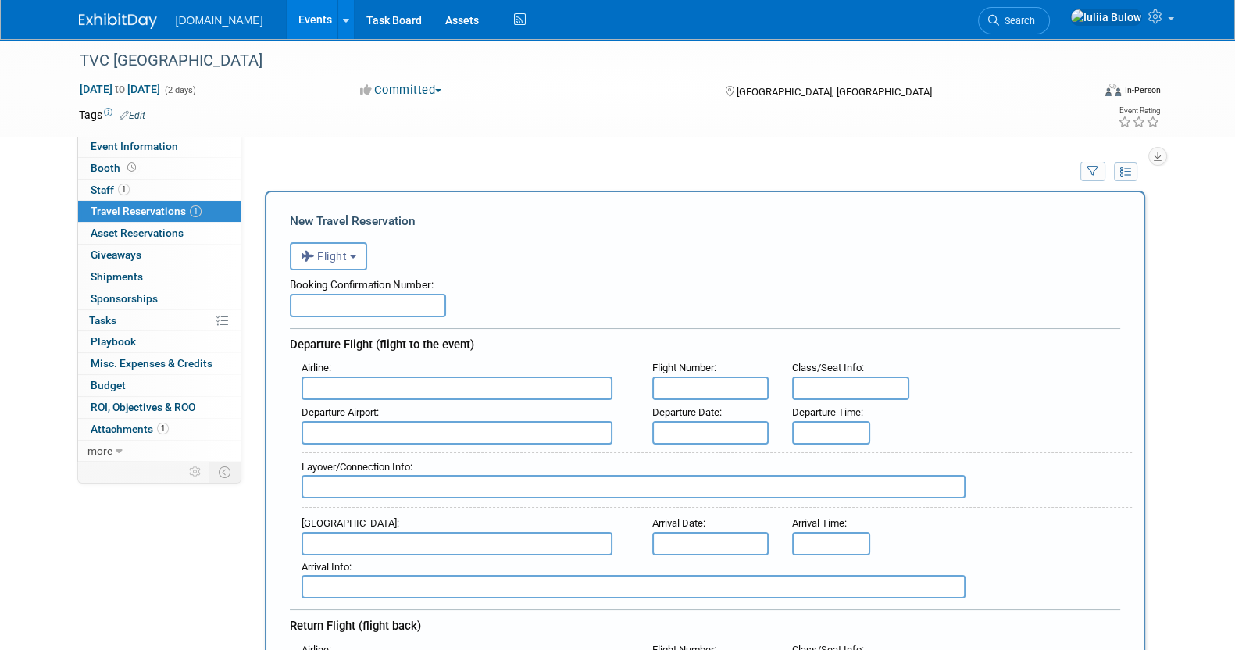
click at [362, 310] on input "text" at bounding box center [368, 305] width 156 height 23
click at [426, 379] on input "text" at bounding box center [457, 387] width 311 height 23
click at [382, 307] on input "text" at bounding box center [368, 305] width 156 height 23
paste input "A4AVGS"
type input "A4AVGS"
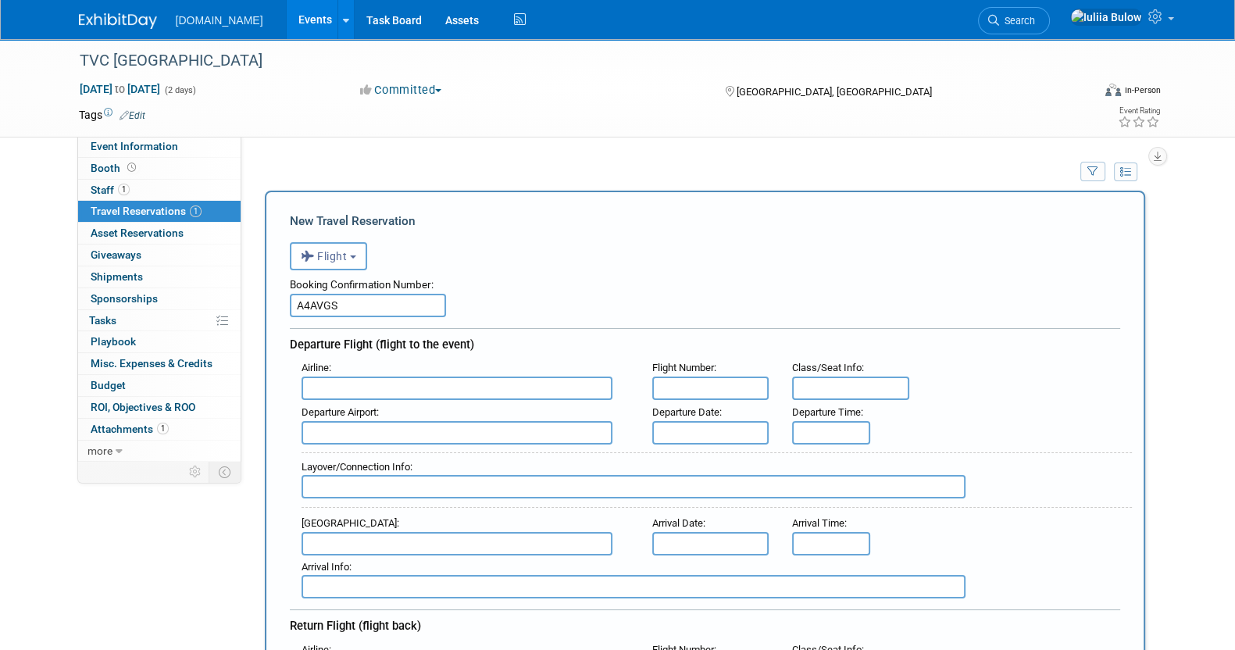
click at [392, 390] on input "text" at bounding box center [457, 387] width 311 height 23
type input "Air Canada (ACA)"
click at [711, 385] on input "text" at bounding box center [710, 387] width 117 height 23
paste input "AC 8957"
type input "AC 8957"
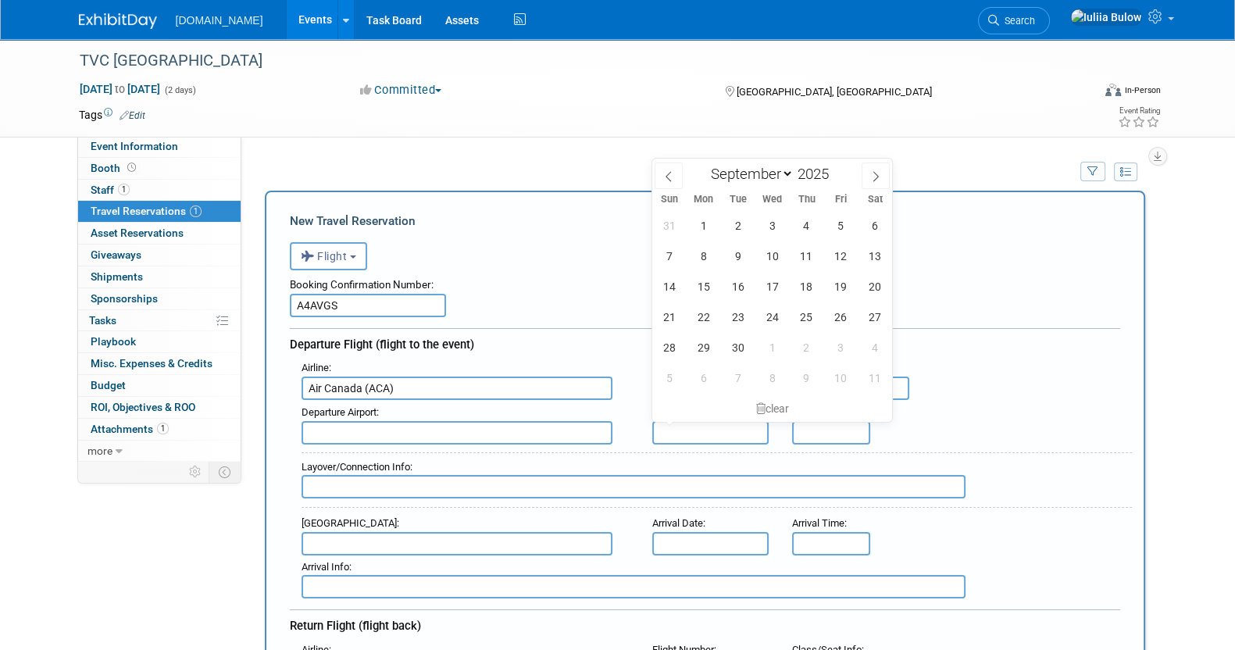
click at [681, 428] on input "text" at bounding box center [710, 432] width 117 height 23
click at [832, 254] on span "12" at bounding box center [841, 256] width 30 height 30
type input "Sep 12, 2025"
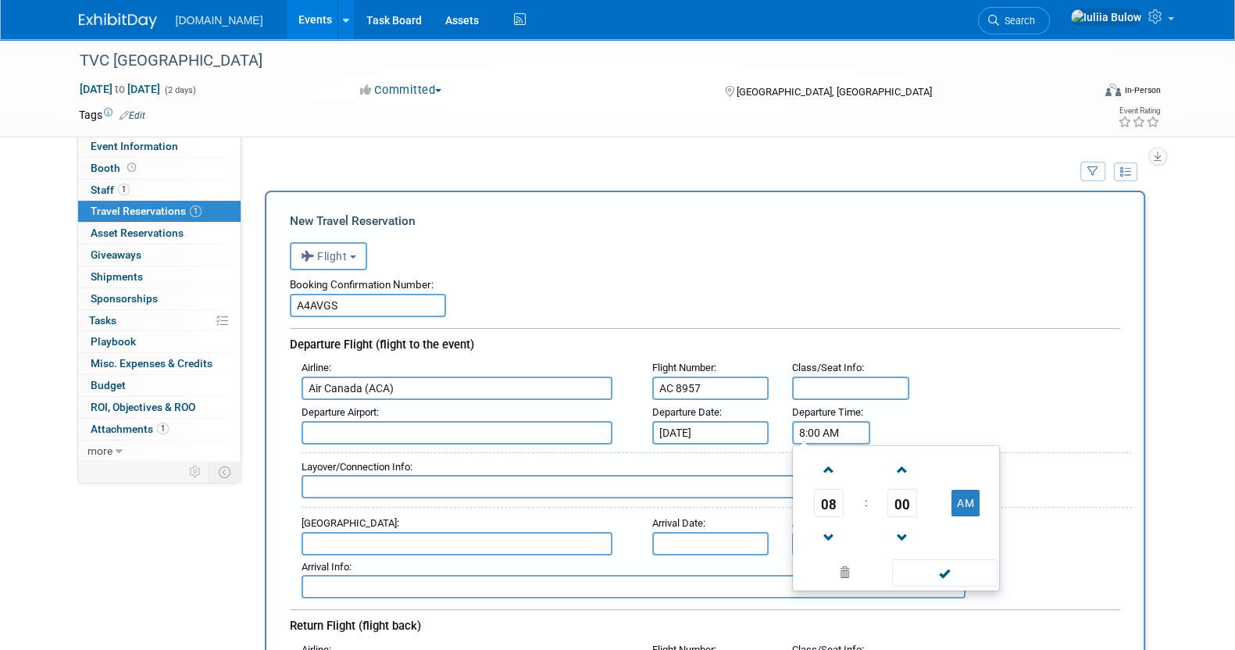
click at [812, 431] on input "8:00 AM" at bounding box center [831, 432] width 78 height 23
click at [820, 506] on span "08" at bounding box center [829, 503] width 30 height 28
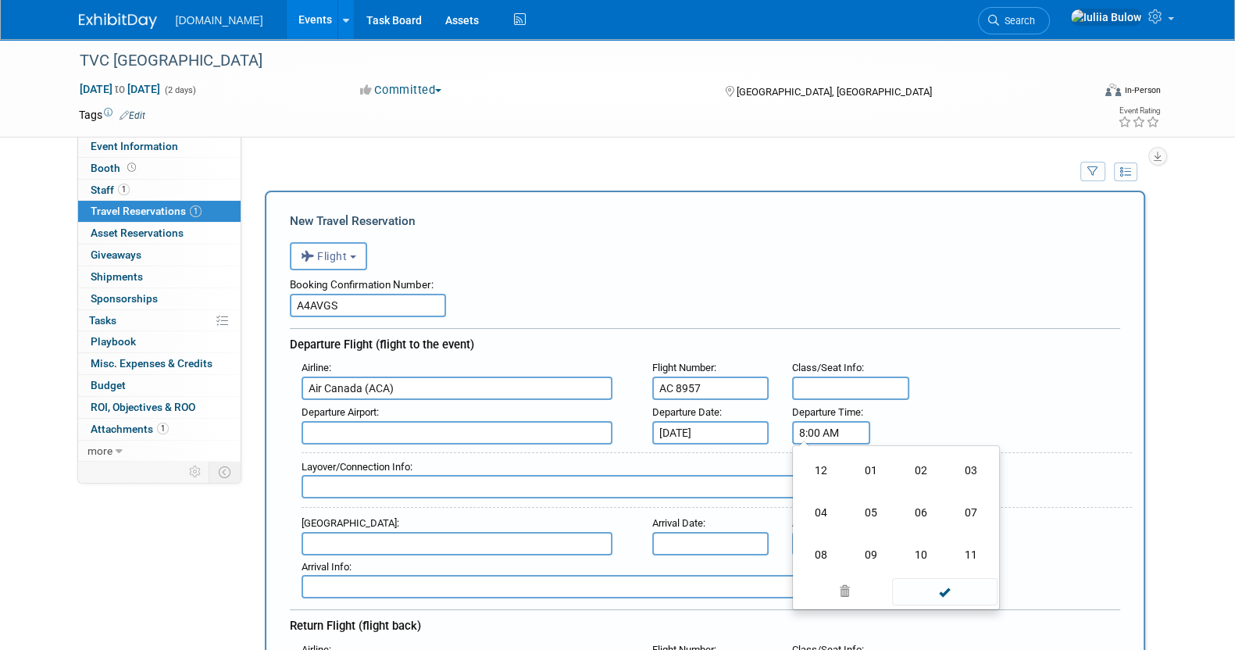
click at [961, 510] on td "07" at bounding box center [971, 512] width 50 height 42
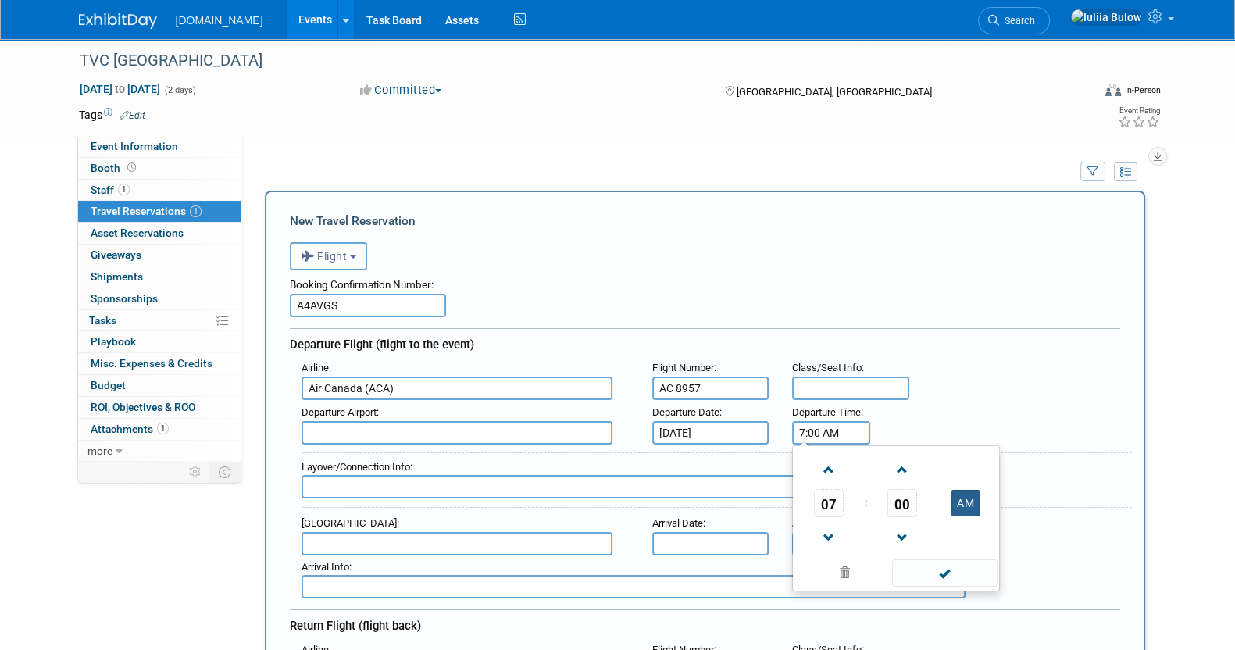
click at [969, 497] on button "AM" at bounding box center [965, 503] width 28 height 27
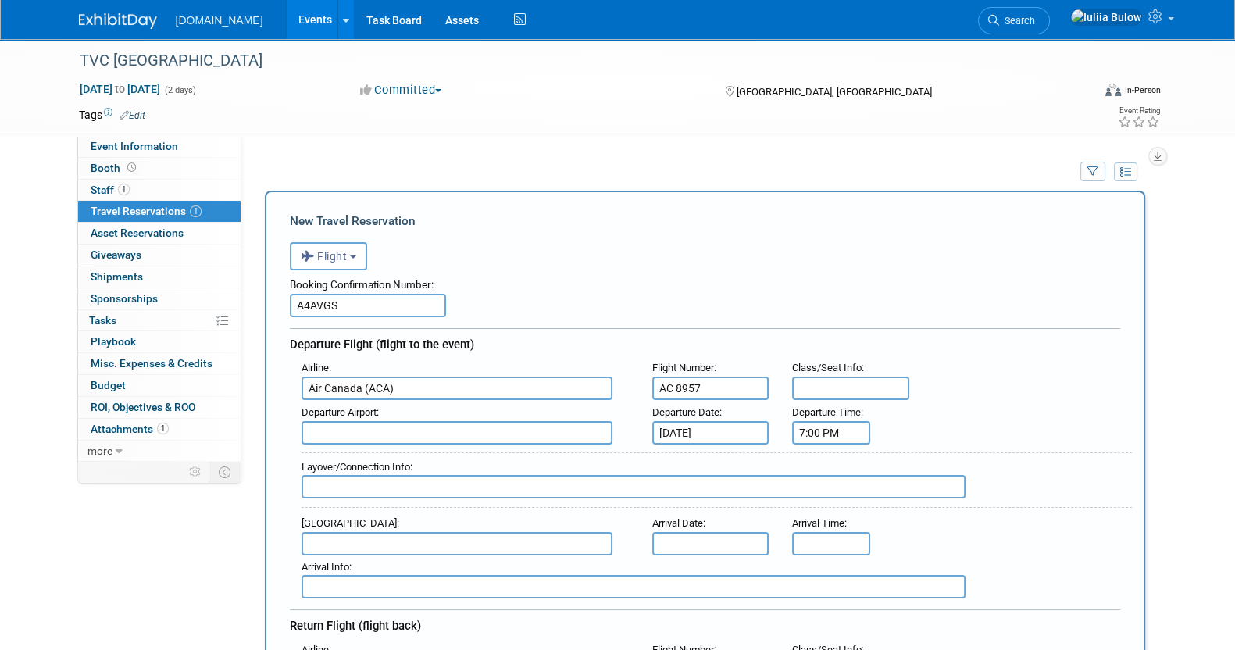
click at [820, 437] on input "7:00 PM" at bounding box center [831, 432] width 78 height 23
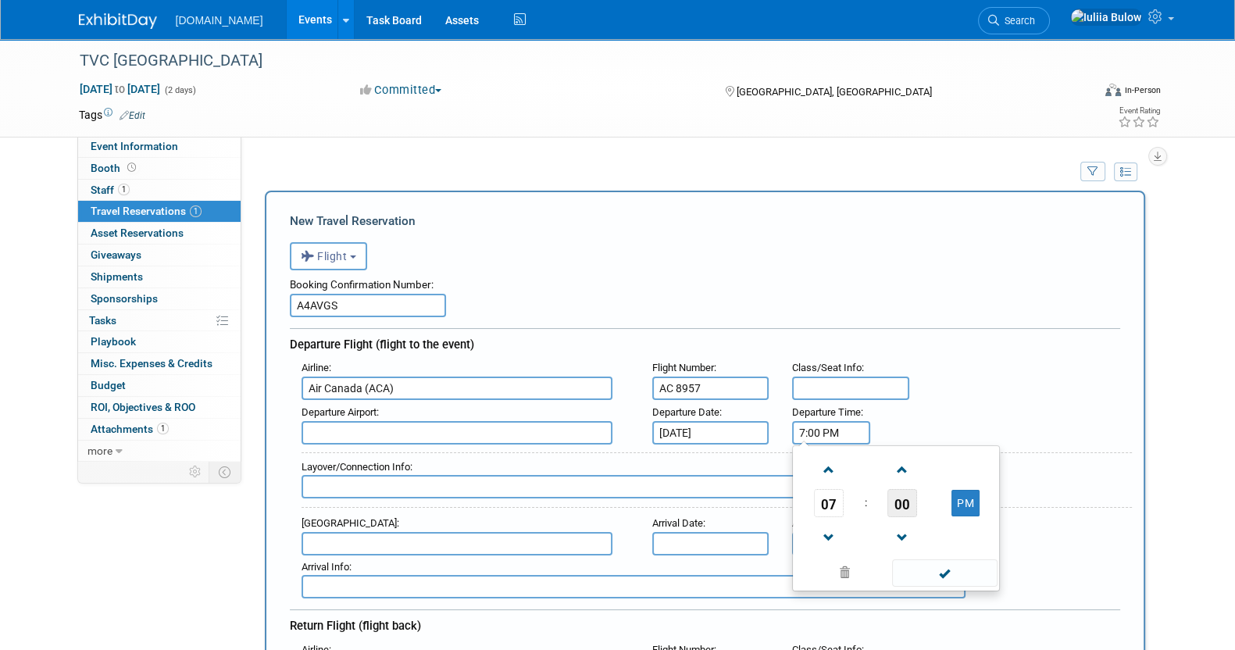
click at [907, 501] on span "00" at bounding box center [902, 503] width 30 height 28
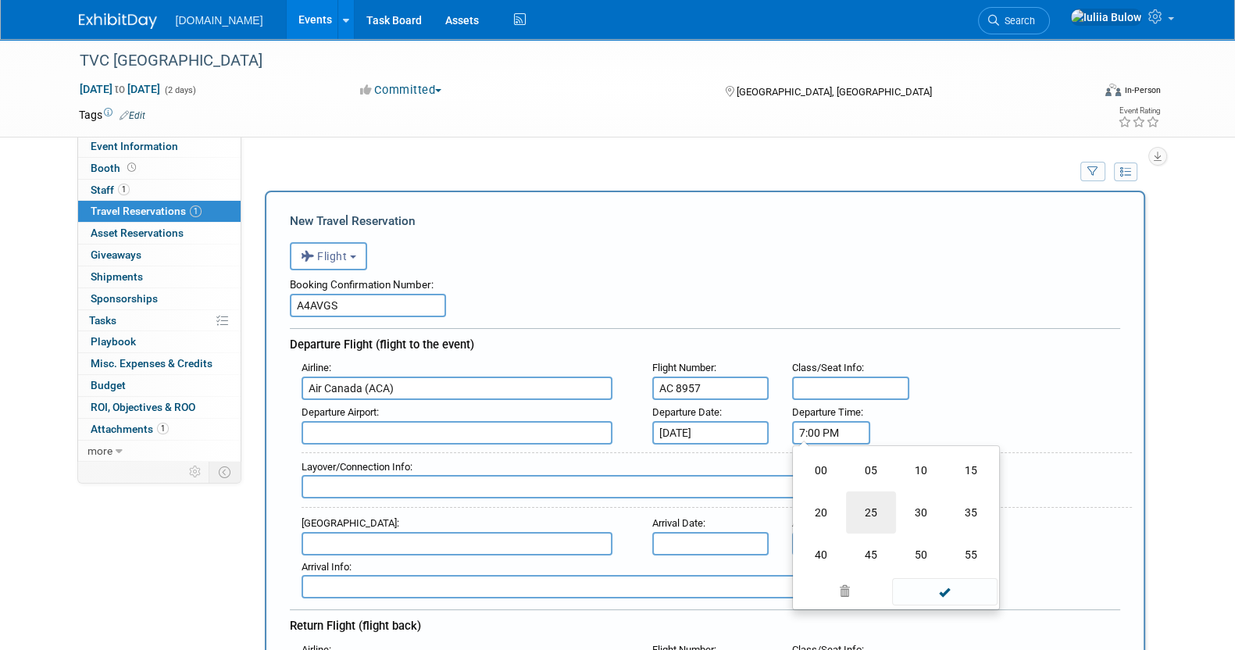
click at [875, 502] on td "25" at bounding box center [871, 512] width 50 height 42
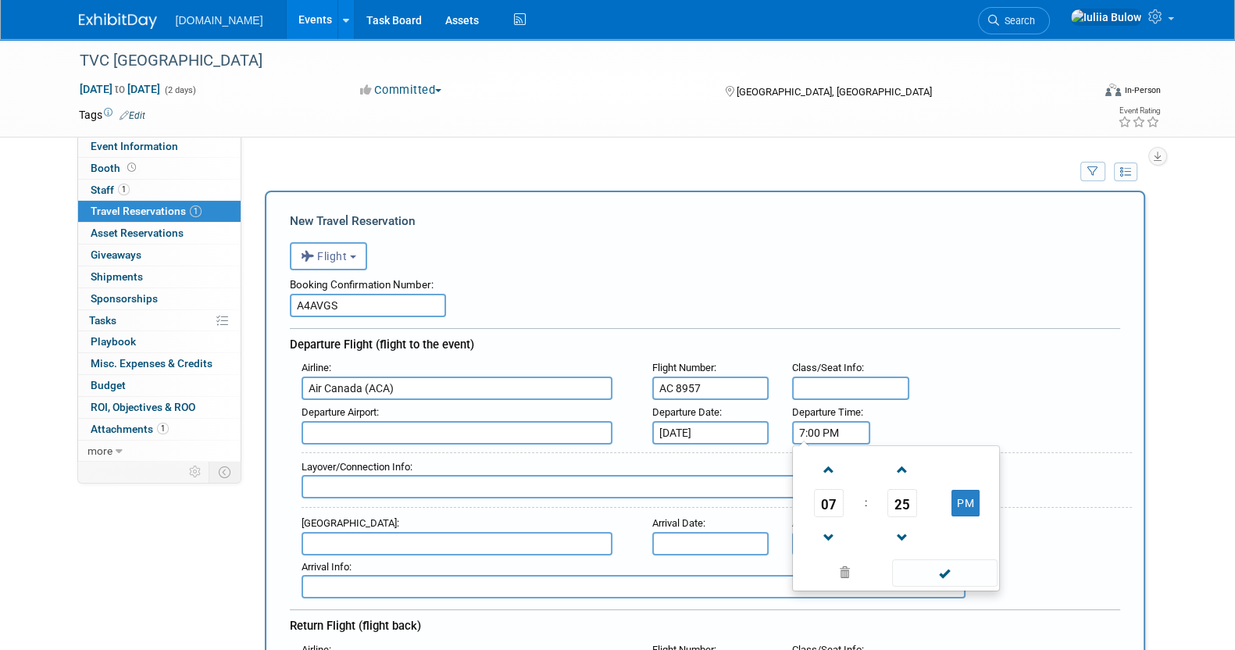
type input "7:25 PM"
drag, startPoint x: 971, startPoint y: 566, endPoint x: 950, endPoint y: 568, distance: 21.2
click at [967, 568] on span at bounding box center [944, 572] width 105 height 27
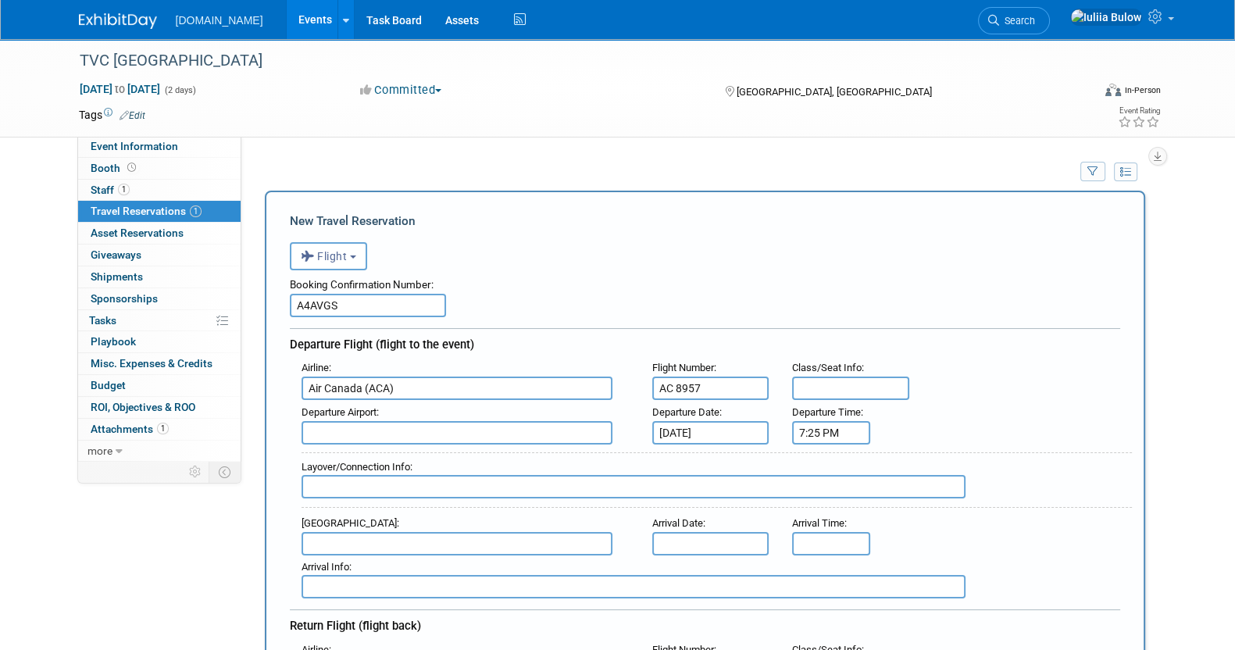
click at [516, 444] on div "Layover/Connection Info :" at bounding box center [711, 478] width 842 height 68
click at [513, 421] on input "text" at bounding box center [457, 432] width 311 height 23
type input "YYZ - Lester B. Pearson International Airport"
click at [428, 541] on input "text" at bounding box center [457, 543] width 311 height 23
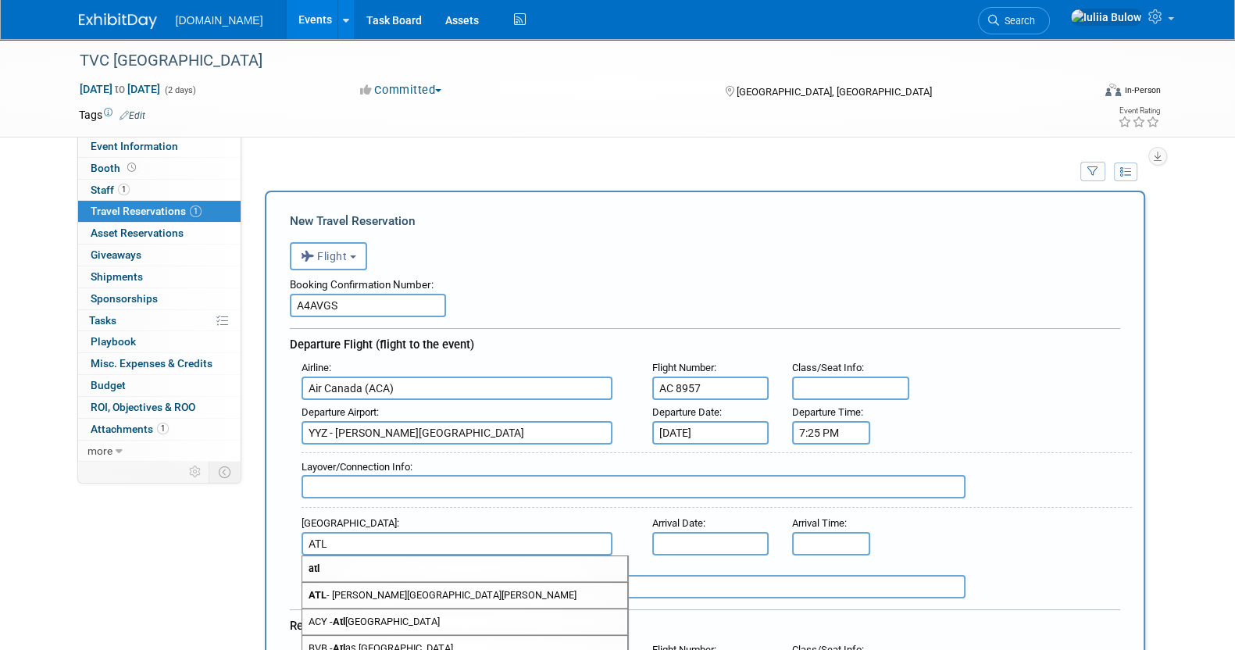
click at [441, 587] on span "ATL - Hartsfield Jackson Atlanta International Airport" at bounding box center [464, 595] width 325 height 25
type input "ATL - Hartsfield Jackson Atlanta International Airport"
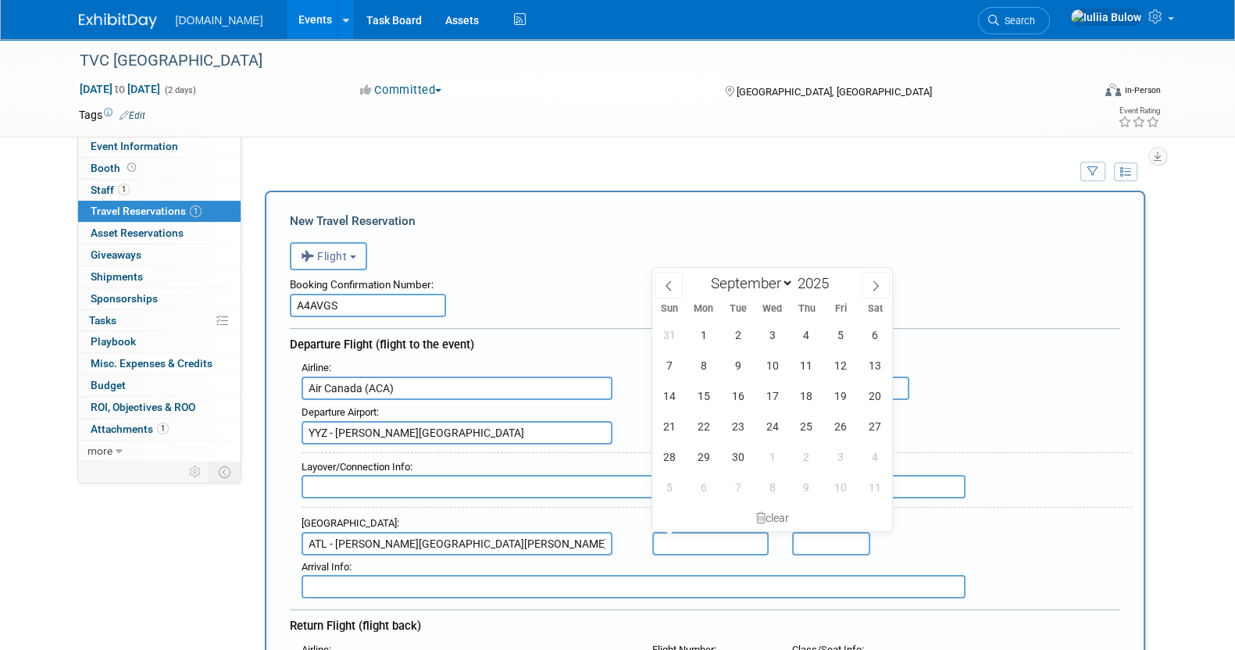
click at [704, 537] on input "text" at bounding box center [710, 543] width 117 height 23
drag, startPoint x: 837, startPoint y: 368, endPoint x: 840, endPoint y: 379, distance: 11.6
click at [837, 368] on span "12" at bounding box center [841, 365] width 30 height 30
type input "Sep 12, 2025"
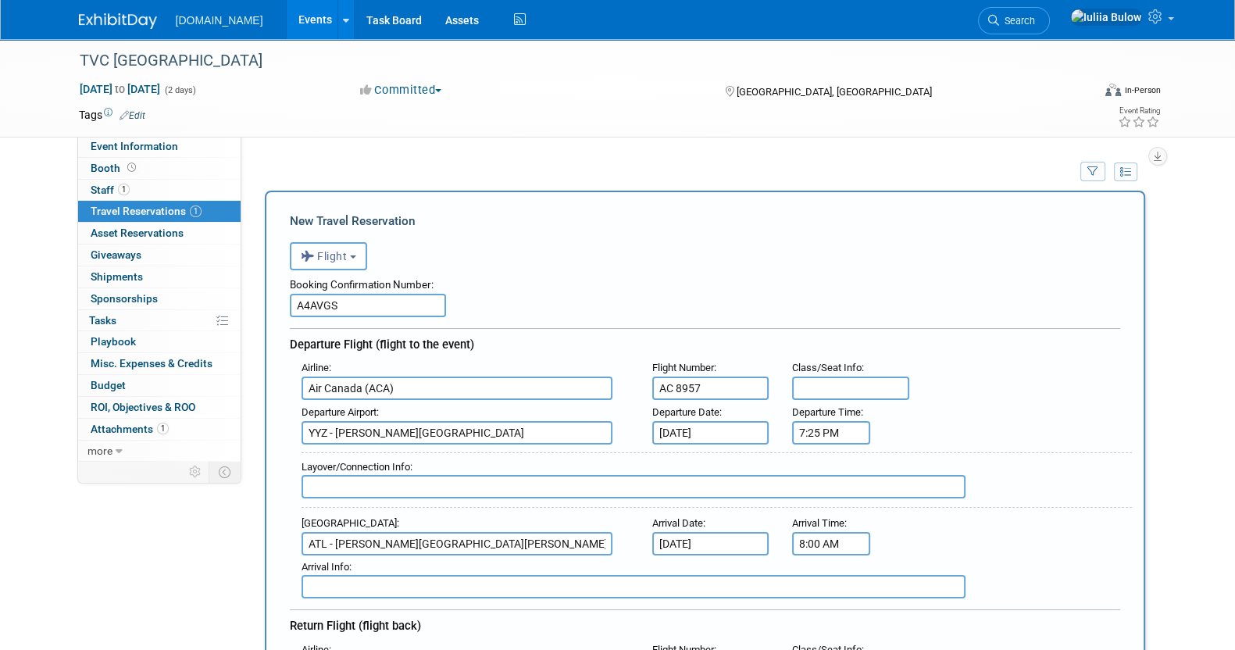
click at [824, 533] on input "8:00 AM" at bounding box center [831, 543] width 78 height 23
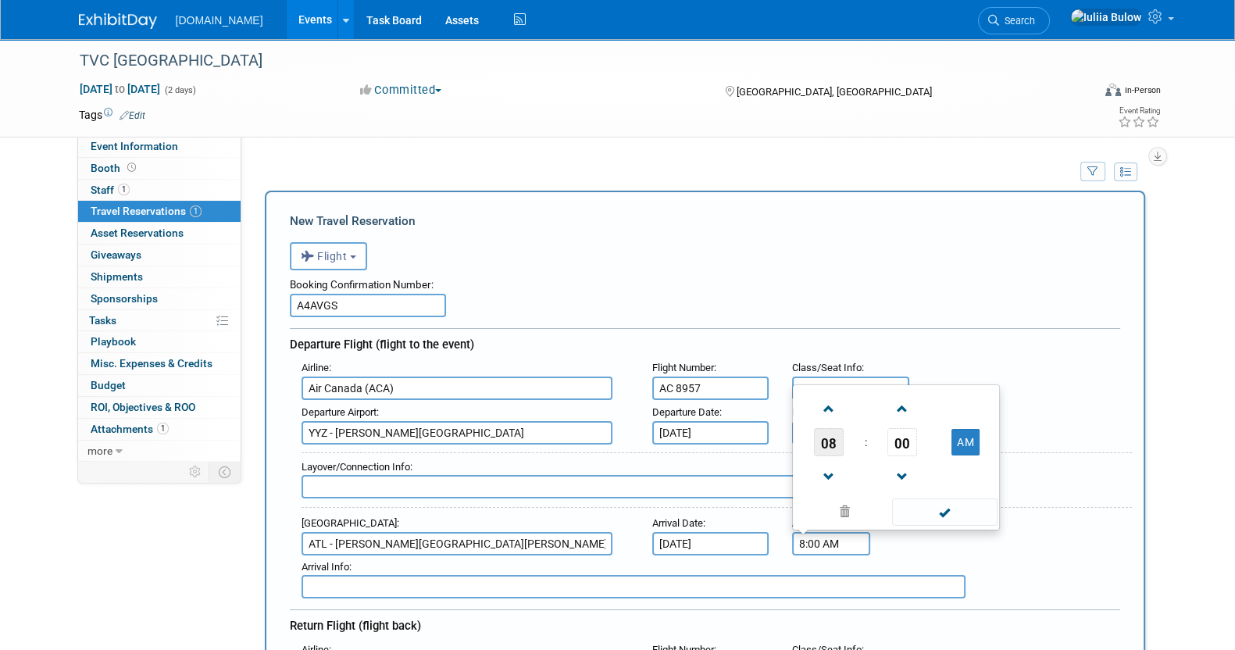
click at [818, 428] on span "08" at bounding box center [829, 442] width 30 height 28
click at [847, 461] on td "09" at bounding box center [871, 475] width 50 height 42
click at [904, 428] on span "00" at bounding box center [902, 442] width 30 height 28
click at [830, 473] on td "40" at bounding box center [821, 475] width 50 height 42
click at [894, 398] on span at bounding box center [901, 408] width 27 height 27
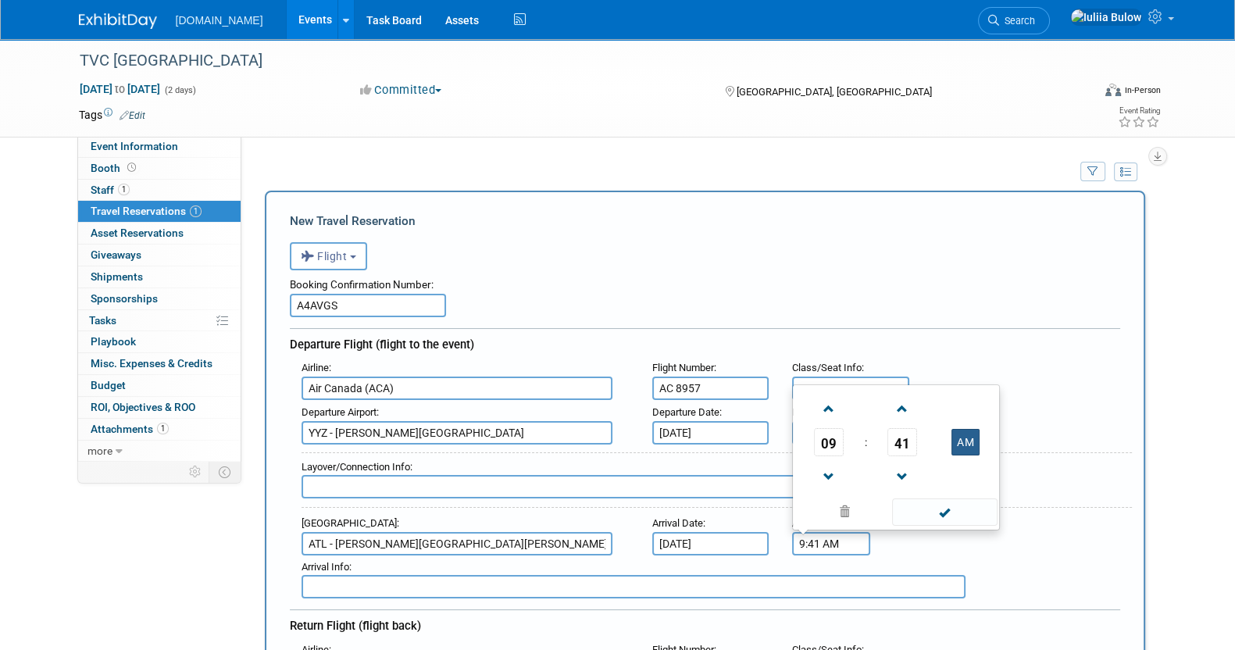
click at [964, 442] on button "AM" at bounding box center [965, 442] width 28 height 27
type input "9:41 PM"
drag, startPoint x: 949, startPoint y: 502, endPoint x: 933, endPoint y: 507, distance: 17.1
click at [949, 502] on span at bounding box center [944, 511] width 105 height 27
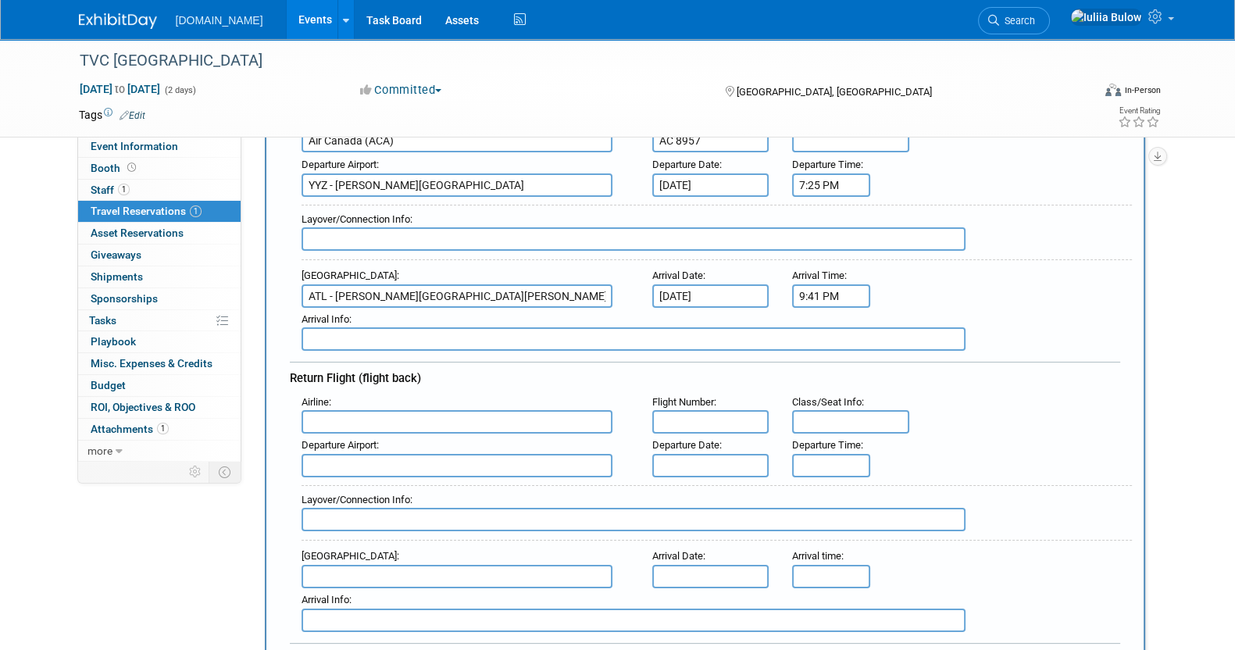
scroll to position [293, 0]
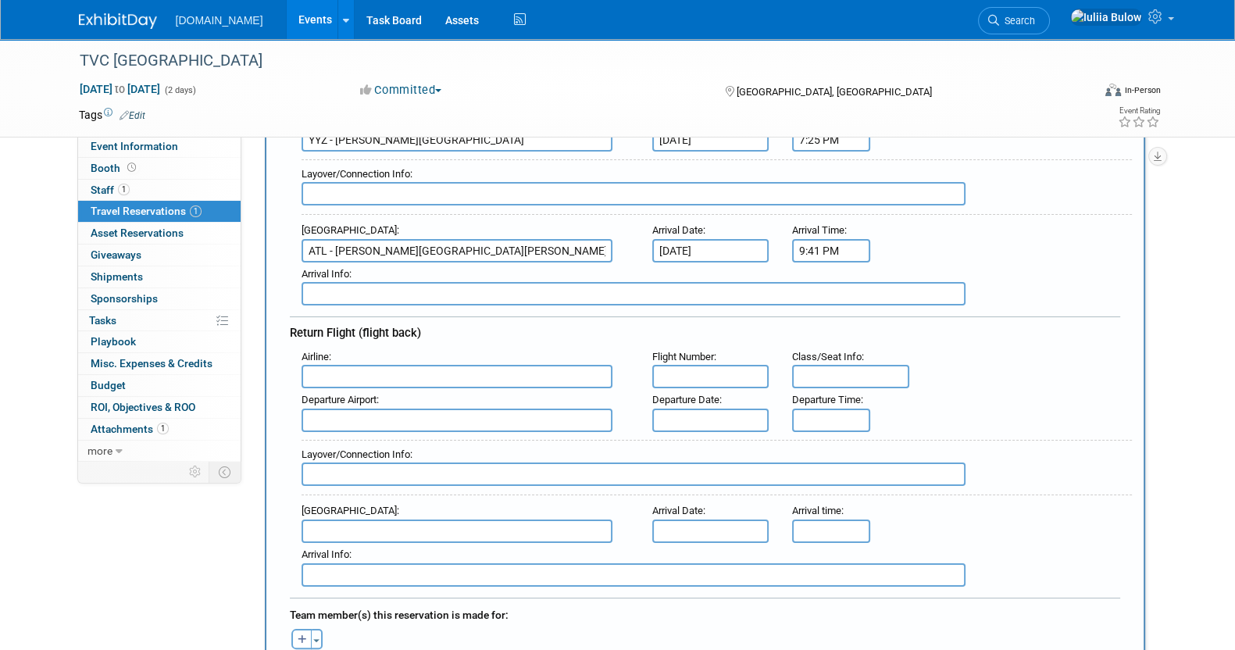
click at [476, 391] on div "Departure Airport :" at bounding box center [465, 399] width 327 height 17
click at [476, 376] on input "text" at bounding box center [457, 376] width 311 height 23
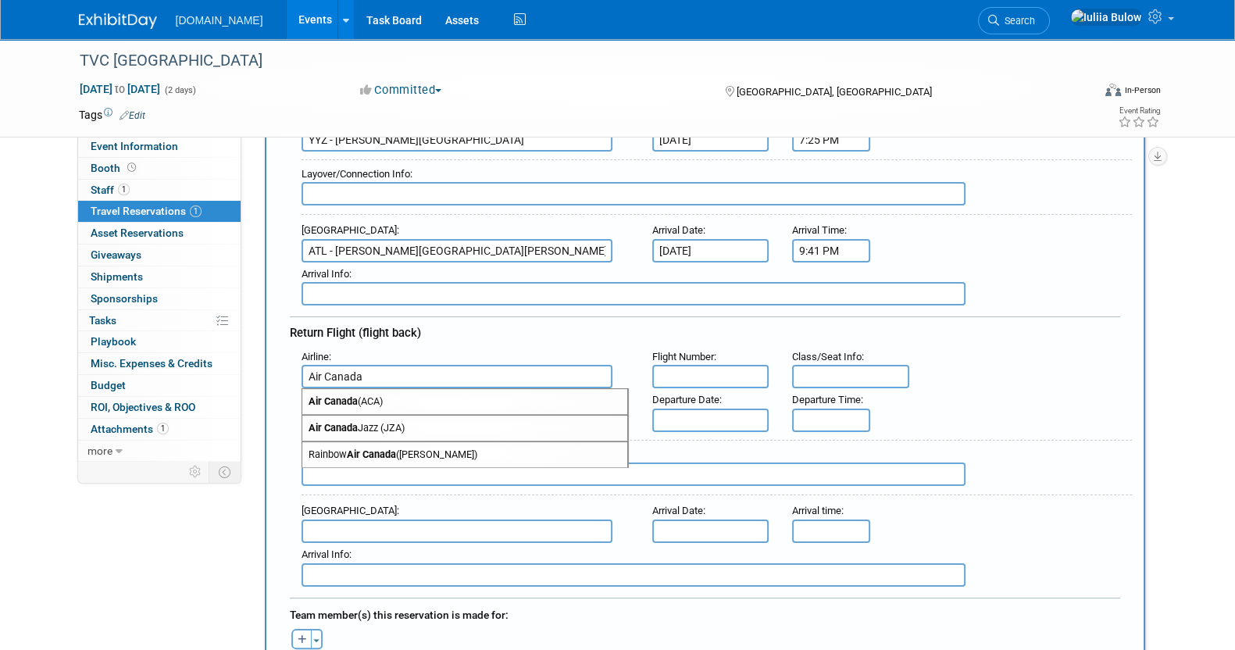
click at [405, 395] on span "Air Canada (ACA)" at bounding box center [464, 401] width 325 height 25
type input "Air Canada (ACA)"
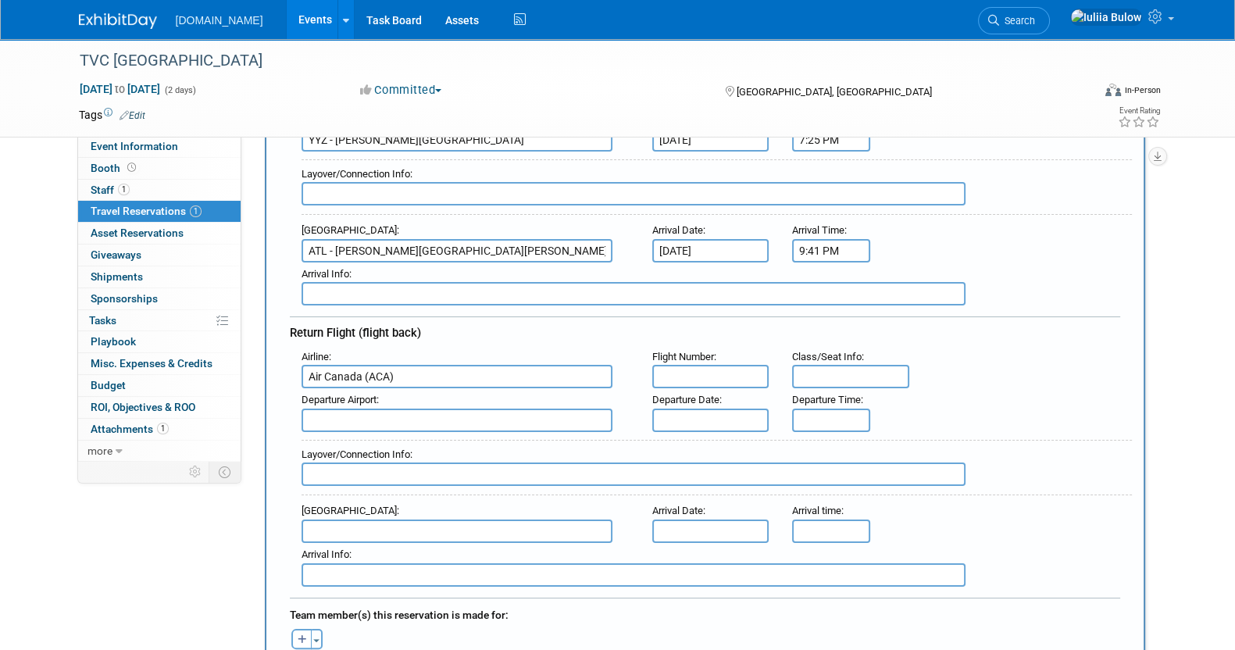
click at [718, 365] on input "text" at bounding box center [710, 376] width 117 height 23
paste input "AC 8954"
type input "AC 8954"
click at [743, 357] on body "Talkatoo.Inc Events Add Event Bulk Upload Events Shareable Event Boards Recentl…" at bounding box center [617, 32] width 1235 height 650
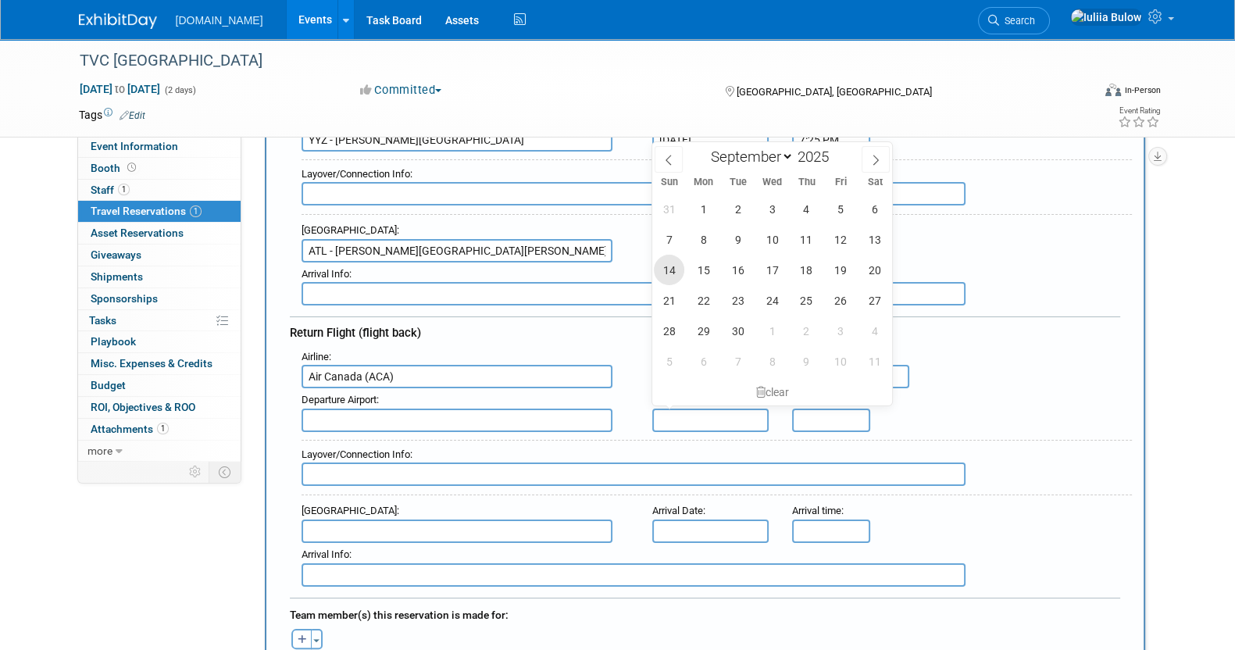
click at [672, 266] on span "14" at bounding box center [669, 270] width 30 height 30
type input "Sep 14, 2025"
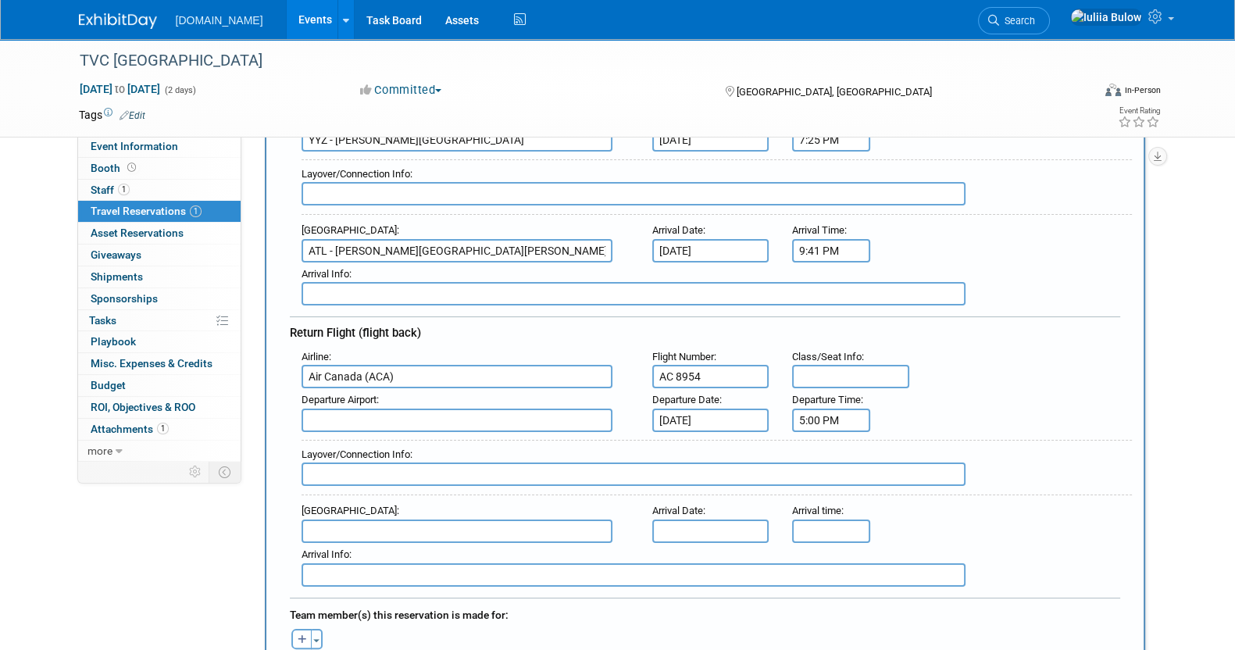
click at [821, 411] on input "5:00 PM" at bounding box center [831, 420] width 78 height 23
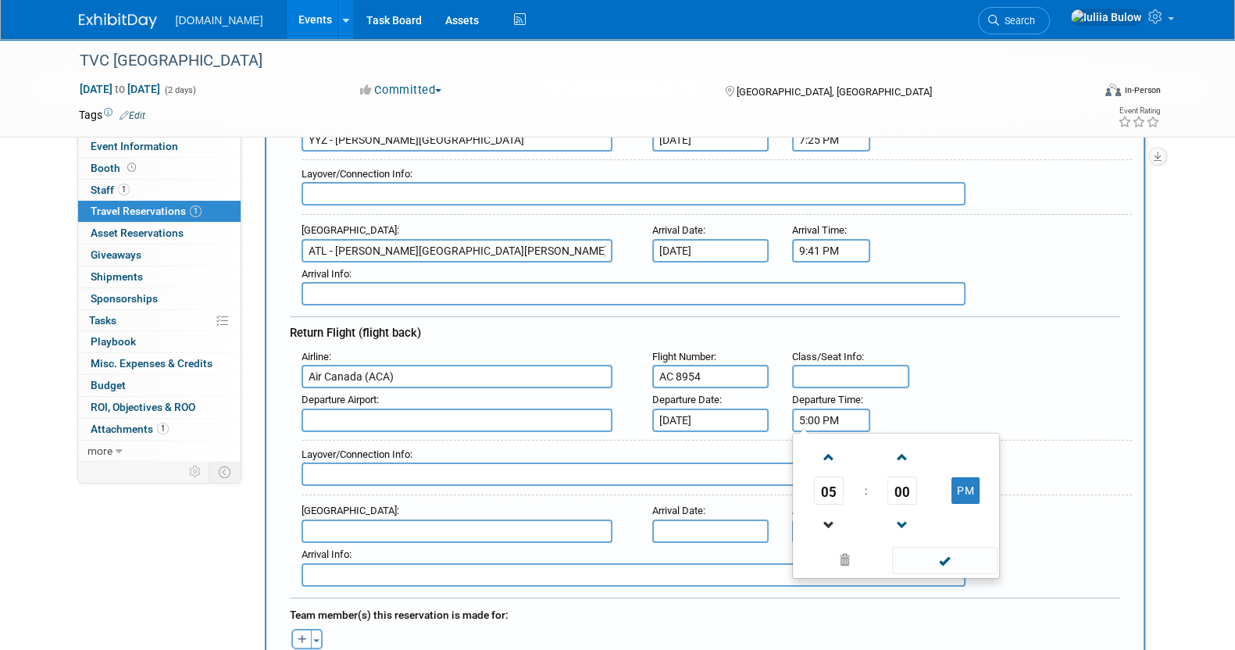
click at [830, 505] on link at bounding box center [829, 525] width 30 height 40
type input "4:00 PM"
click at [938, 544] on td at bounding box center [942, 559] width 105 height 30
click at [930, 548] on span at bounding box center [944, 560] width 105 height 27
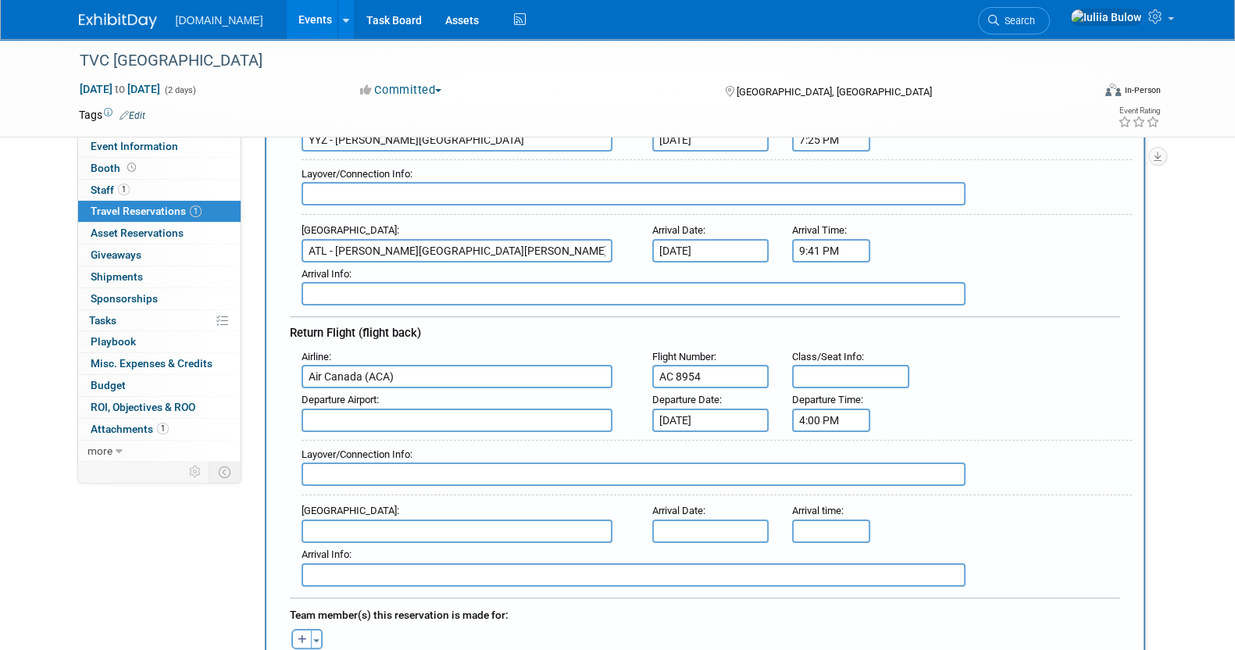
click at [458, 423] on input "text" at bounding box center [457, 420] width 311 height 23
type input "ATL - Hartsfield Jackson Atlanta International Airport"
click at [422, 519] on input "text" at bounding box center [457, 530] width 311 height 23
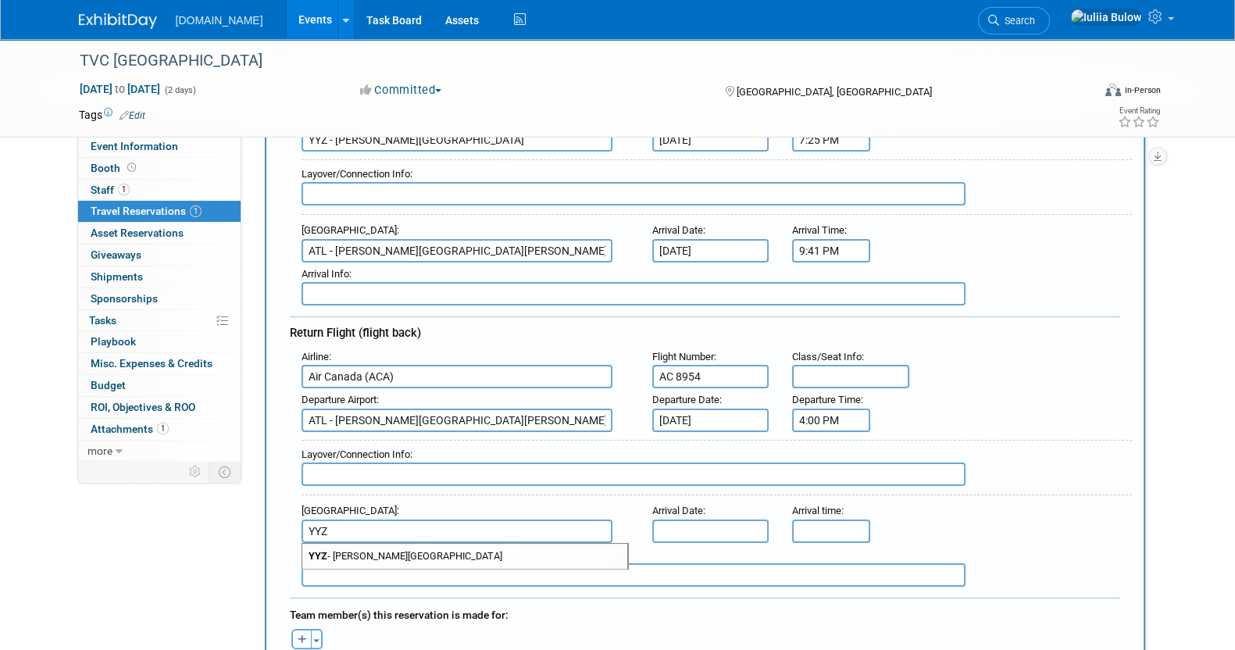
click at [476, 544] on span "YYZ - Lester B. Pearson International Airport" at bounding box center [464, 556] width 325 height 25
type input "YYZ - Lester B. Pearson International Airport"
click at [716, 519] on input "text" at bounding box center [710, 530] width 117 height 23
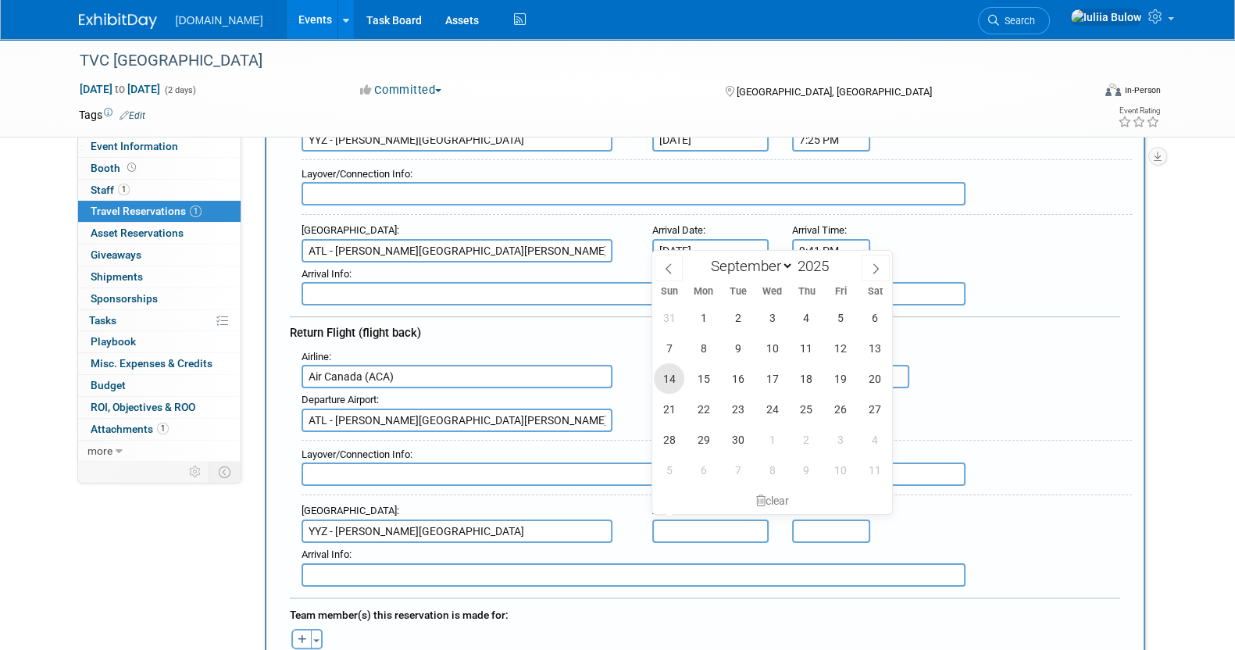
click at [668, 373] on span "14" at bounding box center [669, 378] width 30 height 30
type input "Sep 14, 2025"
drag, startPoint x: 1133, startPoint y: 437, endPoint x: 1124, endPoint y: 439, distance: 9.7
click at [1129, 438] on div "New Travel Reservation <i class="fas fa-plane" style="padding: 6px 4px 6px 1px;…" at bounding box center [705, 482] width 880 height 1168
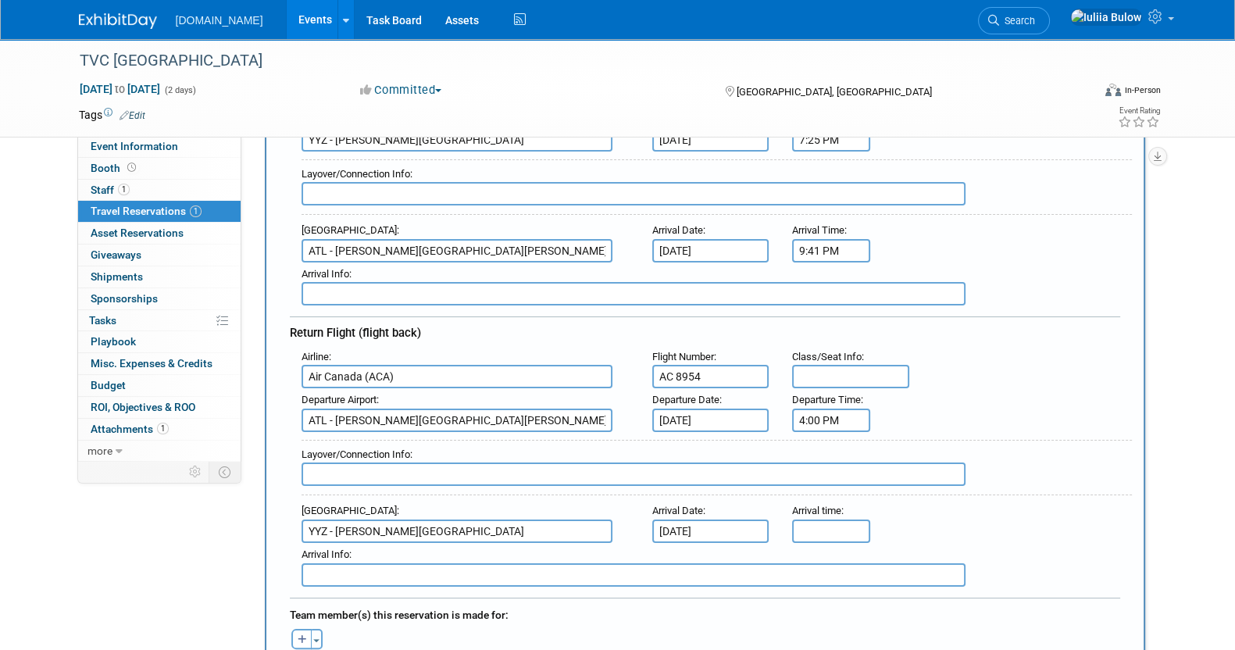
click at [818, 509] on div "Arrival time :" at bounding box center [829, 510] width 74 height 17
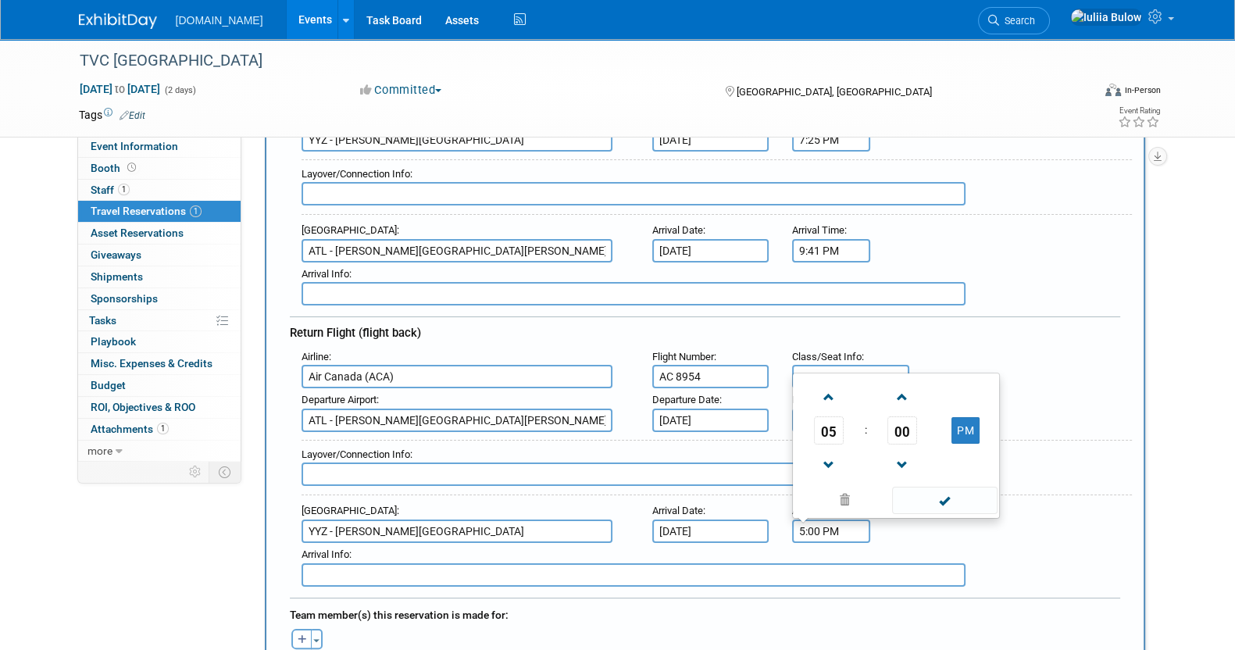
click at [817, 519] on input "5:00 PM" at bounding box center [831, 530] width 78 height 23
click at [826, 384] on span at bounding box center [828, 397] width 27 height 27
click at [899, 429] on span "00" at bounding box center [902, 430] width 30 height 28
click at [972, 376] on td "15" at bounding box center [971, 379] width 50 height 42
click at [893, 384] on span at bounding box center [901, 397] width 27 height 27
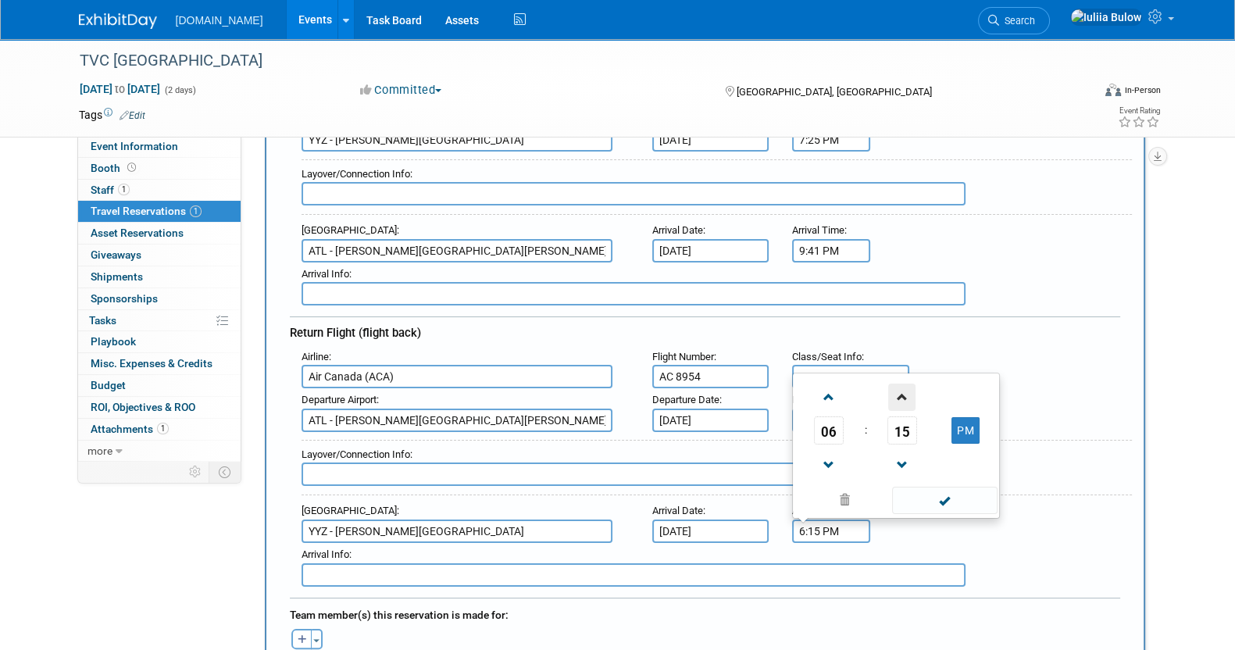
type input "6:16 PM"
click at [937, 487] on span at bounding box center [944, 500] width 105 height 27
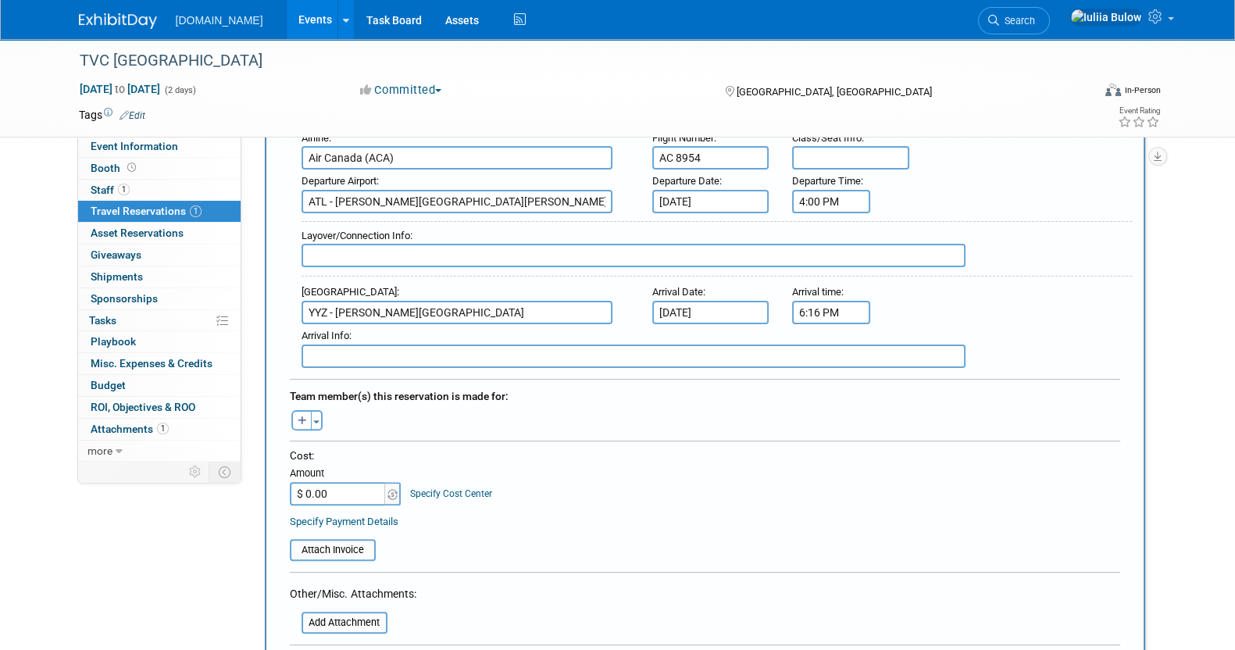
scroll to position [586, 0]
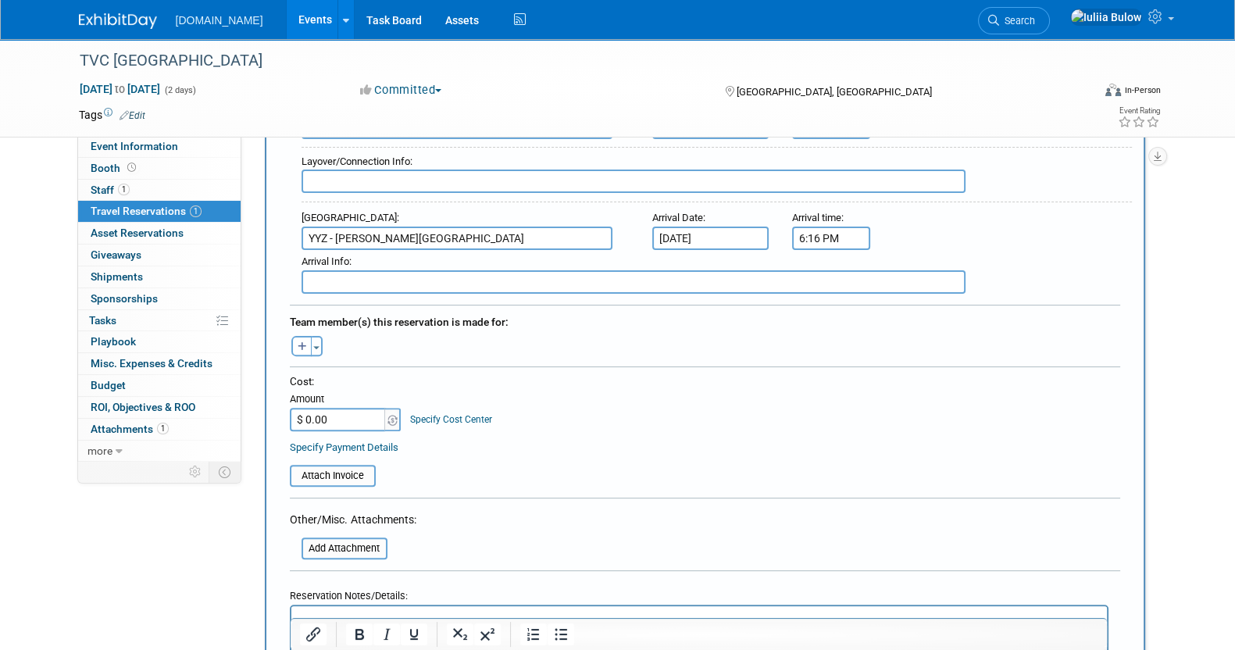
click at [291, 332] on div "Adam remove Aly remove Andrew remove" at bounding box center [705, 344] width 854 height 24
click at [299, 342] on icon "button" at bounding box center [302, 347] width 9 height 10
select select
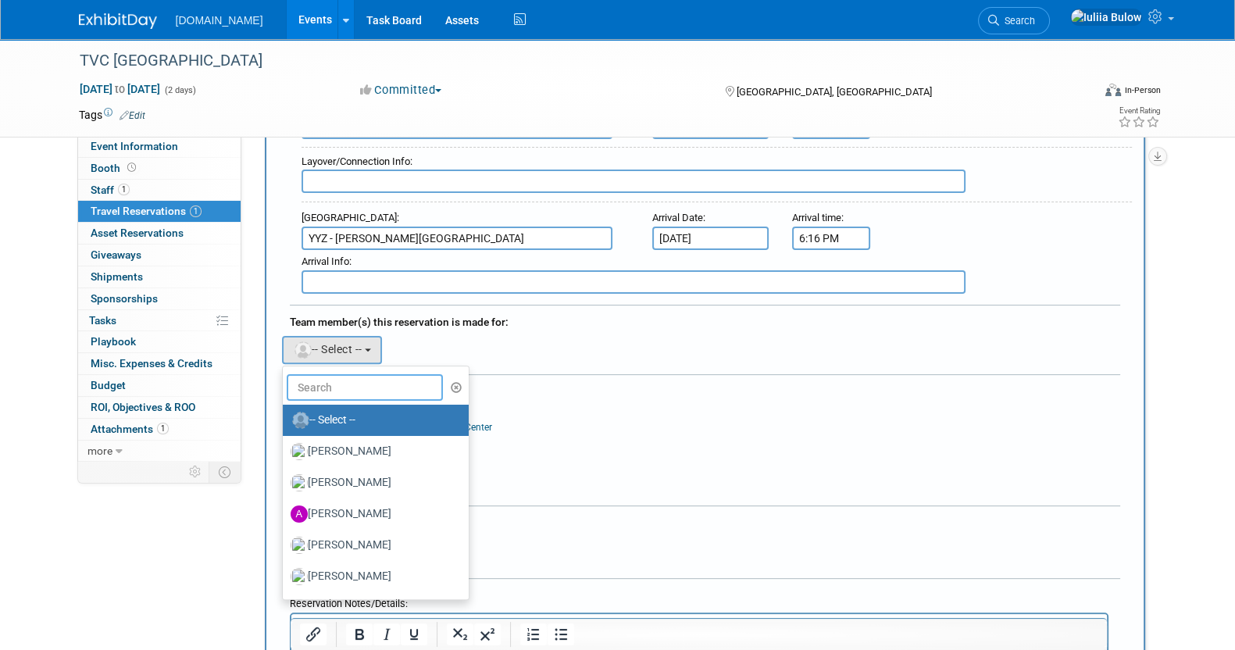
click at [334, 384] on input "text" at bounding box center [365, 387] width 156 height 27
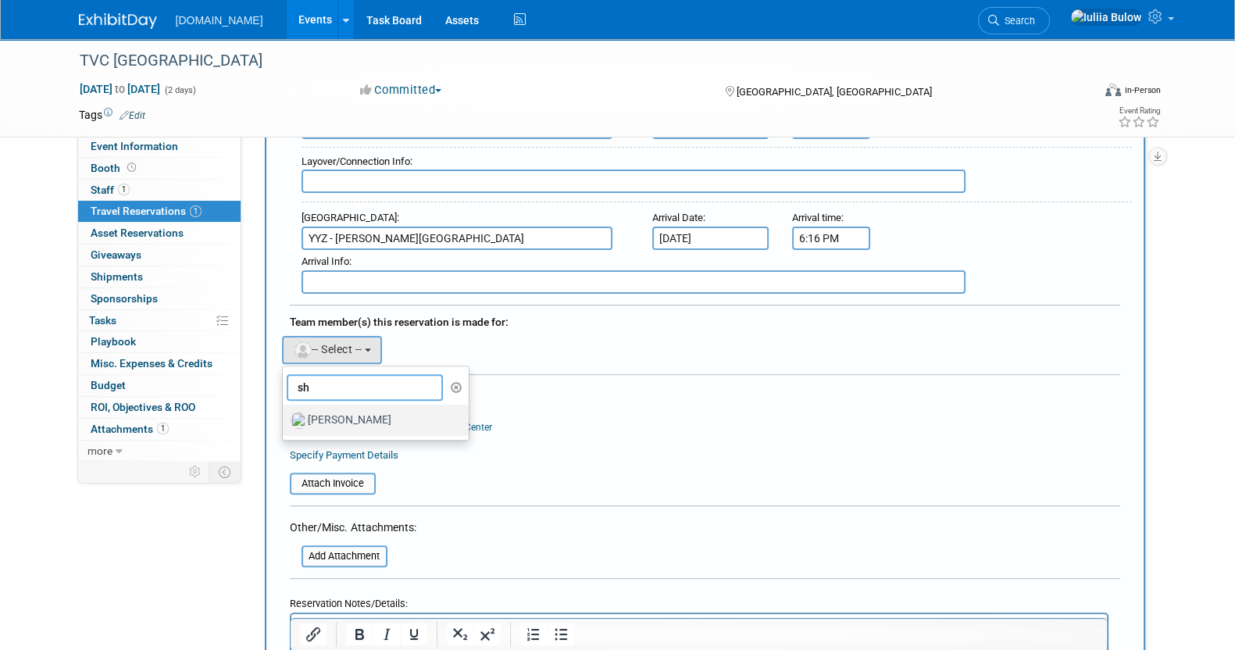
type input "sh"
click at [356, 409] on label "Shawn Wilkie" at bounding box center [372, 420] width 163 height 25
click at [285, 413] on input "Shawn Wilkie" at bounding box center [280, 418] width 10 height 10
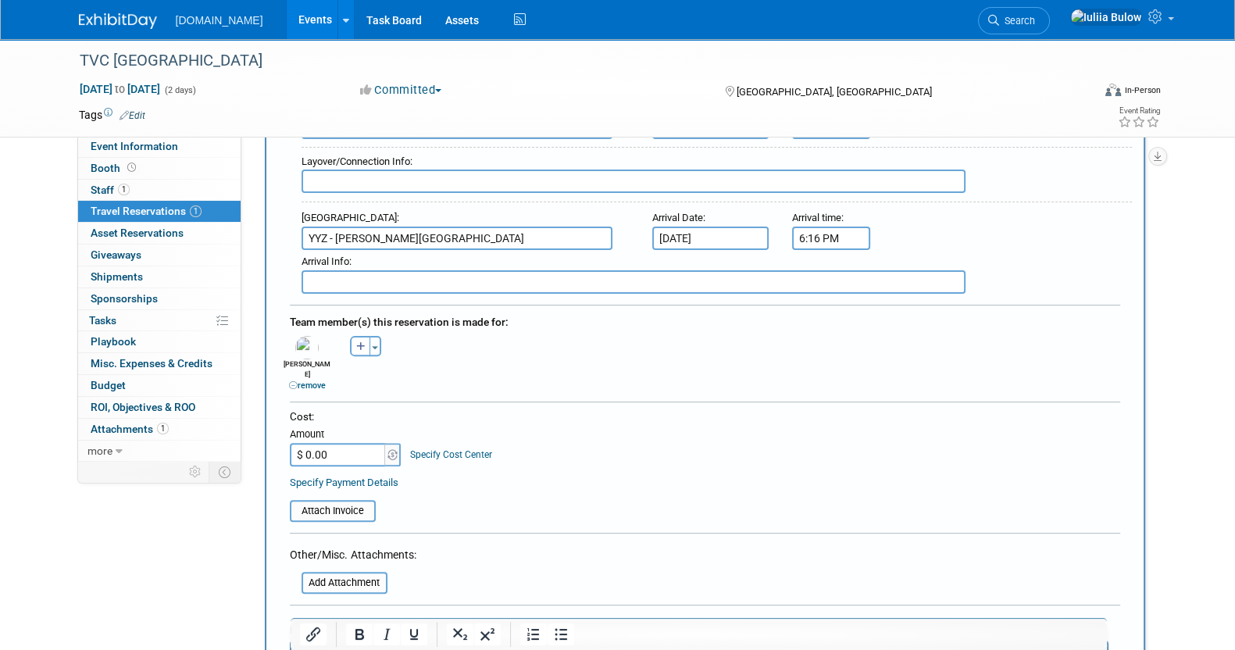
click at [337, 443] on input "$ 0.00" at bounding box center [339, 454] width 98 height 23
type input "$ 743.22"
click at [324, 501] on input "file" at bounding box center [281, 510] width 186 height 19
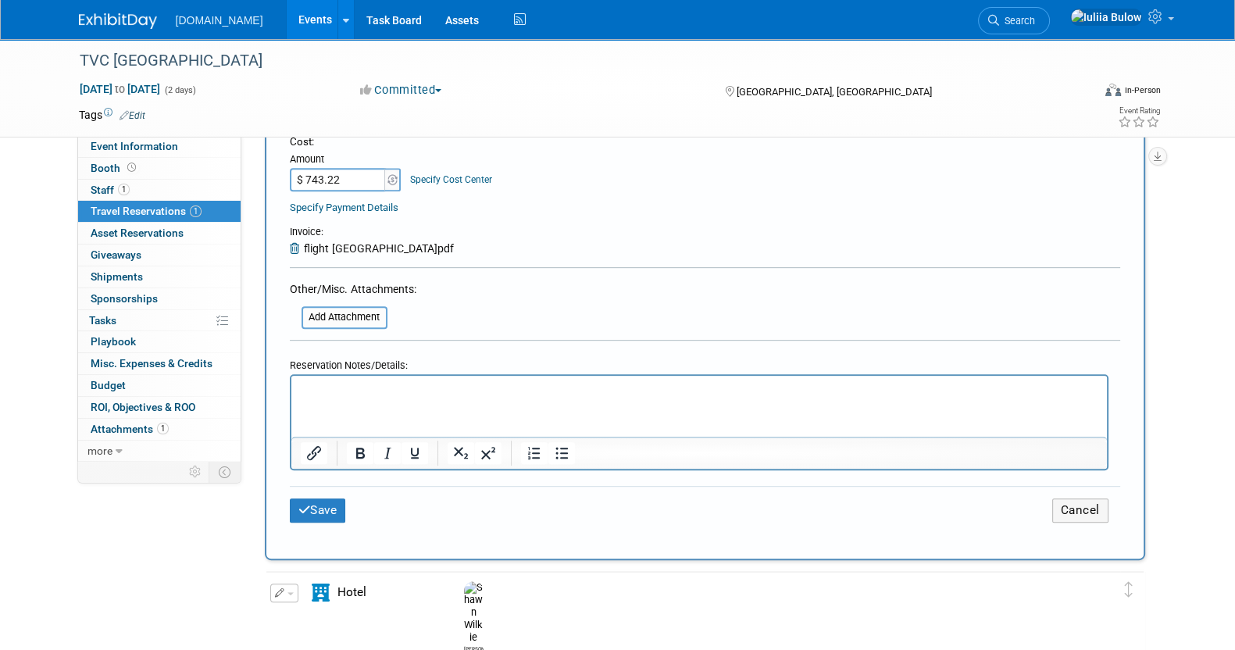
scroll to position [879, 0]
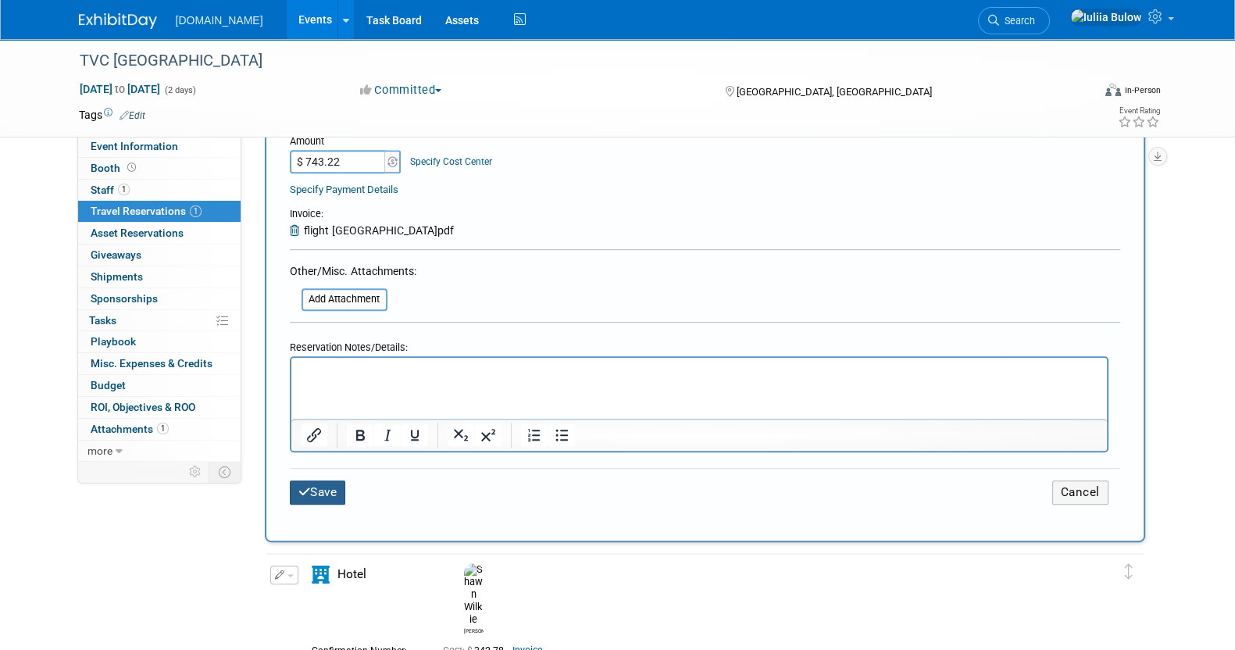
click at [335, 480] on button "Save" at bounding box center [318, 492] width 56 height 24
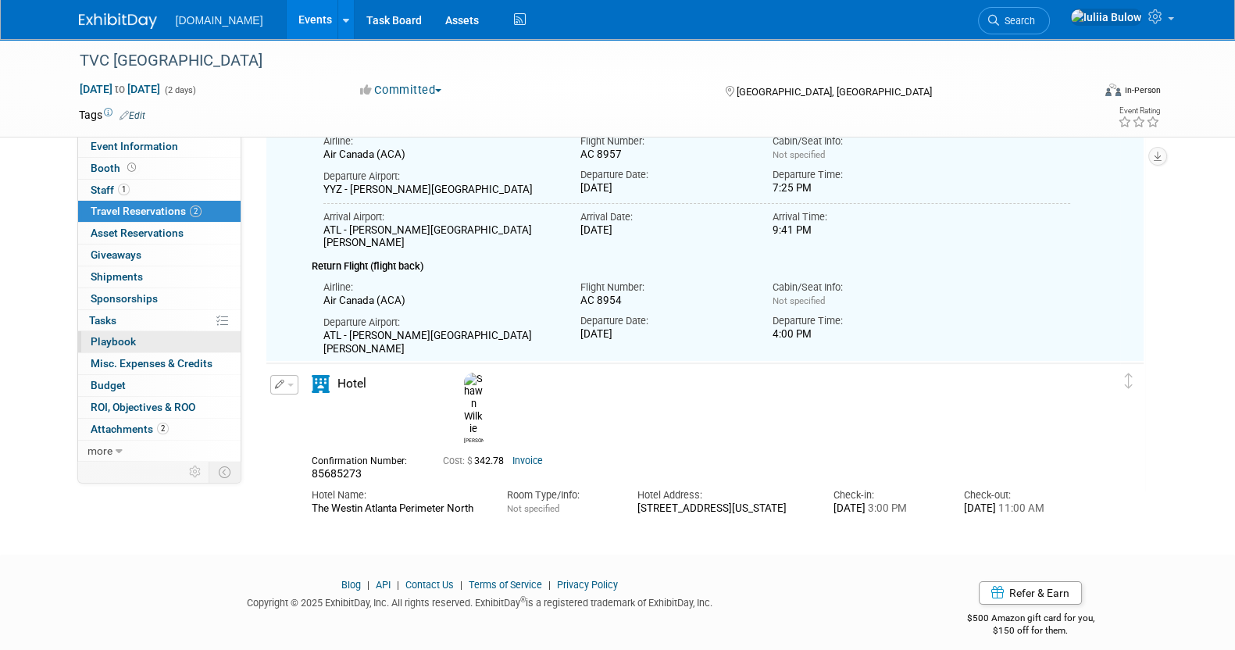
scroll to position [0, 0]
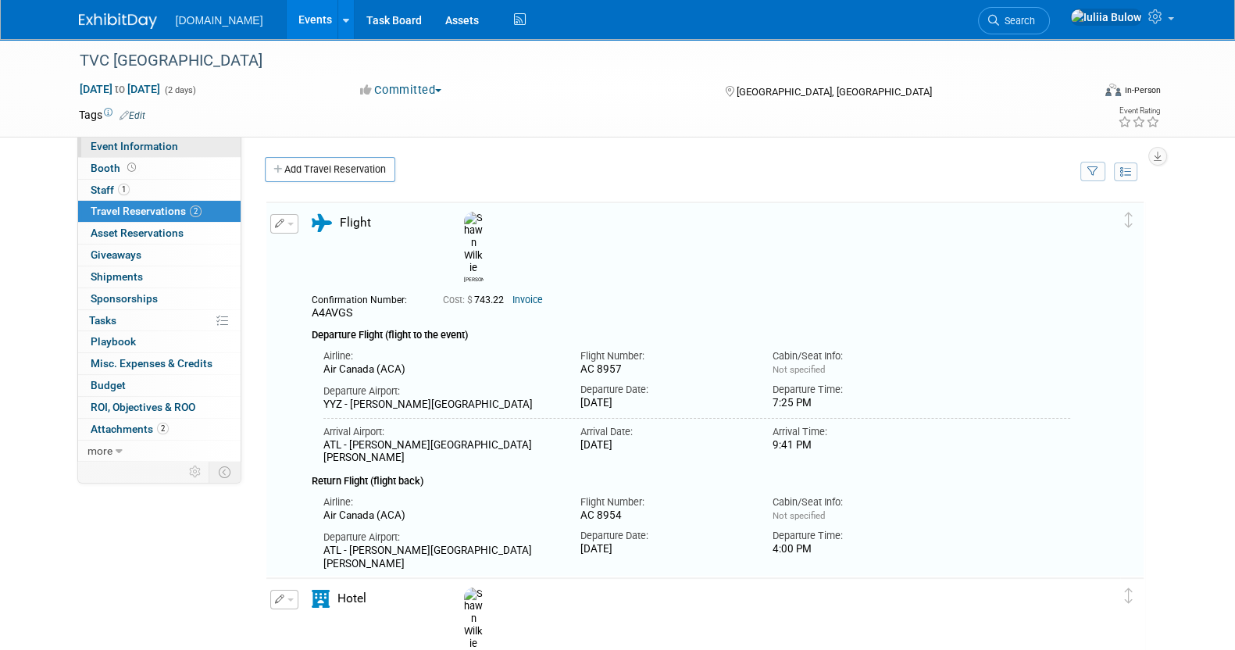
click at [148, 142] on span "Event Information" at bounding box center [134, 146] width 87 height 12
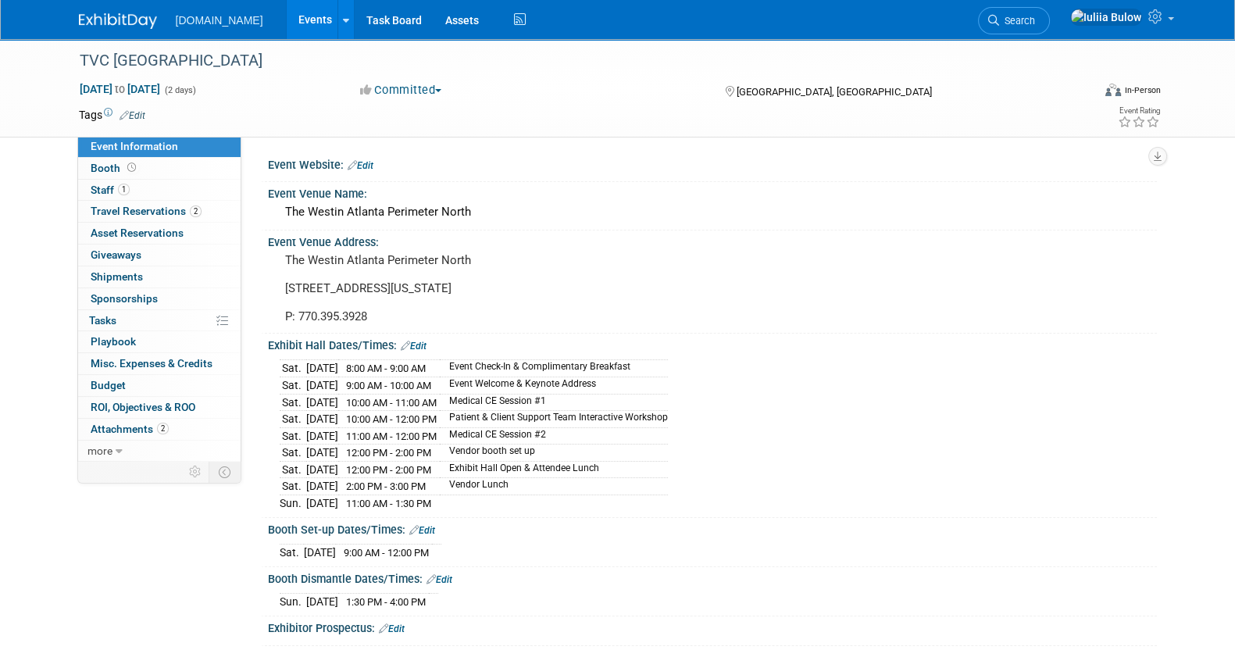
click at [417, 341] on link "Edit" at bounding box center [414, 346] width 26 height 11
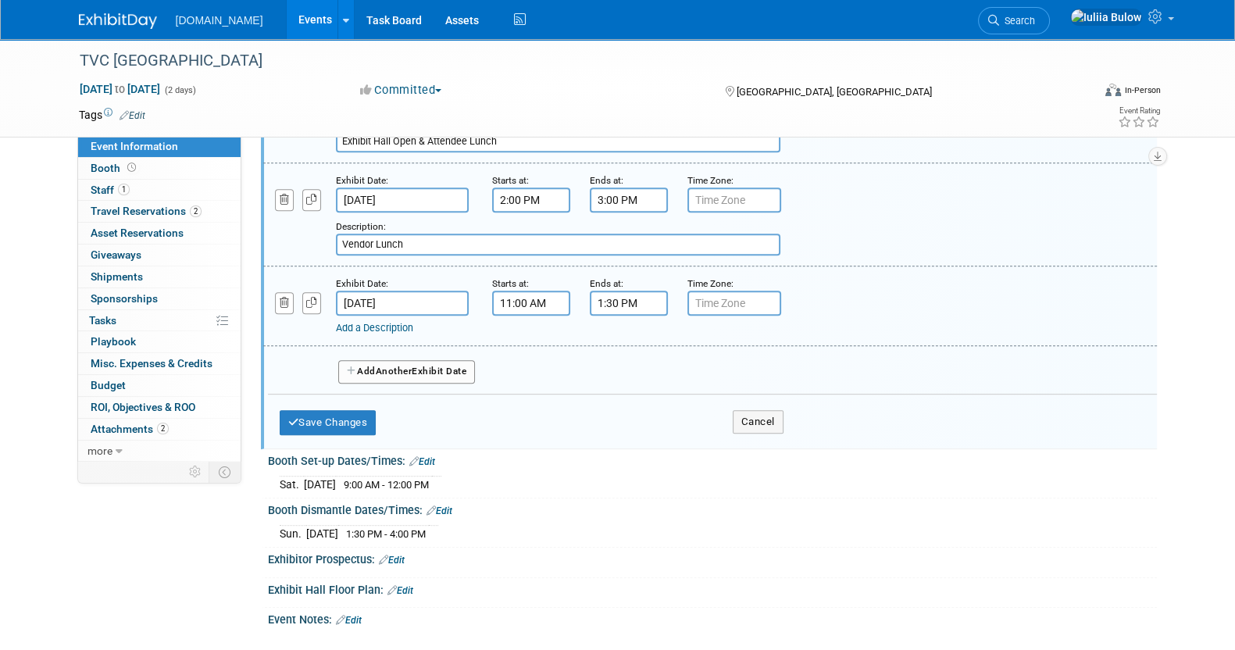
scroll to position [1074, 0]
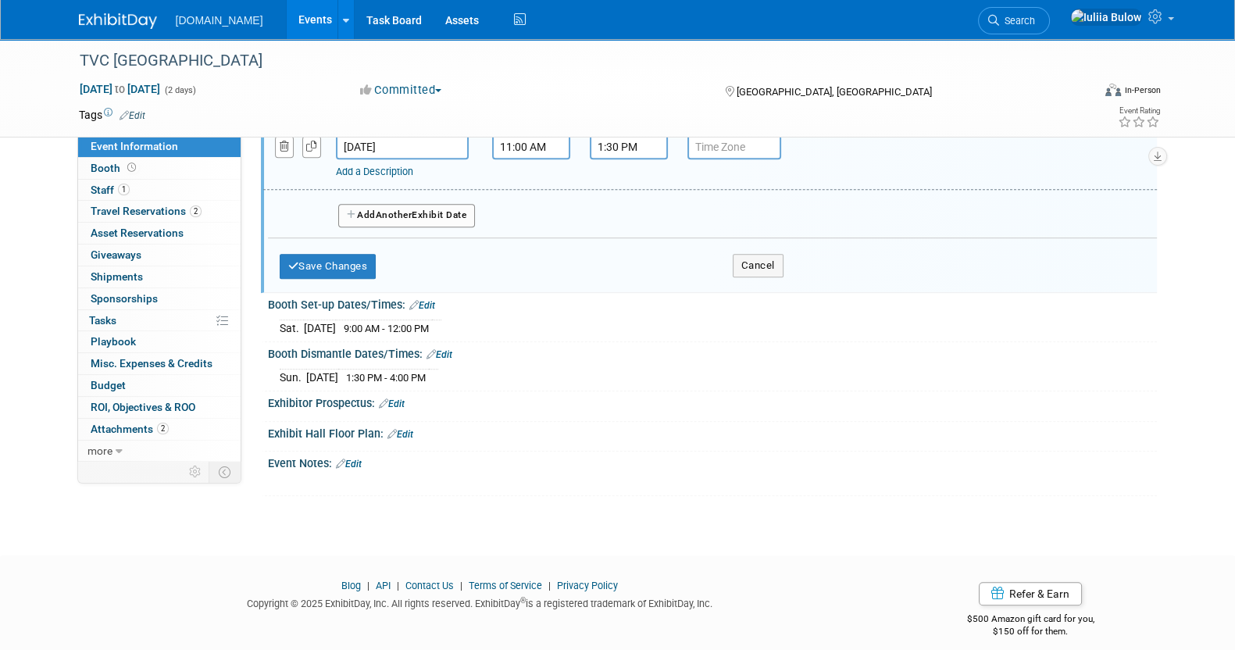
click at [381, 209] on span "Another" at bounding box center [394, 214] width 37 height 11
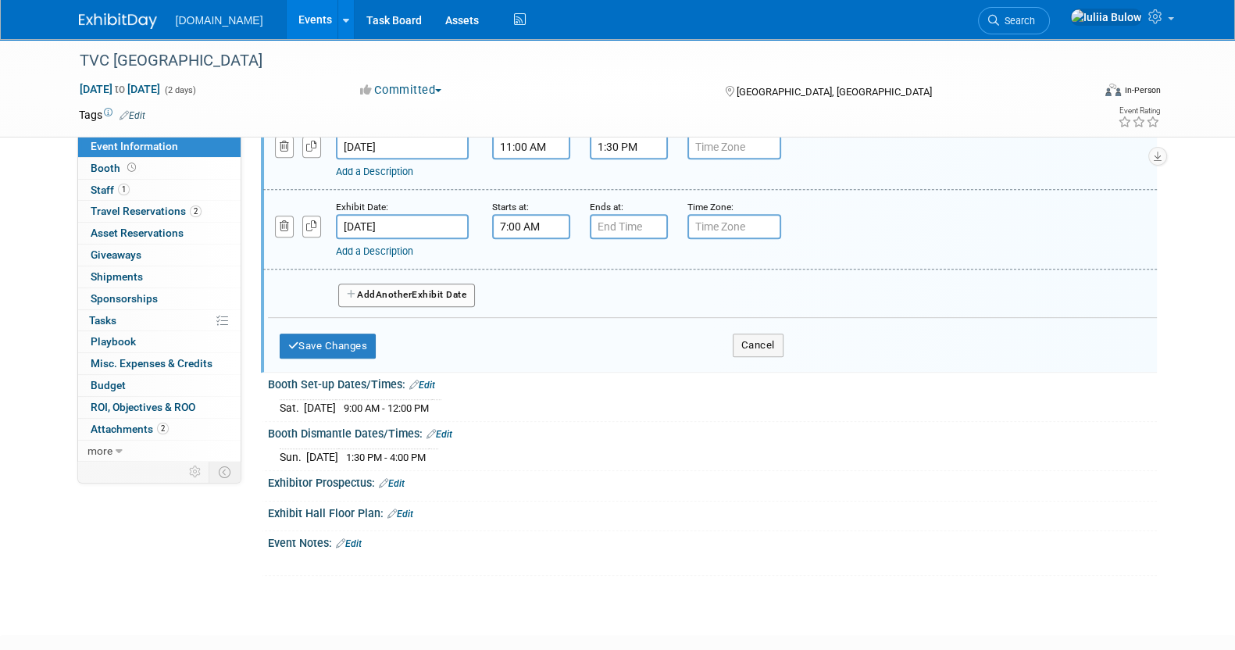
click at [516, 214] on input "7:00 AM" at bounding box center [531, 226] width 78 height 25
click at [528, 284] on span "07" at bounding box center [528, 298] width 30 height 28
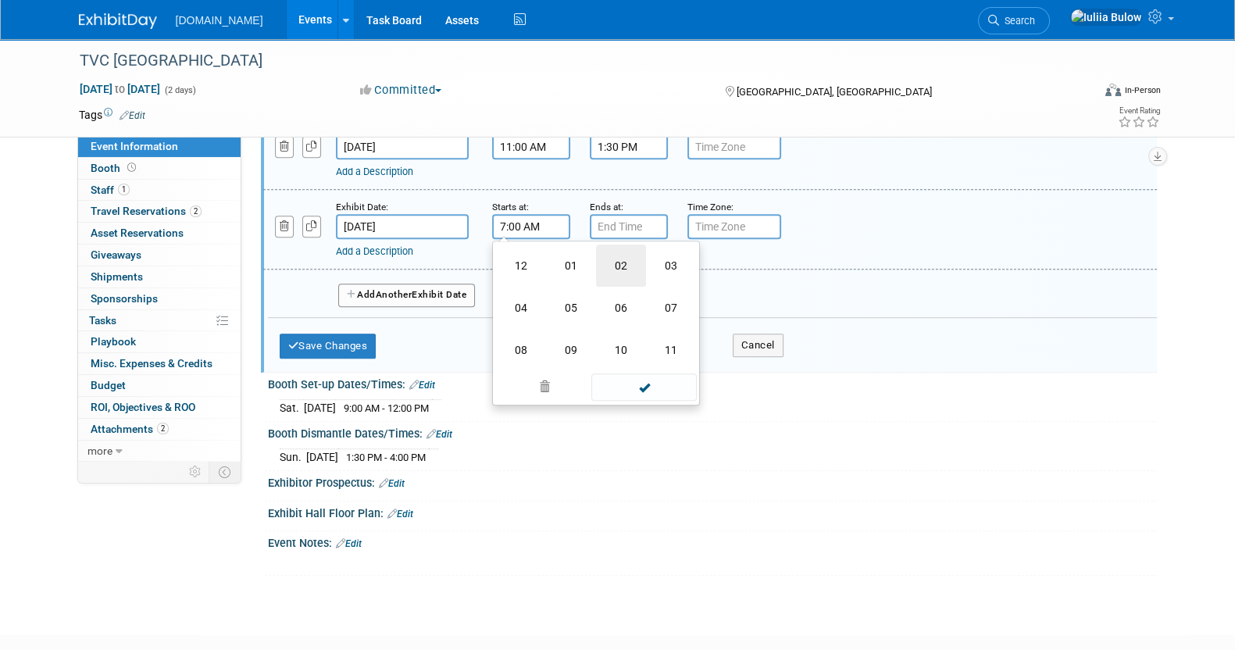
click at [626, 244] on td "02" at bounding box center [621, 265] width 50 height 42
type input "2:00 AM"
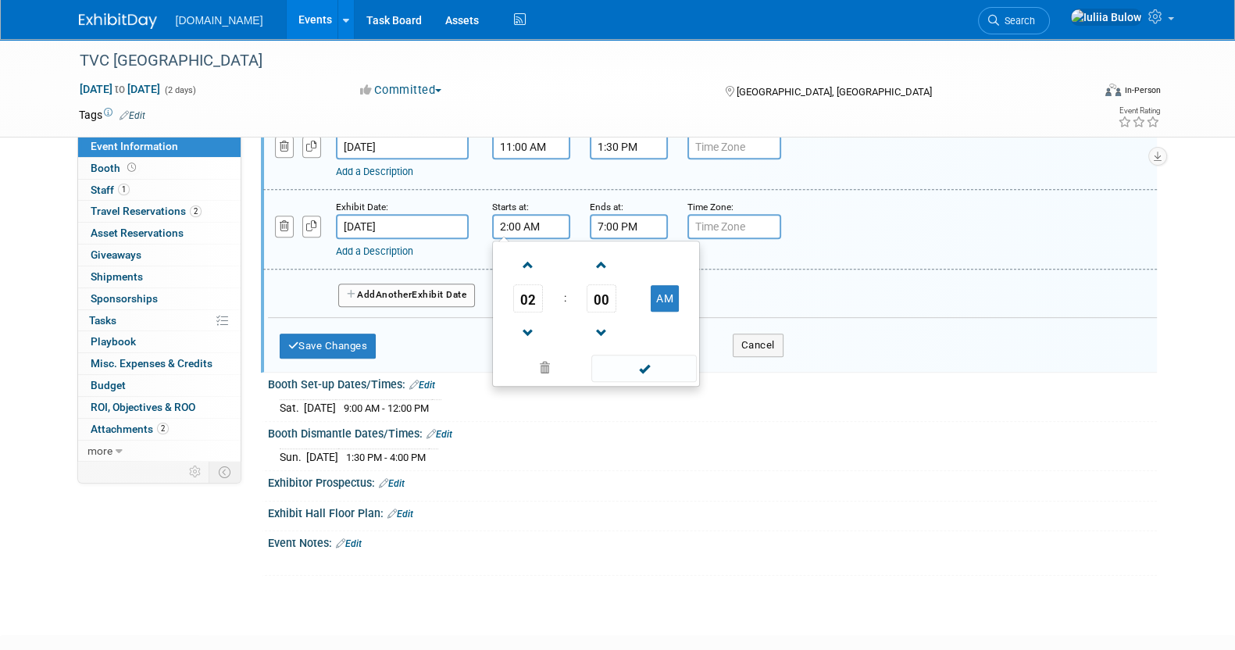
click at [629, 214] on input "7:00 PM" at bounding box center [629, 226] width 78 height 25
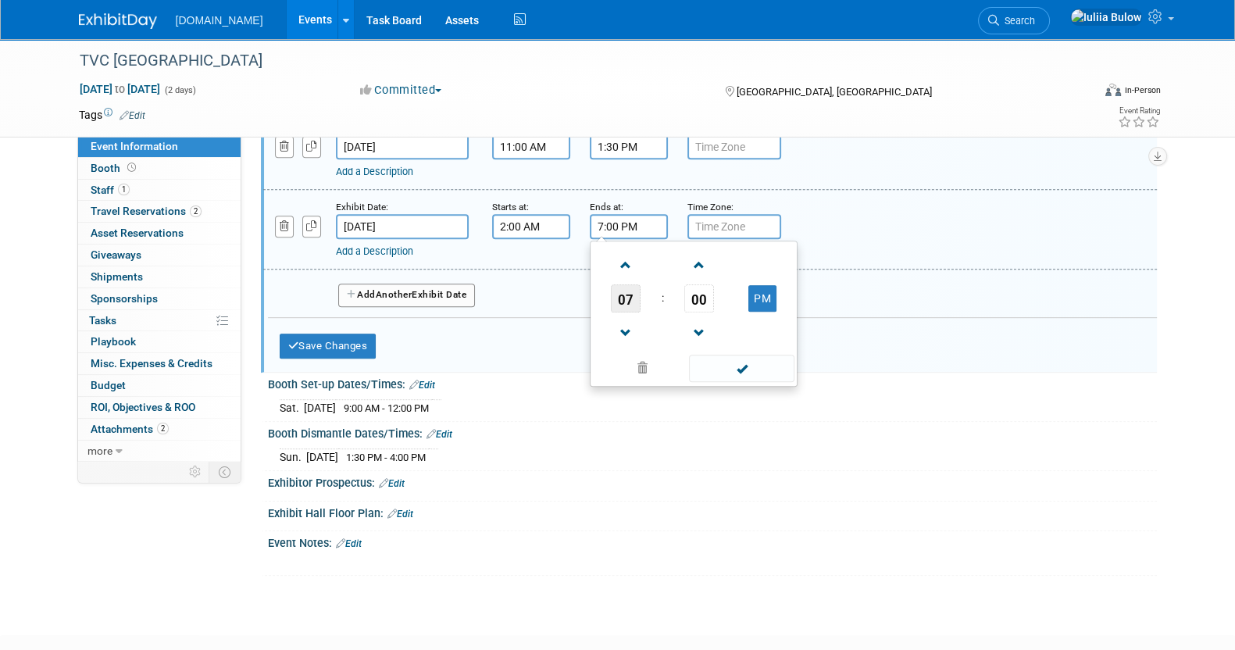
click at [630, 284] on span "07" at bounding box center [626, 298] width 30 height 28
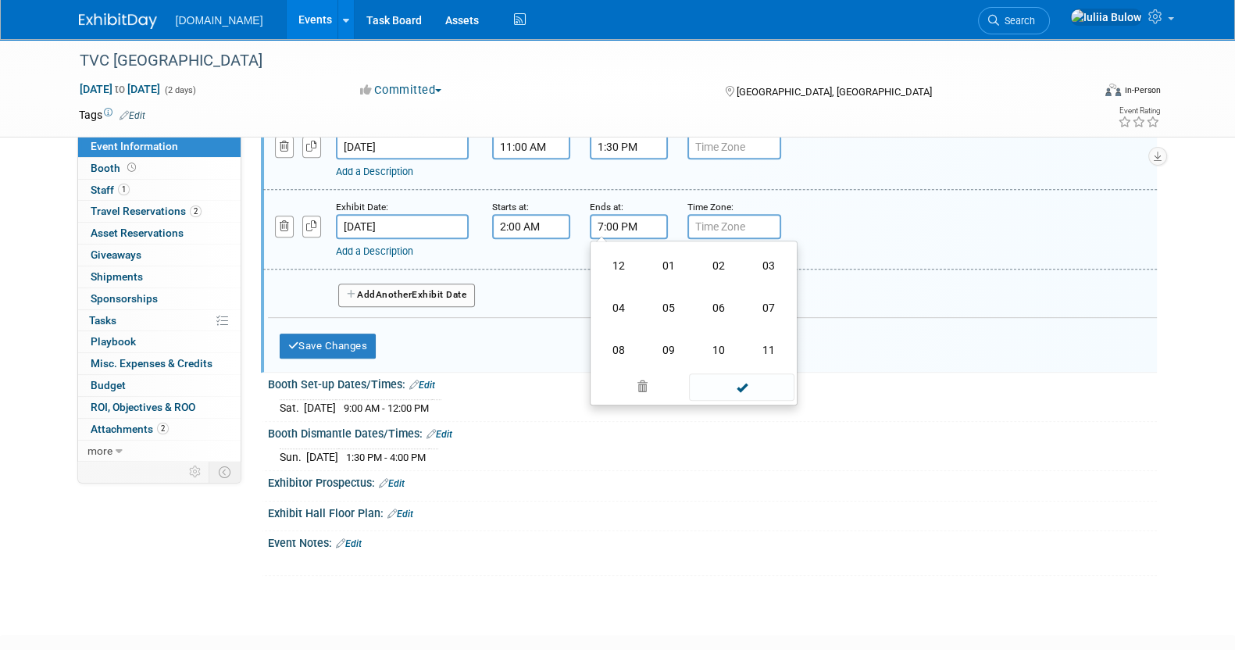
drag, startPoint x: 759, startPoint y: 261, endPoint x: 539, endPoint y: 252, distance: 220.5
click at [746, 260] on td "03" at bounding box center [769, 265] width 50 height 42
type input "3:00 PM"
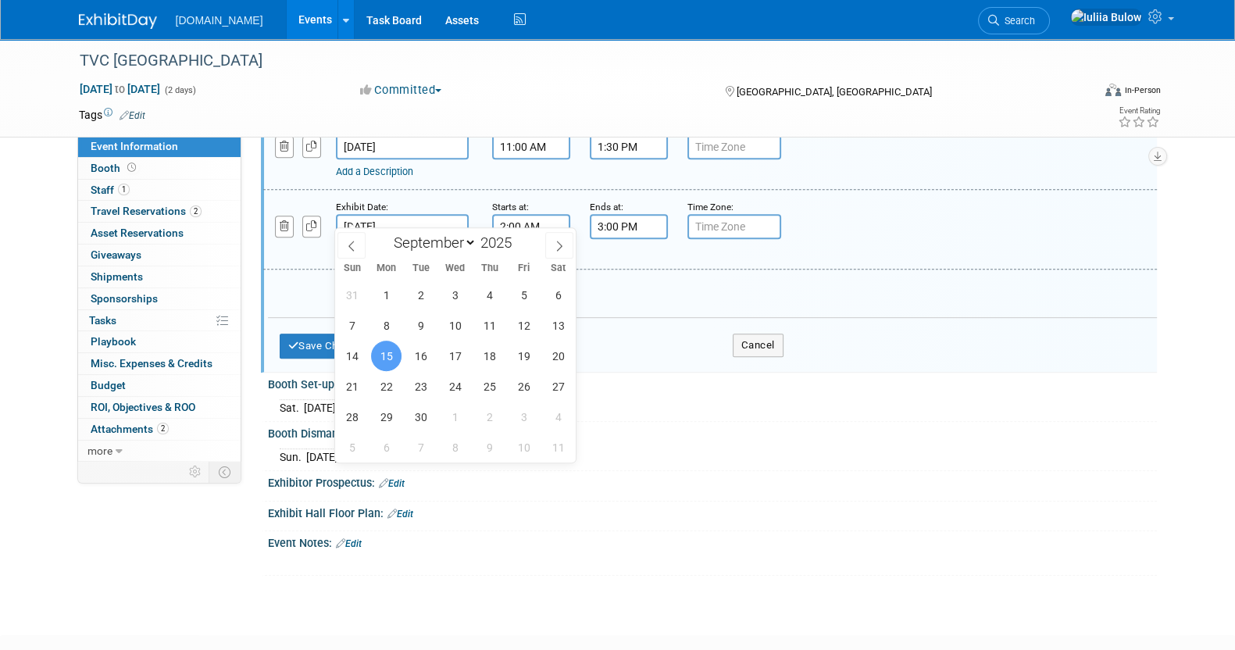
click at [413, 214] on input "Sep 15, 2025" at bounding box center [402, 226] width 133 height 25
click at [545, 312] on div "31 1 2 3 4 5 6 7 8 9 10 11 12 13 14 15 16 17 18 19 20 21 22 23 24 25 26 27 28 2…" at bounding box center [455, 371] width 241 height 183
drag, startPoint x: 559, startPoint y: 294, endPoint x: 494, endPoint y: 353, distance: 87.4
click at [467, 360] on div "31 1 2 3 4 5 6 7 8 9 10 11 12 13 14 15 16 17 18 19 20 21 22 23 24 25 26 27 28 2…" at bounding box center [455, 371] width 241 height 183
click at [559, 319] on span "13" at bounding box center [558, 325] width 30 height 30
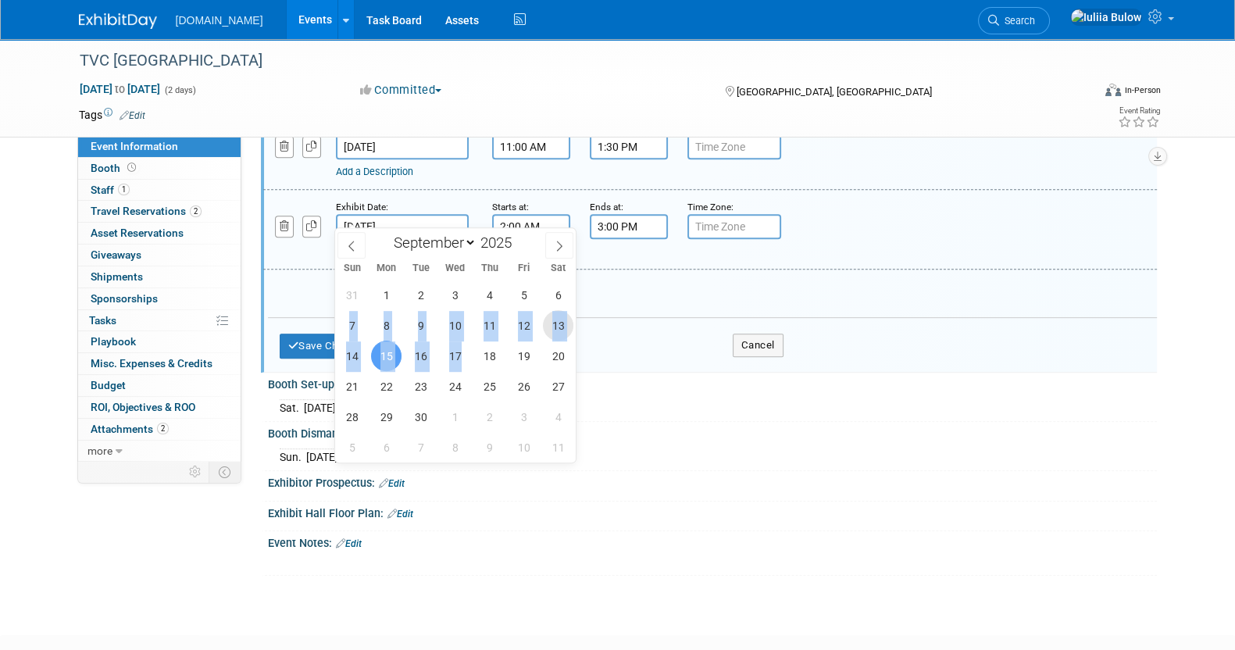
type input "Sep 13, 2025"
click at [649, 244] on div "Add a Description" at bounding box center [670, 251] width 668 height 14
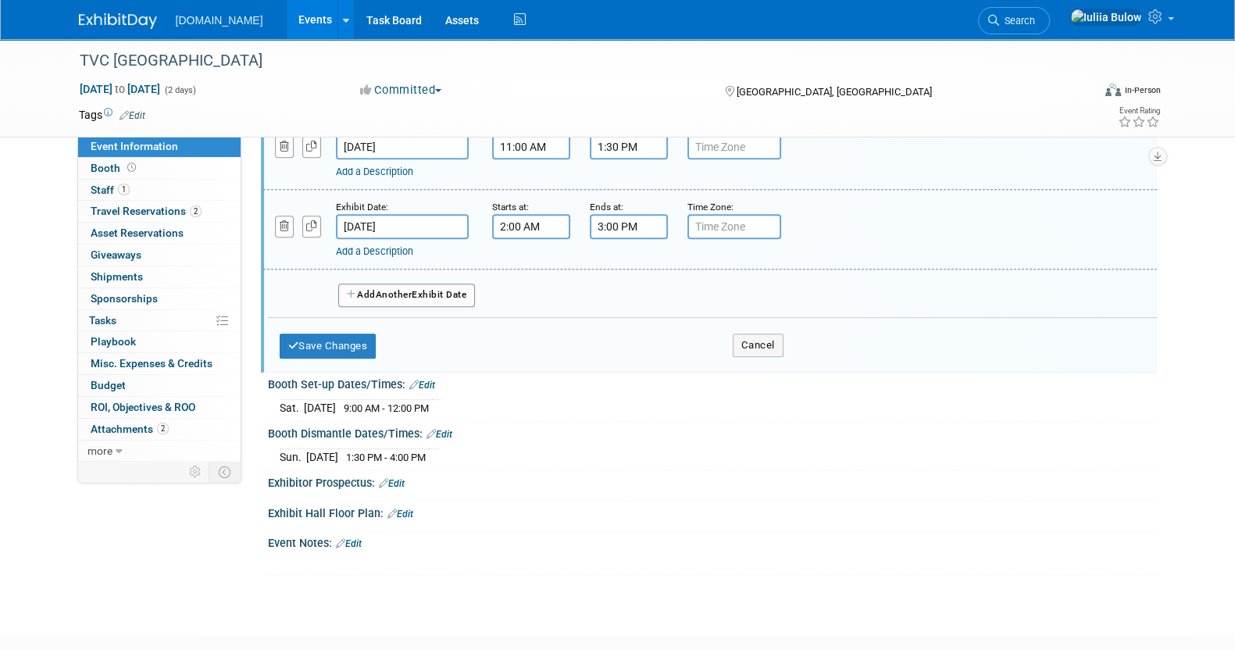
click at [365, 245] on link "Add a Description" at bounding box center [374, 251] width 77 height 12
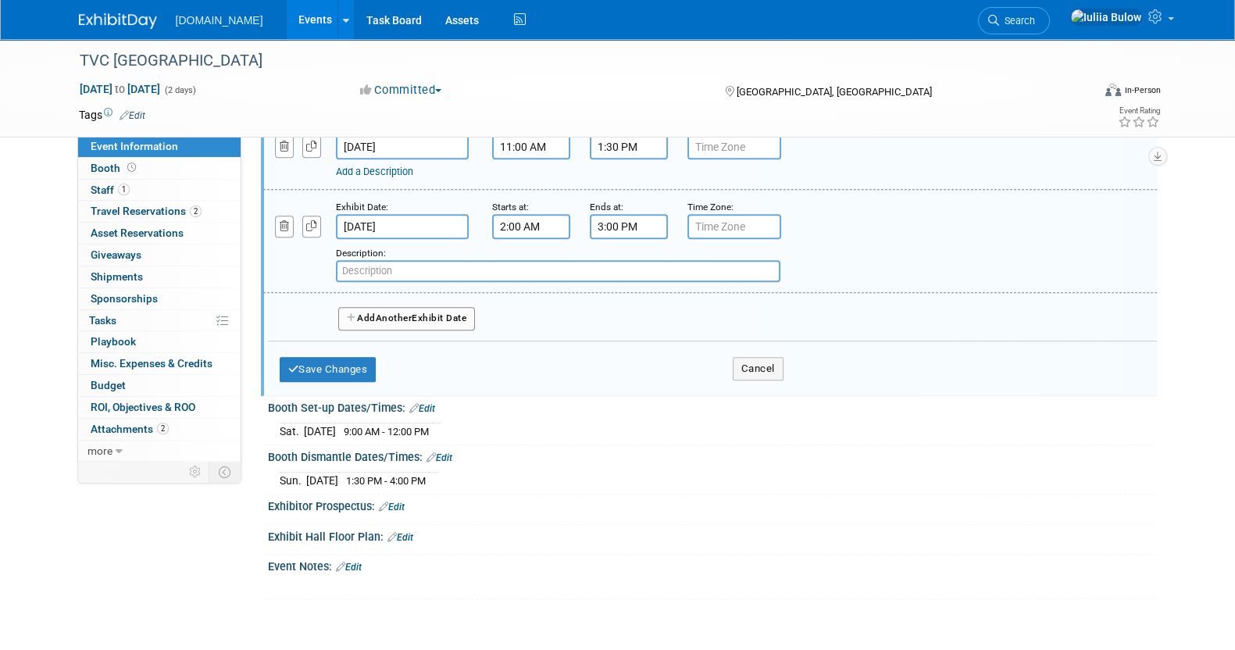
paste input "Medical CE Session #3"
type input "Medical CE Session #3"
click at [375, 307] on button "Add Another Exhibit Date" at bounding box center [406, 318] width 137 height 23
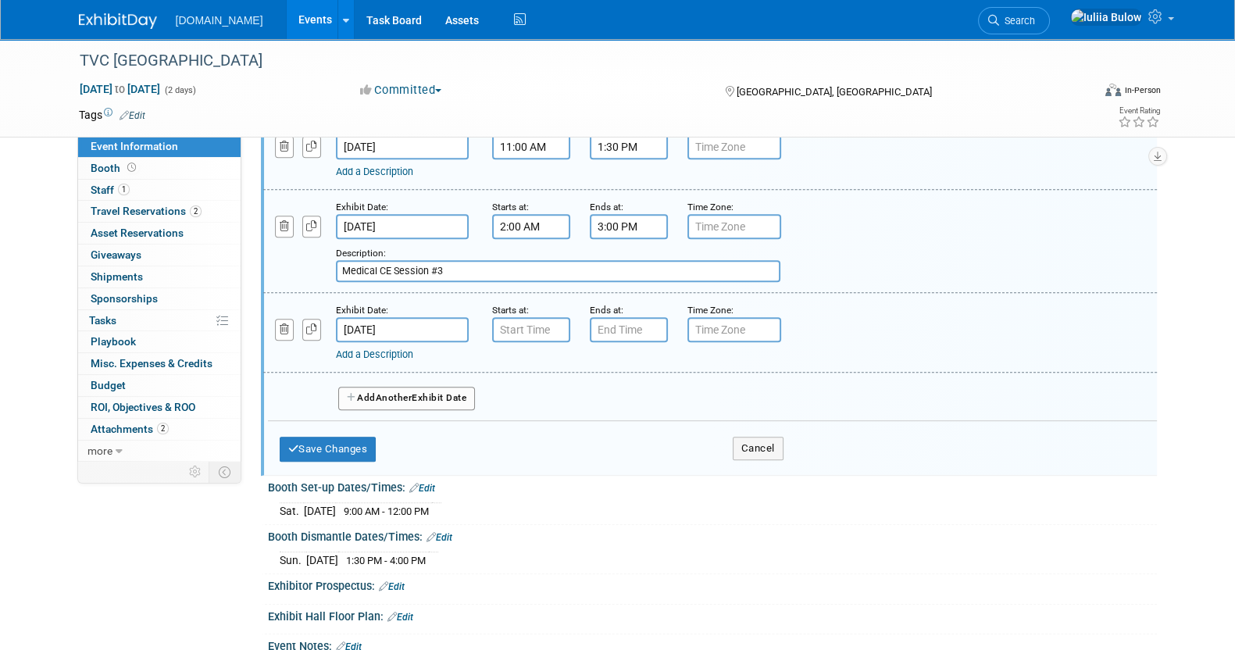
click at [382, 348] on link "Add a Description" at bounding box center [374, 354] width 77 height 12
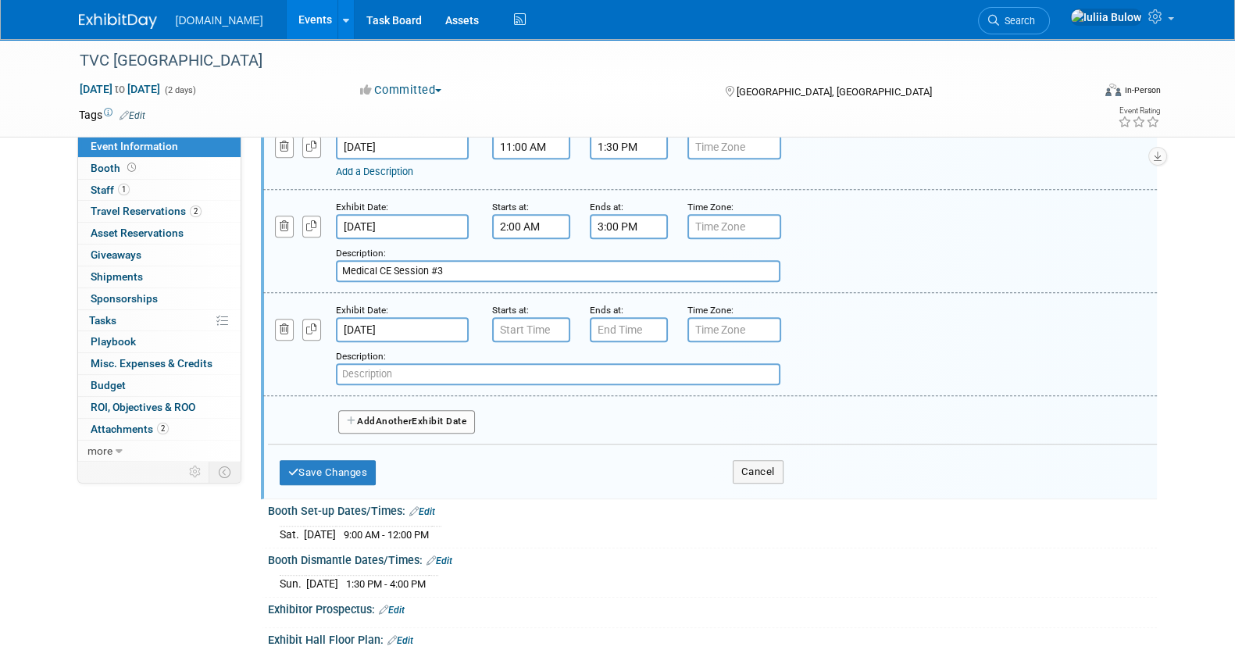
paste input "Medical CE Session #3"
type input "Medical CE Session #4"
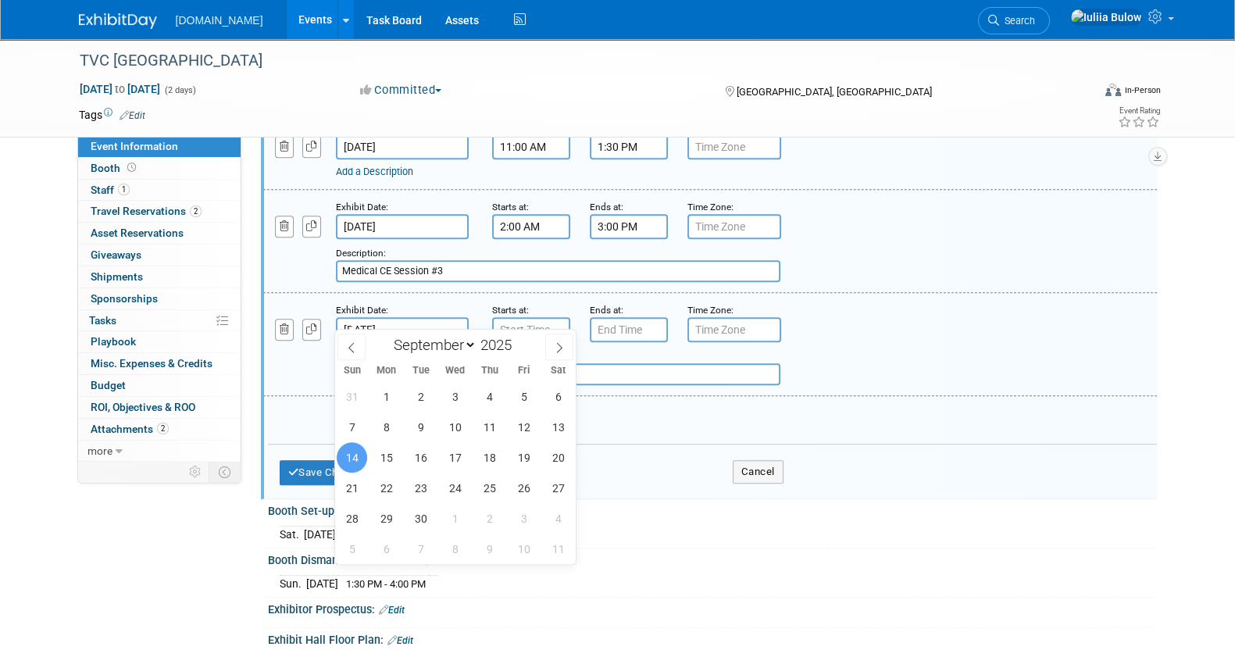
click at [385, 317] on input "Sep 14, 2025" at bounding box center [402, 329] width 133 height 25
click at [555, 424] on span "13" at bounding box center [558, 427] width 30 height 30
type input "Sep 13, 2025"
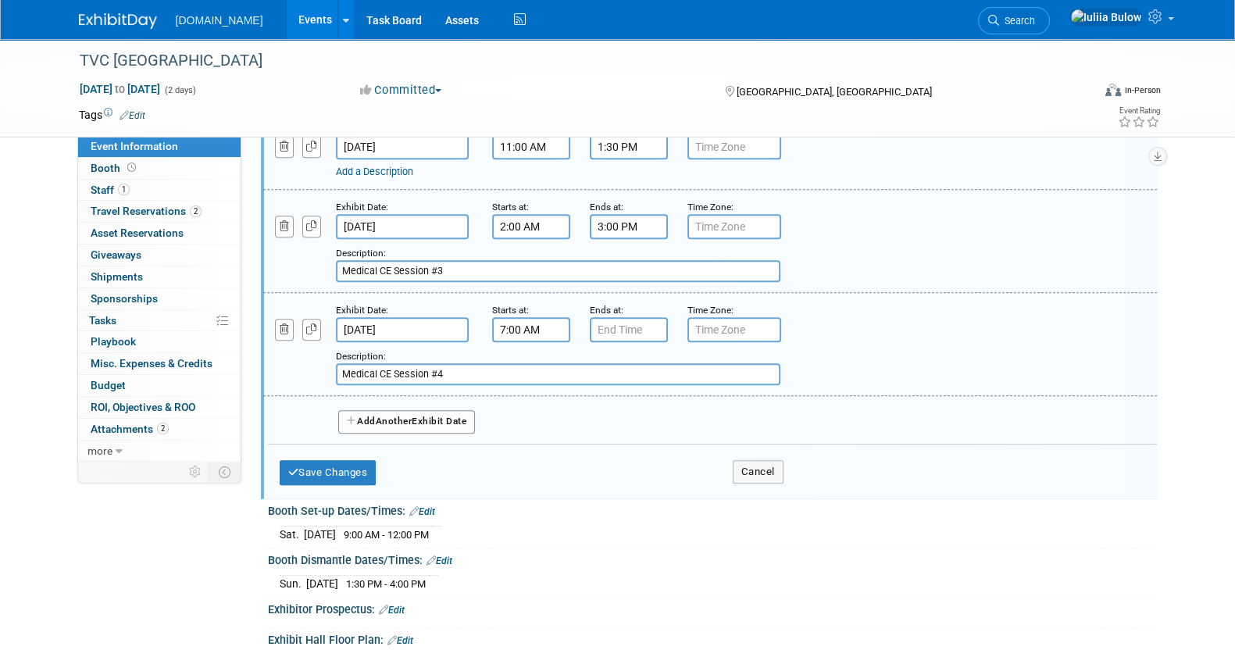
click at [522, 317] on input "7:00 AM" at bounding box center [531, 329] width 78 height 25
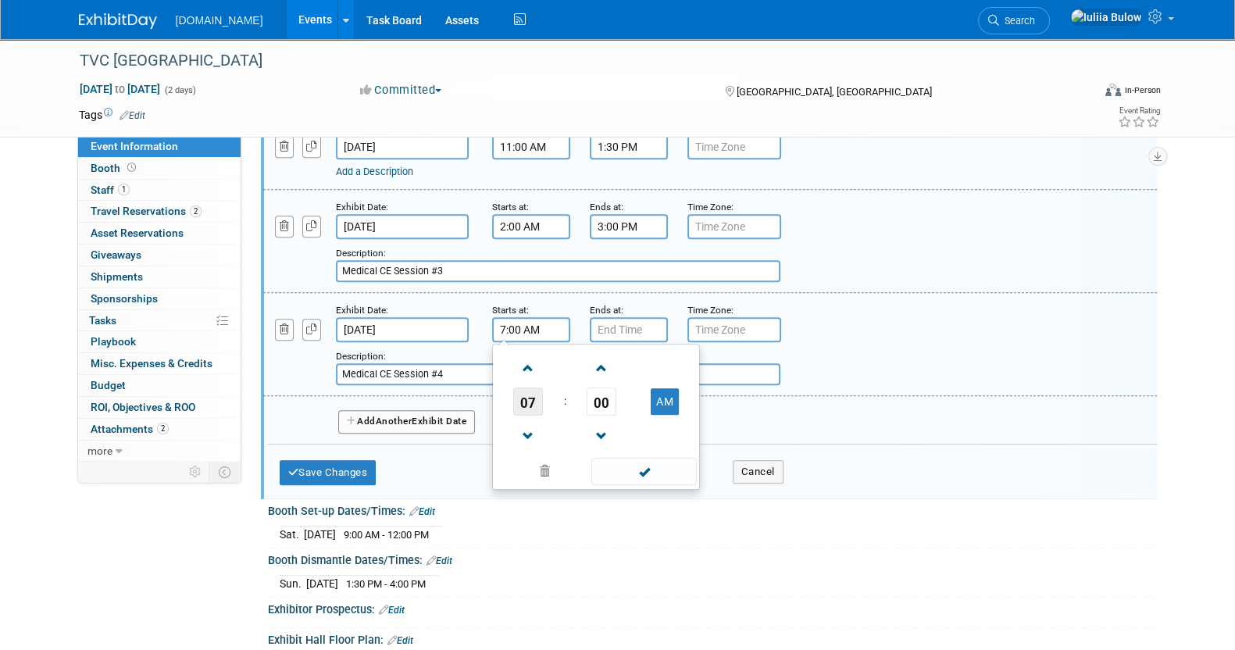
click at [520, 387] on span "07" at bounding box center [528, 401] width 30 height 28
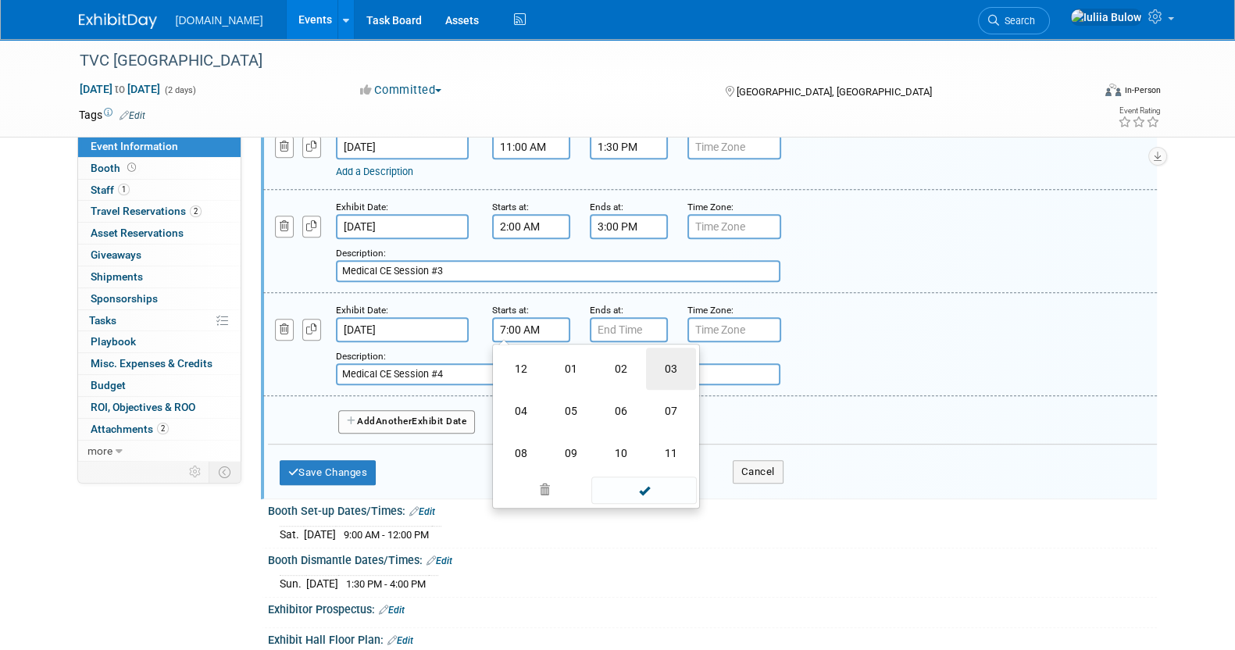
click at [669, 353] on td "03" at bounding box center [671, 369] width 50 height 42
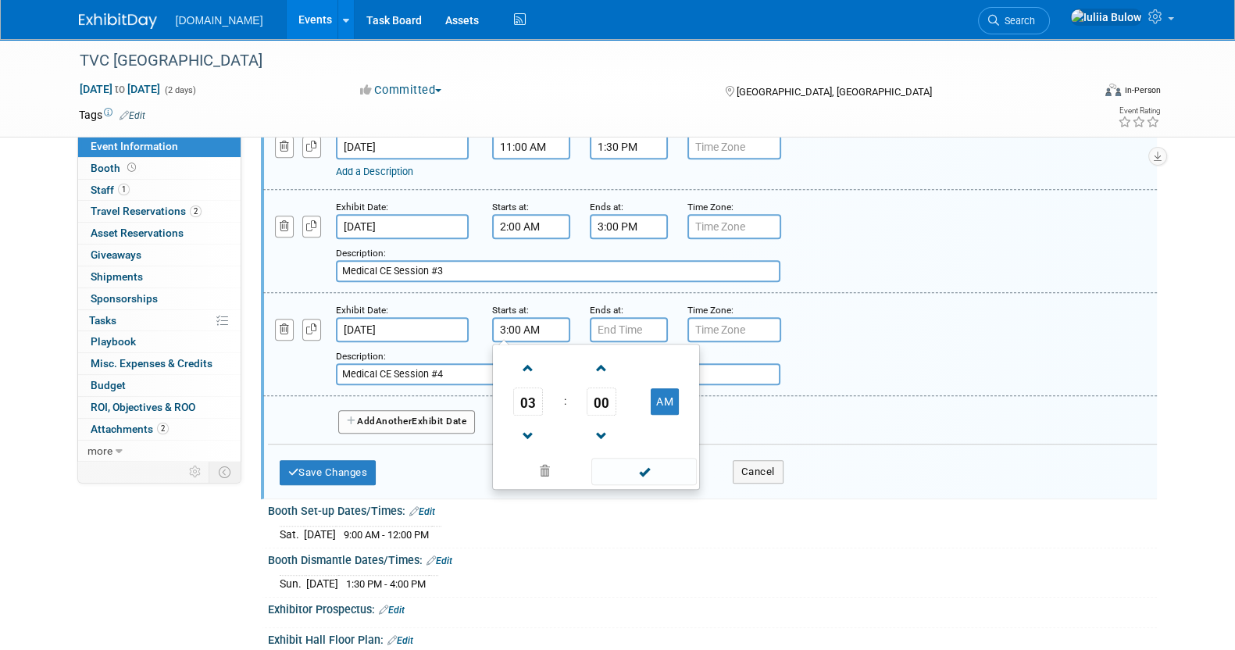
click at [663, 369] on td at bounding box center [665, 368] width 62 height 40
click at [669, 388] on button "AM" at bounding box center [665, 401] width 28 height 27
type input "3:00 PM"
click at [633, 317] on input "7:00 PM" at bounding box center [629, 329] width 78 height 25
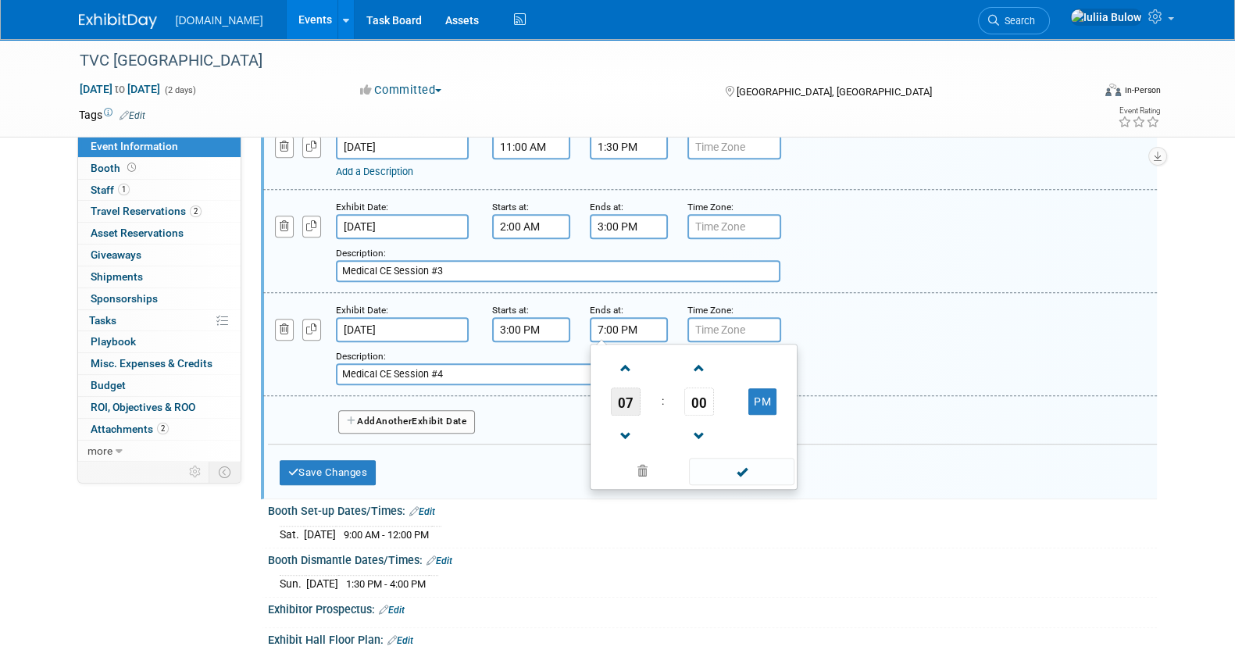
click at [630, 387] on span "07" at bounding box center [626, 401] width 30 height 28
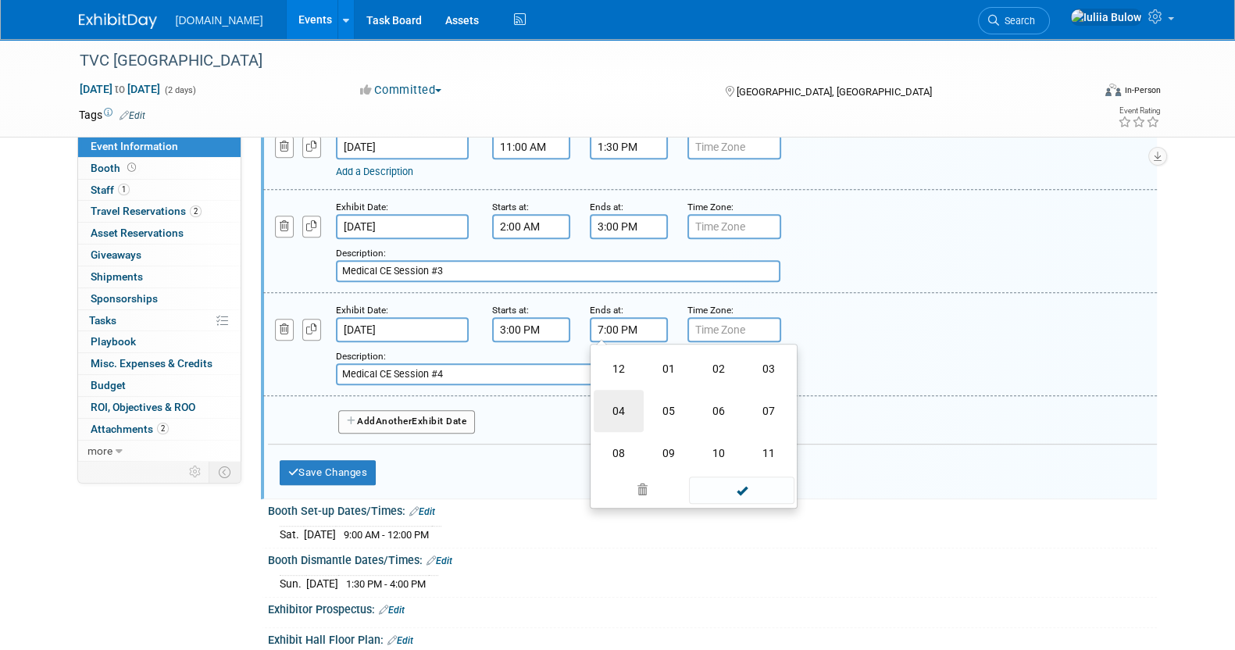
click at [636, 390] on td "04" at bounding box center [619, 411] width 50 height 42
type input "4:00 PM"
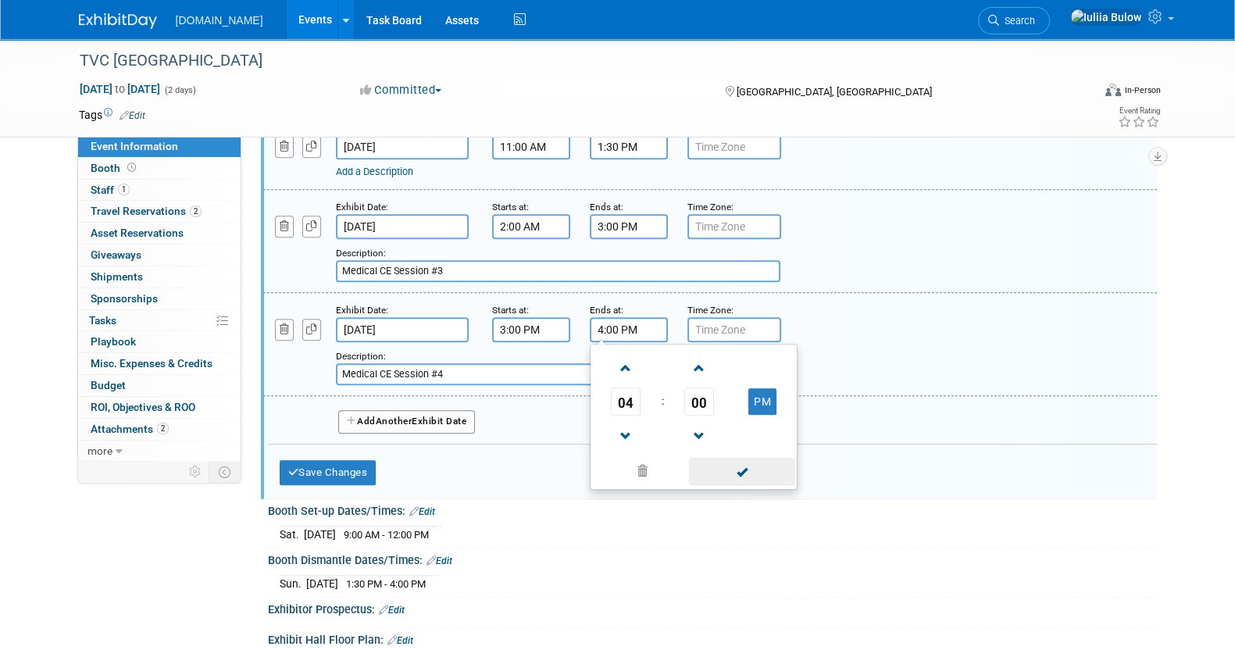
click at [751, 458] on span at bounding box center [741, 471] width 105 height 27
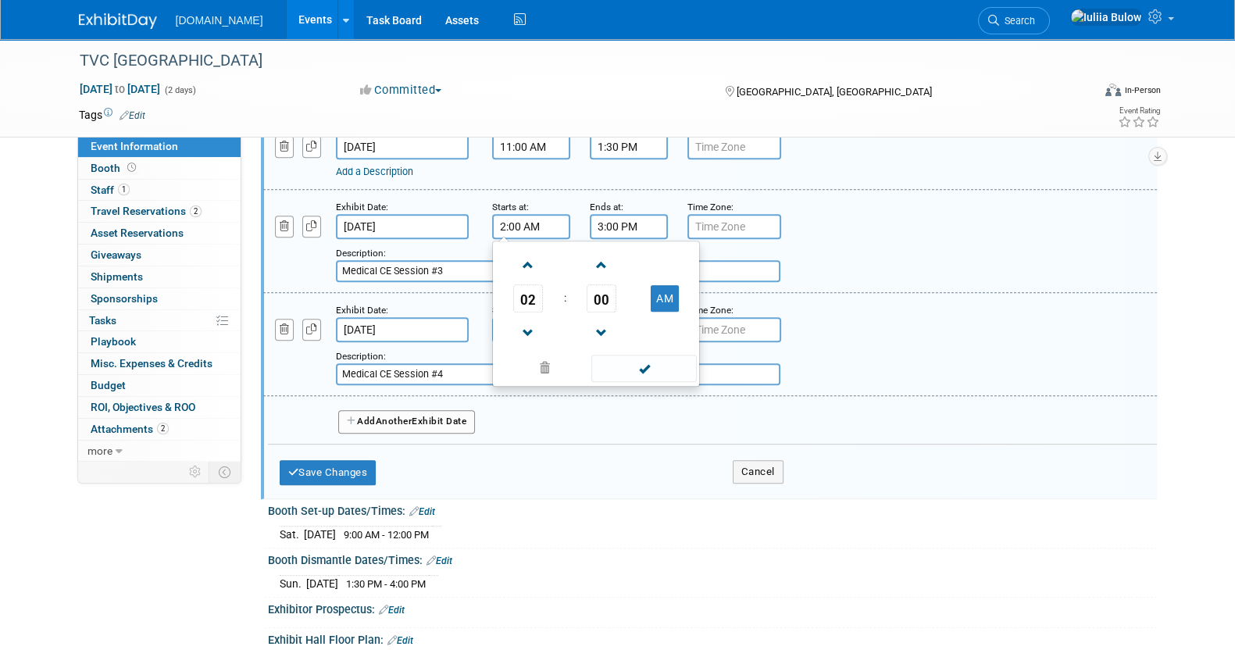
click at [551, 214] on input "2:00 AM" at bounding box center [531, 226] width 78 height 25
click at [655, 285] on button "AM" at bounding box center [665, 298] width 28 height 27
type input "2:00 PM"
click at [637, 214] on input "3:00 PM" at bounding box center [629, 226] width 78 height 25
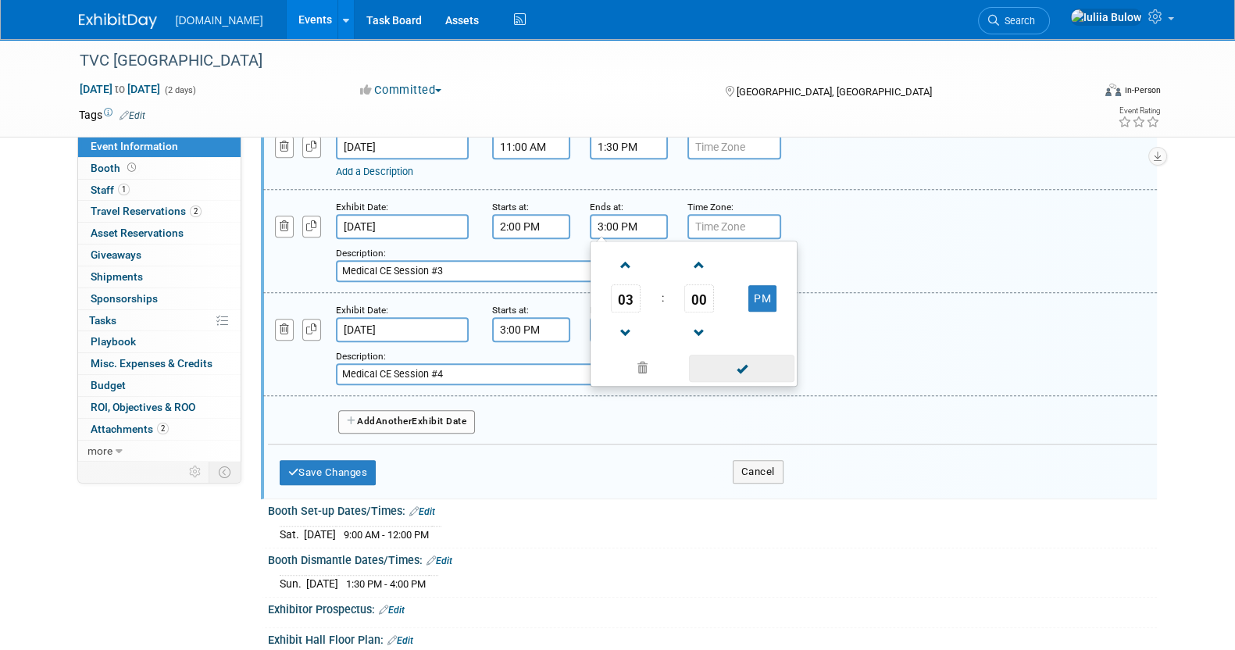
click at [736, 355] on span at bounding box center [741, 368] width 105 height 27
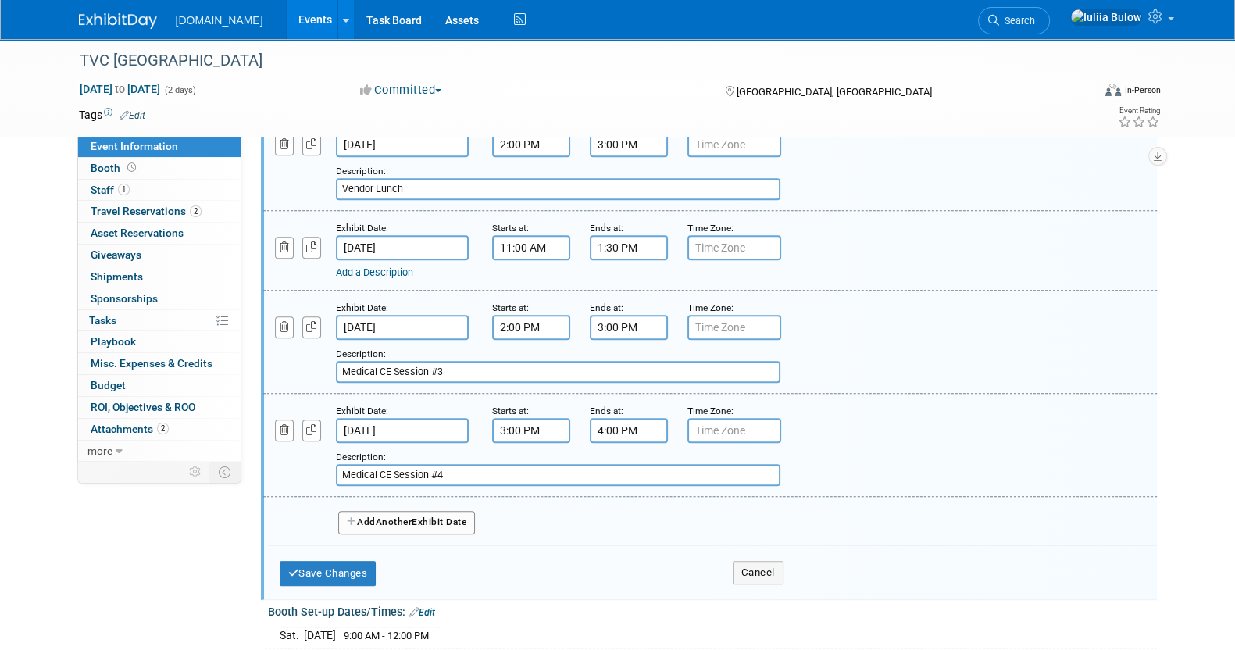
scroll to position [976, 0]
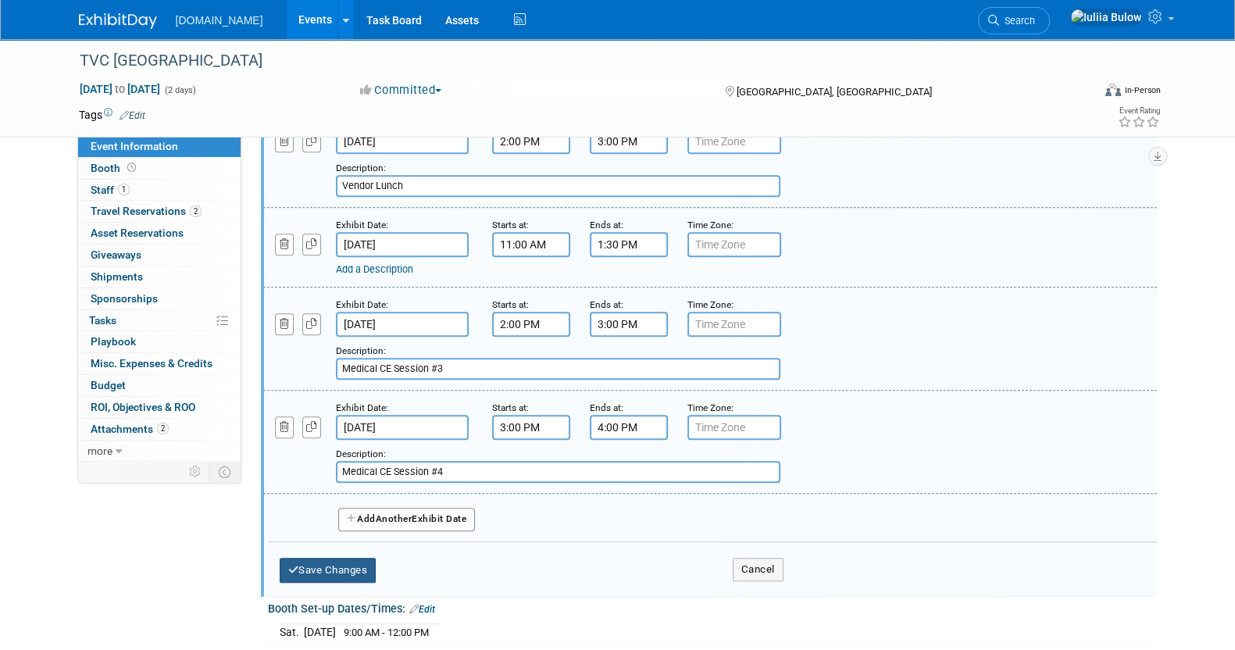
click at [315, 565] on button "Save Changes" at bounding box center [328, 570] width 97 height 25
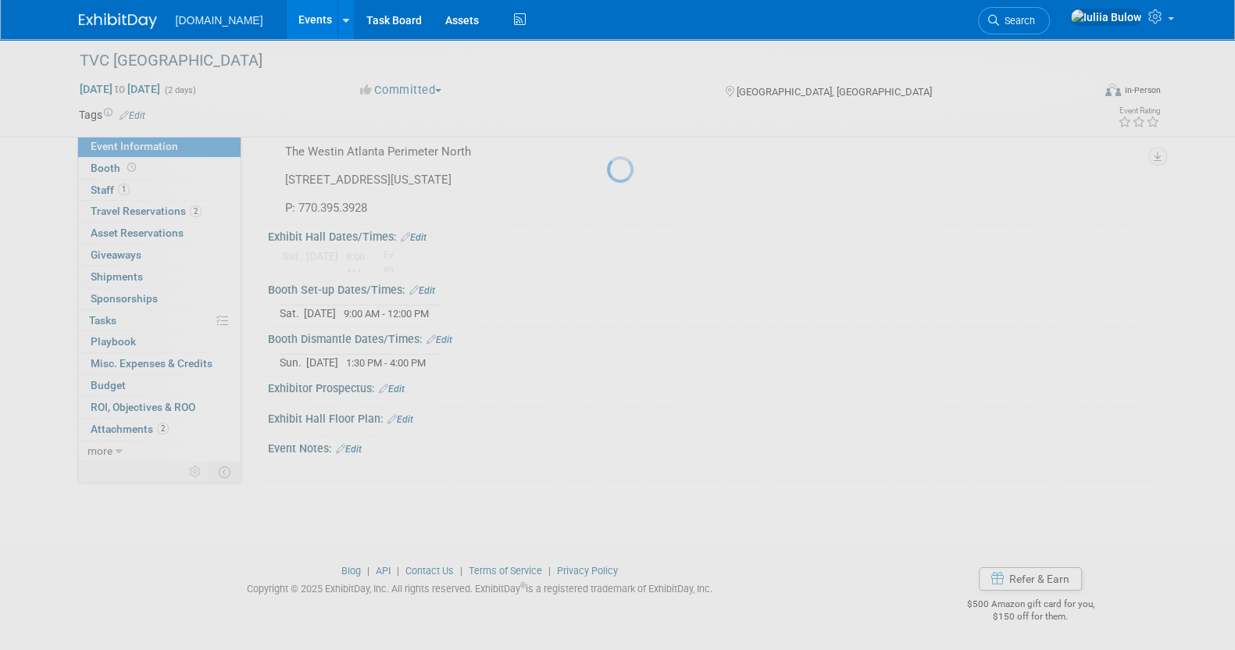
scroll to position [80, 0]
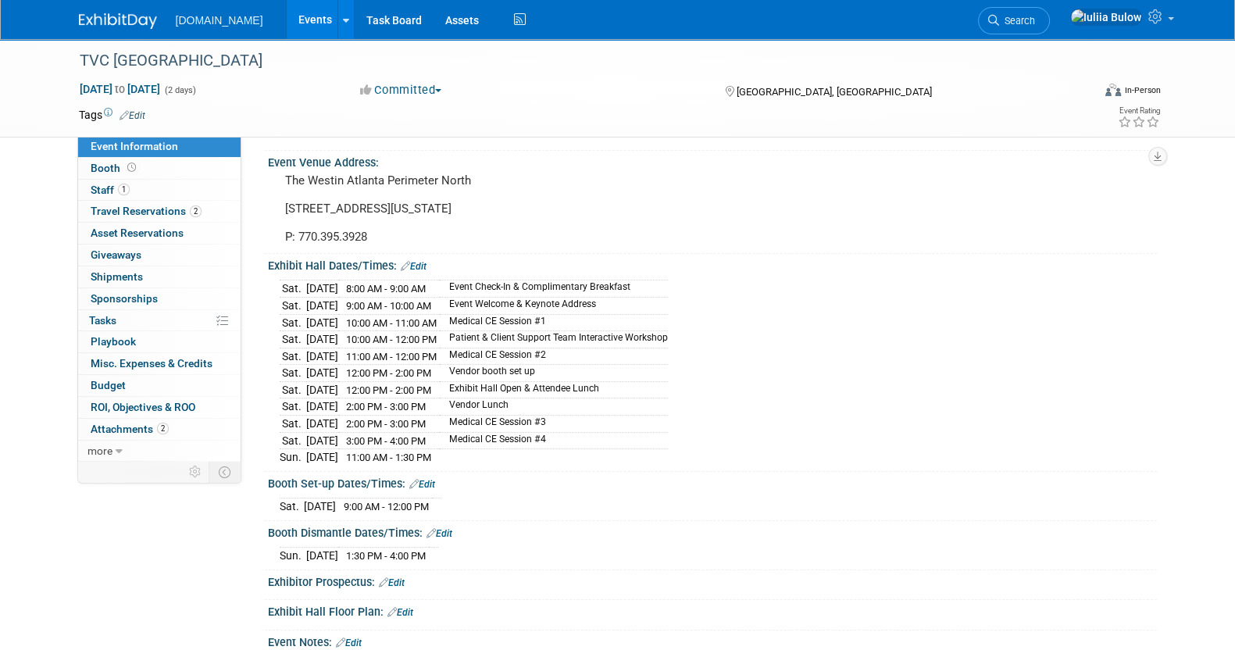
click at [416, 263] on link "Edit" at bounding box center [414, 266] width 26 height 11
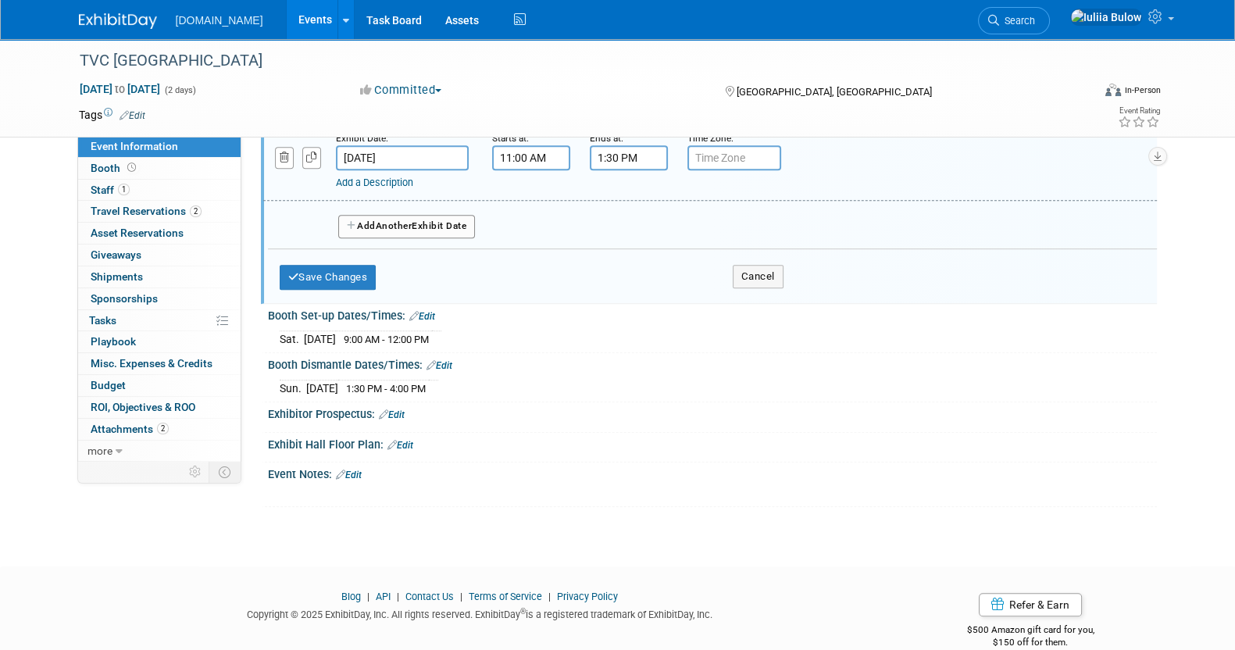
scroll to position [1277, 0]
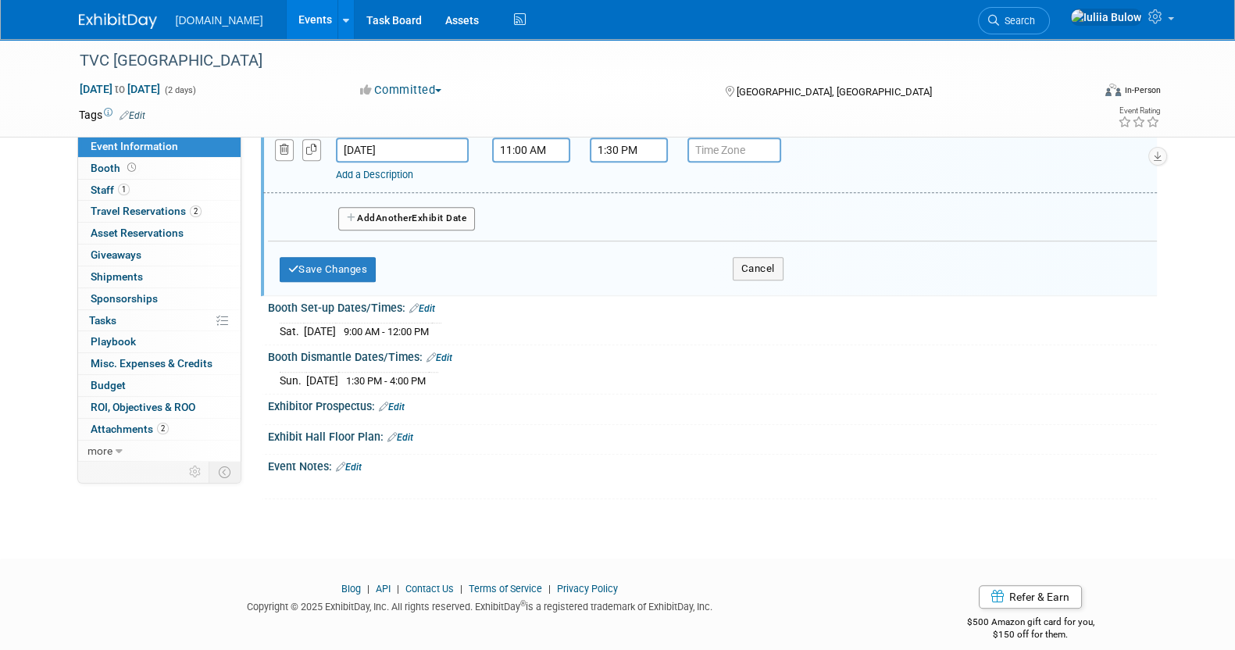
click at [383, 212] on span "Another" at bounding box center [394, 217] width 37 height 11
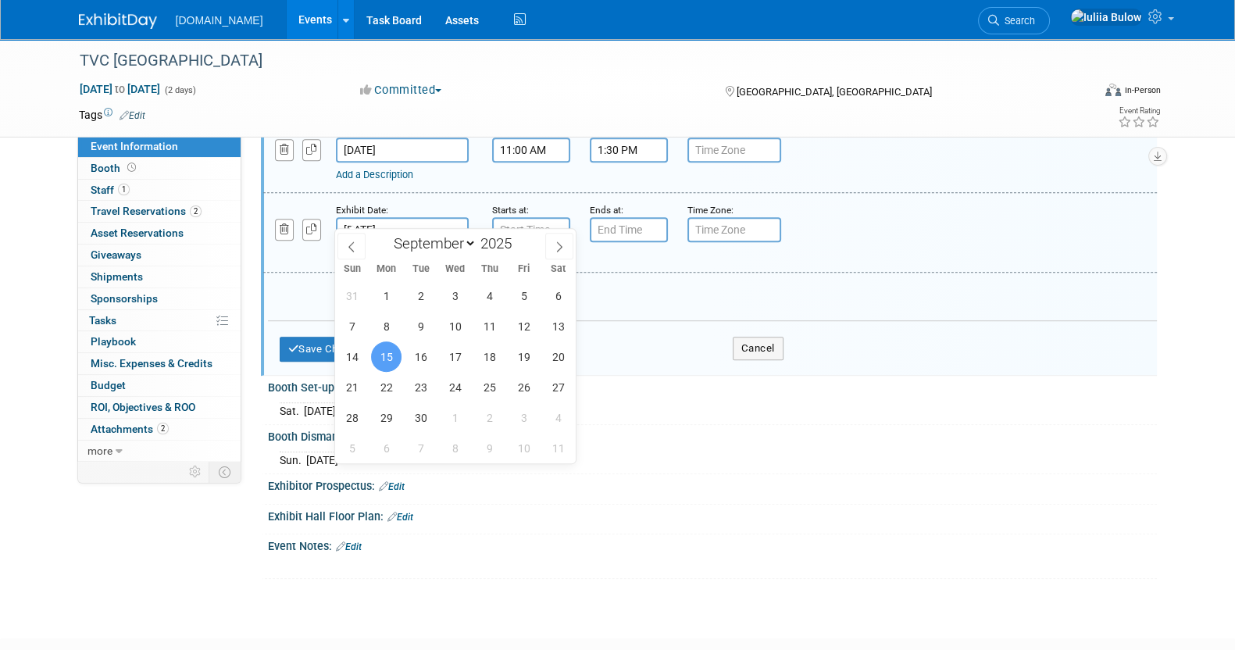
click at [395, 217] on input "Sep 15, 2025" at bounding box center [402, 229] width 133 height 25
click at [562, 314] on span "13" at bounding box center [558, 326] width 30 height 30
type input "Sep 13, 2025"
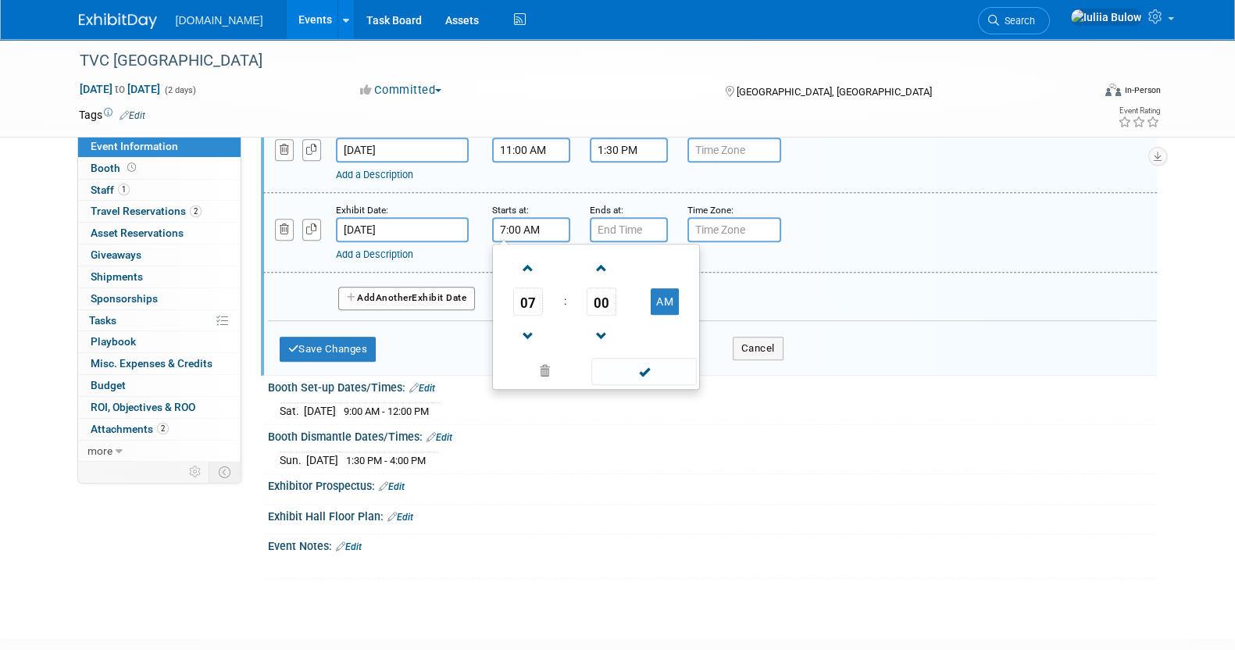
click at [526, 217] on input "7:00 AM" at bounding box center [531, 229] width 78 height 25
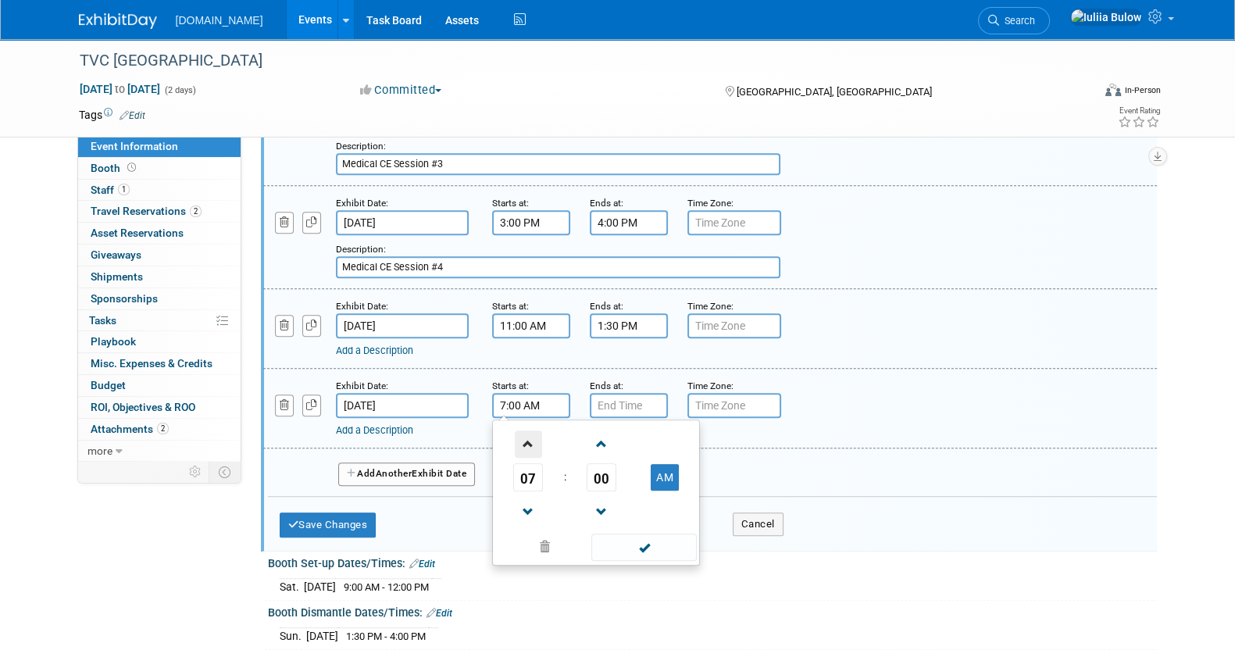
scroll to position [984, 0]
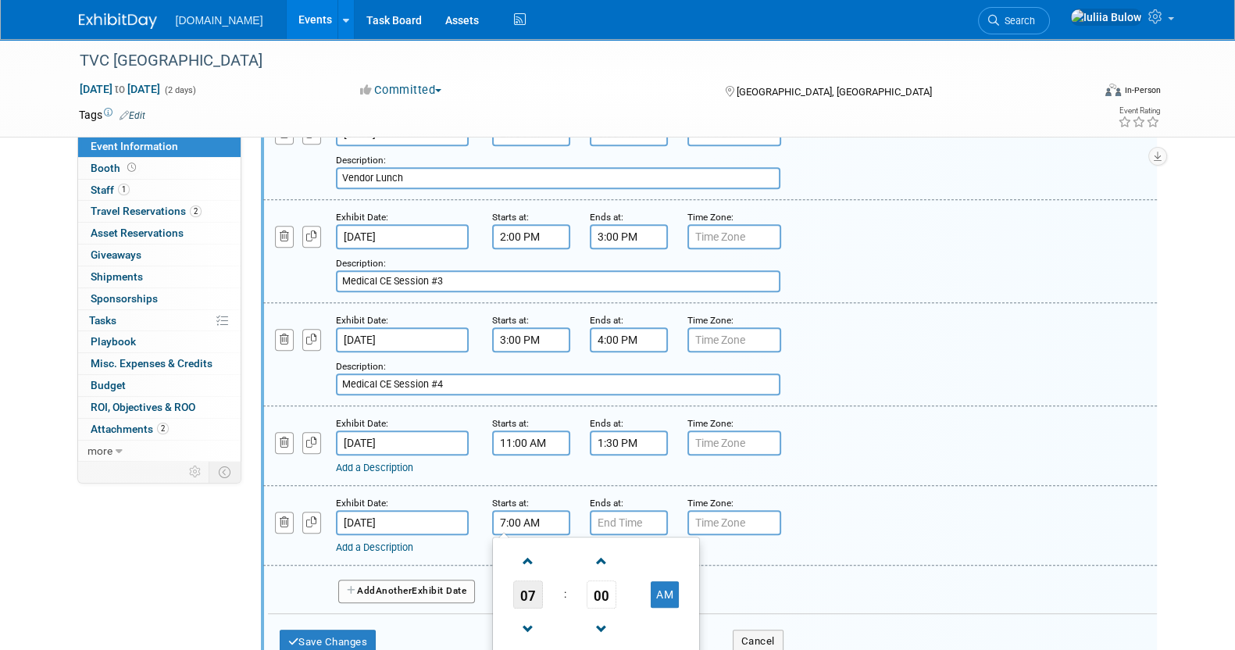
click at [535, 580] on span "07" at bounding box center [528, 594] width 30 height 28
click at [535, 583] on td "04" at bounding box center [521, 604] width 50 height 42
click at [672, 581] on button "AM" at bounding box center [665, 594] width 28 height 27
type input "4:00 PM"
click at [636, 510] on input "7:00 PM" at bounding box center [629, 522] width 78 height 25
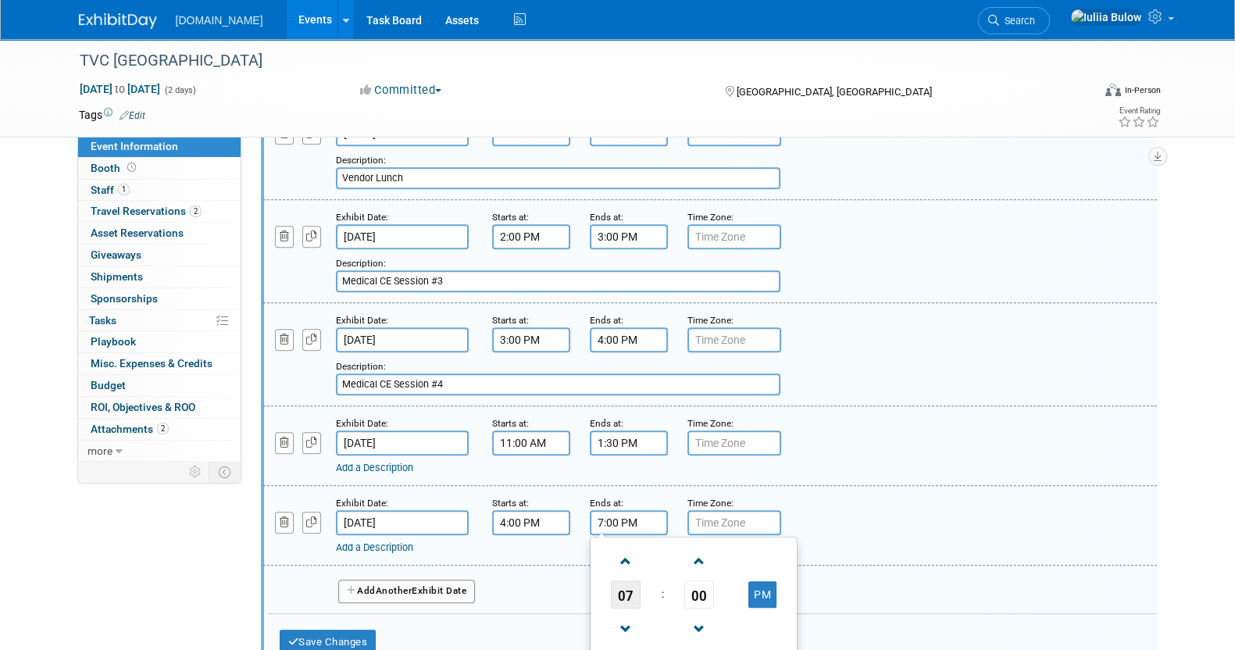
click at [625, 580] on span "07" at bounding box center [626, 594] width 30 height 28
click at [666, 583] on td "05" at bounding box center [669, 604] width 50 height 42
type input "5:00 PM"
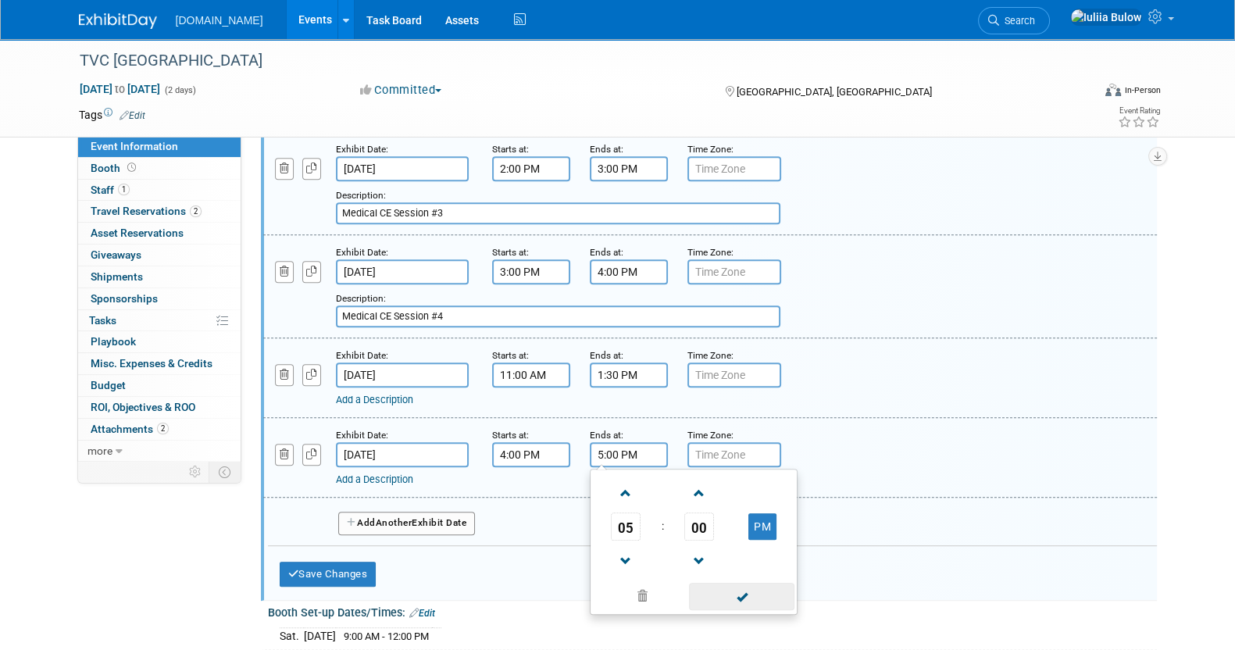
scroll to position [1082, 0]
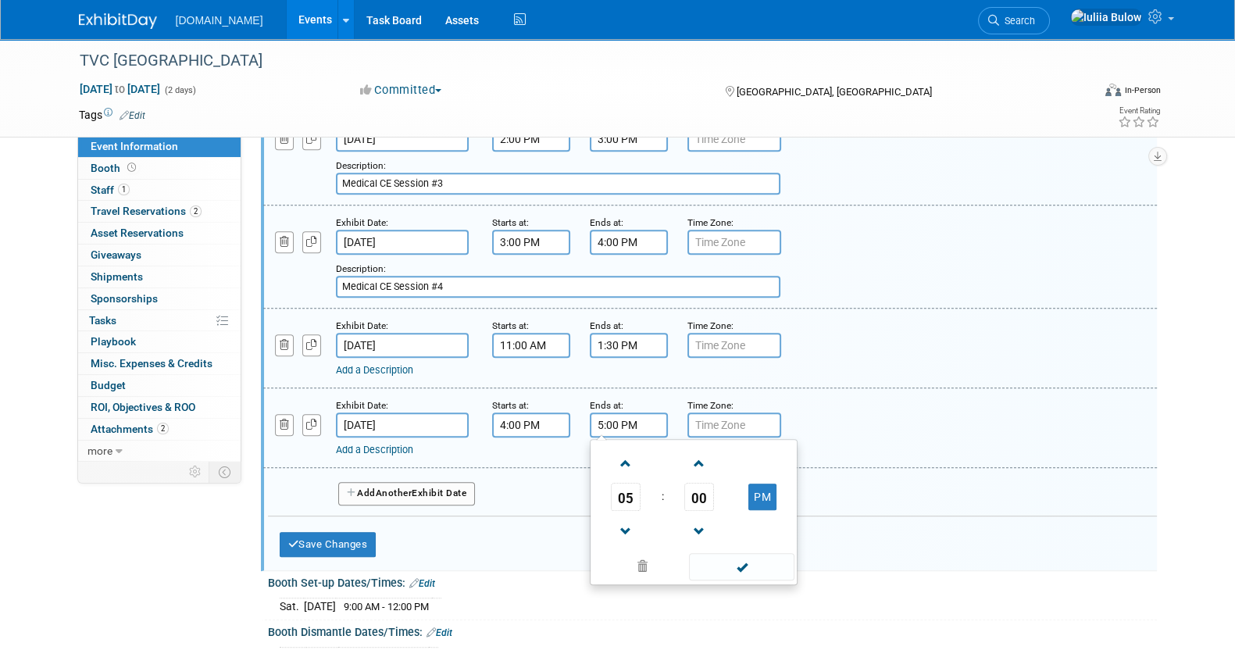
click at [726, 553] on span at bounding box center [741, 566] width 105 height 27
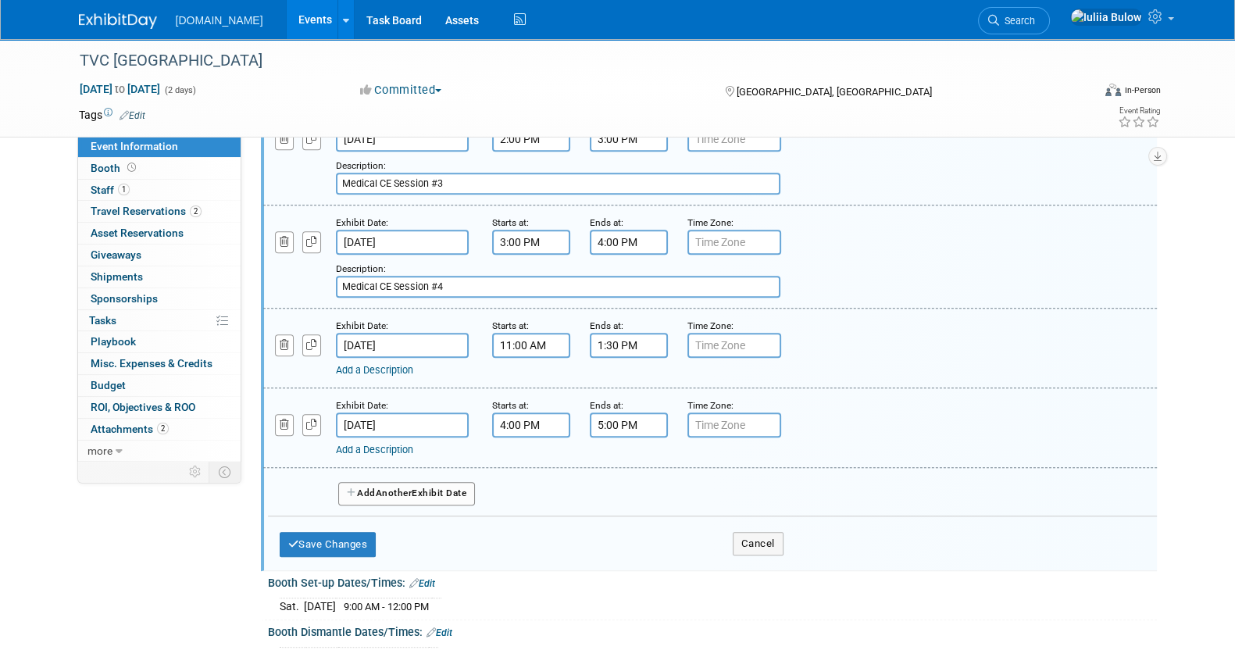
click at [724, 544] on div "Save Changes Cancel" at bounding box center [532, 540] width 504 height 48
click at [395, 444] on link "Add a Description" at bounding box center [374, 450] width 77 height 12
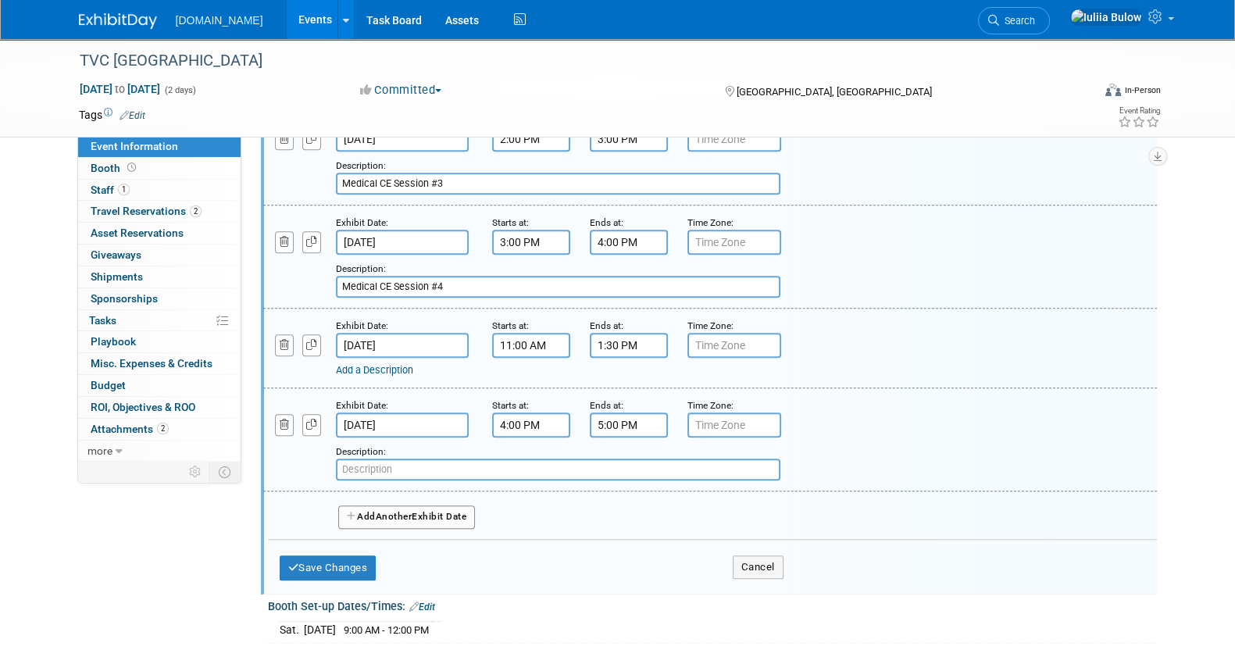
paste input "Industry Expert Panel Discussion"
type input "Industry Expert Panel Discussion"
click at [369, 505] on button "Add Another Exhibit Date" at bounding box center [406, 516] width 137 height 23
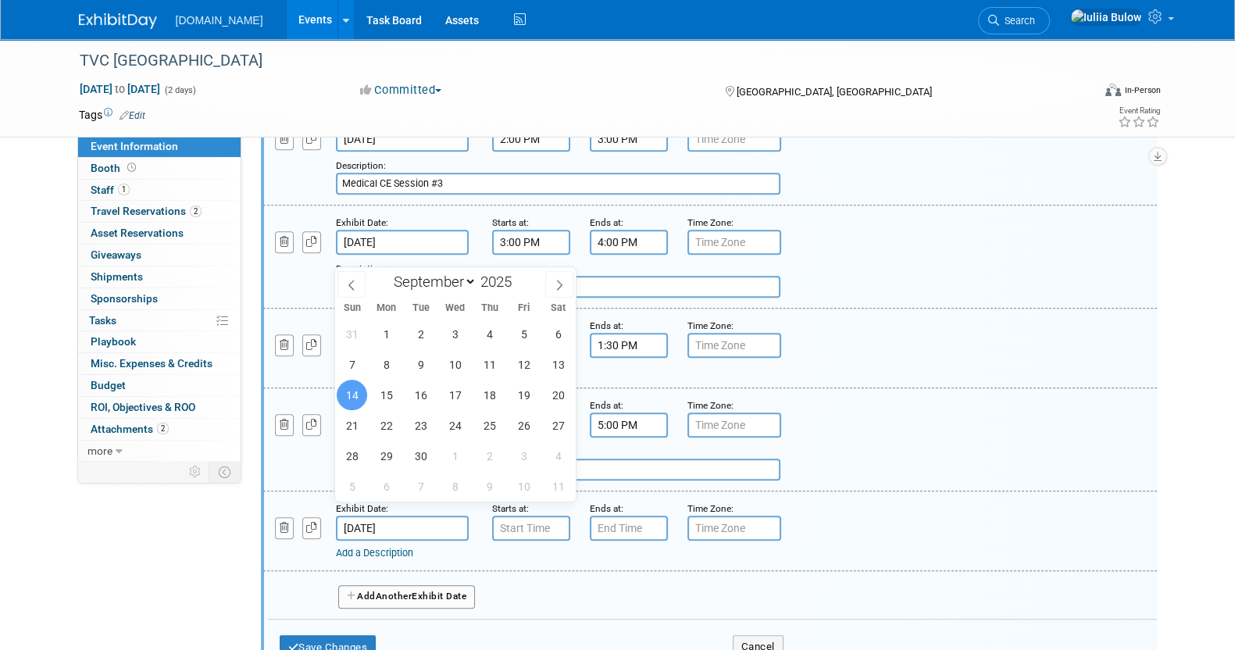
click at [403, 516] on input "Sep 14, 2025" at bounding box center [402, 528] width 133 height 25
click at [555, 361] on span "13" at bounding box center [558, 364] width 30 height 30
type input "Sep 13, 2025"
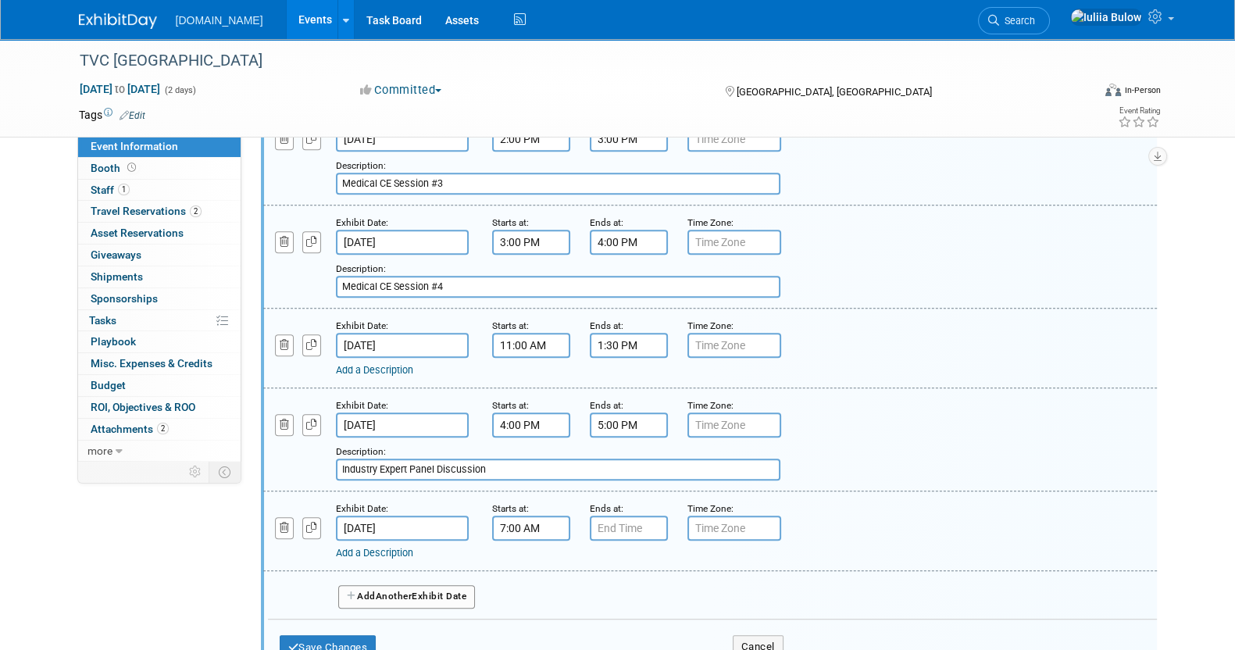
click at [527, 516] on input "7:00 AM" at bounding box center [531, 528] width 78 height 25
click at [536, 587] on span "07" at bounding box center [528, 600] width 30 height 28
click at [565, 588] on td "05" at bounding box center [571, 609] width 50 height 42
click at [664, 590] on button "AM" at bounding box center [665, 600] width 28 height 27
type input "5:00 PM"
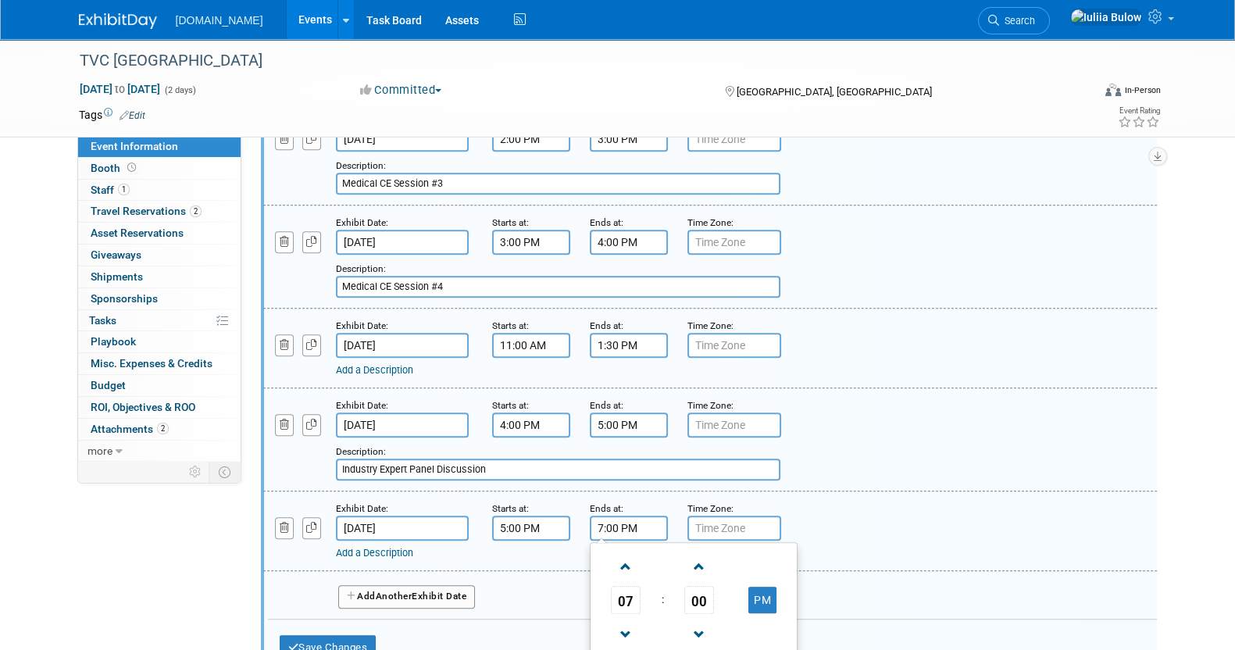
click at [621, 516] on input "7:00 PM" at bounding box center [629, 528] width 78 height 25
click at [633, 586] on span "07" at bounding box center [626, 600] width 30 height 28
click at [710, 588] on td "06" at bounding box center [719, 609] width 50 height 42
type input "6:00 PM"
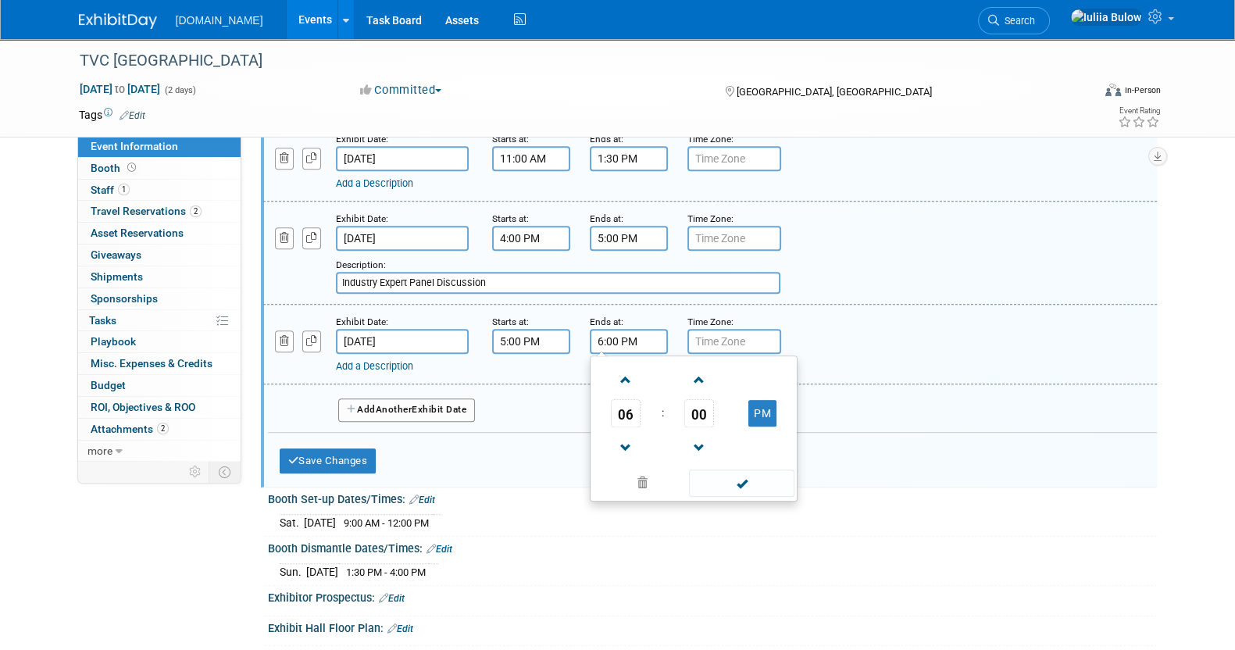
scroll to position [1277, 0]
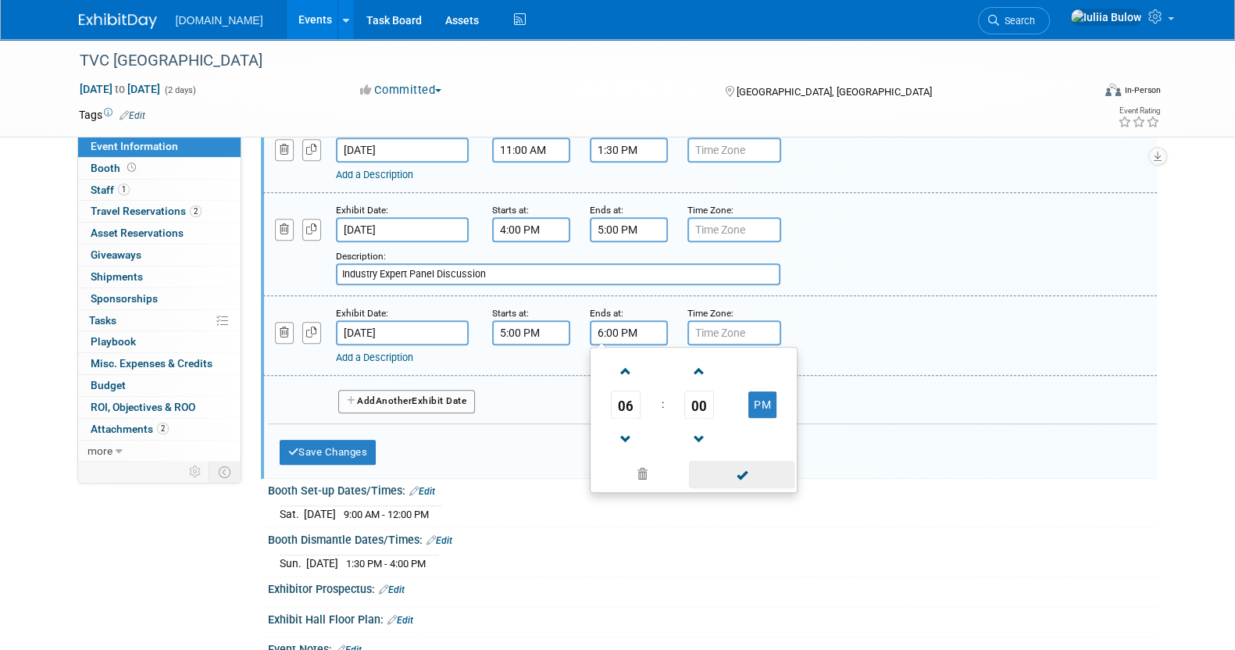
click at [719, 461] on span at bounding box center [741, 474] width 105 height 27
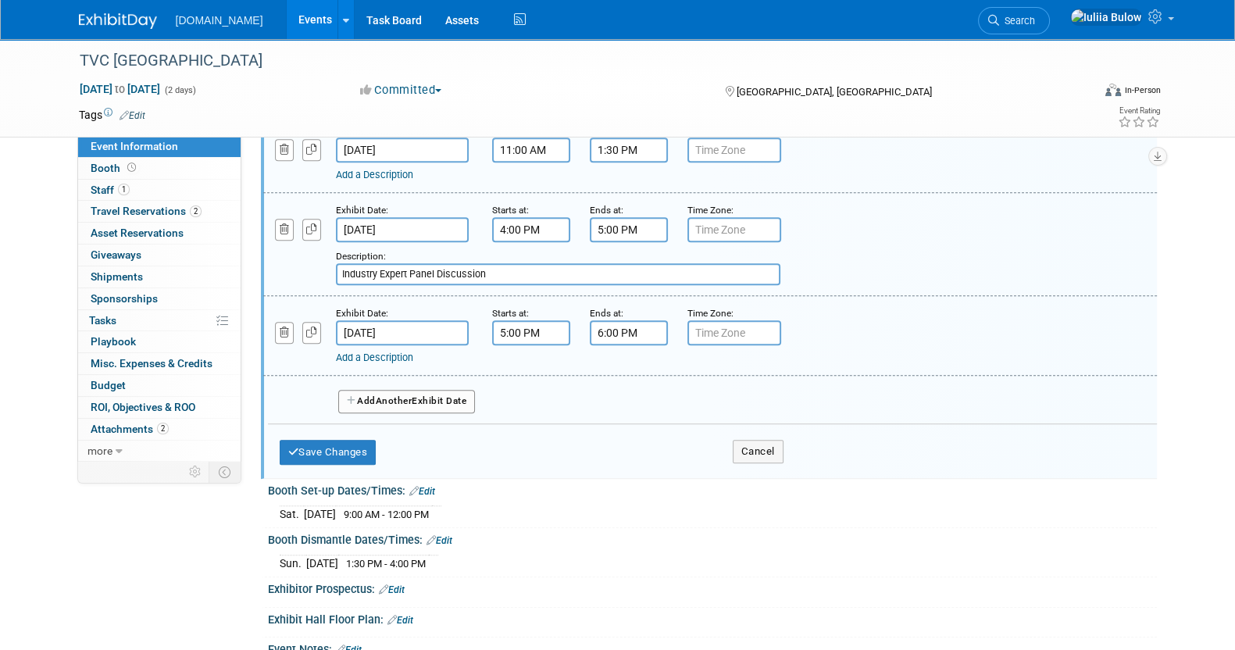
click at [397, 352] on link "Add a Description" at bounding box center [374, 358] width 77 height 12
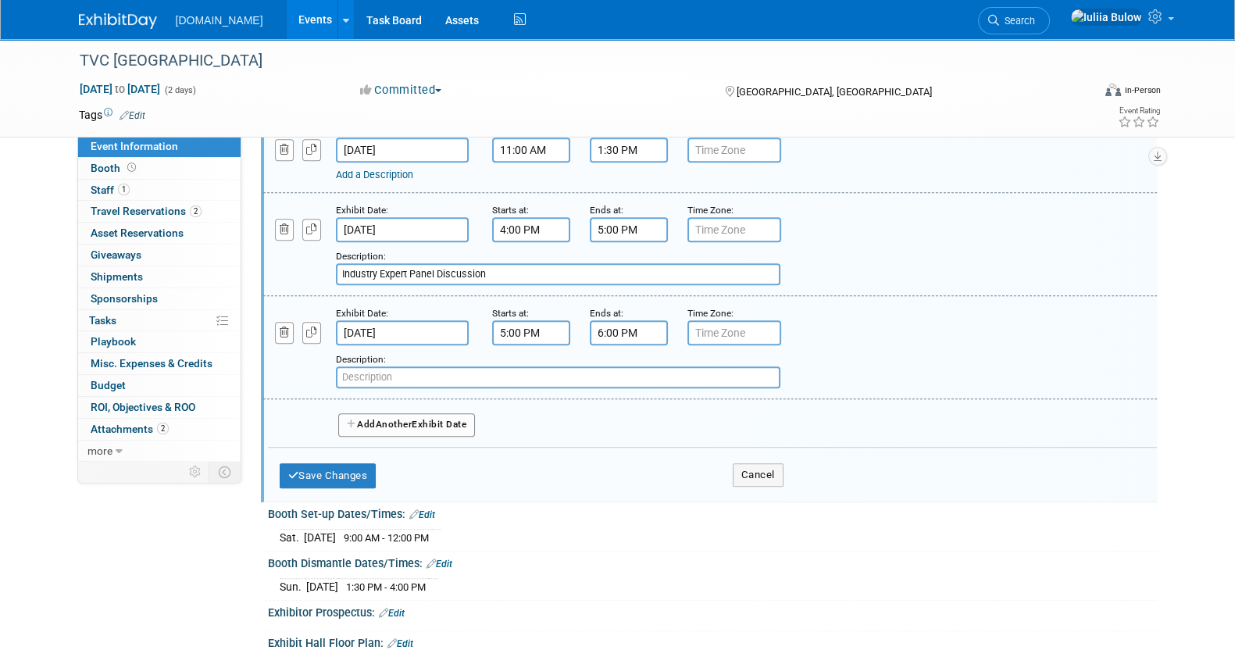
paste input "Cooperative Community Social & Happy Hour"
type input "Cooperative Community Social & Happy Hour"
click at [349, 463] on button "Save Changes" at bounding box center [328, 475] width 97 height 25
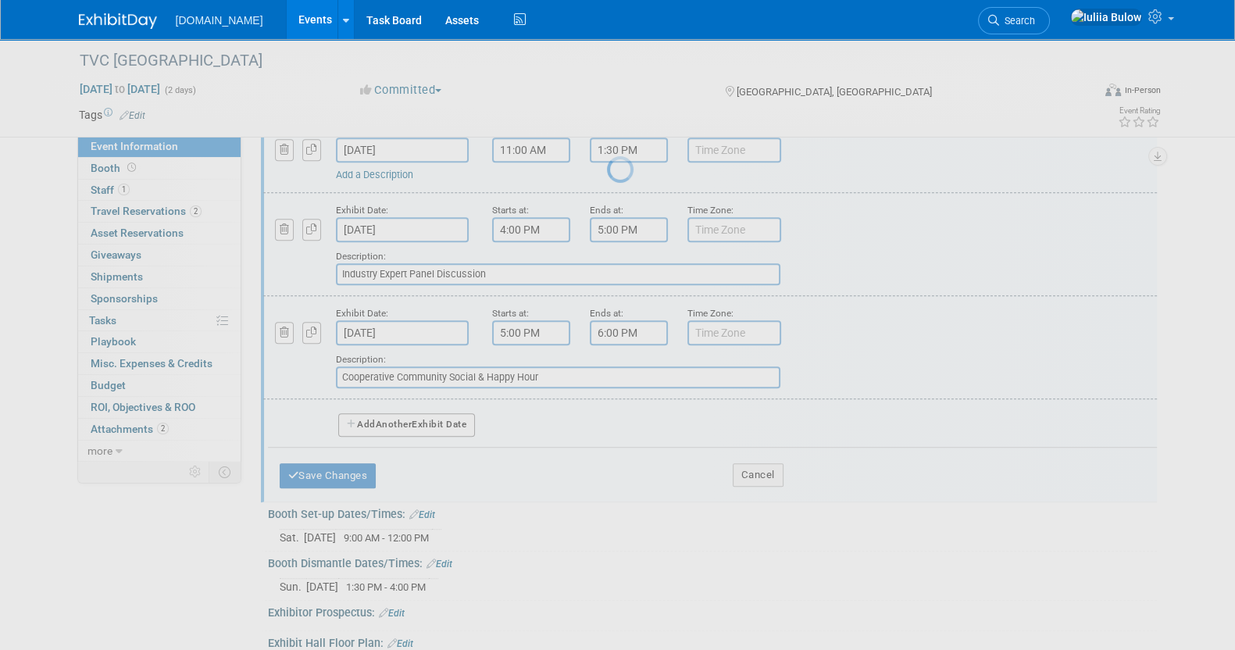
scroll to position [80, 0]
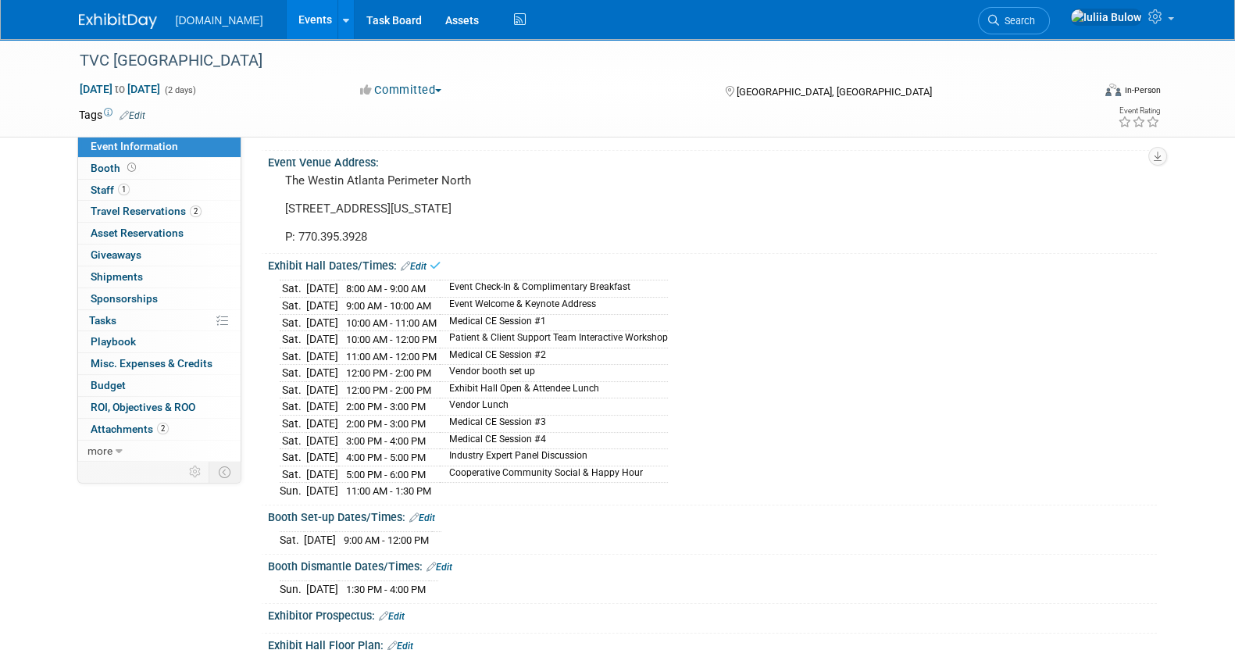
click at [416, 255] on div "Exhibit Hall Dates/Times: Edit" at bounding box center [712, 264] width 889 height 20
click at [416, 261] on link "Edit" at bounding box center [414, 266] width 26 height 11
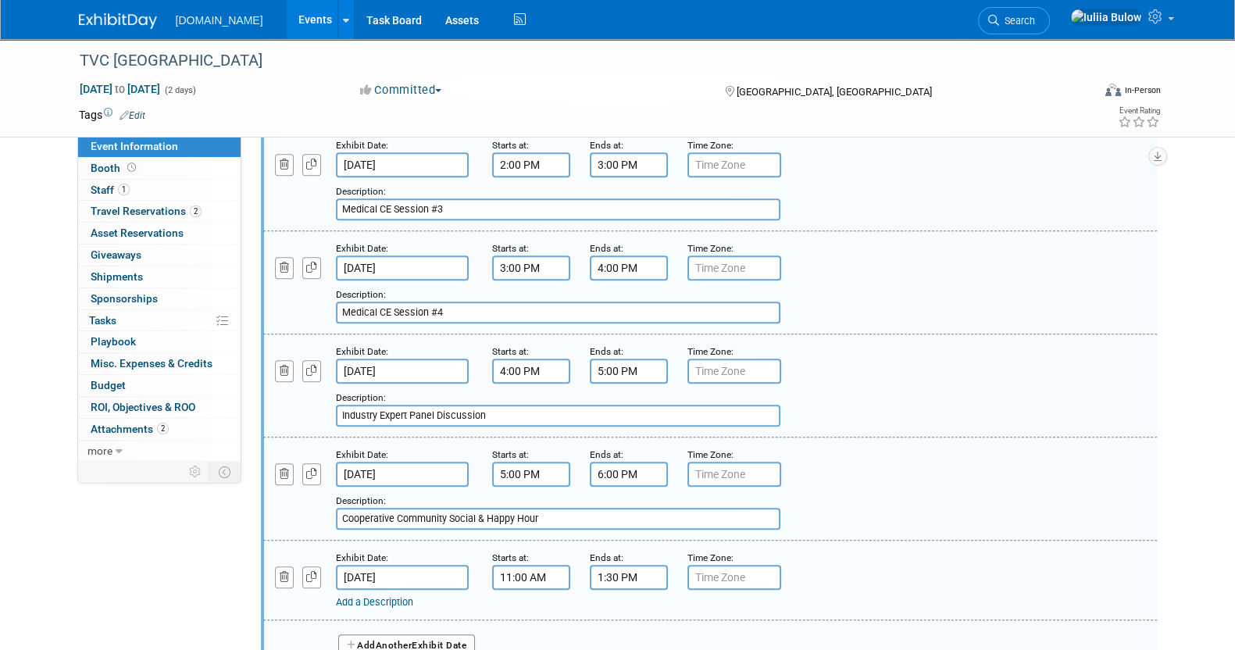
scroll to position [1447, 0]
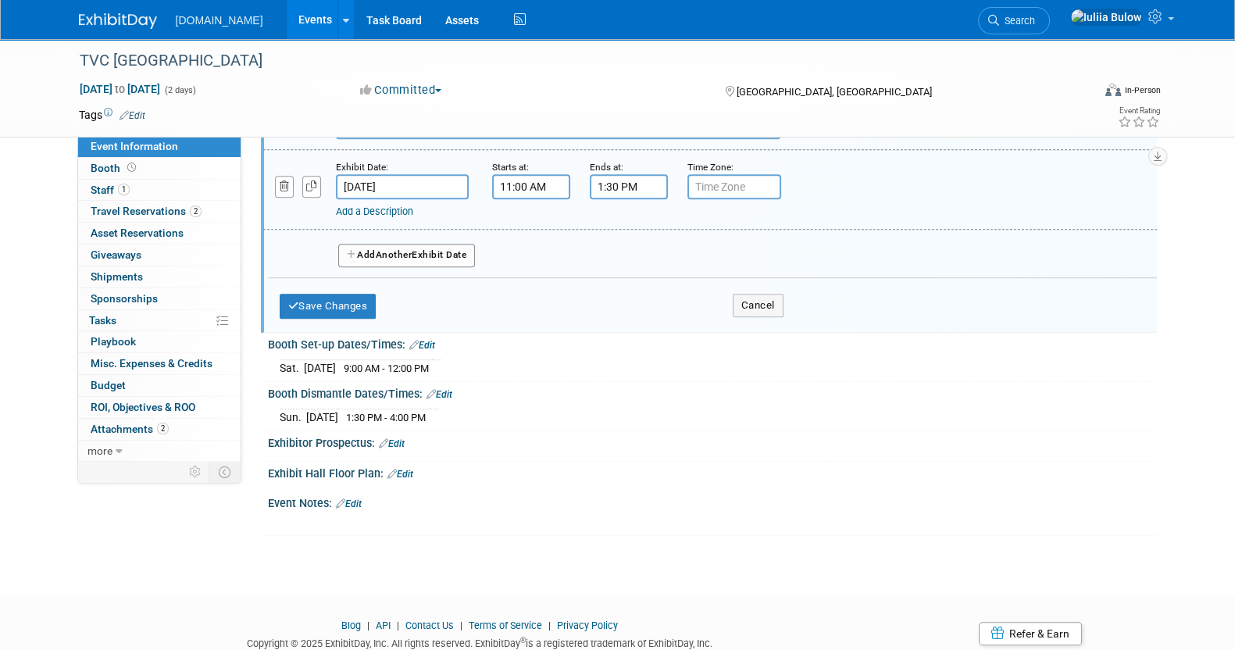
click at [366, 244] on button "Add Another Exhibit Date" at bounding box center [406, 255] width 137 height 23
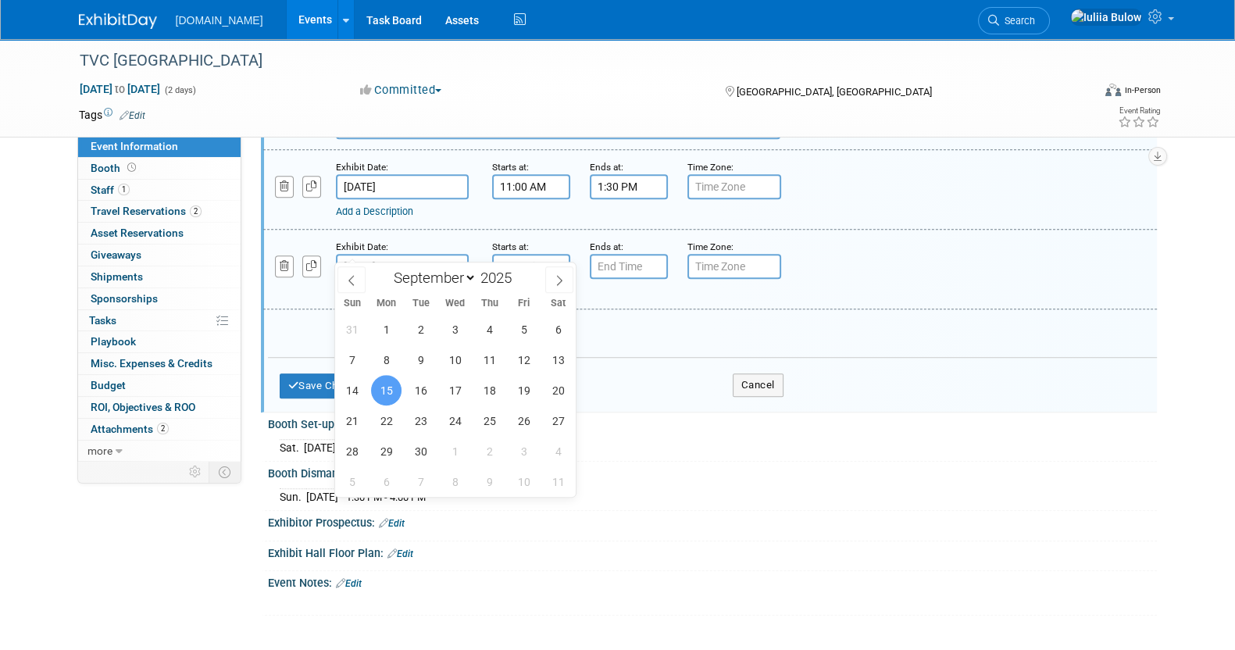
click at [380, 254] on input "Sep 15, 2025" at bounding box center [402, 266] width 133 height 25
click at [564, 353] on span "13" at bounding box center [558, 359] width 30 height 30
type input "Sep 13, 2025"
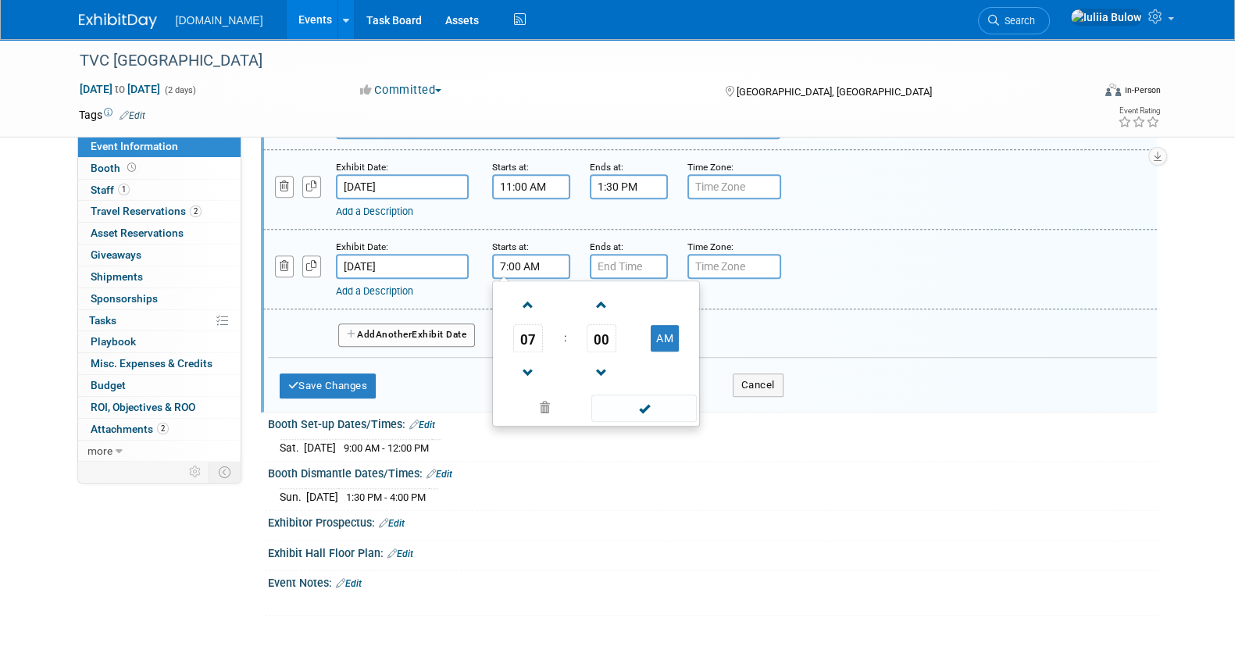
click at [538, 254] on input "7:00 AM" at bounding box center [531, 266] width 78 height 25
click at [529, 329] on span "07" at bounding box center [528, 338] width 30 height 28
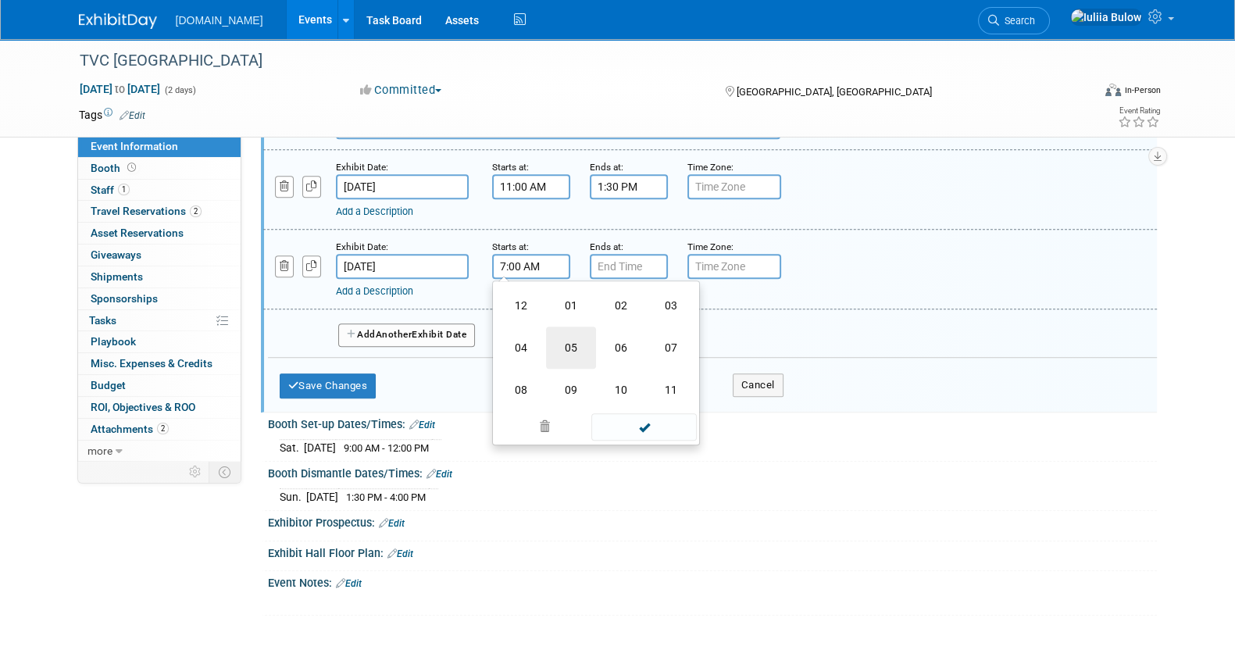
click at [574, 327] on td "05" at bounding box center [571, 348] width 50 height 42
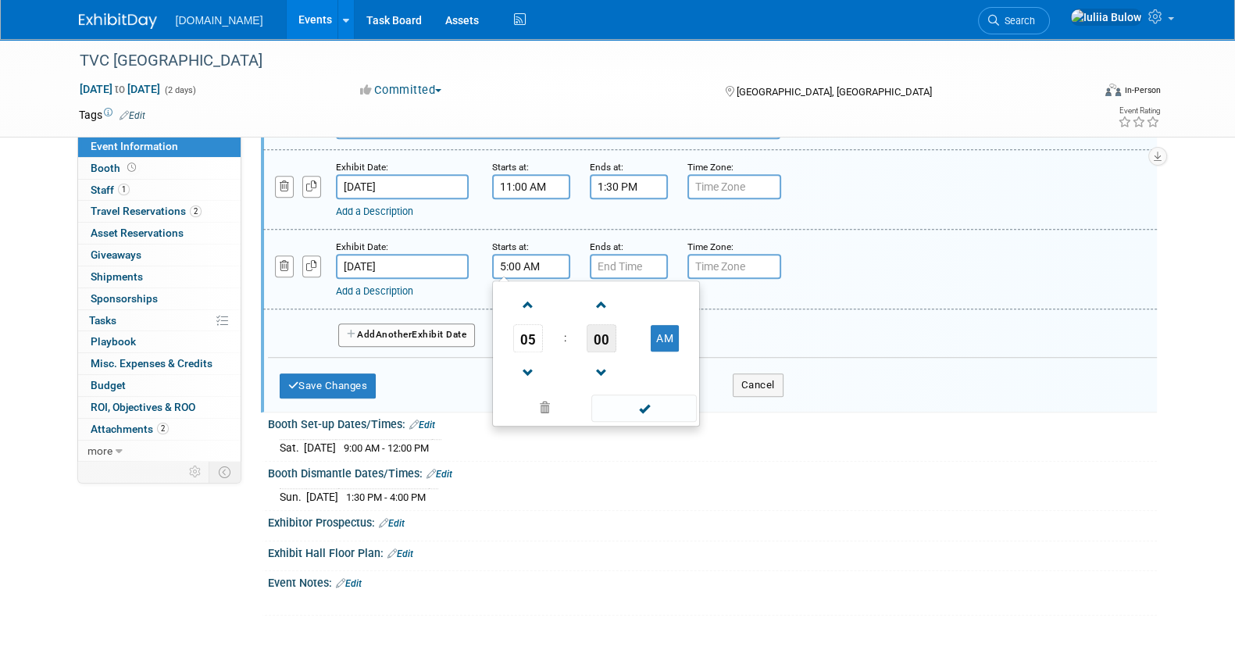
click at [601, 324] on span "00" at bounding box center [602, 338] width 30 height 28
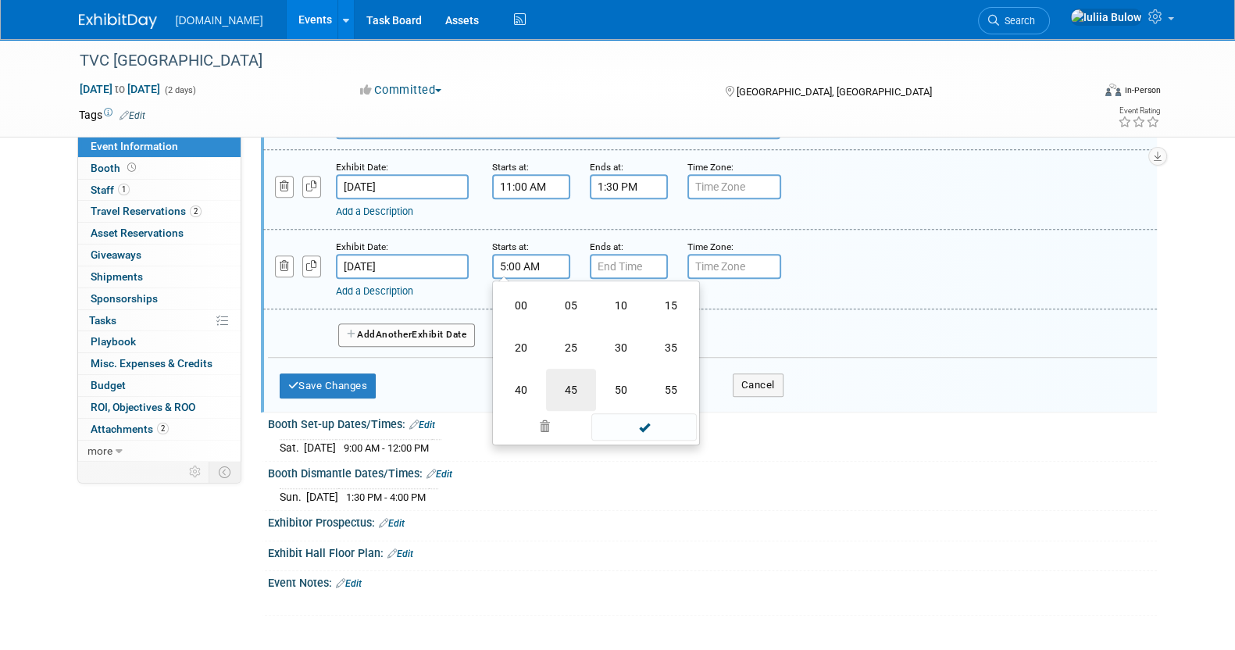
click at [572, 369] on td "45" at bounding box center [571, 390] width 50 height 42
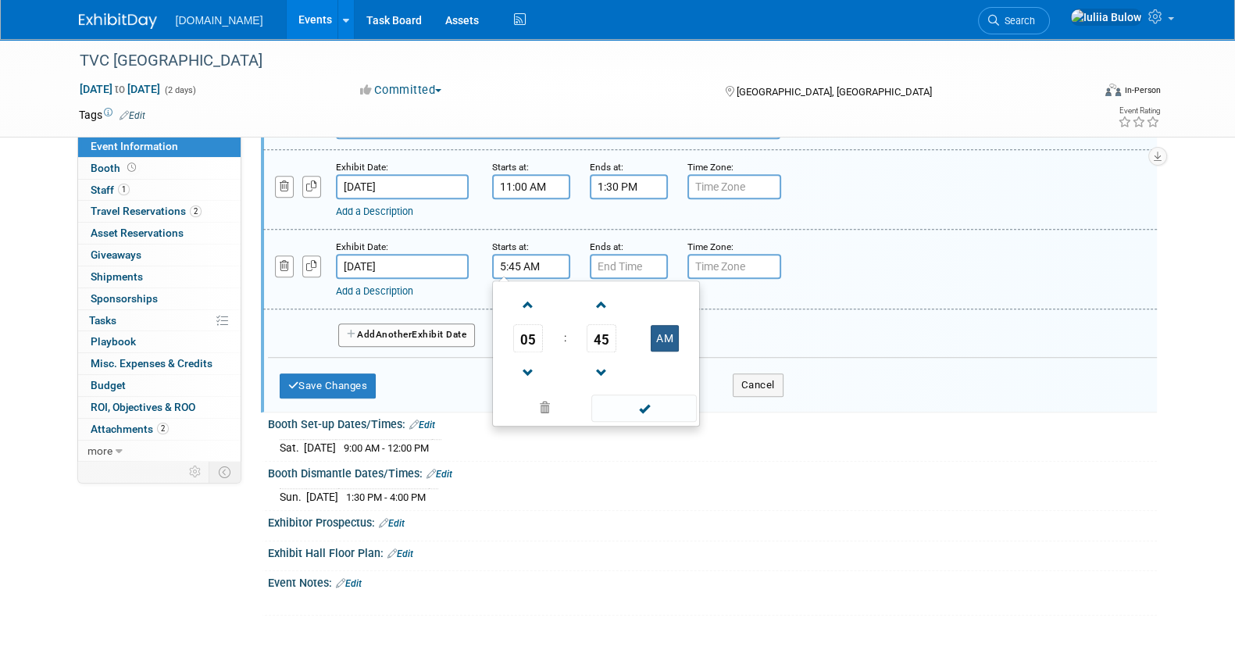
drag, startPoint x: 653, startPoint y: 315, endPoint x: 658, endPoint y: 324, distance: 10.5
click at [654, 325] on button "AM" at bounding box center [665, 338] width 28 height 27
type input "5:45 PM"
click at [632, 394] on span at bounding box center [643, 407] width 105 height 27
click at [648, 254] on input "7:00 PM" at bounding box center [629, 266] width 78 height 25
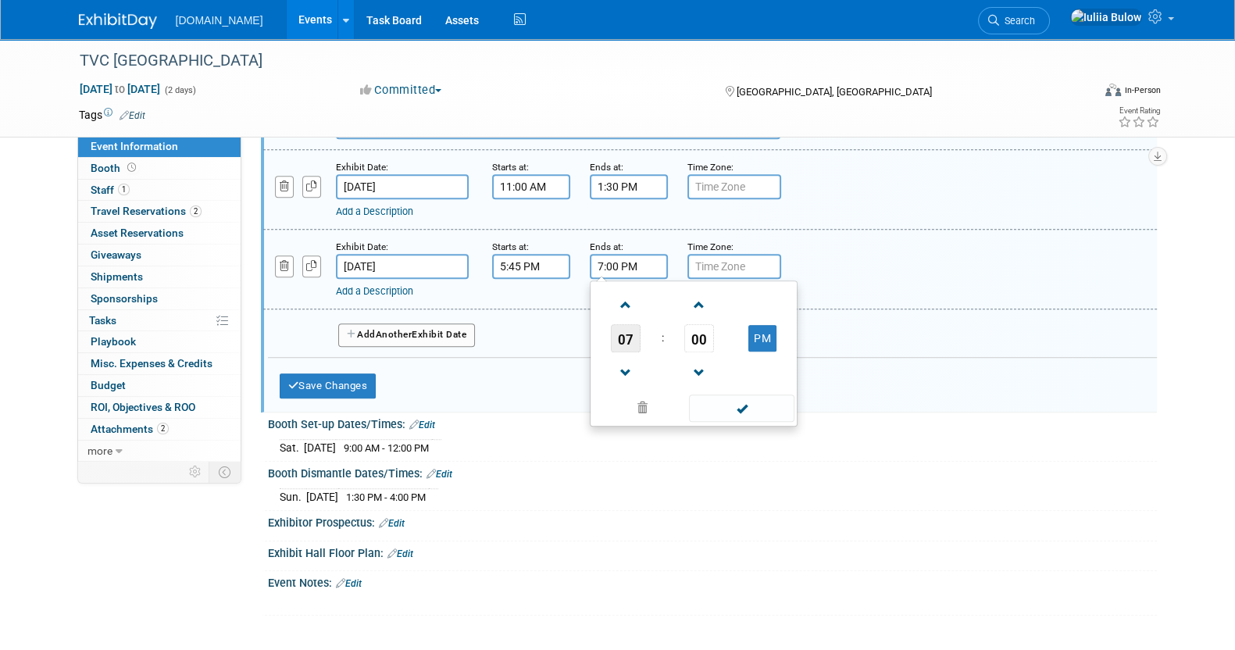
click at [624, 324] on span "07" at bounding box center [626, 338] width 30 height 28
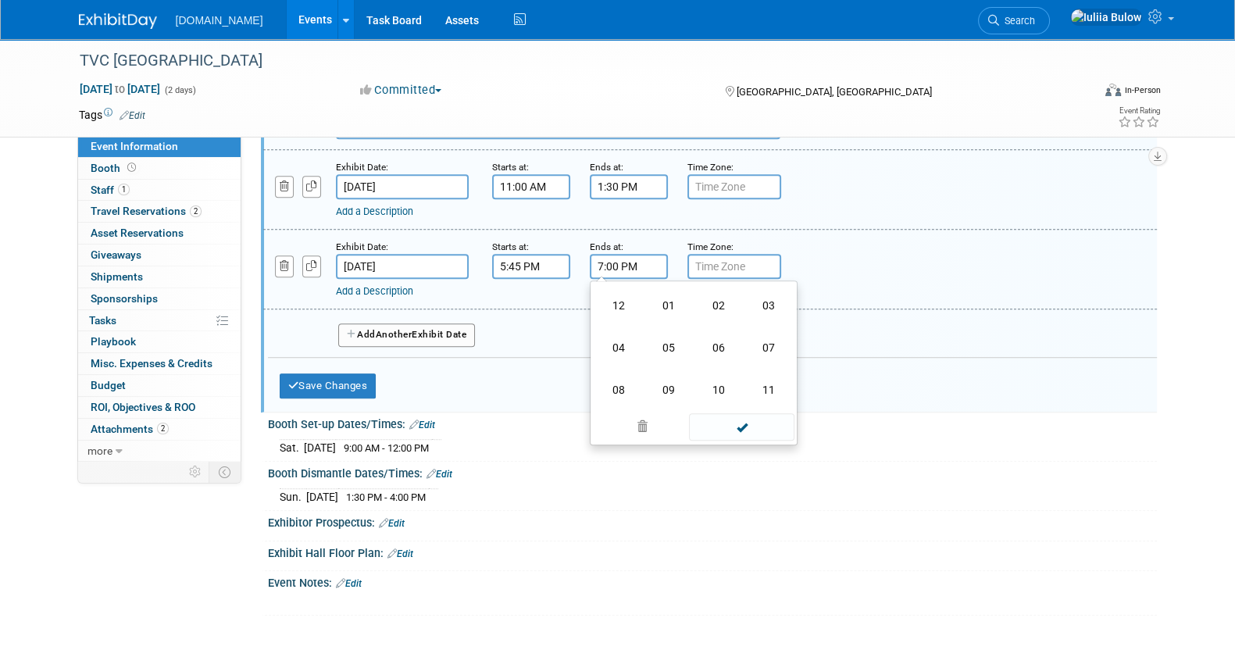
click at [734, 327] on td "06" at bounding box center [719, 348] width 50 height 42
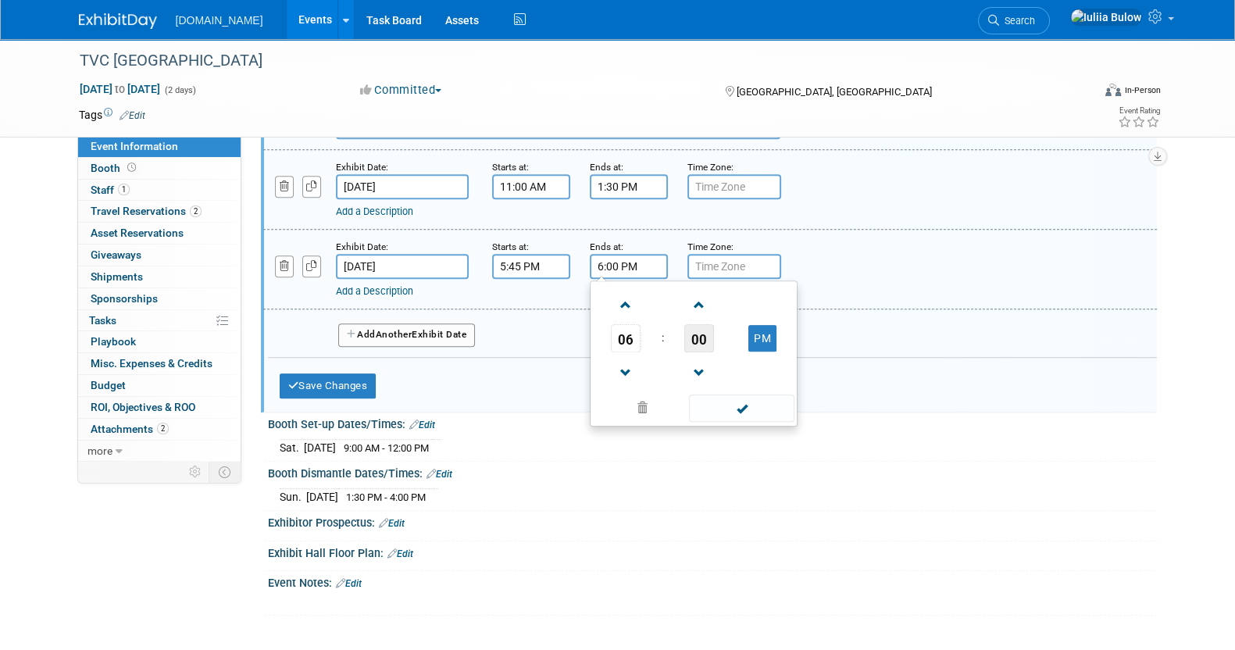
click at [691, 324] on span "00" at bounding box center [699, 338] width 30 height 28
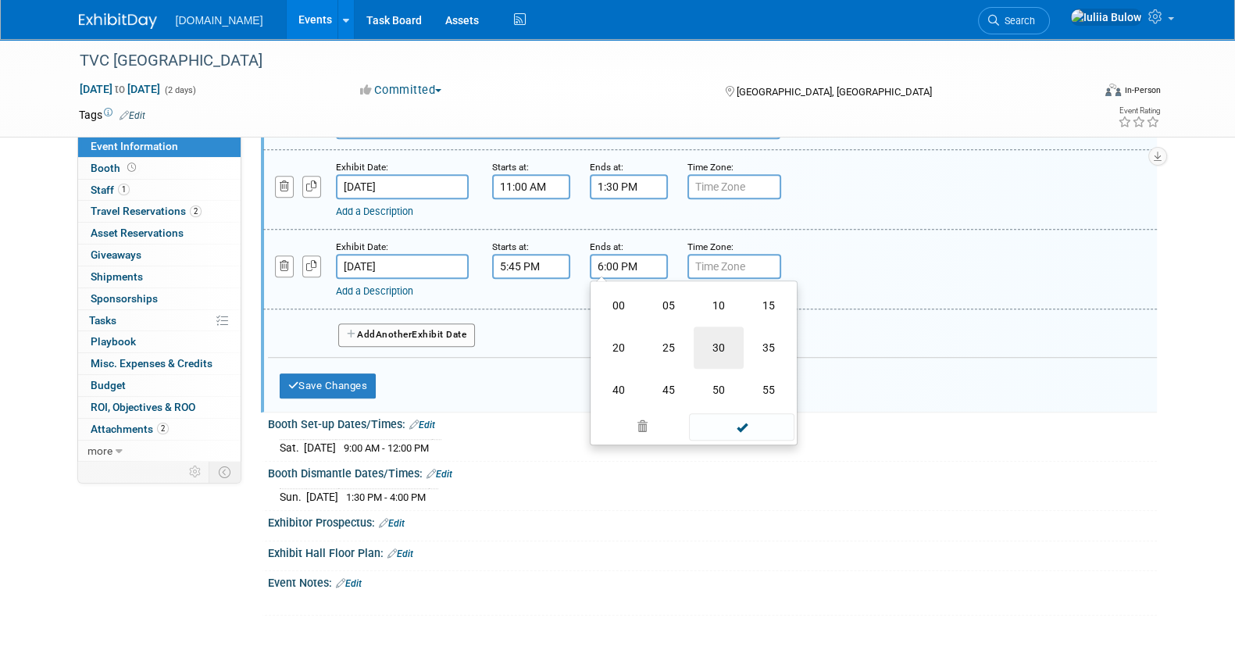
click at [723, 327] on td "30" at bounding box center [719, 348] width 50 height 42
type input "6:30 PM"
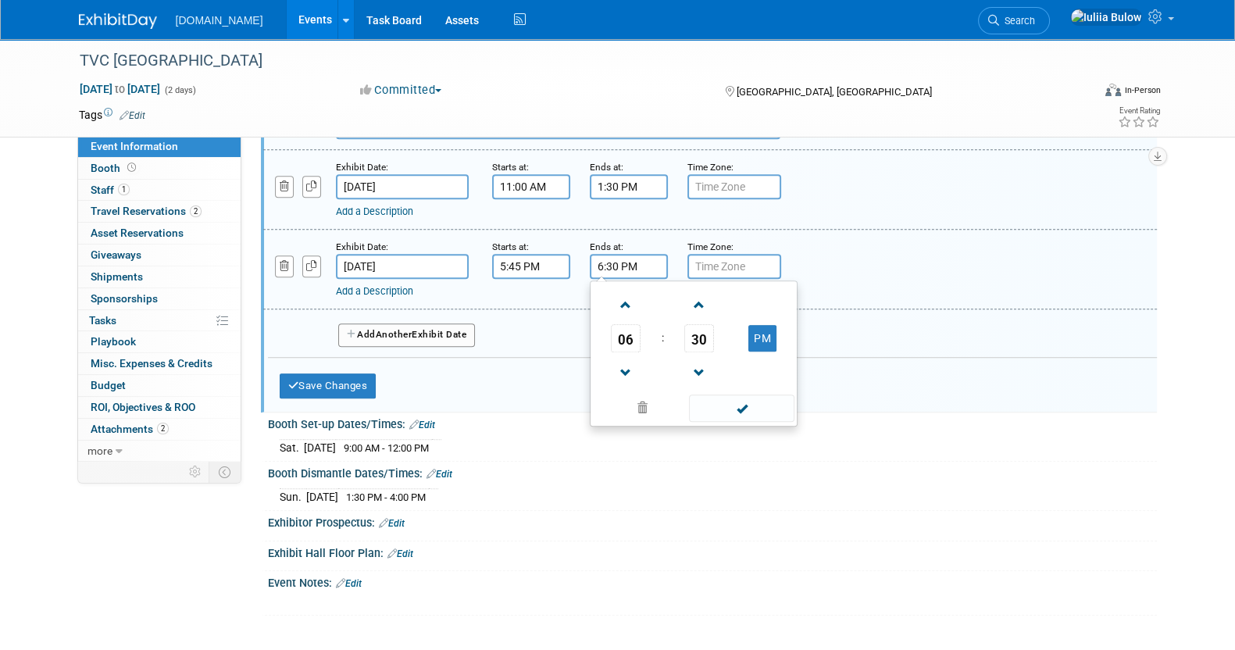
drag, startPoint x: 726, startPoint y: 379, endPoint x: 707, endPoint y: 374, distance: 20.1
click at [722, 394] on span at bounding box center [741, 407] width 105 height 27
click at [383, 284] on div "Add a Description" at bounding box center [670, 291] width 668 height 14
click at [386, 285] on link "Add a Description" at bounding box center [374, 291] width 77 height 12
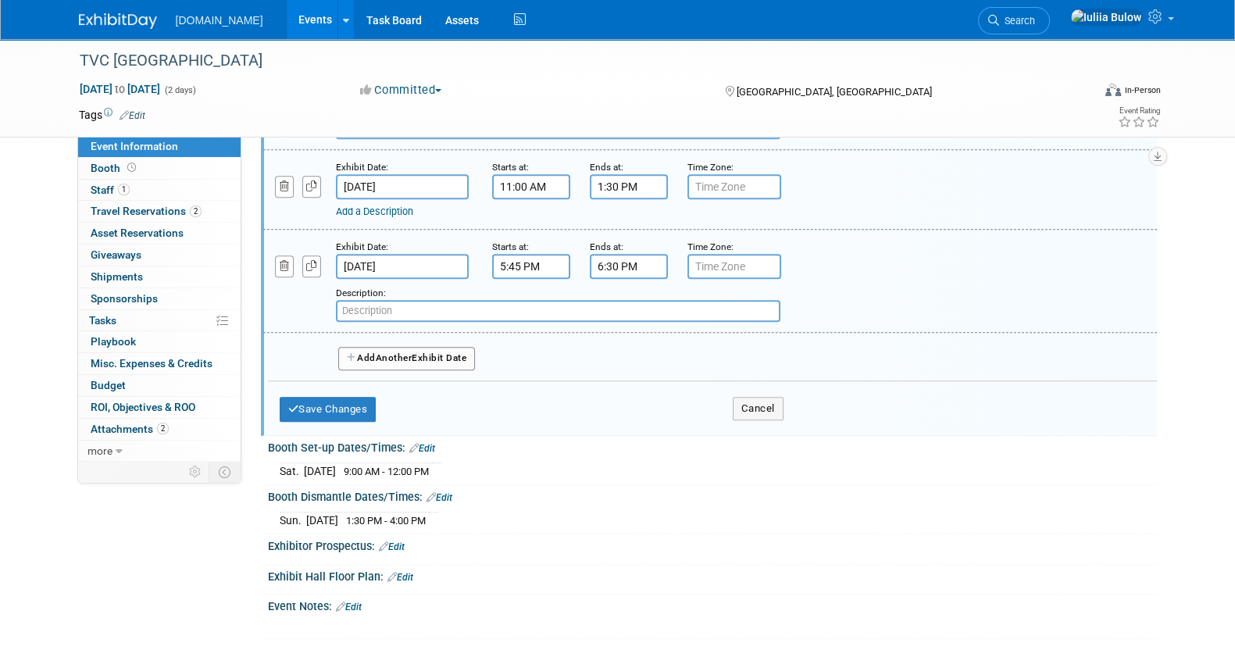
paste input "Paws for a Cause: Bingo Night!"
type input "Paws for a Cause: Bingo Night!"
click at [347, 397] on button "Save Changes" at bounding box center [328, 409] width 97 height 25
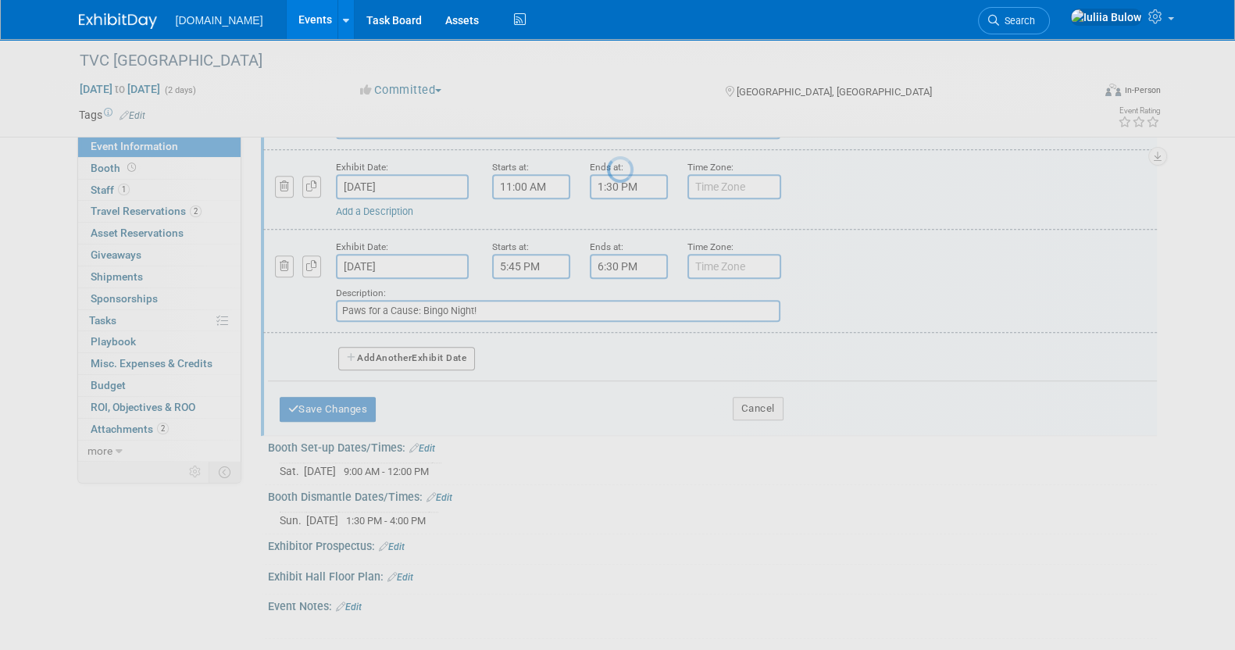
scroll to position [80, 0]
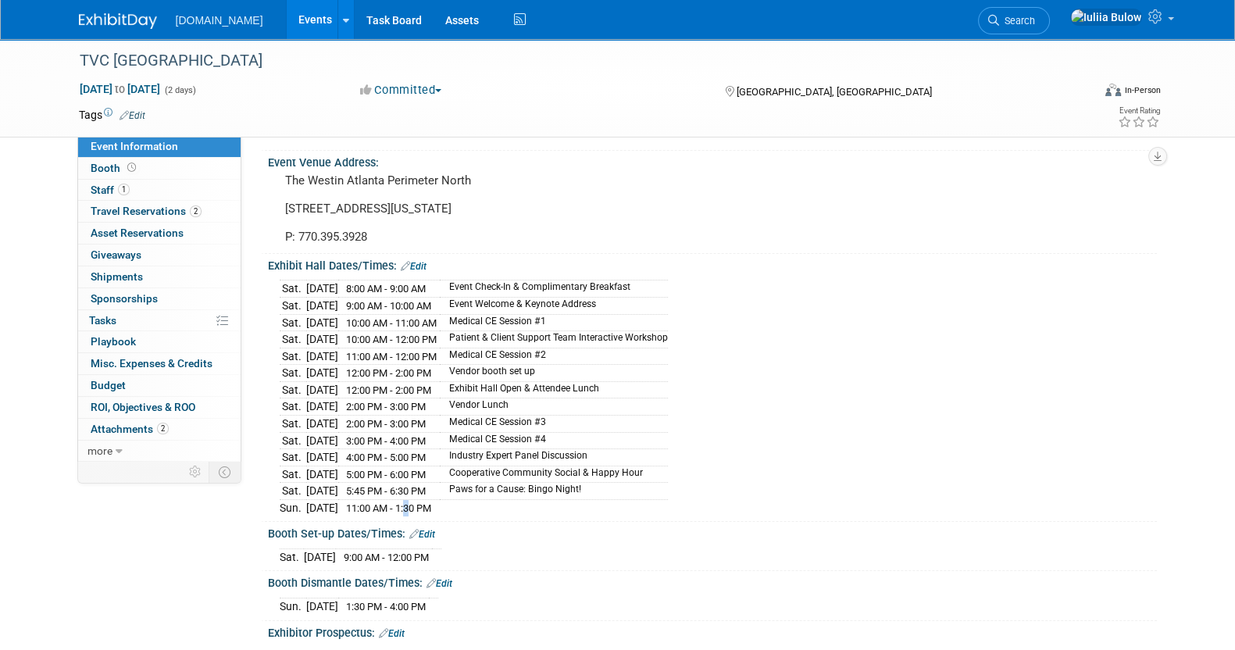
click at [431, 502] on span "11:00 AM - 1:30 PM" at bounding box center [388, 508] width 85 height 12
click at [416, 265] on link "Edit" at bounding box center [414, 266] width 26 height 11
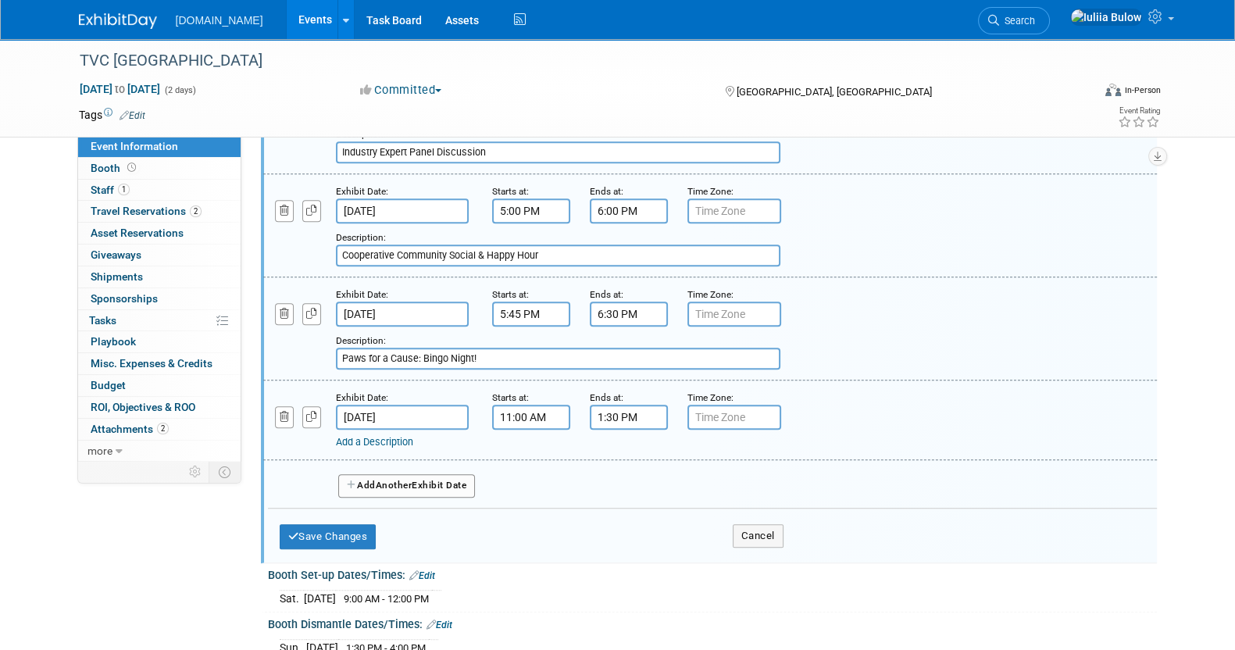
scroll to position [1349, 0]
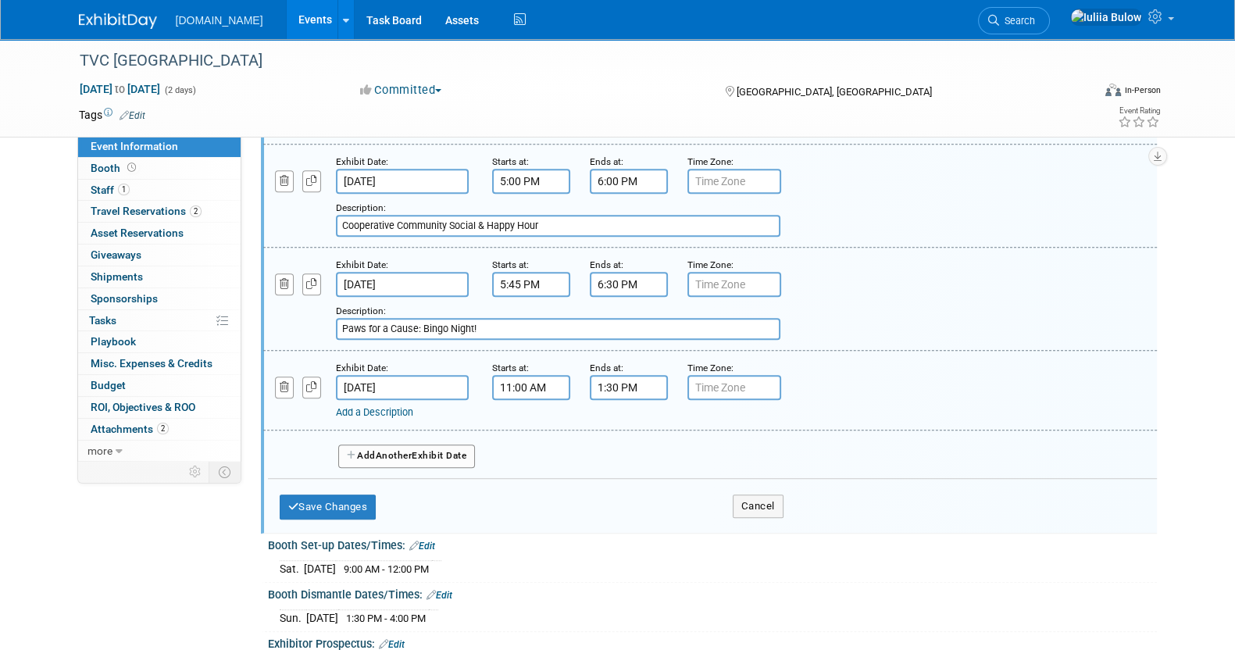
click at [372, 406] on link "Add a Description" at bounding box center [374, 412] width 77 height 12
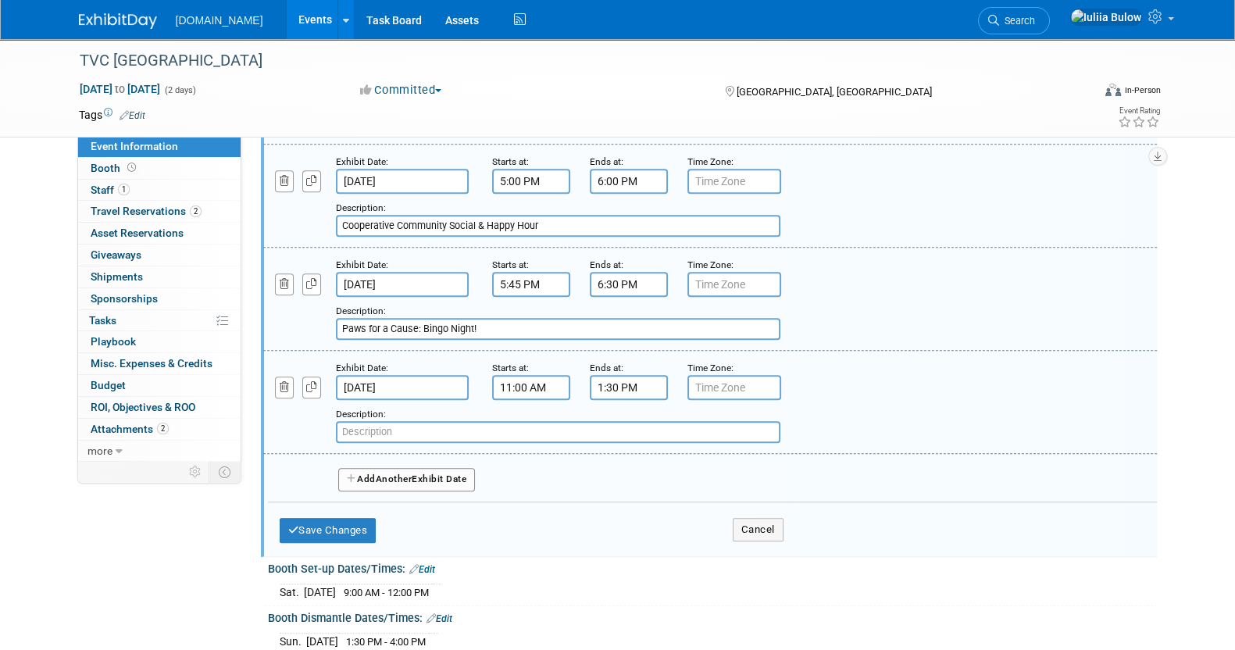
paste input "Exhibit Hall Open & Attendee Lunch"
type input "Exhibit Hall Open & Attendee Lunch"
click at [371, 468] on button "Add Another Exhibit Date" at bounding box center [406, 479] width 137 height 23
select select "8"
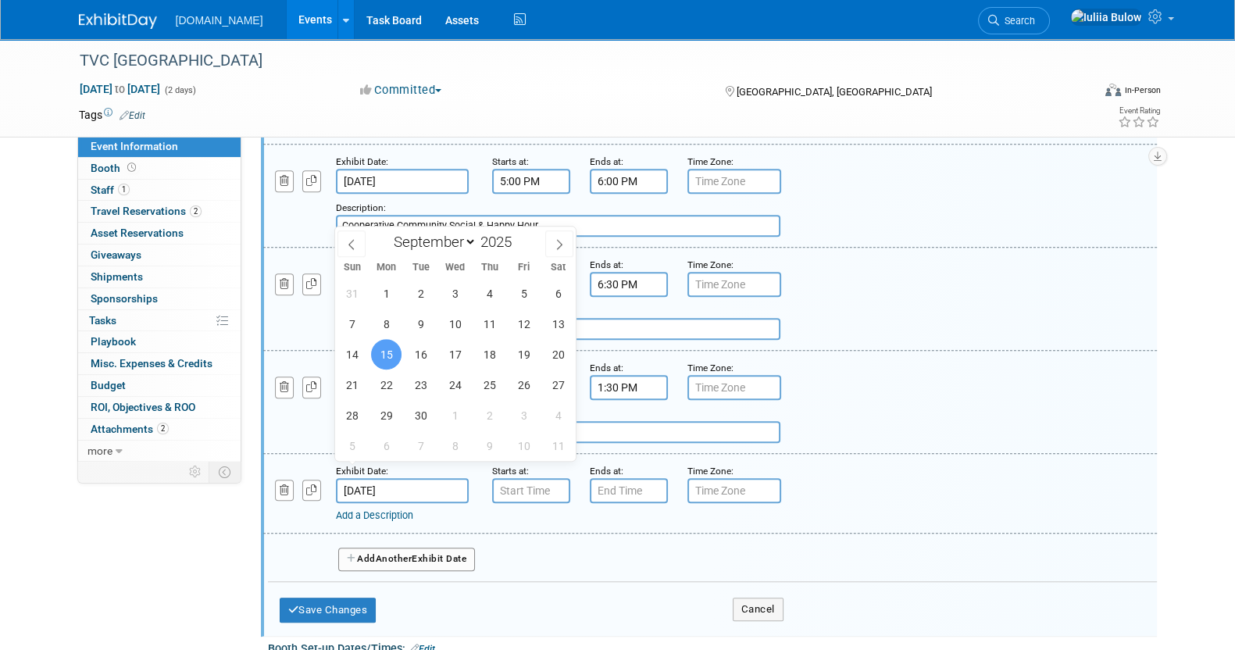
click at [384, 478] on input "Sep 15, 2025" at bounding box center [402, 490] width 133 height 25
click at [336, 349] on div "31 1 2 3 4 5 6 7 8 9 10 11 12 13 14 15 16 17 18 19 20 21 22 23 24 25 26 27 28 2…" at bounding box center [455, 369] width 241 height 183
click at [345, 346] on span "14" at bounding box center [352, 354] width 30 height 30
type input "Sep 14, 2025"
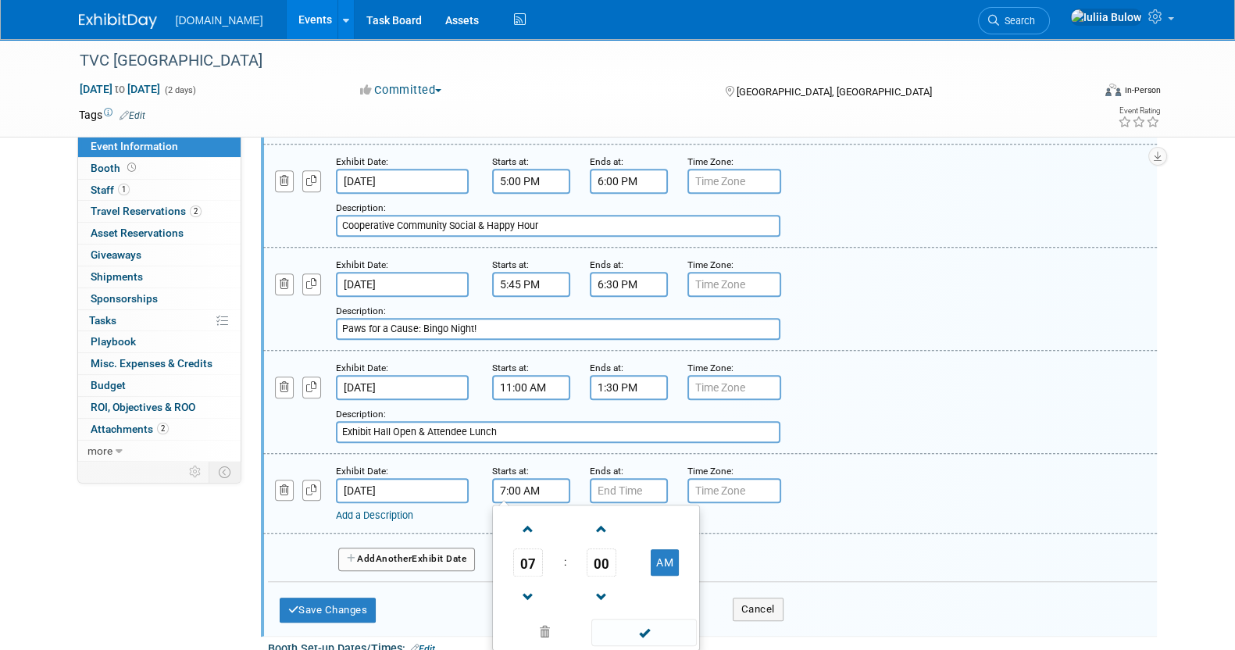
click at [538, 478] on input "7:00 AM" at bounding box center [531, 490] width 78 height 25
click at [599, 548] on span "00" at bounding box center [602, 562] width 30 height 28
click at [613, 551] on td "30" at bounding box center [621, 572] width 50 height 42
type input "7:30 AM"
click at [635, 620] on span at bounding box center [643, 632] width 105 height 27
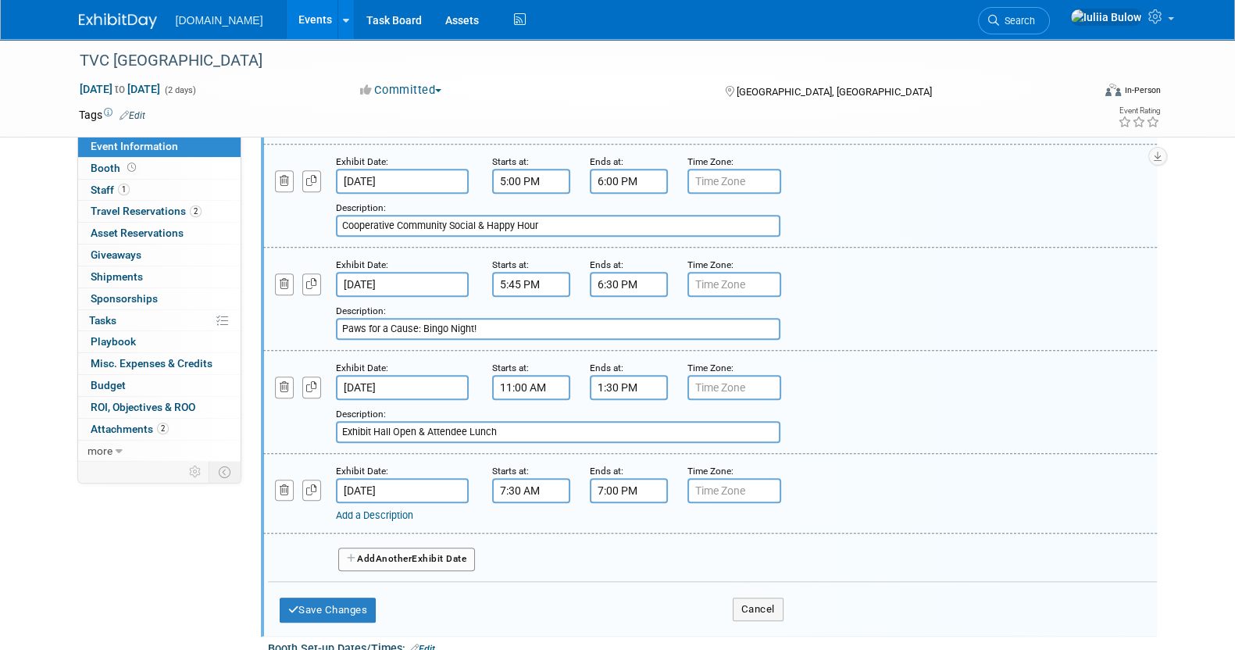
click at [630, 478] on input "7:00 PM" at bounding box center [629, 490] width 78 height 25
click at [627, 516] on span at bounding box center [625, 529] width 27 height 27
click at [759, 549] on button "PM" at bounding box center [762, 562] width 28 height 27
type input "9:00 AM"
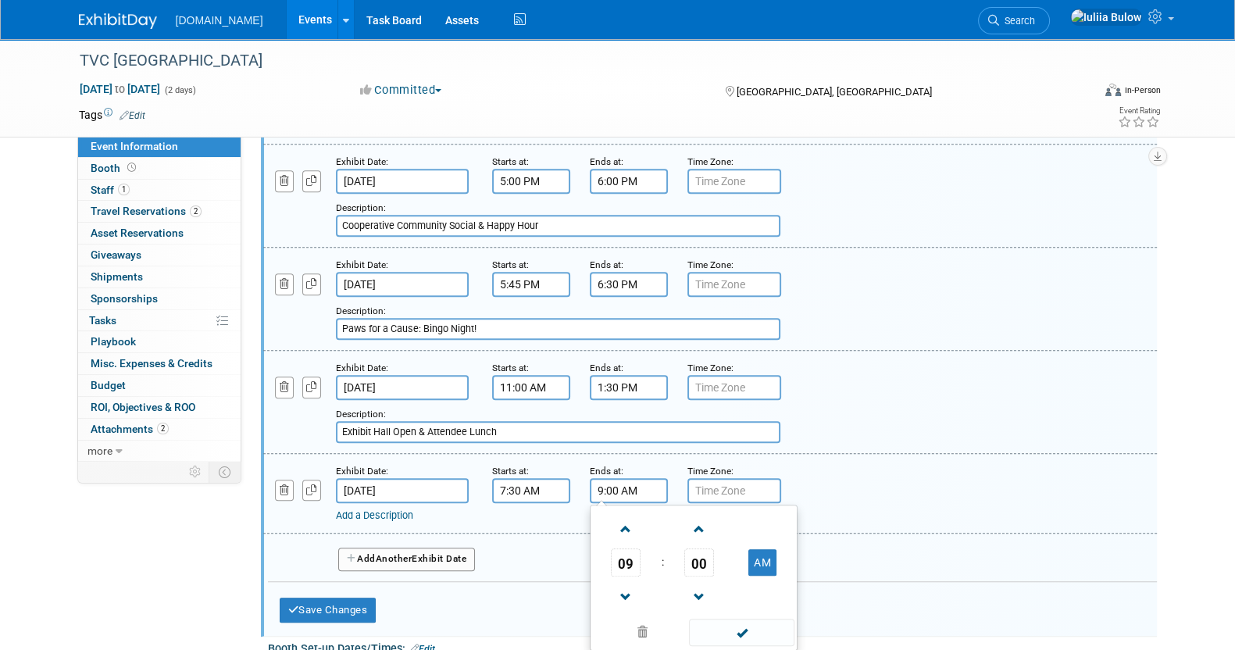
click at [748, 619] on span at bounding box center [741, 632] width 105 height 27
click at [367, 509] on link "Add a Description" at bounding box center [374, 515] width 77 height 12
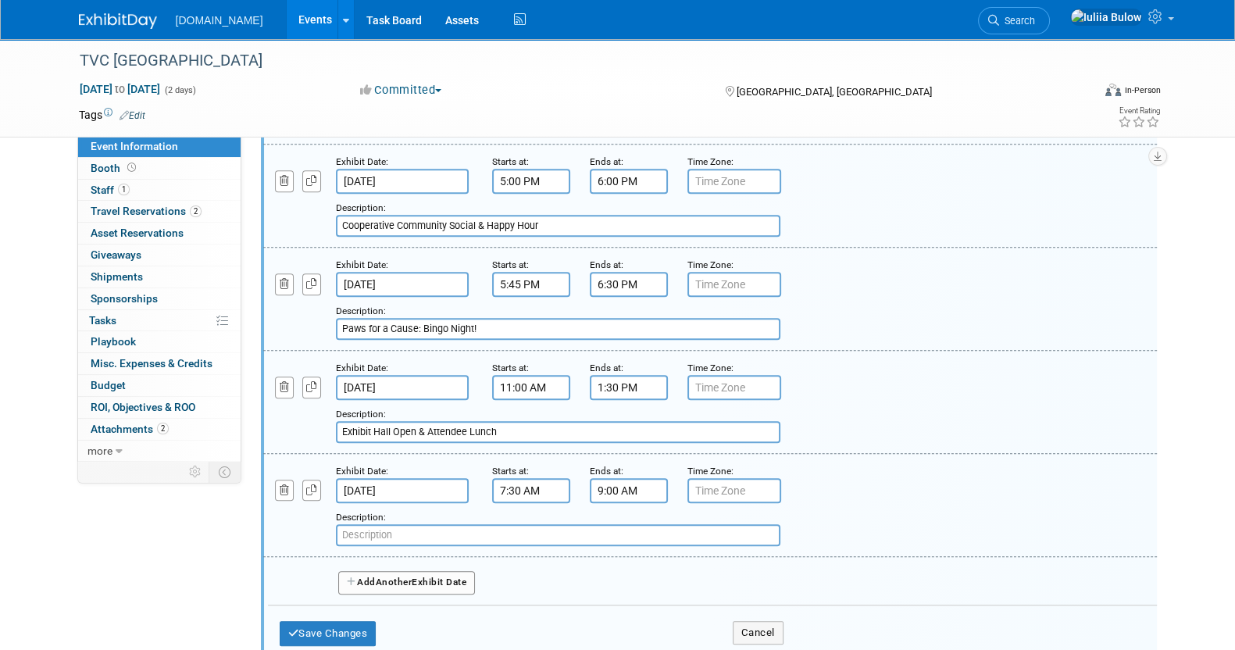
paste input "Day 2 Check-In & Complimentary Breakfast"
type input "Day 2 Check-In & Complimentary Breakfast"
click at [354, 621] on button "Save Changes" at bounding box center [328, 633] width 97 height 25
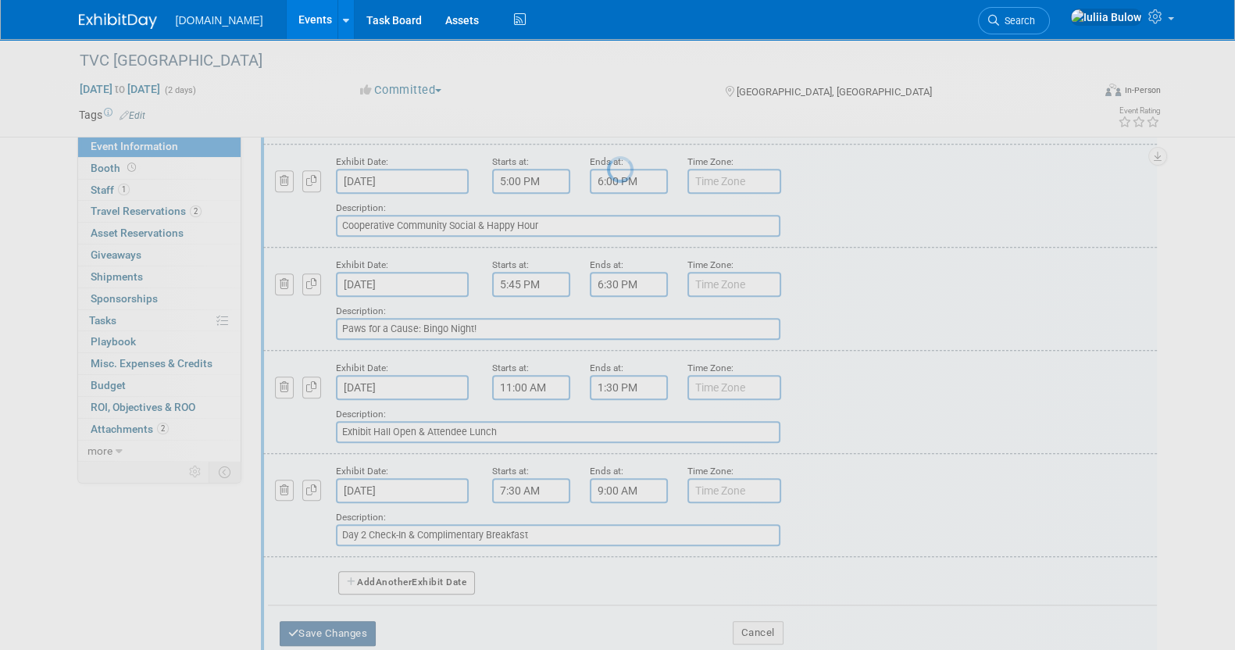
scroll to position [80, 0]
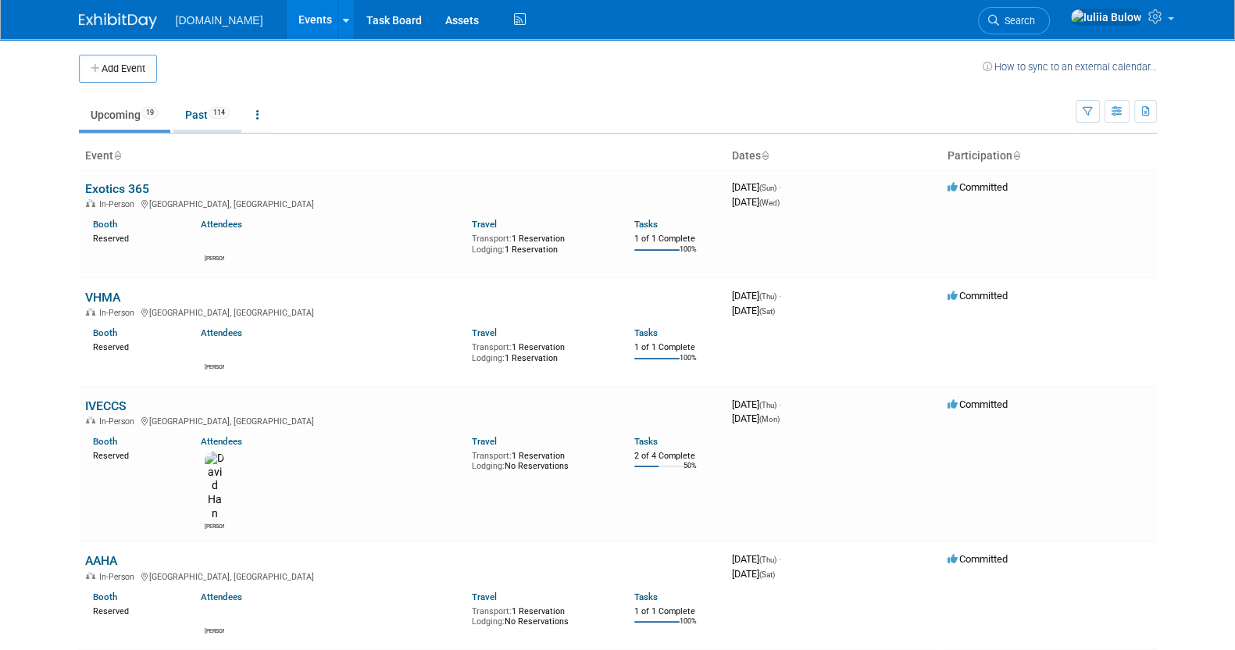
click at [204, 116] on link "Past 114" at bounding box center [207, 115] width 68 height 30
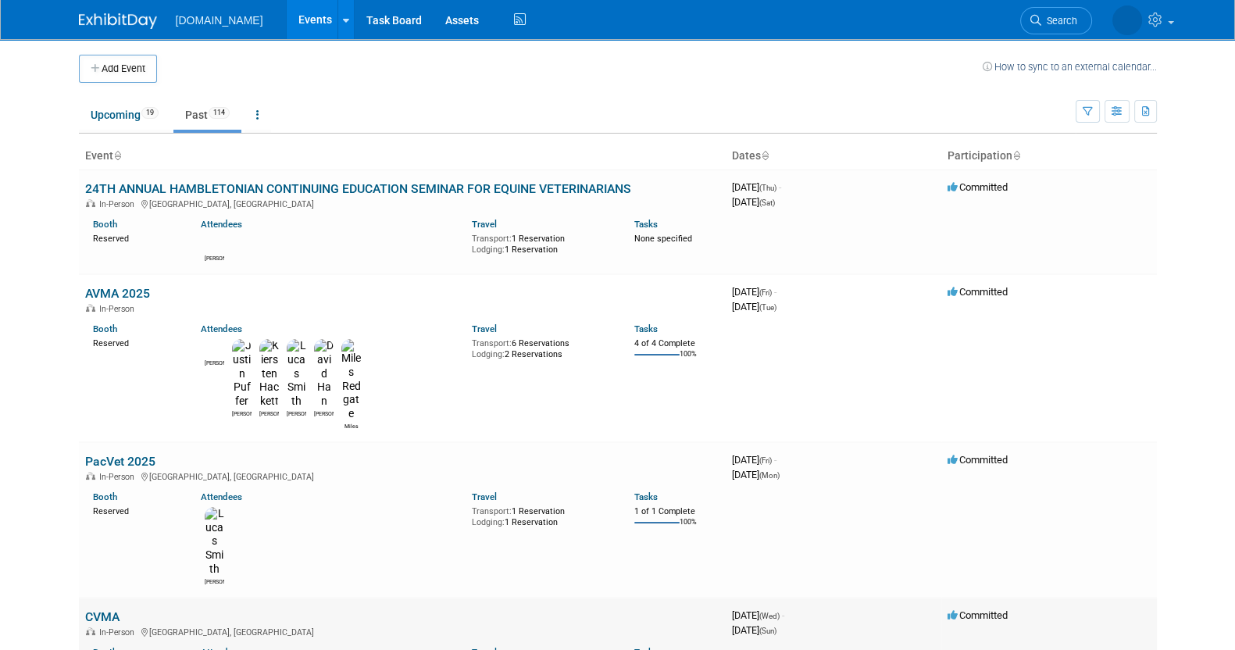
click at [105, 609] on link "CVMA" at bounding box center [102, 616] width 34 height 15
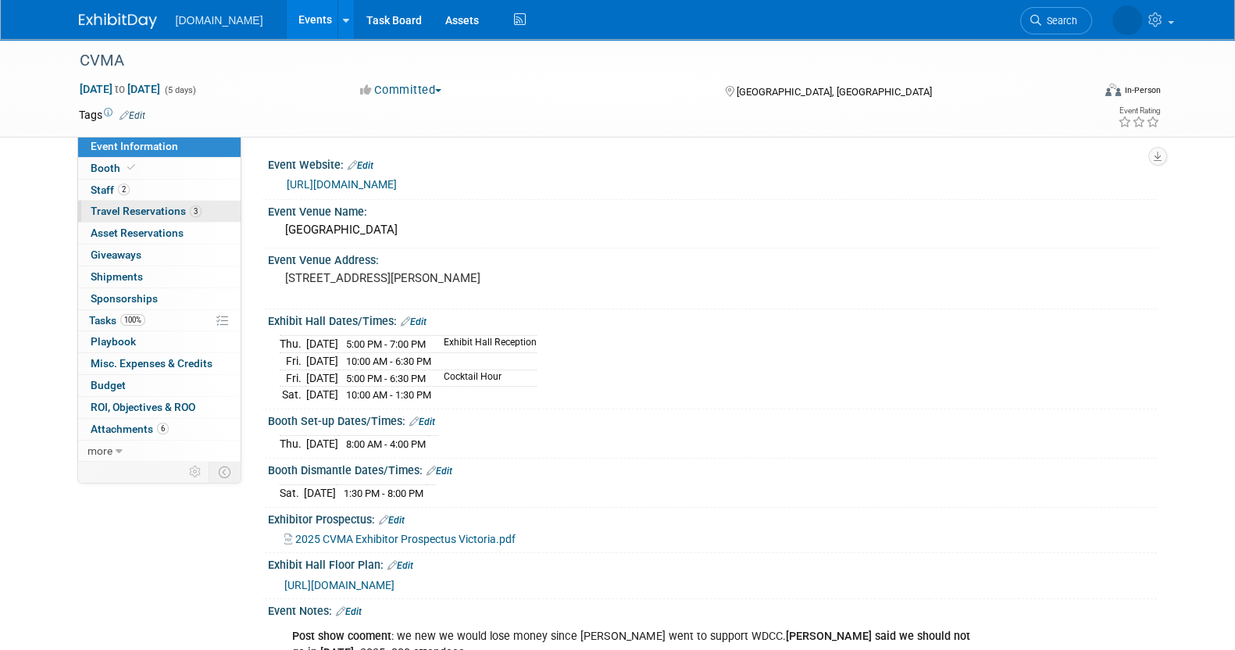
click at [134, 212] on span "Travel Reservations 3" at bounding box center [146, 211] width 111 height 12
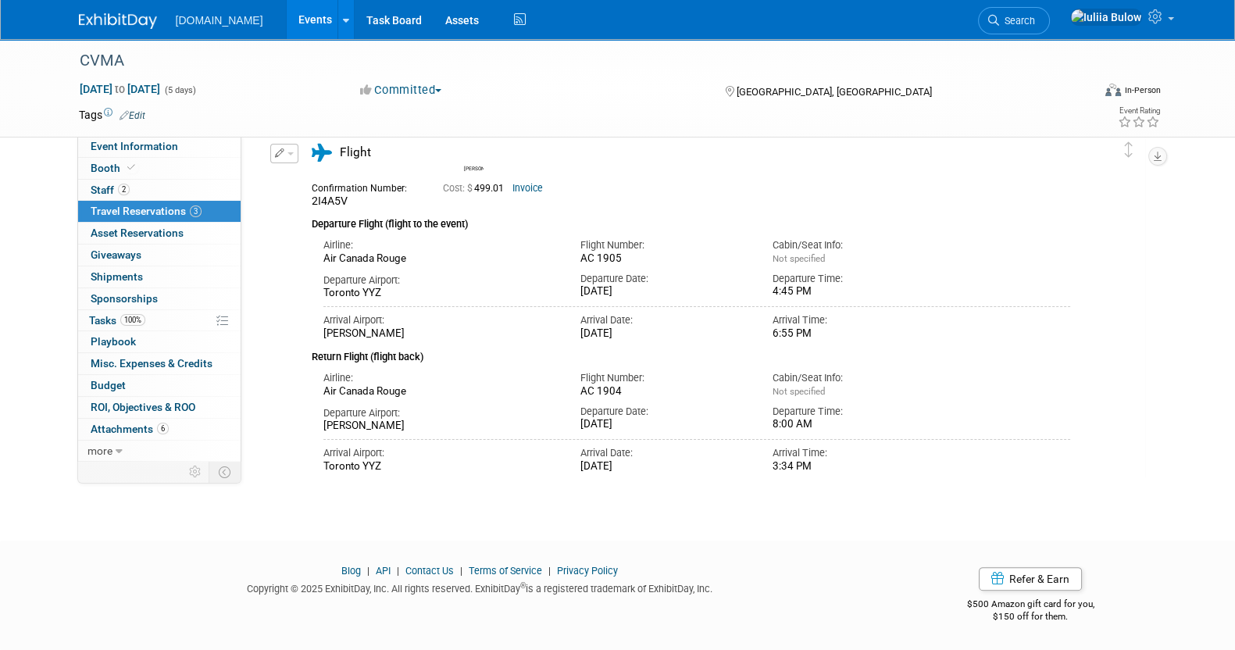
scroll to position [15, 0]
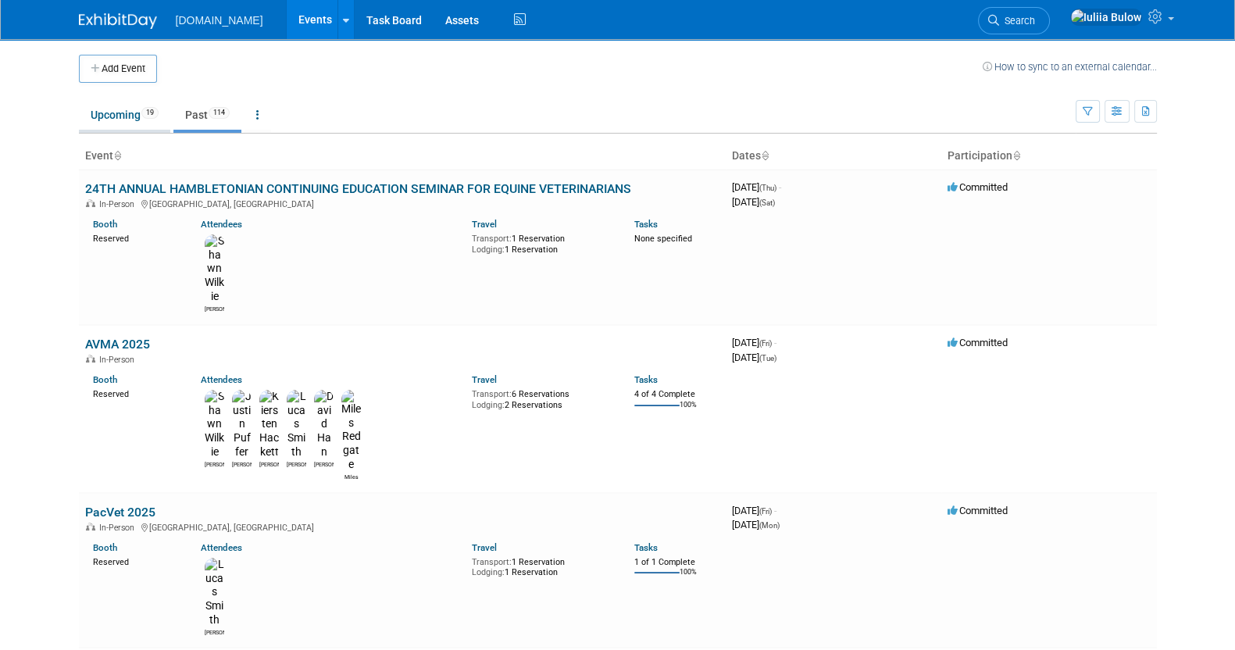
click at [112, 101] on link "Upcoming 19" at bounding box center [124, 115] width 91 height 30
